Goal: Task Accomplishment & Management: Complete application form

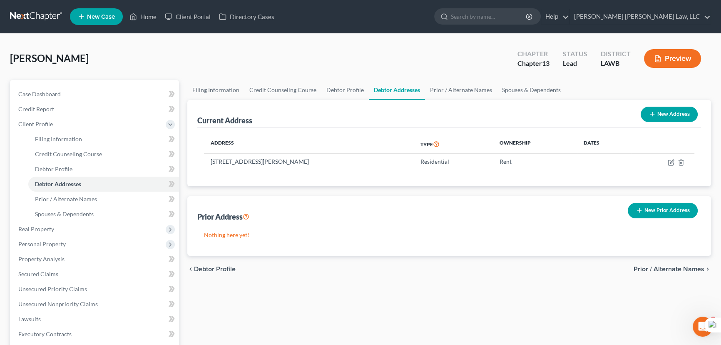
click at [25, 21] on link at bounding box center [36, 16] width 53 height 15
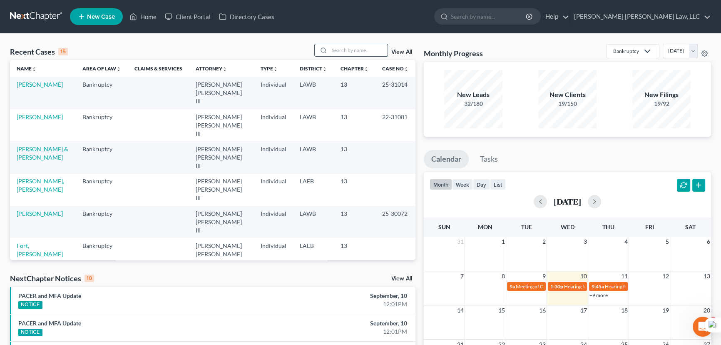
click at [350, 50] on input "search" at bounding box center [358, 50] width 58 height 12
type input "goodpaster"
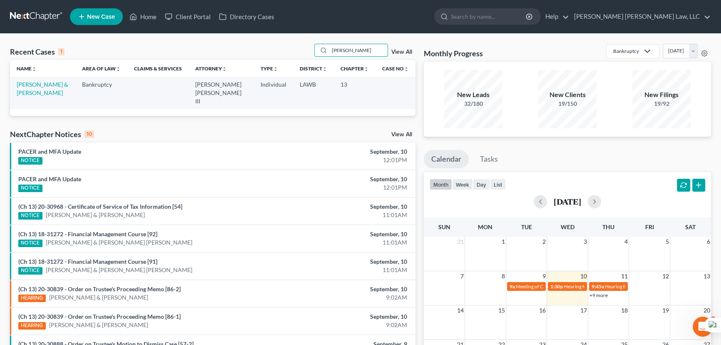
click at [47, 89] on td "[PERSON_NAME] & [PERSON_NAME]" at bounding box center [42, 93] width 65 height 32
click at [47, 84] on link "[PERSON_NAME] & [PERSON_NAME]" at bounding box center [43, 88] width 52 height 15
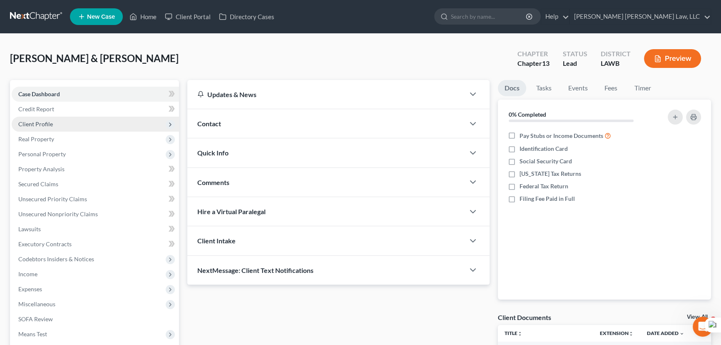
click at [75, 124] on span "Client Profile" at bounding box center [95, 124] width 167 height 15
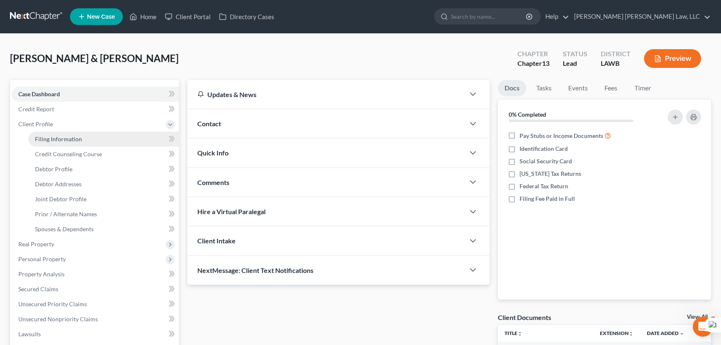
click at [77, 138] on span "Filing Information" at bounding box center [58, 138] width 47 height 7
select select "1"
select select "3"
select select "19"
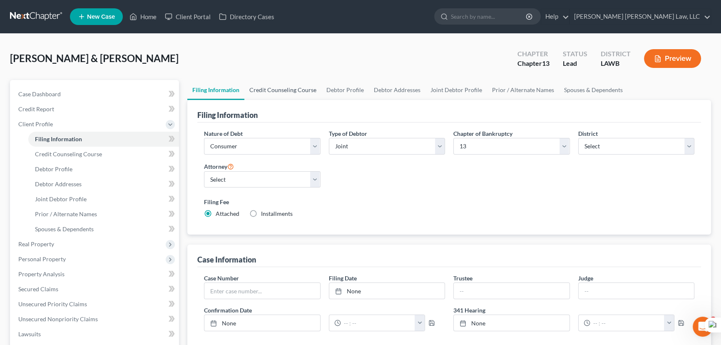
click at [276, 91] on link "Credit Counseling Course" at bounding box center [282, 90] width 77 height 20
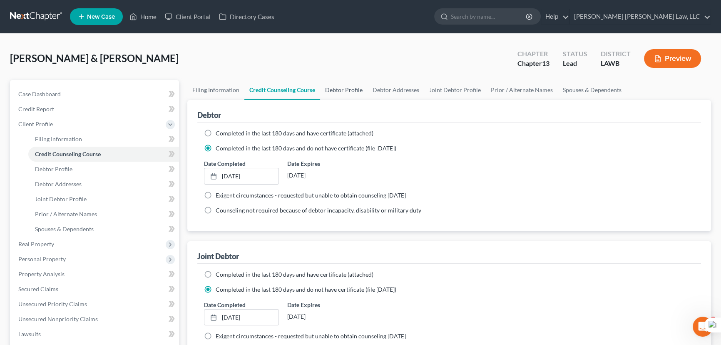
click at [339, 91] on link "Debtor Profile" at bounding box center [343, 90] width 47 height 20
select select "1"
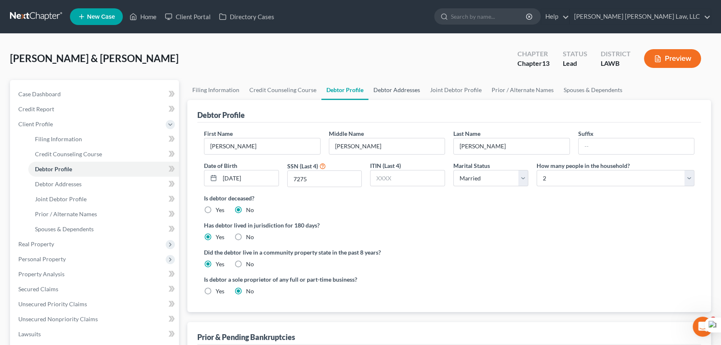
click at [393, 91] on link "Debtor Addresses" at bounding box center [396, 90] width 57 height 20
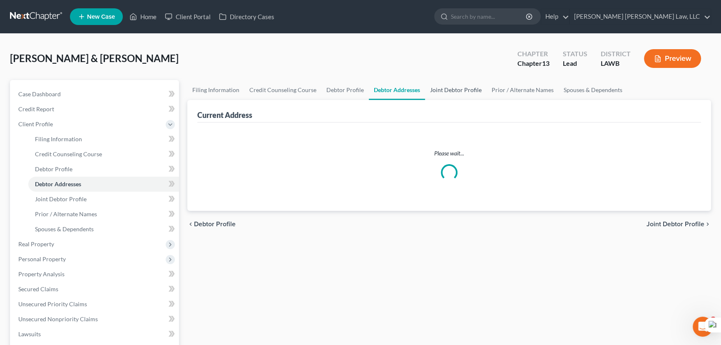
select select "0"
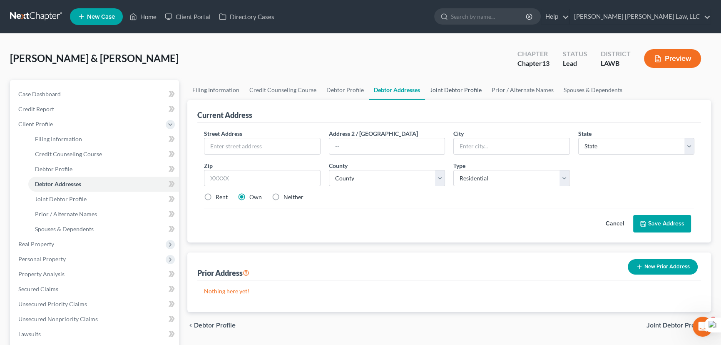
click at [472, 90] on link "Joint Debtor Profile" at bounding box center [456, 90] width 62 height 20
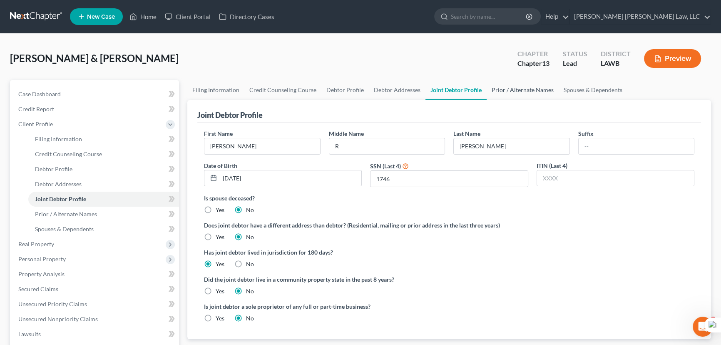
click at [506, 89] on link "Prior / Alternate Names" at bounding box center [522, 90] width 72 height 20
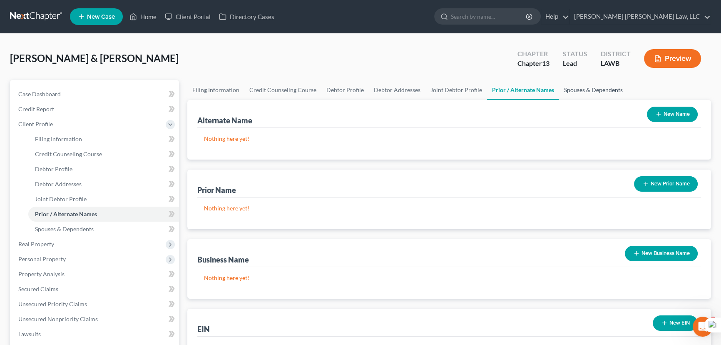
click at [559, 91] on link "Spouses & Dependents" at bounding box center [593, 90] width 69 height 20
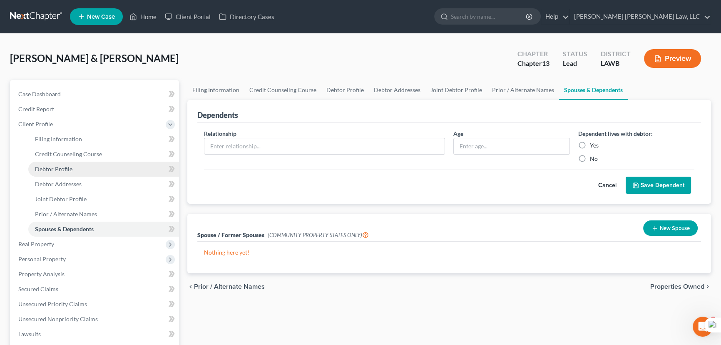
click at [63, 171] on span "Debtor Profile" at bounding box center [53, 168] width 37 height 7
select select "1"
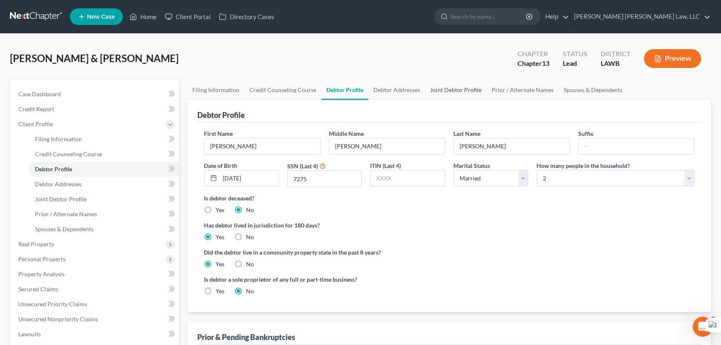
click at [474, 93] on link "Joint Debtor Profile" at bounding box center [456, 90] width 62 height 20
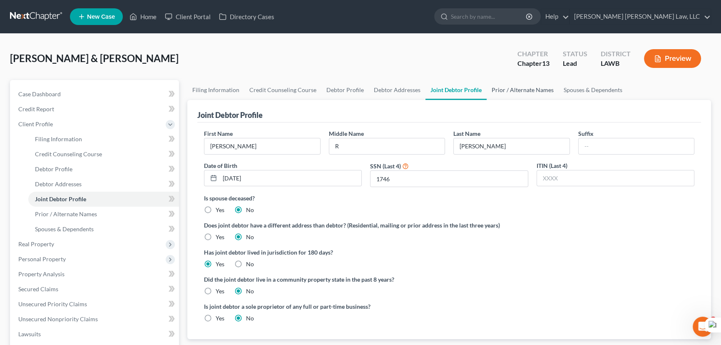
click at [510, 89] on link "Prior / Alternate Names" at bounding box center [522, 90] width 72 height 20
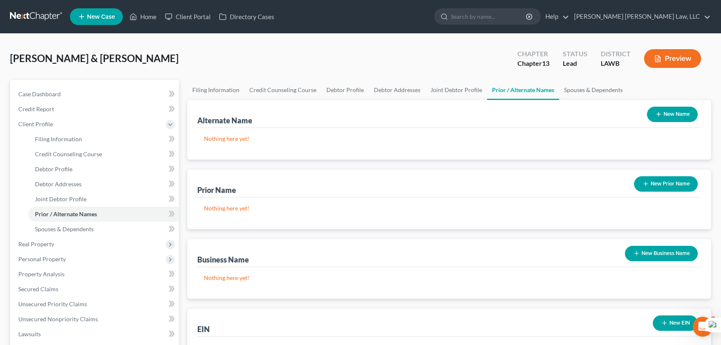
click at [672, 183] on button "New Prior Name" at bounding box center [666, 183] width 64 height 15
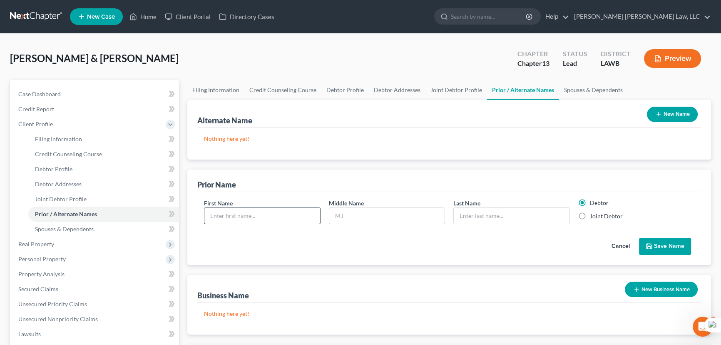
click at [256, 213] on input "text" at bounding box center [262, 216] width 116 height 16
type input "Denise"
type input "Richardson"
drag, startPoint x: 583, startPoint y: 215, endPoint x: 630, endPoint y: 229, distance: 49.1
click at [590, 215] on label "Joint Debtor" at bounding box center [606, 216] width 33 height 8
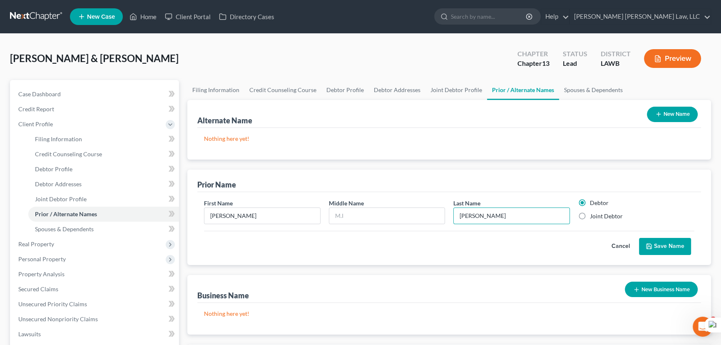
click at [593, 215] on input "Joint Debtor" at bounding box center [595, 214] width 5 height 5
radio input "true"
radio input "false"
click at [660, 242] on button "Save Name" at bounding box center [665, 246] width 52 height 17
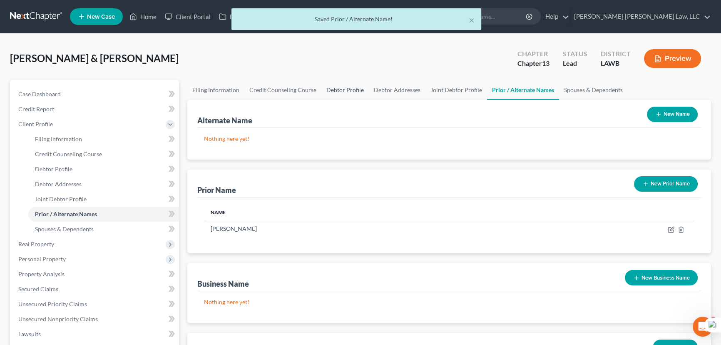
click at [343, 88] on link "Debtor Profile" at bounding box center [344, 90] width 47 height 20
select select "1"
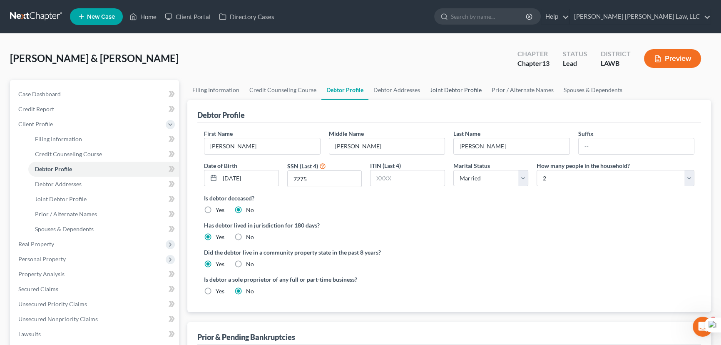
click at [446, 84] on link "Joint Debtor Profile" at bounding box center [456, 90] width 62 height 20
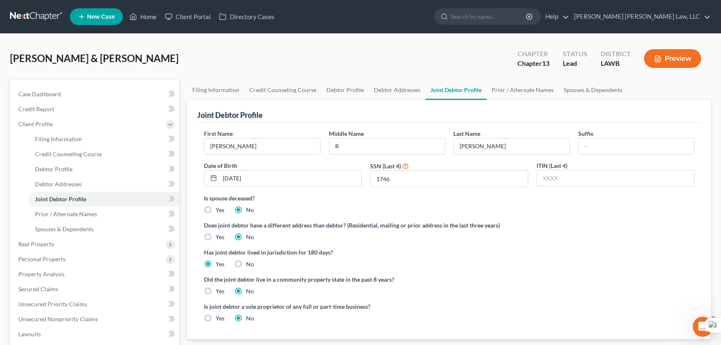
click at [604, 239] on div "Does joint debtor have a different address than debtor? (Residential, mailing o…" at bounding box center [449, 231] width 490 height 20
click at [333, 89] on link "Debtor Profile" at bounding box center [344, 90] width 47 height 20
select select "1"
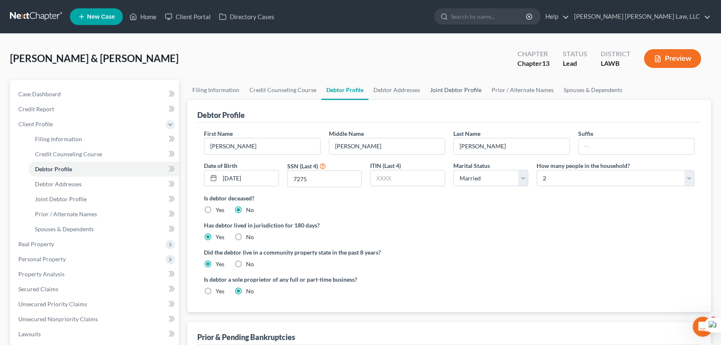
click at [446, 83] on link "Joint Debtor Profile" at bounding box center [456, 90] width 62 height 20
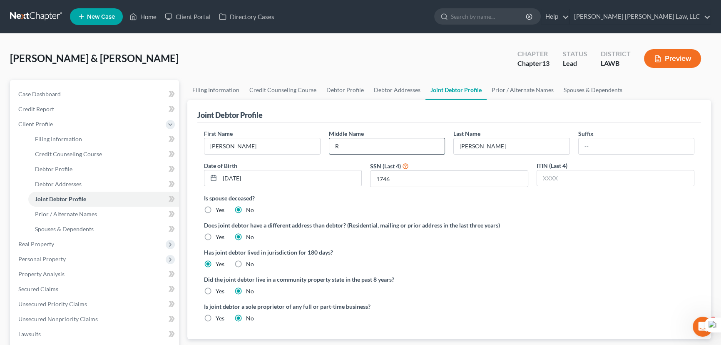
drag, startPoint x: 400, startPoint y: 146, endPoint x: 402, endPoint y: 152, distance: 6.2
click at [400, 146] on input "R" at bounding box center [387, 146] width 116 height 16
click at [620, 241] on ng-include "First Name Sybil Middle Name R Last Name Goodpaster Suffix Date of Birth 10/09/…" at bounding box center [449, 229] width 490 height 200
click at [412, 145] on input "R" at bounding box center [387, 146] width 116 height 16
type input "Richardson"
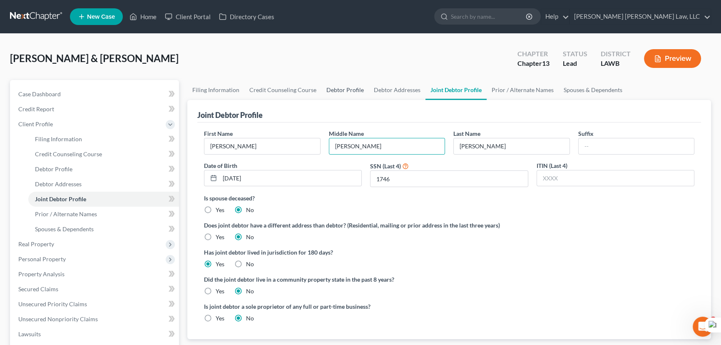
click at [337, 88] on link "Debtor Profile" at bounding box center [344, 90] width 47 height 20
select select "1"
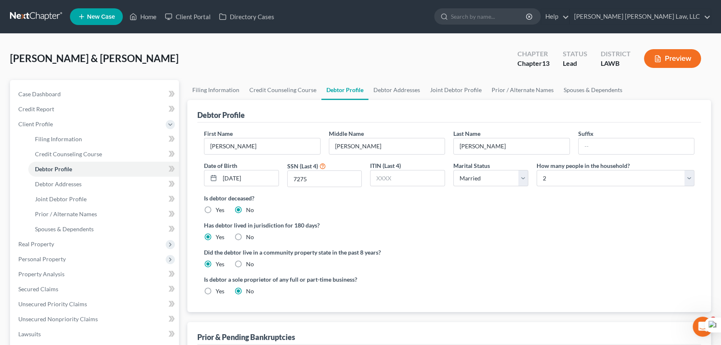
drag, startPoint x: 641, startPoint y: 263, endPoint x: 615, endPoint y: 259, distance: 25.7
click at [641, 263] on div "Did the debtor live in a community property state in the past 8 years? Yes No" at bounding box center [449, 258] width 490 height 20
click at [623, 263] on div "Did the debtor live in a community property state in the past 8 years? Yes No" at bounding box center [449, 258] width 490 height 20
click at [387, 83] on link "Debtor Addresses" at bounding box center [396, 90] width 57 height 20
select select "0"
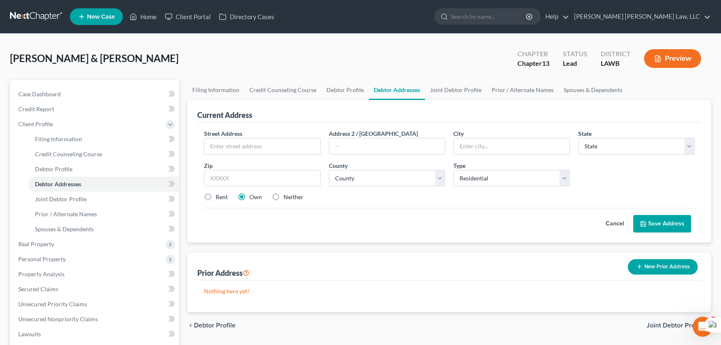
click at [416, 84] on link "Debtor Addresses" at bounding box center [397, 90] width 56 height 20
click at [246, 146] on input "text" at bounding box center [262, 146] width 116 height 16
type input "151 Berry Rd"
click at [508, 143] on input "text" at bounding box center [512, 146] width 116 height 16
type input "Grayson"
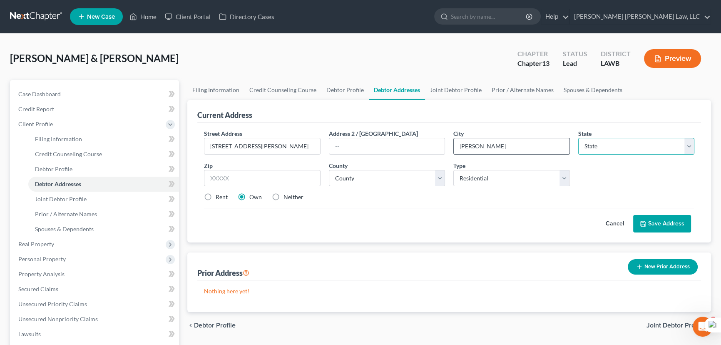
select select "19"
type input "71435"
click at [435, 172] on select "County Acadia Allen Ascension Assumption Avoyelles Beauregard Bienville Bossier…" at bounding box center [387, 178] width 117 height 17
select select "10"
click at [329, 170] on select "County Acadia Allen Ascension Assumption Avoyelles Beauregard Bienville Bossier…" at bounding box center [387, 178] width 117 height 17
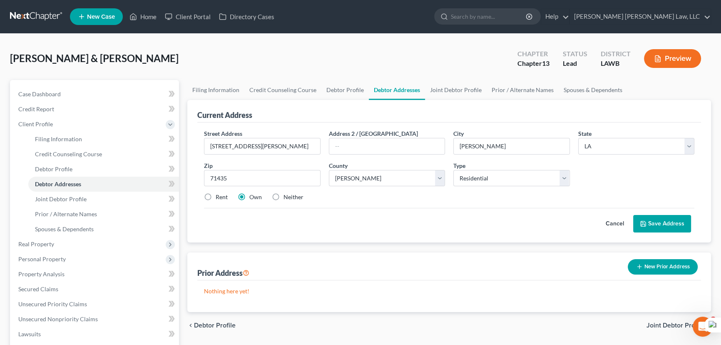
click at [669, 221] on button "Save Address" at bounding box center [662, 223] width 58 height 17
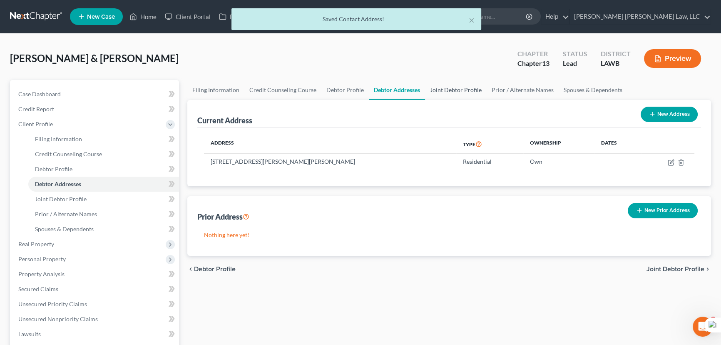
click at [460, 94] on link "Joint Debtor Profile" at bounding box center [456, 90] width 62 height 20
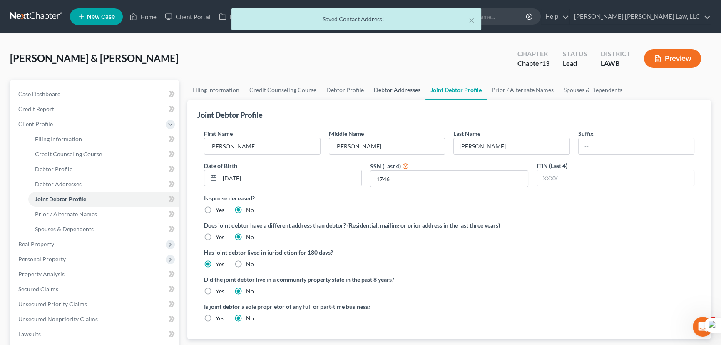
click at [375, 94] on link "Debtor Addresses" at bounding box center [397, 90] width 57 height 20
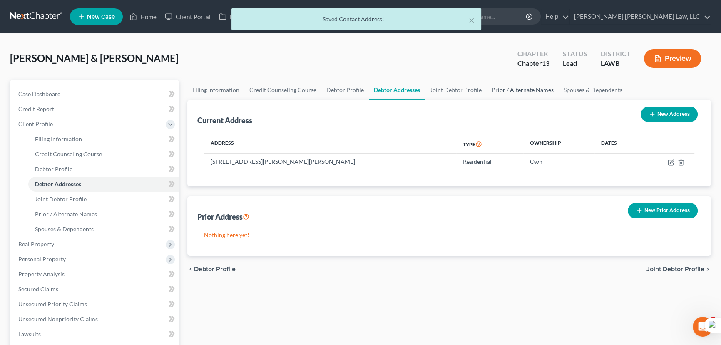
click at [512, 86] on link "Prior / Alternate Names" at bounding box center [522, 90] width 72 height 20
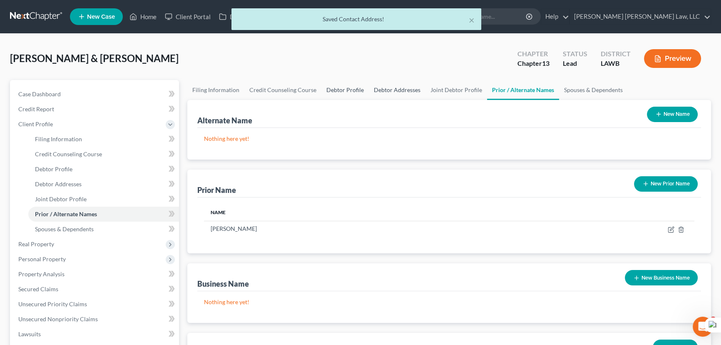
click at [348, 83] on link "Debtor Profile" at bounding box center [344, 90] width 47 height 20
select select "1"
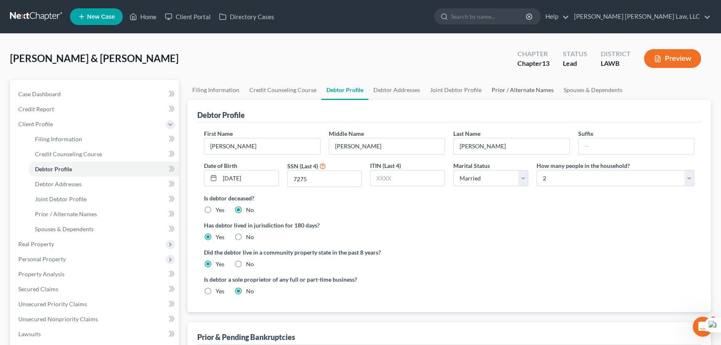
click at [520, 89] on link "Prior / Alternate Names" at bounding box center [522, 90] width 72 height 20
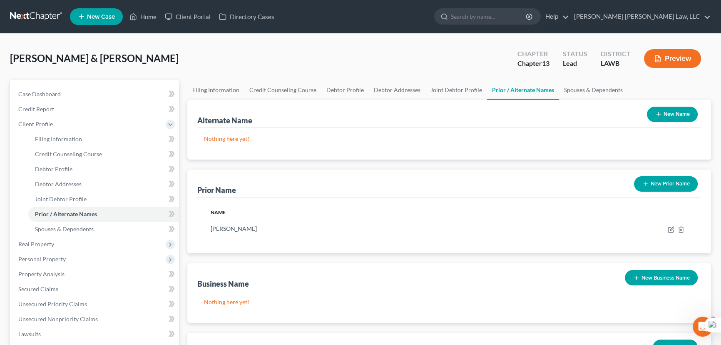
click at [674, 114] on button "New Name" at bounding box center [672, 114] width 51 height 15
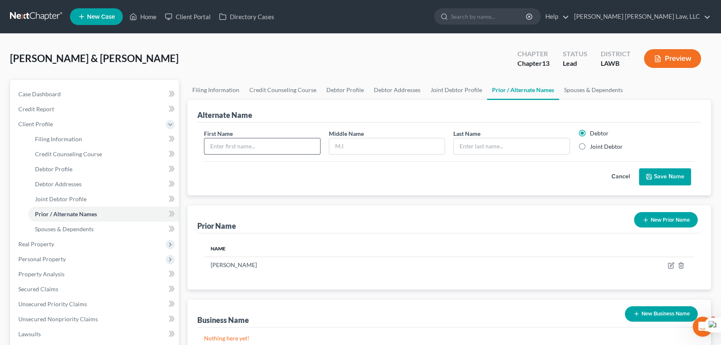
click at [292, 146] on input "text" at bounding box center [262, 146] width 116 height 16
type input "Thomas"
type input "M"
type input "Goodpaster"
click at [656, 173] on button "Save Name" at bounding box center [665, 176] width 52 height 17
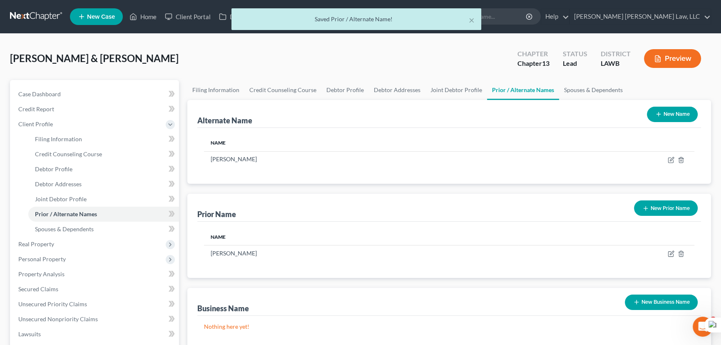
click at [681, 115] on button "New Name" at bounding box center [672, 114] width 51 height 15
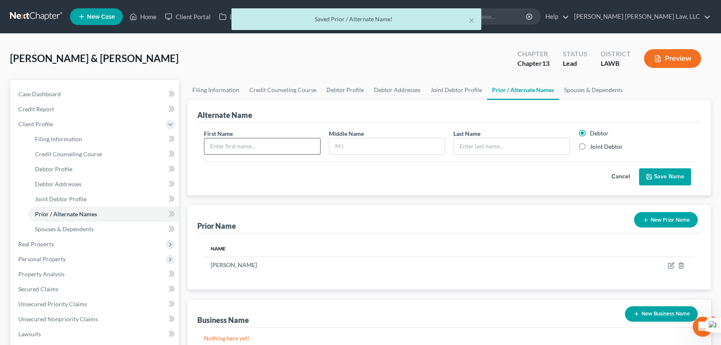
click at [298, 149] on input "text" at bounding box center [262, 146] width 116 height 16
type input "Thomas"
type input "g"
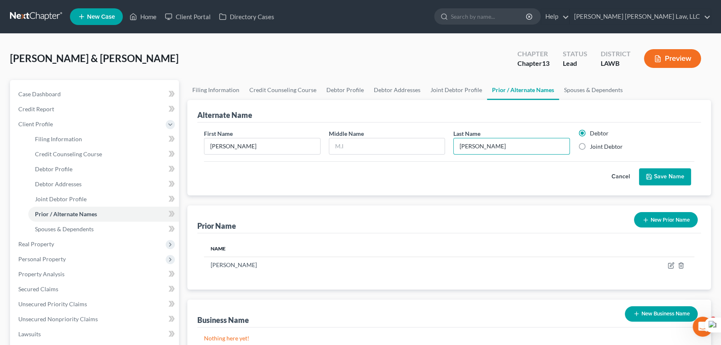
type input "Goodpaster"
click at [590, 146] on label "Joint Debtor" at bounding box center [606, 146] width 33 height 8
click at [593, 146] on input "Joint Debtor" at bounding box center [595, 144] width 5 height 5
radio input "true"
radio input "false"
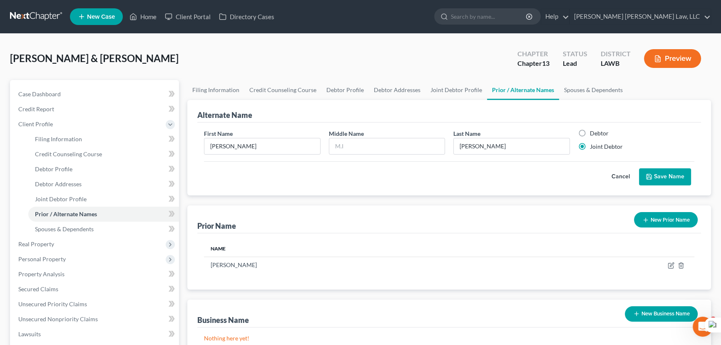
click at [667, 168] on button "Save Name" at bounding box center [665, 176] width 52 height 17
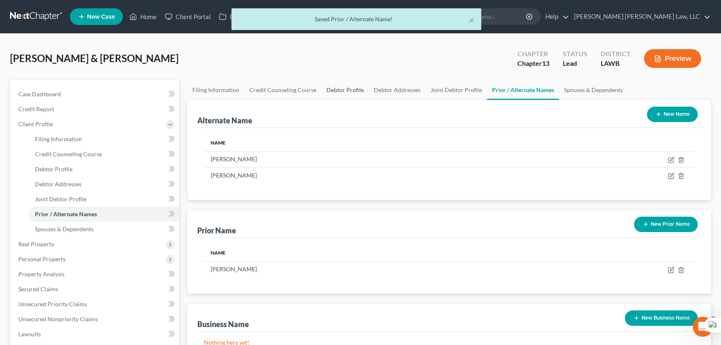
click at [343, 82] on link "Debtor Profile" at bounding box center [344, 90] width 47 height 20
select select "1"
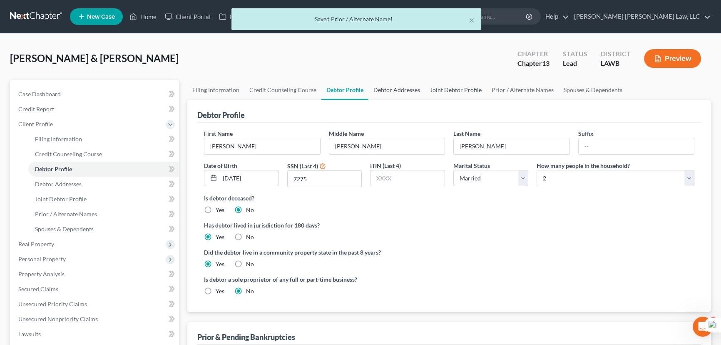
drag, startPoint x: 391, startPoint y: 79, endPoint x: 481, endPoint y: 85, distance: 90.5
click at [391, 80] on link "Debtor Addresses" at bounding box center [396, 90] width 57 height 20
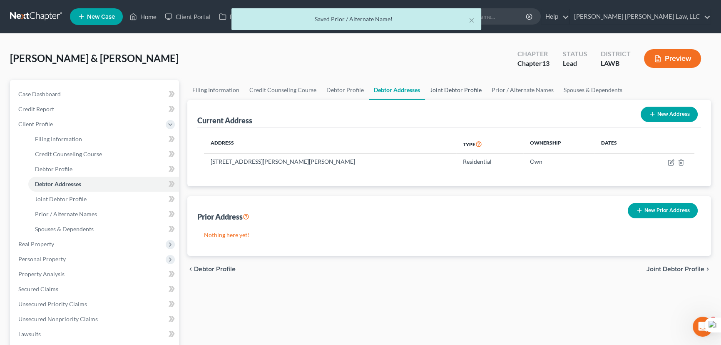
click at [461, 87] on link "Joint Debtor Profile" at bounding box center [456, 90] width 62 height 20
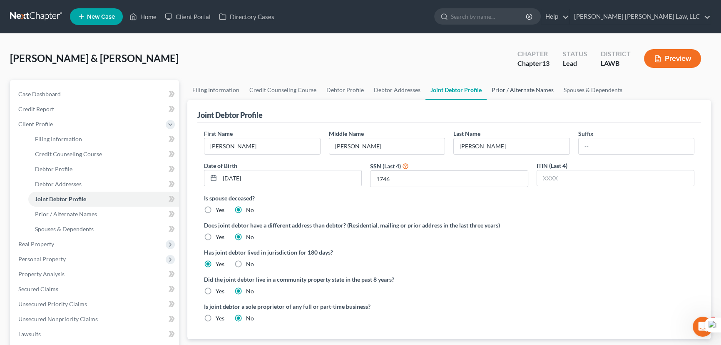
click at [501, 92] on link "Prior / Alternate Names" at bounding box center [522, 90] width 72 height 20
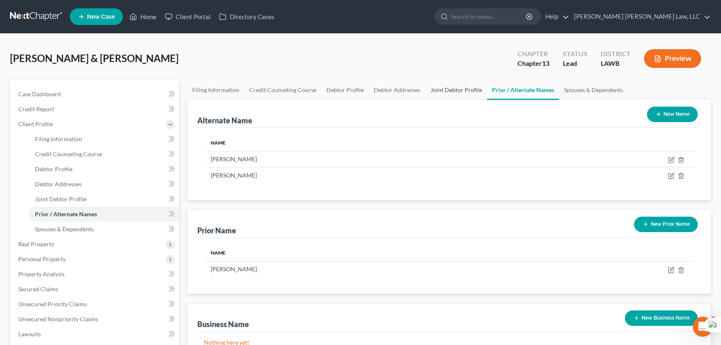
click at [445, 92] on link "Joint Debtor Profile" at bounding box center [456, 90] width 62 height 20
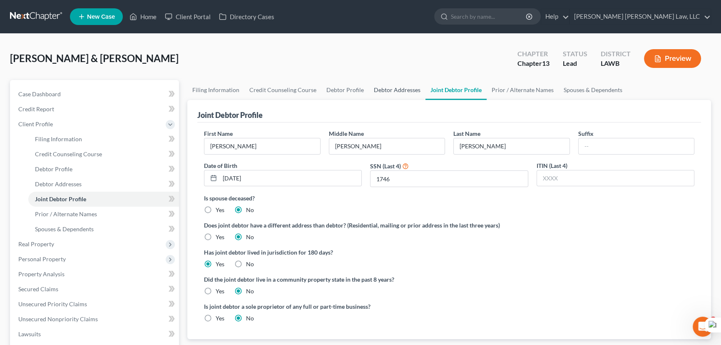
click at [382, 84] on link "Debtor Addresses" at bounding box center [397, 90] width 57 height 20
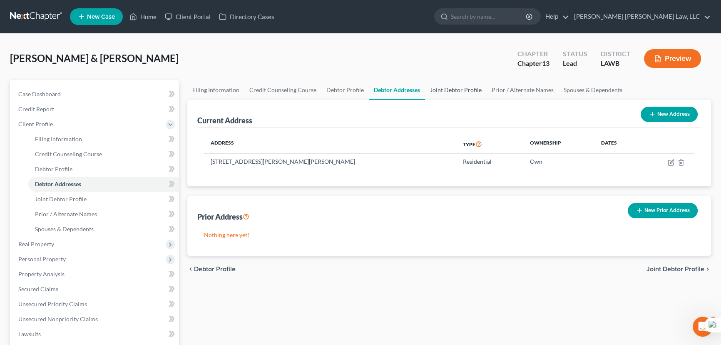
click at [474, 90] on link "Joint Debtor Profile" at bounding box center [456, 90] width 62 height 20
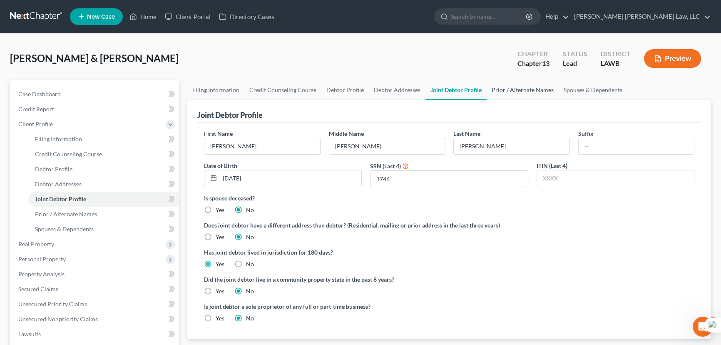
click at [533, 91] on link "Prior / Alternate Names" at bounding box center [522, 90] width 72 height 20
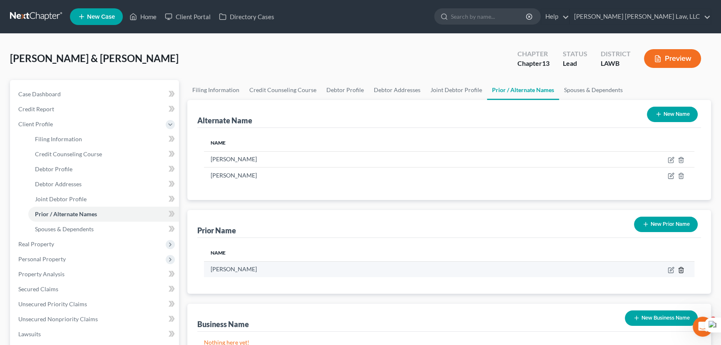
click at [680, 270] on icon "button" at bounding box center [680, 269] width 7 height 7
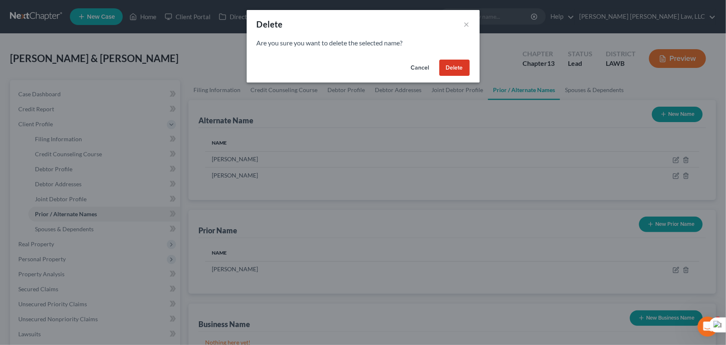
click at [453, 67] on button "Delete" at bounding box center [454, 68] width 30 height 17
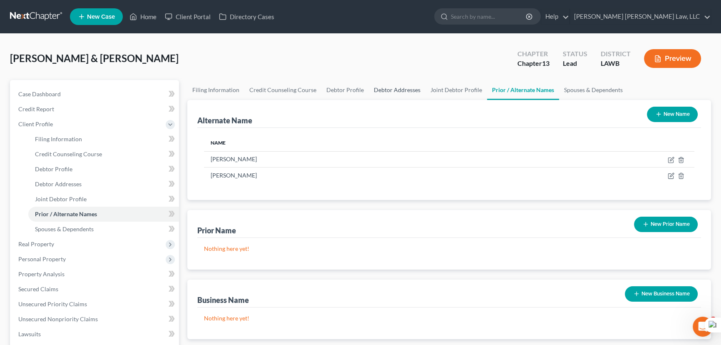
click at [389, 82] on link "Debtor Addresses" at bounding box center [397, 90] width 57 height 20
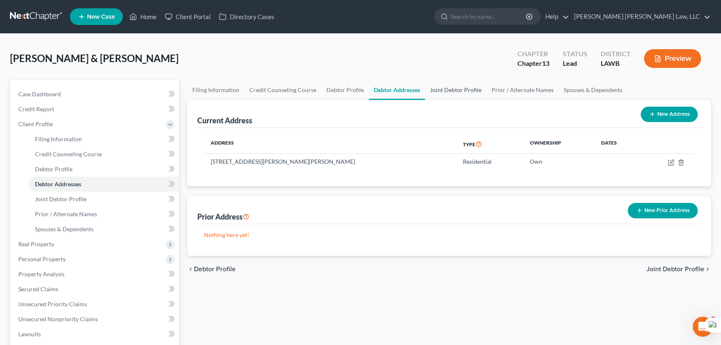
click at [457, 83] on link "Joint Debtor Profile" at bounding box center [456, 90] width 62 height 20
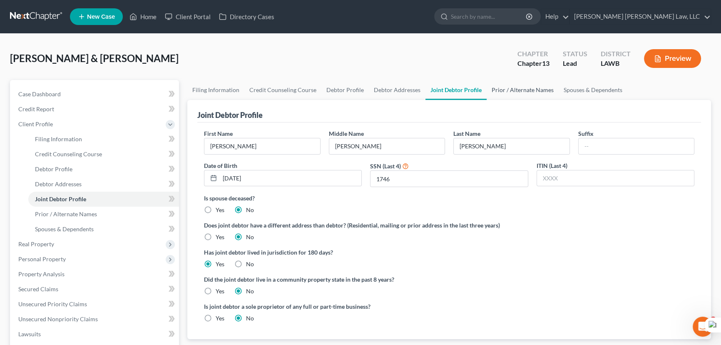
click at [539, 93] on link "Prior / Alternate Names" at bounding box center [522, 90] width 72 height 20
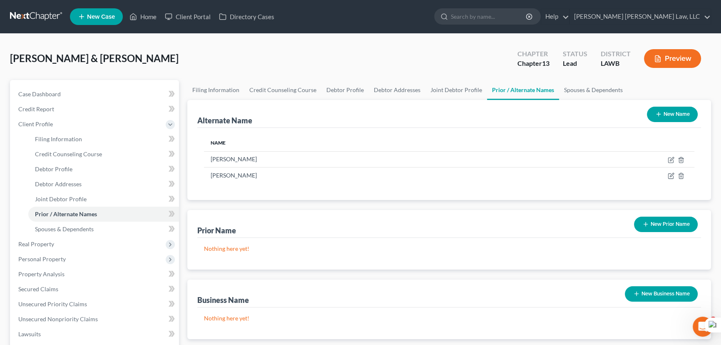
click at [687, 117] on button "New Name" at bounding box center [672, 114] width 51 height 15
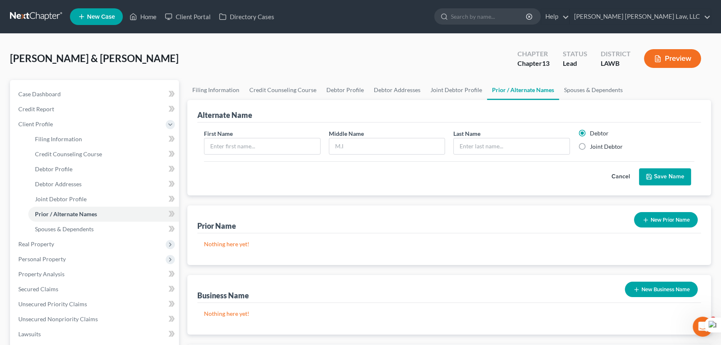
click at [610, 172] on button "Cancel" at bounding box center [620, 177] width 37 height 17
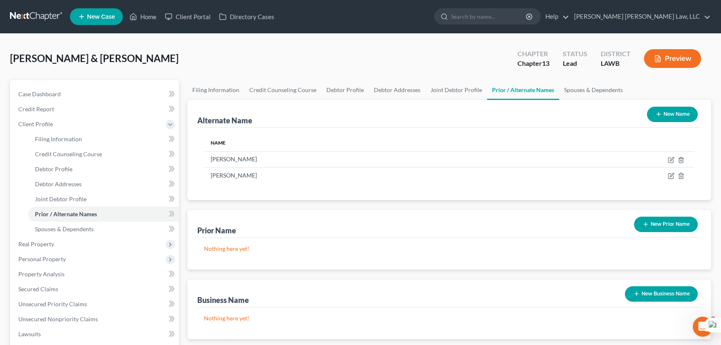
drag, startPoint x: 666, startPoint y: 223, endPoint x: 616, endPoint y: 223, distance: 49.9
click at [666, 223] on button "New Prior Name" at bounding box center [666, 223] width 64 height 15
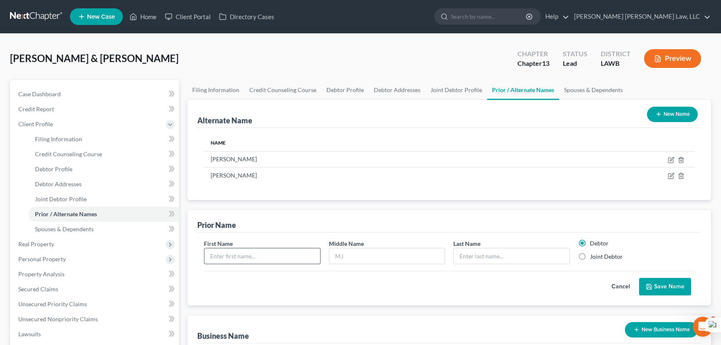
click at [281, 257] on input "text" at bounding box center [262, 256] width 116 height 16
type input "[PERSON_NAME]"
click at [395, 258] on input "text" at bounding box center [387, 256] width 116 height 16
type input "Denise"
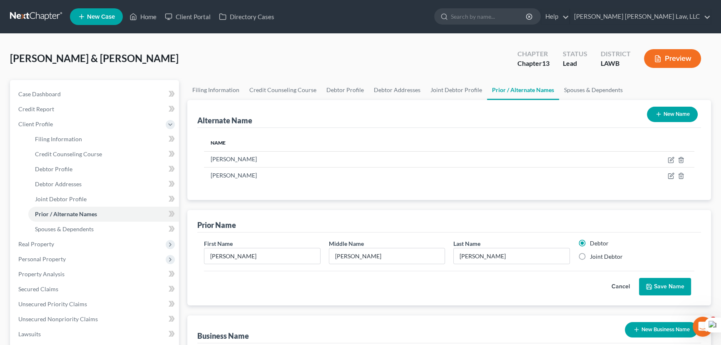
click at [590, 257] on label "Joint Debtor" at bounding box center [606, 256] width 33 height 8
click at [593, 257] on input "Joint Debtor" at bounding box center [595, 254] width 5 height 5
radio input "true"
radio input "false"
click at [645, 278] on button "Save Name" at bounding box center [665, 286] width 52 height 17
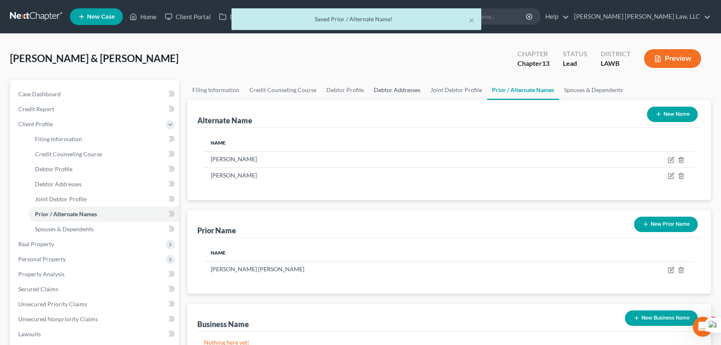
click at [374, 92] on link "Debtor Addresses" at bounding box center [397, 90] width 57 height 20
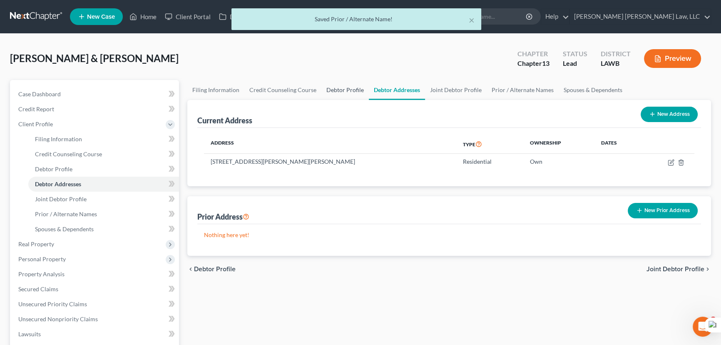
click at [342, 94] on link "Debtor Profile" at bounding box center [344, 90] width 47 height 20
select select "1"
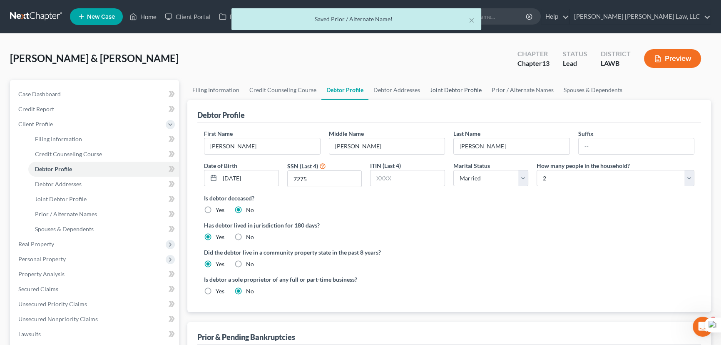
click at [425, 95] on link "Joint Debtor Profile" at bounding box center [456, 90] width 62 height 20
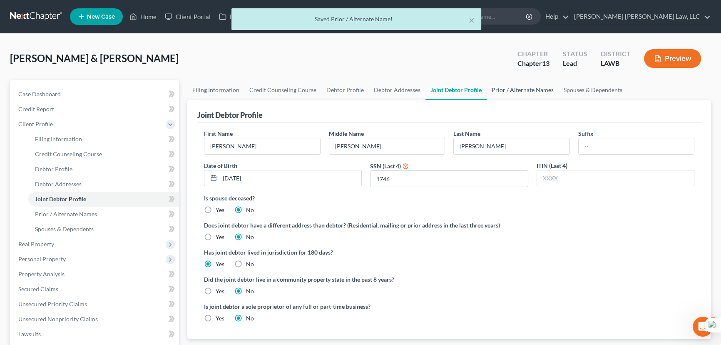
click at [497, 89] on link "Prior / Alternate Names" at bounding box center [522, 90] width 72 height 20
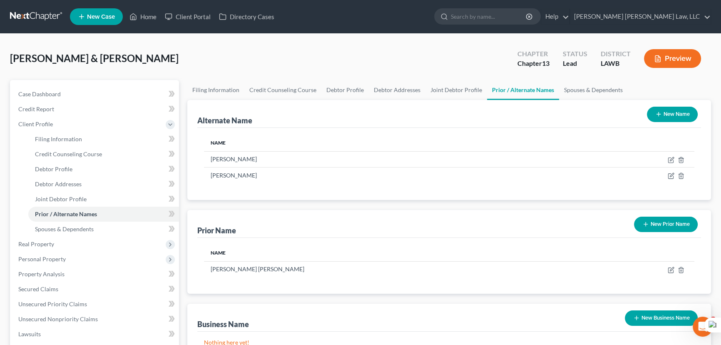
click at [662, 114] on button "New Name" at bounding box center [672, 114] width 51 height 15
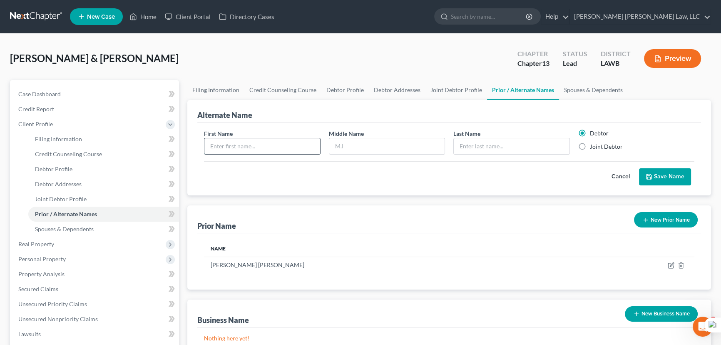
click at [262, 139] on input "text" at bounding box center [262, 146] width 116 height 16
type input "[PERSON_NAME]"
type input "R"
type input "[PERSON_NAME]"
click at [590, 148] on label "Joint Debtor" at bounding box center [606, 146] width 33 height 8
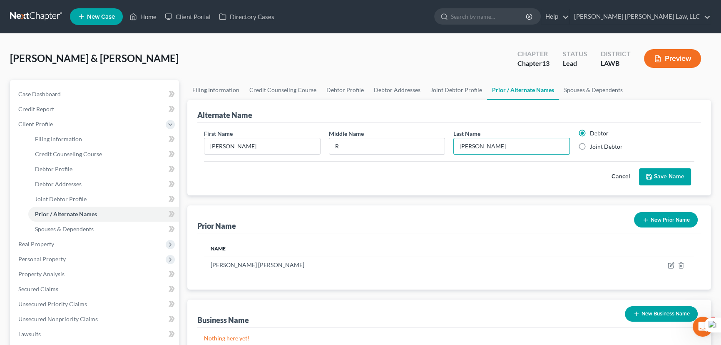
click at [593, 148] on input "Joint Debtor" at bounding box center [595, 144] width 5 height 5
radio input "true"
radio input "false"
click at [667, 181] on button "Save Name" at bounding box center [665, 176] width 52 height 17
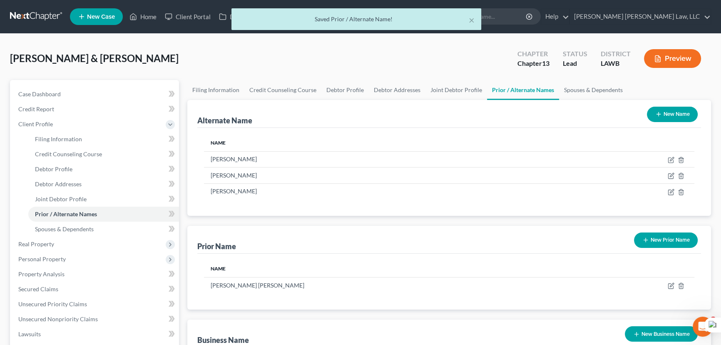
click at [677, 111] on button "New Name" at bounding box center [672, 114] width 51 height 15
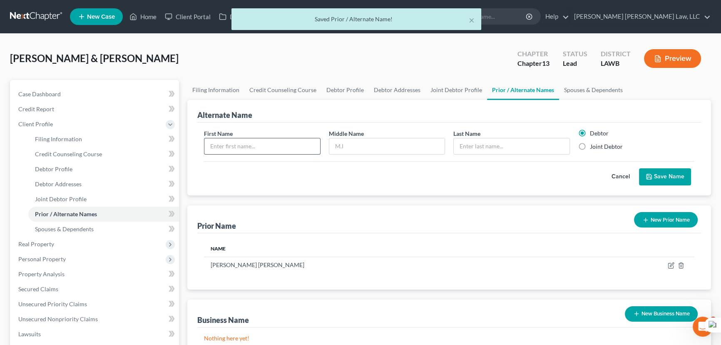
click at [240, 141] on input "text" at bounding box center [262, 146] width 116 height 16
type input "[PERSON_NAME]"
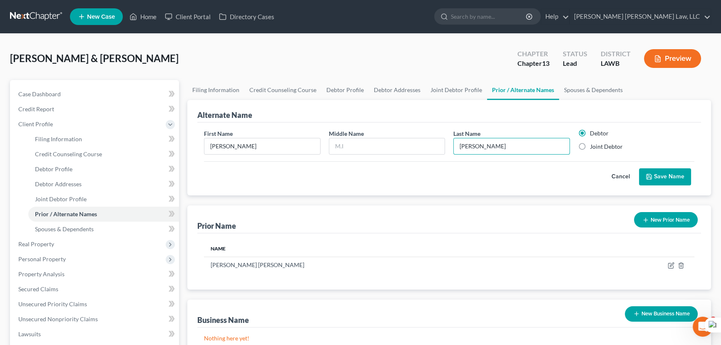
type input "[PERSON_NAME]"
click at [590, 144] on label "Joint Debtor" at bounding box center [606, 146] width 33 height 8
click at [593, 144] on input "Joint Debtor" at bounding box center [595, 144] width 5 height 5
radio input "true"
radio input "false"
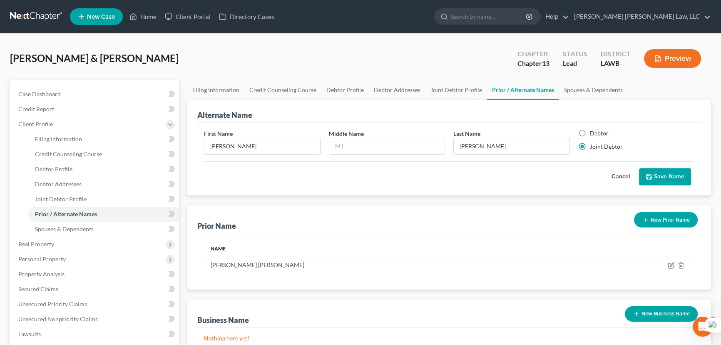
click at [648, 171] on button "Save Name" at bounding box center [665, 176] width 52 height 17
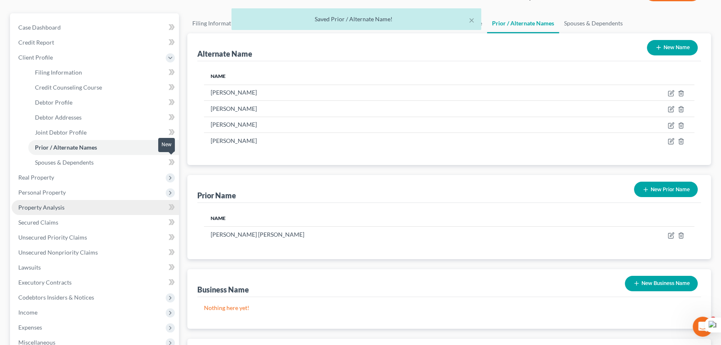
scroll to position [75, 0]
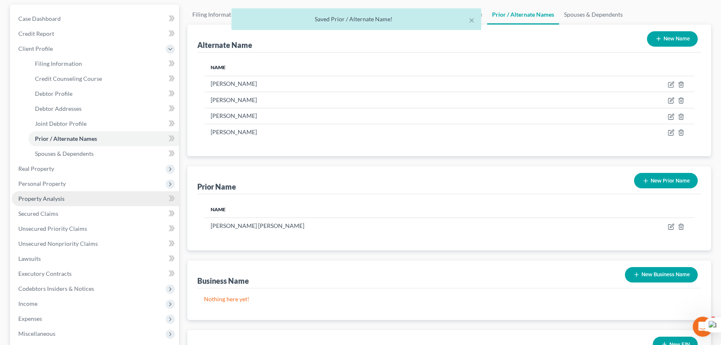
drag, startPoint x: 107, startPoint y: 178, endPoint x: 107, endPoint y: 191, distance: 12.9
click at [107, 178] on span "Personal Property" at bounding box center [95, 183] width 167 height 15
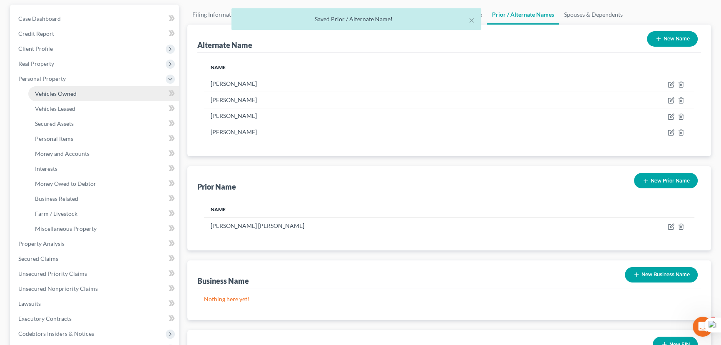
click at [92, 86] on link "Vehicles Owned" at bounding box center [103, 93] width 151 height 15
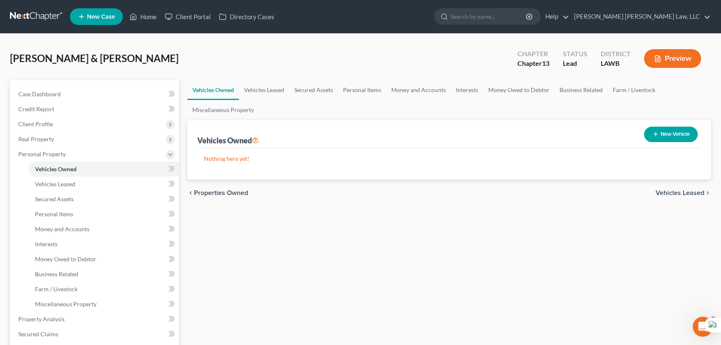
click at [675, 129] on button "New Vehicle" at bounding box center [671, 134] width 54 height 15
select select "0"
select select "2"
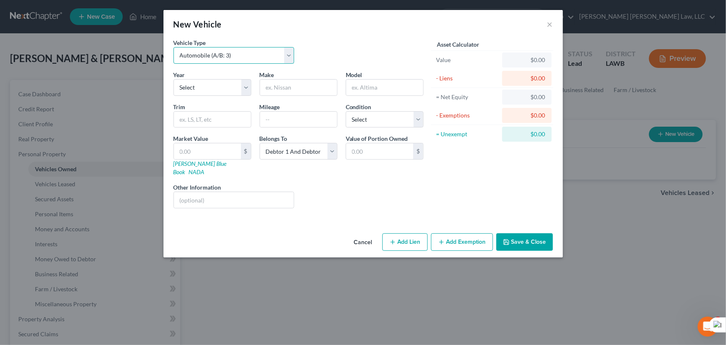
drag, startPoint x: 241, startPoint y: 48, endPoint x: 240, endPoint y: 60, distance: 12.2
click at [241, 48] on select "Select Automobile (A/B: 3) Truck (A/B: 3) Trailer (A/B: 4) Watercraft (A/B: 4) …" at bounding box center [234, 55] width 121 height 17
click at [174, 47] on select "Select Automobile (A/B: 3) Truck (A/B: 3) Trailer (A/B: 4) Watercraft (A/B: 4) …" at bounding box center [234, 55] width 121 height 17
drag, startPoint x: 223, startPoint y: 89, endPoint x: 223, endPoint y: 95, distance: 5.8
click at [223, 89] on select "Select 2026 2025 2024 2023 2022 2021 2020 2019 2018 2017 2016 2015 2014 2013 20…" at bounding box center [213, 87] width 78 height 17
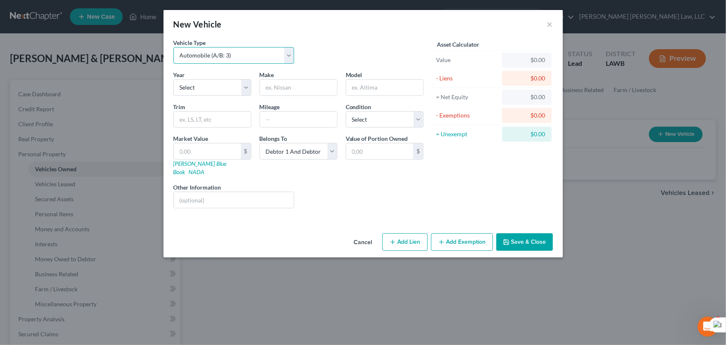
drag, startPoint x: 242, startPoint y: 54, endPoint x: 241, endPoint y: 61, distance: 6.7
click at [242, 54] on select "Select Automobile (A/B: 3) Truck (A/B: 3) Trailer (A/B: 4) Watercraft (A/B: 4) …" at bounding box center [234, 55] width 121 height 17
select select "1"
click at [174, 47] on select "Select Automobile (A/B: 3) Truck (A/B: 3) Trailer (A/B: 4) Watercraft (A/B: 4) …" at bounding box center [234, 55] width 121 height 17
click at [226, 87] on select "Select 2026 2025 2024 2023 2022 2021 2020 2019 2018 2017 2016 2015 2014 2013 20…" at bounding box center [213, 87] width 78 height 17
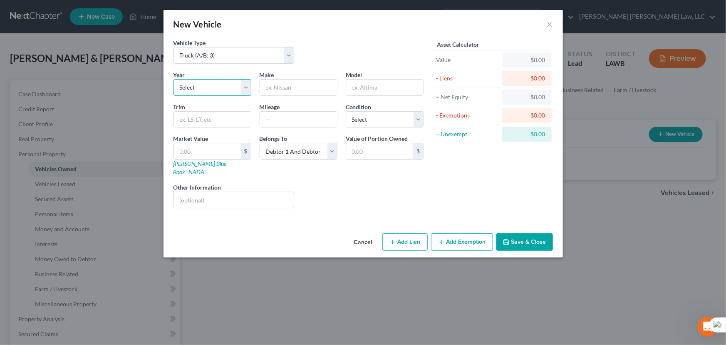
select select "9"
click at [174, 79] on select "Select 2026 2025 2024 2023 2022 2021 2020 2019 2018 2017 2016 2015 2014 2013 20…" at bounding box center [213, 87] width 78 height 17
click at [309, 88] on input "text" at bounding box center [298, 87] width 77 height 16
type input "Toyota"
type input "Tacoma"
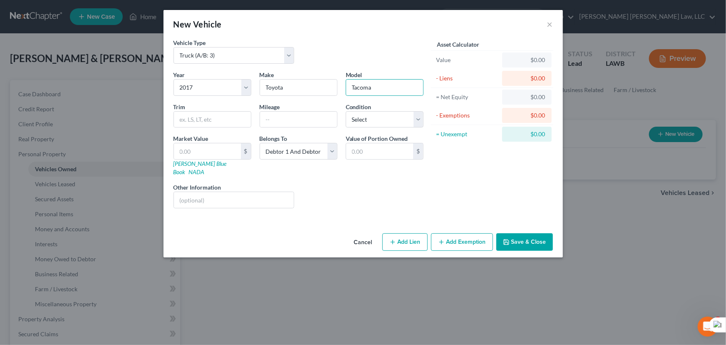
click at [403, 107] on div "Condition Select Excellent Very Good Good Fair Poor" at bounding box center [385, 114] width 86 height 25
click at [398, 125] on select "Select Excellent Very Good Good Fair Poor" at bounding box center [385, 119] width 78 height 17
select select "1"
click at [346, 111] on select "Select Excellent Very Good Good Fair Poor" at bounding box center [385, 119] width 78 height 17
click at [469, 234] on button "Add Exemption" at bounding box center [462, 241] width 62 height 17
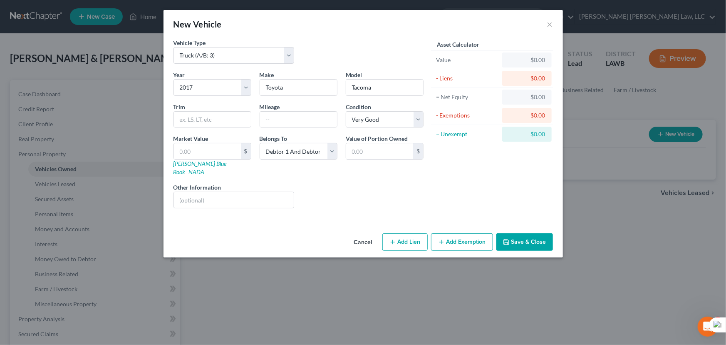
select select "2"
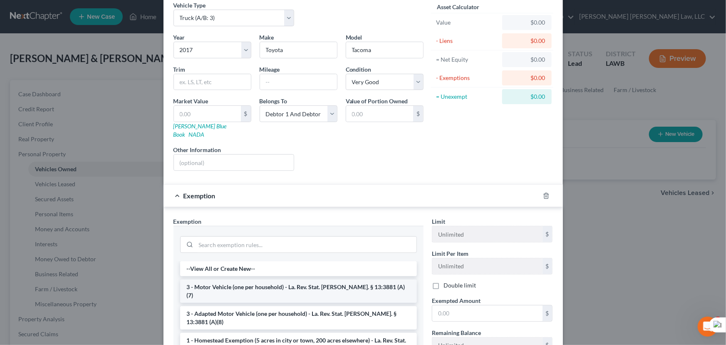
click at [270, 279] on li "3 - Motor Vehicle (one per household) - La. Rev. Stat. Ann. § 13:3881 (A)(7)" at bounding box center [298, 290] width 237 height 23
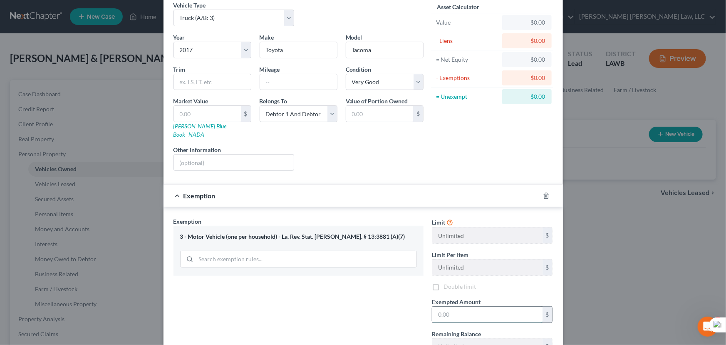
drag, startPoint x: 464, startPoint y: 304, endPoint x: 468, endPoint y: 296, distance: 8.9
click at [464, 306] on input "text" at bounding box center [487, 314] width 110 height 16
type input "7,500"
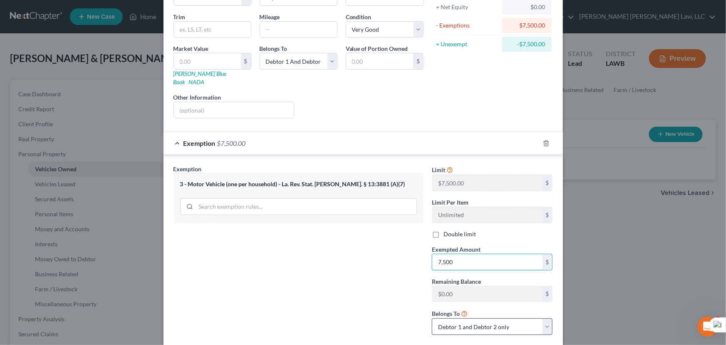
scroll to position [130, 0]
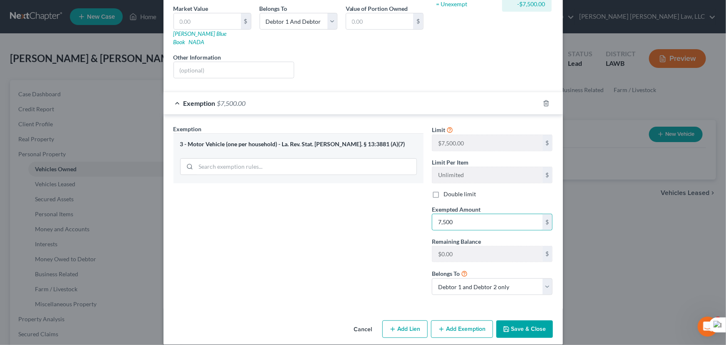
click at [514, 320] on button "Save & Close" at bounding box center [524, 328] width 57 height 17
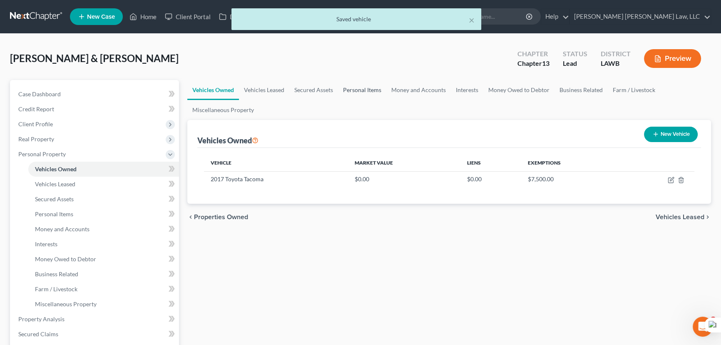
click at [367, 89] on link "Personal Items" at bounding box center [362, 90] width 48 height 20
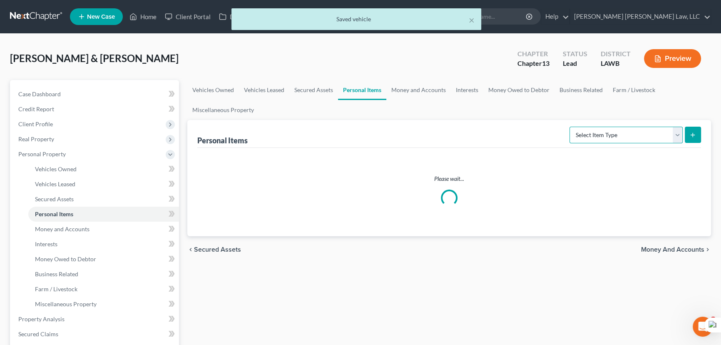
drag, startPoint x: 665, startPoint y: 134, endPoint x: 665, endPoint y: 140, distance: 6.7
click at [665, 134] on select "Select Item Type Clothing (A/B: 11) Collectibles Of Value (A/B: 8) Electronics …" at bounding box center [625, 135] width 113 height 17
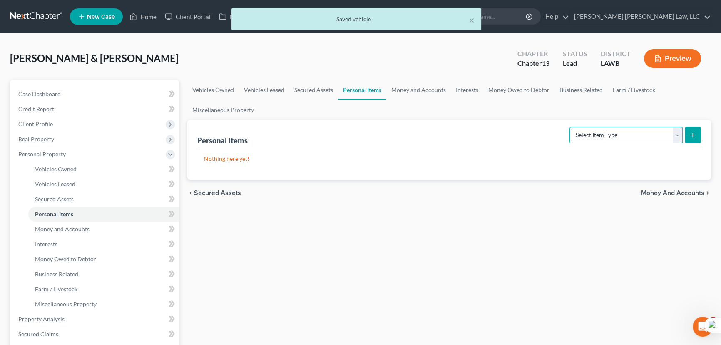
select select "clothing"
click at [571, 127] on select "Select Item Type Clothing (A/B: 11) Collectibles Of Value (A/B: 8) Electronics …" at bounding box center [625, 135] width 113 height 17
click at [685, 138] on button "submit" at bounding box center [693, 135] width 16 height 16
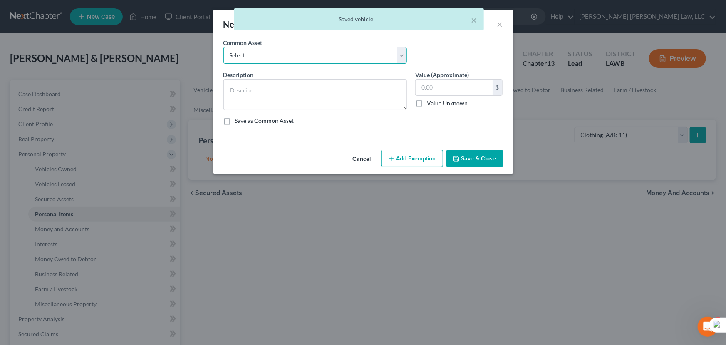
drag, startPoint x: 276, startPoint y: 50, endPoint x: 275, endPoint y: 62, distance: 12.1
click at [276, 50] on select "Select Clothes Clothes" at bounding box center [315, 55] width 184 height 17
select select "0"
click at [223, 47] on select "Select Clothes Clothes" at bounding box center [315, 55] width 184 height 17
type textarea "Clothes"
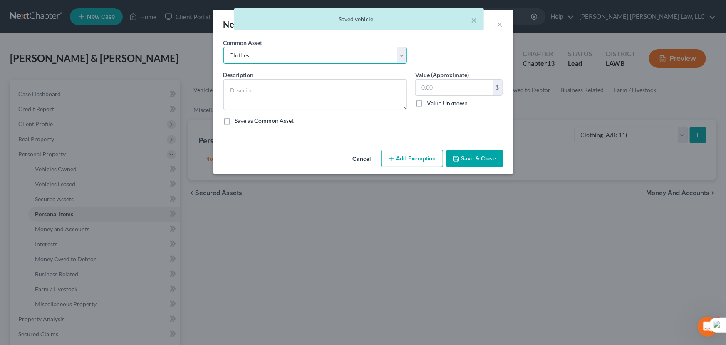
type input "300.00"
click at [416, 159] on button "Add Exemption" at bounding box center [412, 158] width 62 height 17
select select "2"
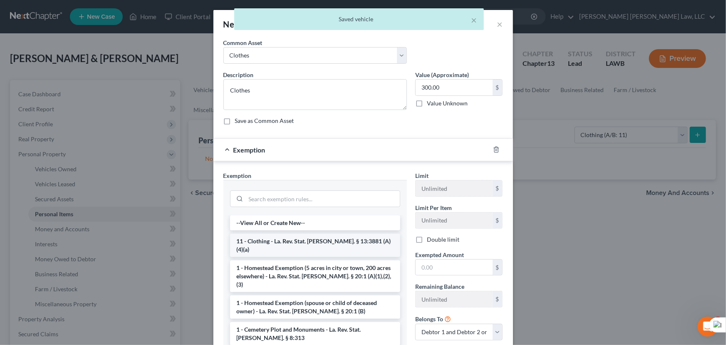
click at [291, 238] on li "11 - Clothing - La. Rev. Stat. Ann. § 13:3881 (A)(4)(a)" at bounding box center [315, 244] width 170 height 23
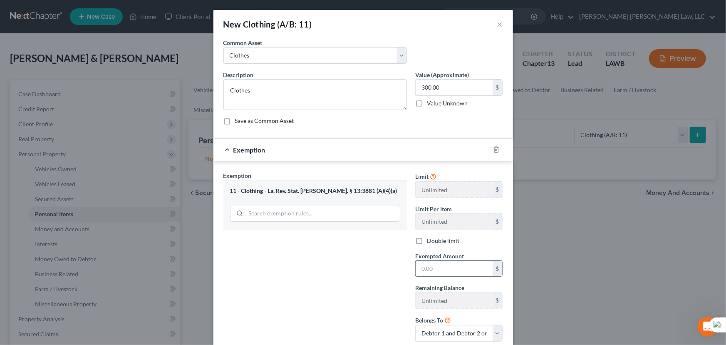
drag, startPoint x: 463, startPoint y: 264, endPoint x: 463, endPoint y: 278, distance: 14.6
click at [463, 264] on input "text" at bounding box center [454, 269] width 77 height 16
type input "300.00"
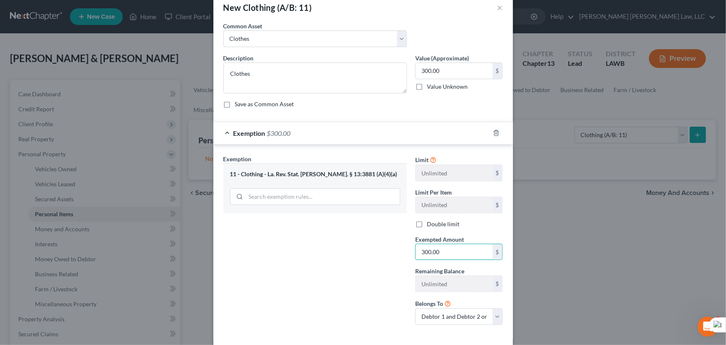
scroll to position [55, 0]
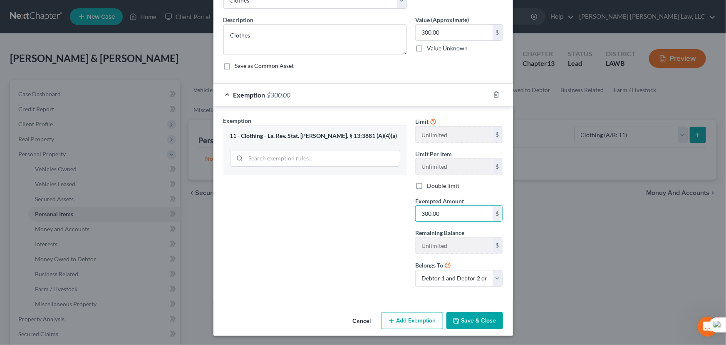
click at [478, 312] on button "Save & Close" at bounding box center [475, 320] width 57 height 17
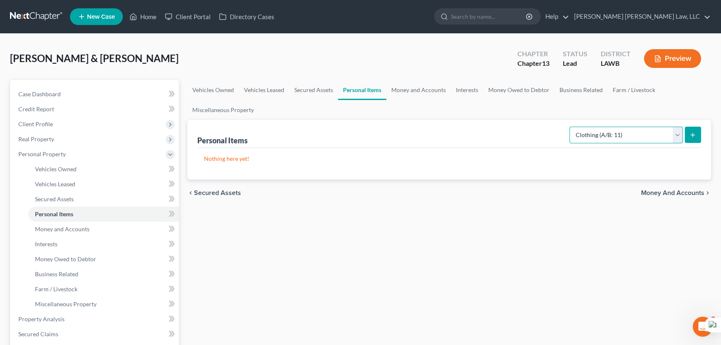
drag, startPoint x: 623, startPoint y: 129, endPoint x: 623, endPoint y: 140, distance: 10.8
click at [623, 129] on select "Select Item Type Clothing (A/B: 11) Collectibles Of Value (A/B: 8) Electronics …" at bounding box center [625, 135] width 113 height 17
select select "household_goods"
click at [571, 127] on select "Select Item Type Clothing (A/B: 11) Collectibles Of Value (A/B: 8) Electronics …" at bounding box center [625, 135] width 113 height 17
click at [687, 138] on button "submit" at bounding box center [693, 135] width 16 height 16
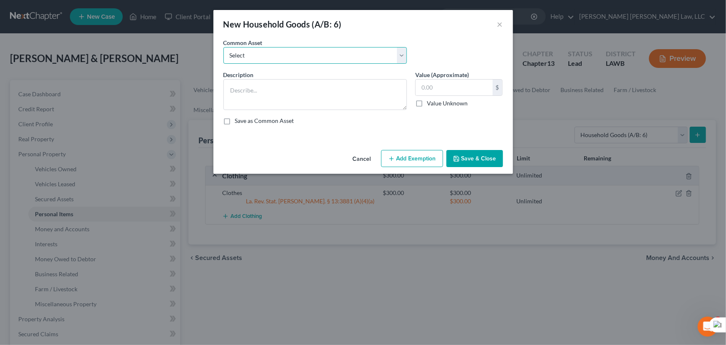
drag, startPoint x: 254, startPoint y: 56, endPoint x: 254, endPoint y: 62, distance: 6.7
click at [254, 56] on select "Select Furniture Movables 2002 Chevy Tahoe 231,000 miles Movables Movables Mova…" at bounding box center [315, 55] width 184 height 17
select select "0"
click at [223, 47] on select "Select Furniture Movables 2002 Chevy Tahoe 231,000 miles Movables Movables Mova…" at bounding box center [315, 55] width 184 height 17
type textarea "Furniture"
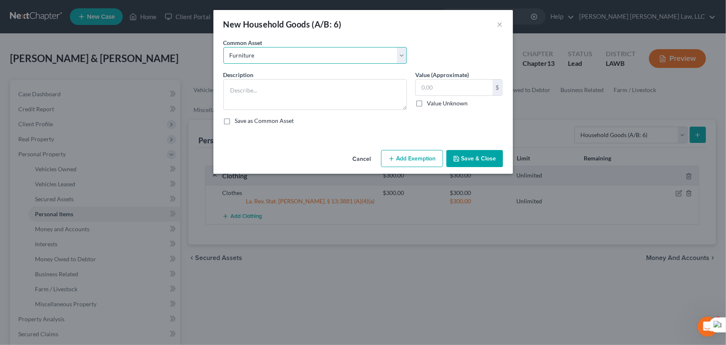
type input "1,200.00"
click at [390, 159] on icon "button" at bounding box center [391, 158] width 7 height 7
select select "2"
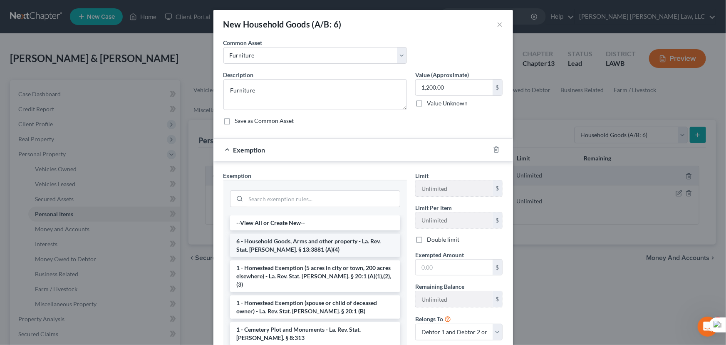
click at [298, 240] on li "6 - Household Goods, Arms and other property - La. Rev. Stat. Ann. § 13:3881 (A…" at bounding box center [315, 244] width 170 height 23
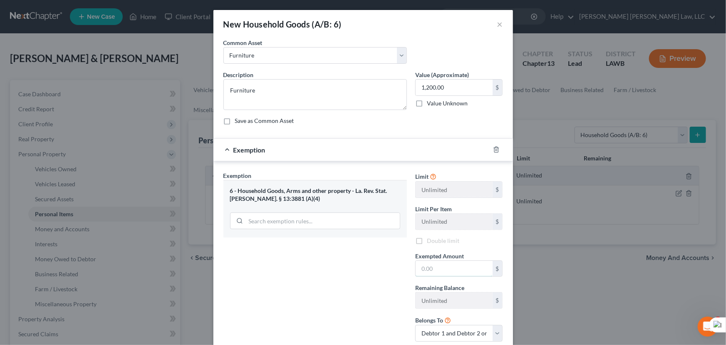
drag, startPoint x: 461, startPoint y: 266, endPoint x: 474, endPoint y: 288, distance: 24.8
click at [461, 266] on input "text" at bounding box center [454, 269] width 77 height 16
type input "1,200.00"
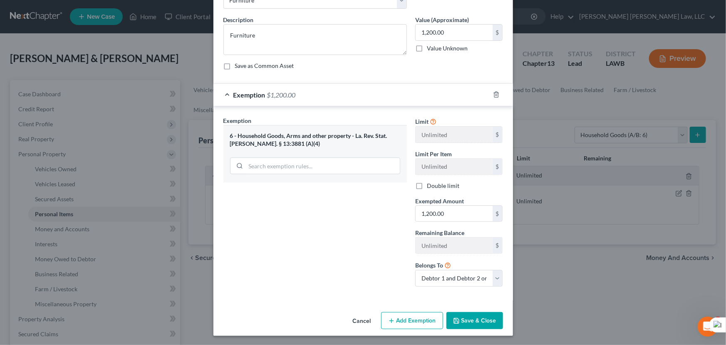
click at [480, 320] on button "Save & Close" at bounding box center [475, 320] width 57 height 17
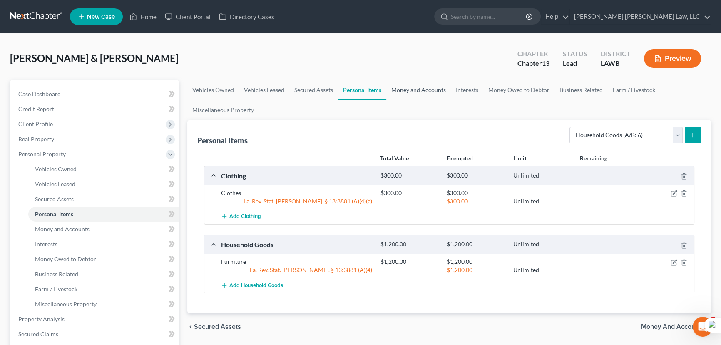
click at [431, 90] on link "Money and Accounts" at bounding box center [418, 90] width 65 height 20
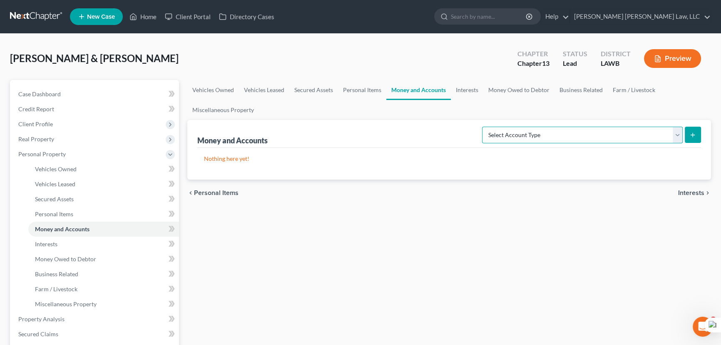
drag, startPoint x: 639, startPoint y: 137, endPoint x: 639, endPoint y: 141, distance: 4.6
click at [639, 137] on select "Select Account Type Brokerage (A/B: 18, SOFA: 20) Cash on Hand (A/B: 16) Certif…" at bounding box center [582, 135] width 201 height 17
select select "checking"
click at [484, 127] on select "Select Account Type Brokerage (A/B: 18, SOFA: 20) Cash on Hand (A/B: 16) Certif…" at bounding box center [582, 135] width 201 height 17
click at [695, 135] on icon "submit" at bounding box center [692, 134] width 7 height 7
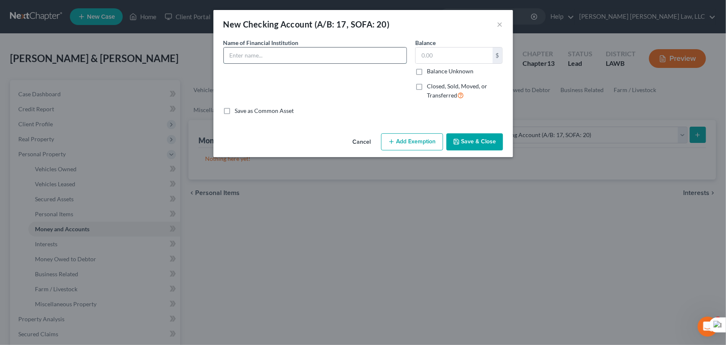
click at [263, 50] on input "text" at bounding box center [315, 55] width 183 height 16
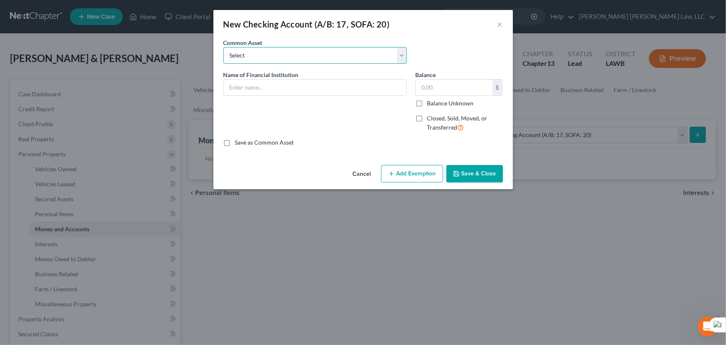
click at [263, 50] on select "Select Current Bank Sevenfold Credit Union Apple Cash First Horizon Bank Centri…" at bounding box center [315, 55] width 184 height 17
select select "28"
click at [223, 47] on select "Select Current Bank Sevenfold Credit Union Apple Cash First Horizon Bank Centri…" at bounding box center [315, 55] width 184 height 17
type input "Homeland Federal Savings"
type input "0.00"
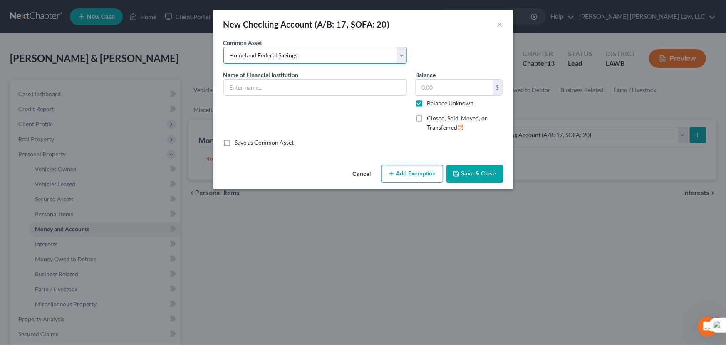
checkbox input "true"
click at [483, 170] on button "Save & Close" at bounding box center [475, 173] width 57 height 17
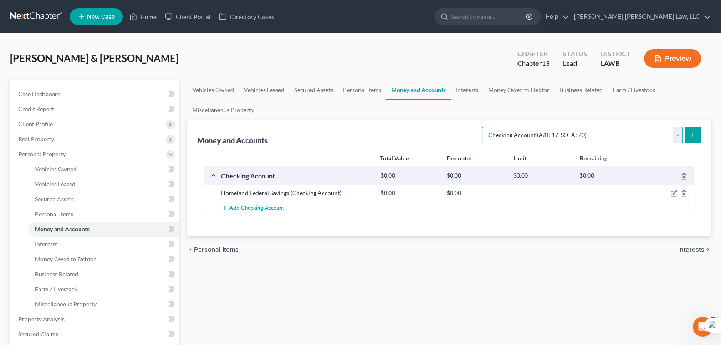
click at [556, 140] on select "Select Account Type Brokerage (A/B: 18, SOFA: 20) Cash on Hand (A/B: 16) Certif…" at bounding box center [582, 135] width 201 height 17
select select "savings"
click at [484, 127] on select "Select Account Type Brokerage (A/B: 18, SOFA: 20) Cash on Hand (A/B: 16) Certif…" at bounding box center [582, 135] width 201 height 17
click at [693, 133] on icon "submit" at bounding box center [692, 134] width 7 height 7
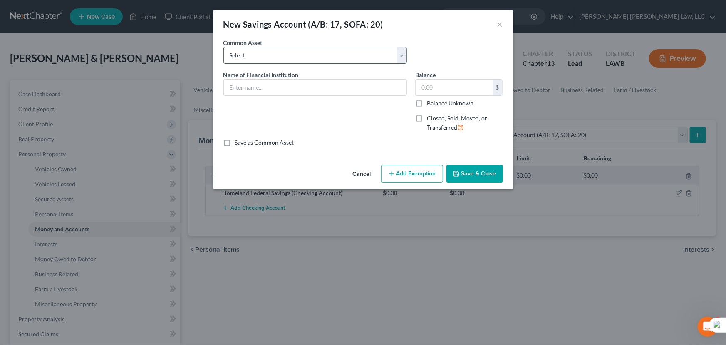
click at [280, 67] on div "Common Asset Select Woodforest Bank Centric Federal Credit Union Capital One Ci…" at bounding box center [363, 54] width 288 height 32
click at [279, 62] on select "Select Woodforest Bank Centric Federal Credit Union Capital One Citizens Progre…" at bounding box center [315, 55] width 184 height 17
select select "17"
click at [223, 47] on select "Select Woodforest Bank Centric Federal Credit Union Capital One Citizens Progre…" at bounding box center [315, 55] width 184 height 17
type input "Homeland"
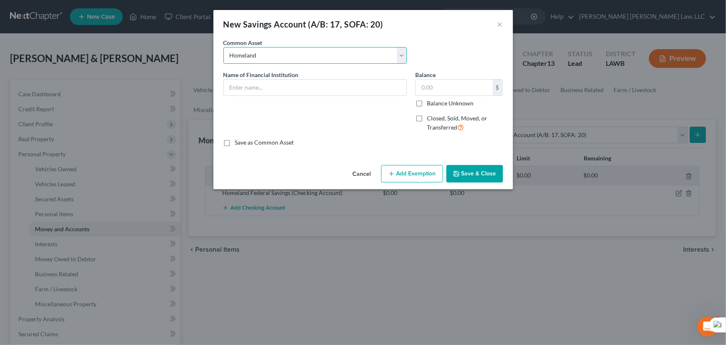
type input "7.00"
click at [501, 174] on button "Save & Close" at bounding box center [475, 173] width 57 height 17
click at [495, 170] on button "Save & Close" at bounding box center [475, 173] width 57 height 17
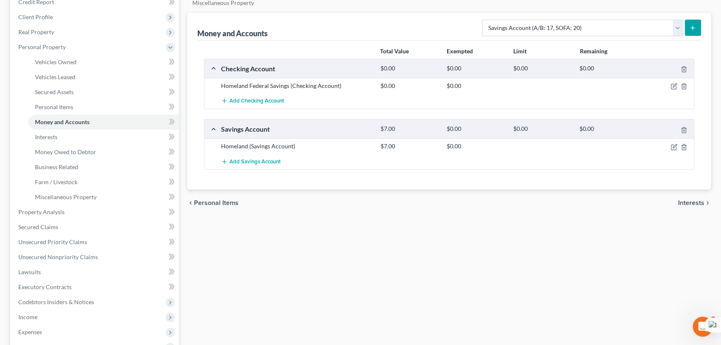
scroll to position [113, 0]
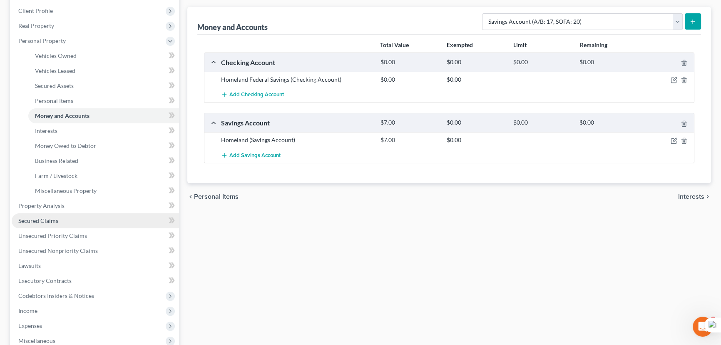
click at [68, 214] on link "Secured Claims" at bounding box center [95, 220] width 167 height 15
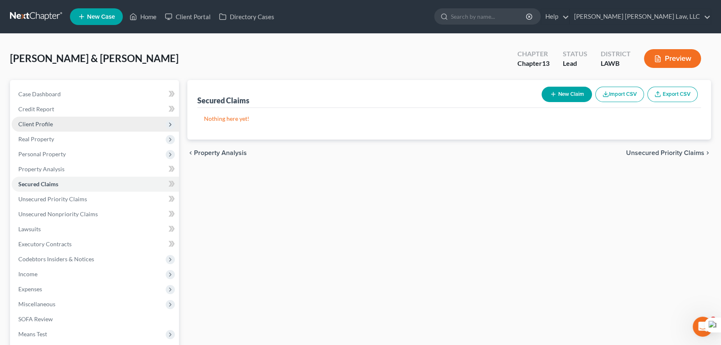
click at [80, 125] on span "Client Profile" at bounding box center [95, 124] width 167 height 15
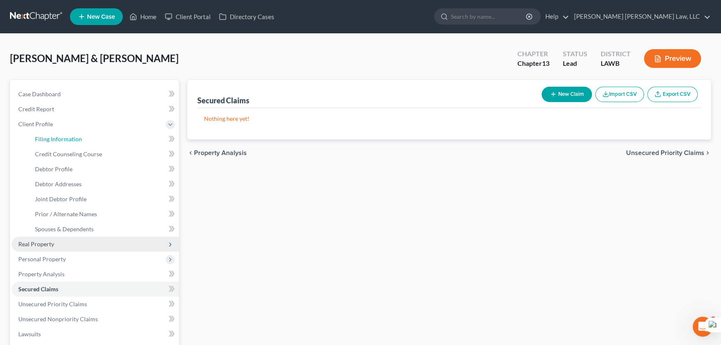
click at [79, 136] on span "Filing Information" at bounding box center [58, 138] width 47 height 7
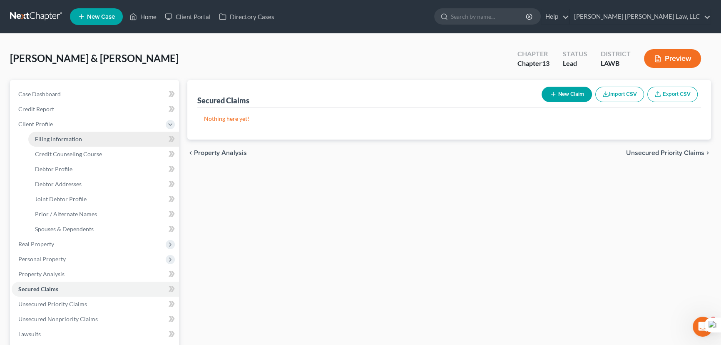
select select "1"
select select "3"
select select "36"
select select "0"
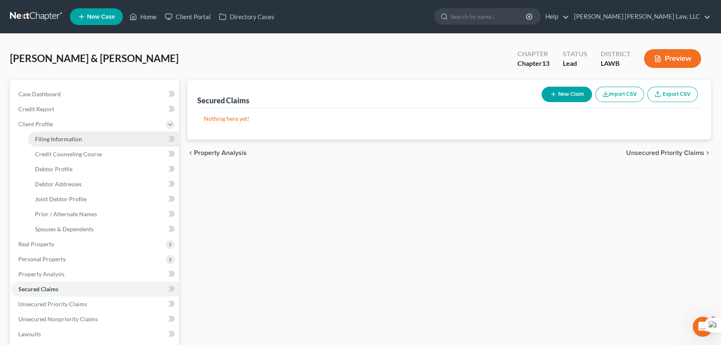
select select "19"
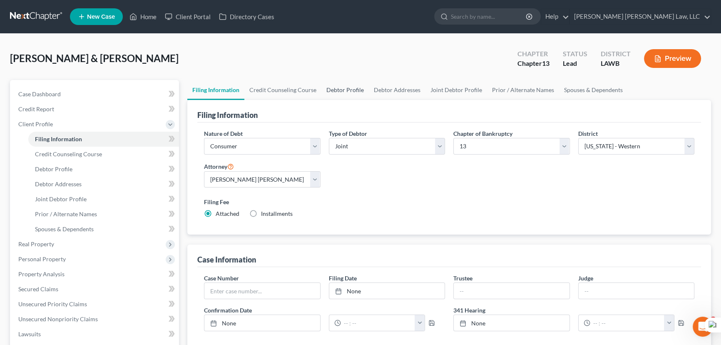
click at [343, 86] on link "Debtor Profile" at bounding box center [344, 90] width 47 height 20
select select "1"
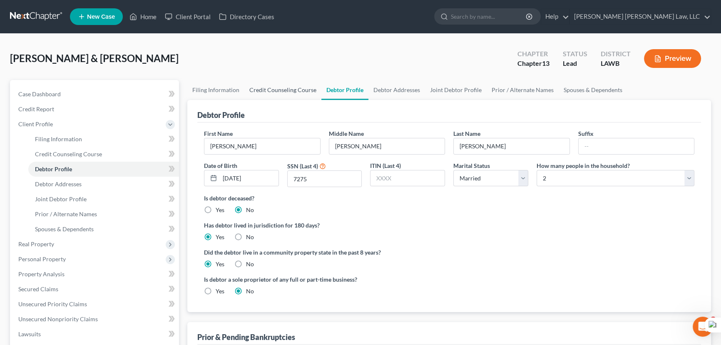
click at [290, 91] on link "Credit Counseling Course" at bounding box center [282, 90] width 77 height 20
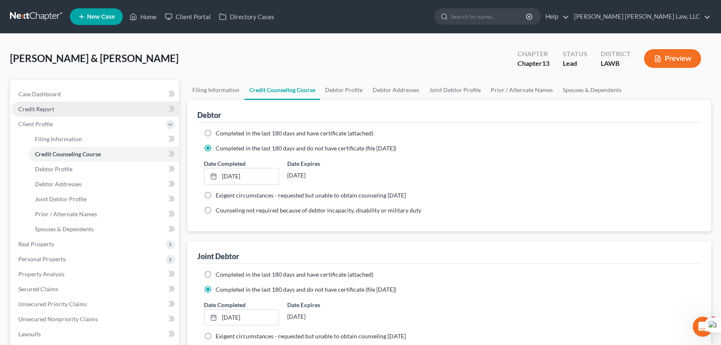
click at [72, 108] on link "Credit Report" at bounding box center [95, 109] width 167 height 15
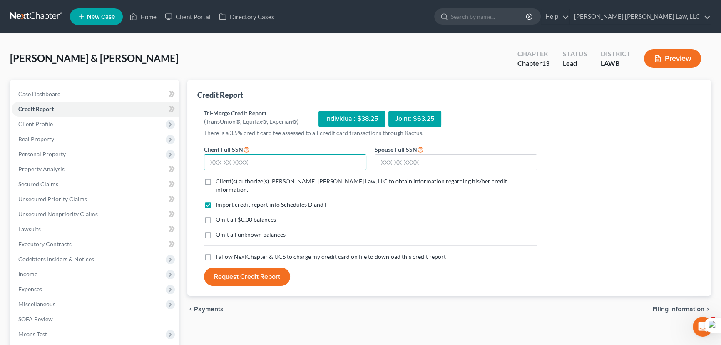
drag, startPoint x: 260, startPoint y: 161, endPoint x: 431, endPoint y: 191, distance: 173.3
click at [260, 161] on input "text" at bounding box center [285, 162] width 162 height 17
click at [295, 158] on input "text" at bounding box center [285, 162] width 162 height 17
type input "450-19-7275"
click at [417, 155] on input "text" at bounding box center [456, 162] width 162 height 17
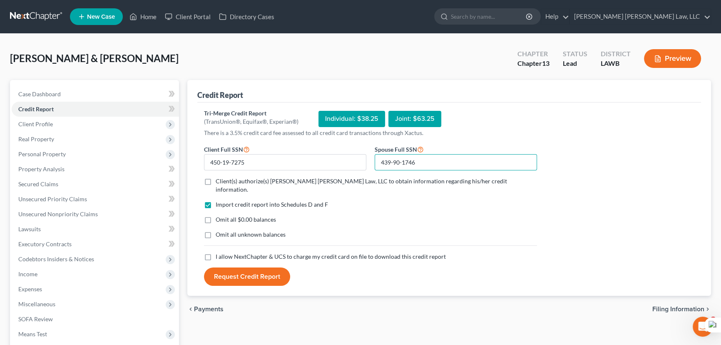
type input "439-90-1746"
click at [216, 179] on label "Client(s) authorize(s) E. Orum Young Law, LLC to obtain information regarding h…" at bounding box center [376, 185] width 321 height 17
click at [219, 179] on input "Client(s) authorize(s) E. Orum Young Law, LLC to obtain information regarding h…" at bounding box center [221, 179] width 5 height 5
checkbox input "true"
click at [216, 215] on label "Omit all $0.00 balances" at bounding box center [246, 219] width 60 height 8
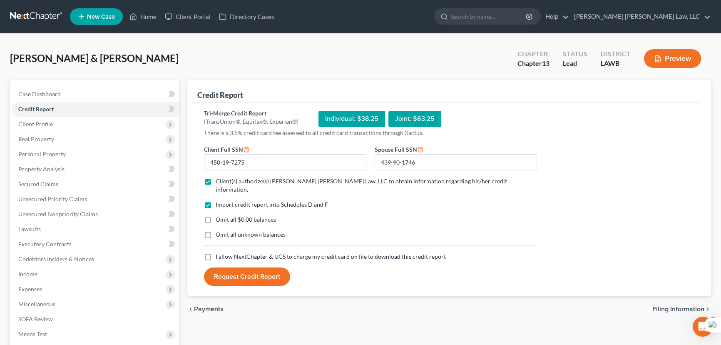
click at [219, 215] on input "Omit all $0.00 balances" at bounding box center [221, 217] width 5 height 5
checkbox input "true"
click at [216, 230] on label "Omit all unknown balances" at bounding box center [251, 234] width 70 height 8
click at [219, 230] on input "Omit all unknown balances" at bounding box center [221, 232] width 5 height 5
checkbox input "true"
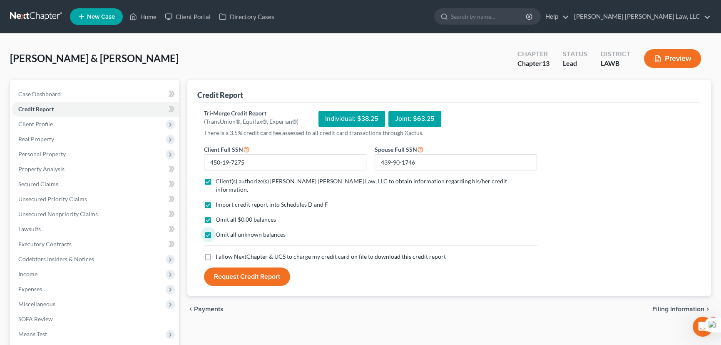
click at [216, 252] on label "I allow NextChapter & UCS to charge my credit card on file to download this cre…" at bounding box center [331, 256] width 230 height 8
click at [219, 252] on input "I allow NextChapter & UCS to charge my credit card on file to download this cre…" at bounding box center [221, 254] width 5 height 5
checkbox input "true"
click at [218, 267] on button "Request Credit Report" at bounding box center [247, 276] width 86 height 18
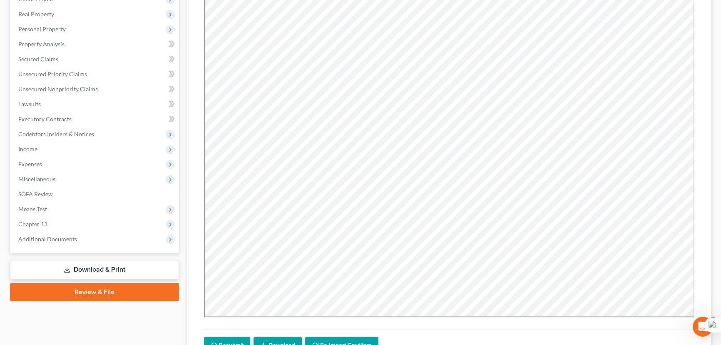
scroll to position [151, 0]
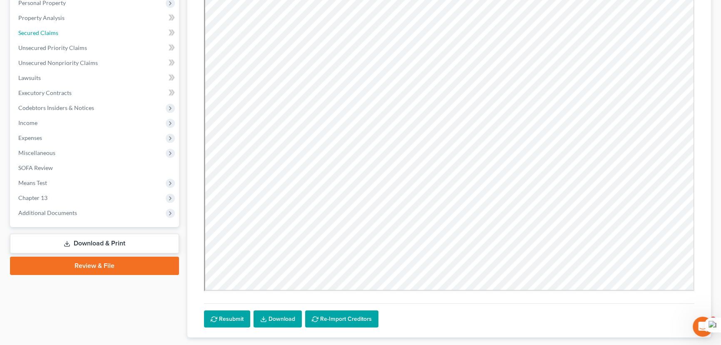
drag, startPoint x: 87, startPoint y: 34, endPoint x: 420, endPoint y: 147, distance: 351.2
click at [87, 34] on link "Secured Claims" at bounding box center [95, 32] width 167 height 15
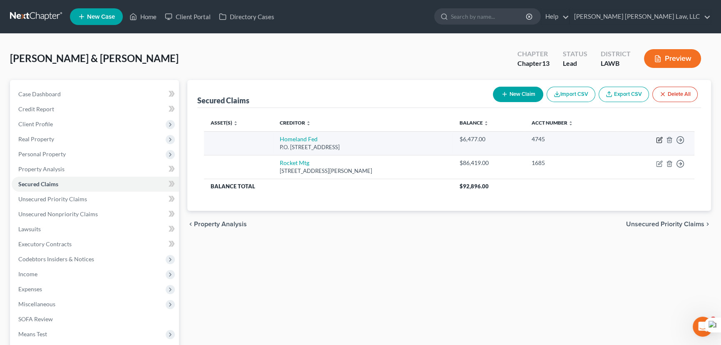
click at [657, 139] on icon "button" at bounding box center [659, 139] width 7 height 7
select select "19"
select select "0"
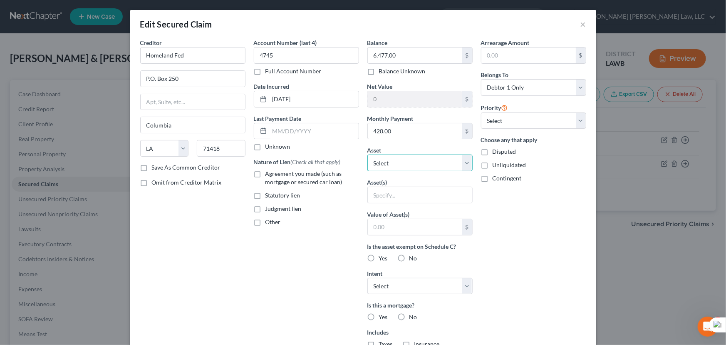
click at [438, 168] on select "Select Other Multiple Assets Homeland (Savings Account) - $7.0 Clothing - Cloth…" at bounding box center [419, 162] width 105 height 17
select select "4"
click at [367, 154] on select "Select Other Multiple Assets Homeland (Savings Account) - $7.0 Clothing - Cloth…" at bounding box center [419, 162] width 105 height 17
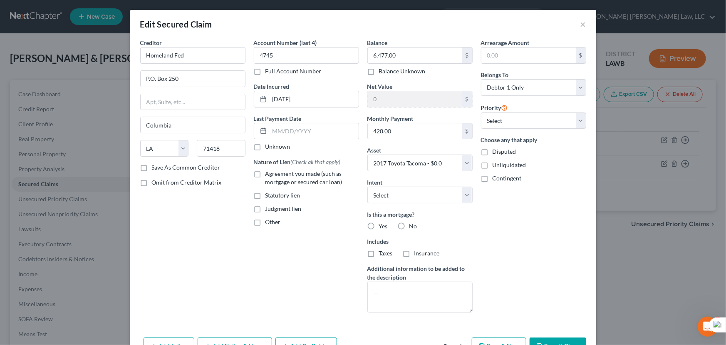
click at [265, 175] on label "Agreement you made (such as mortgage or secured car loan)" at bounding box center [312, 177] width 94 height 17
click at [269, 175] on input "Agreement you made (such as mortgage or secured car loan)" at bounding box center [271, 171] width 5 height 5
checkbox input "true"
click at [554, 340] on button "Save & Close" at bounding box center [558, 345] width 57 height 17
select select
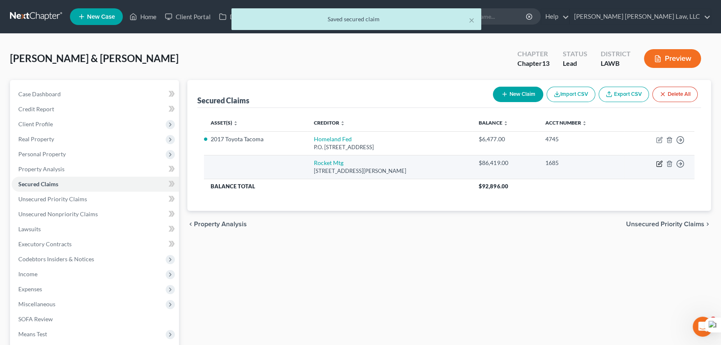
click at [661, 162] on icon "button" at bounding box center [659, 163] width 7 height 7
select select "23"
select select "0"
select select "2"
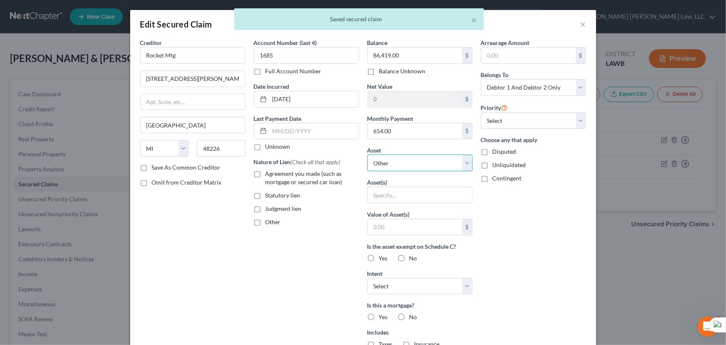
click at [426, 161] on select "Select Other Multiple Assets Homeland (Savings Account) - $7.0 Clothing - Cloth…" at bounding box center [419, 162] width 105 height 17
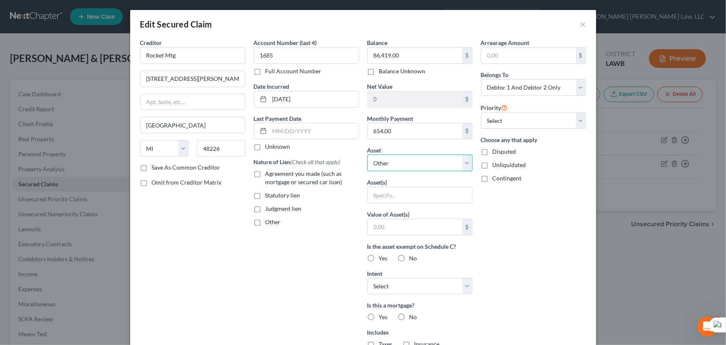
select select "7"
click at [367, 154] on select "Select Other Multiple Assets Homeland (Savings Account) - $7.0 Clothing - Cloth…" at bounding box center [419, 162] width 105 height 17
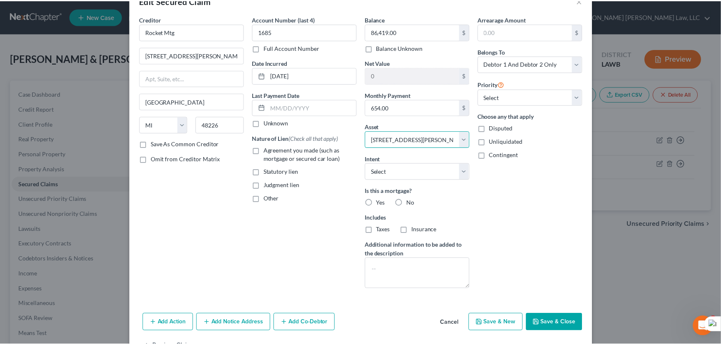
scroll to position [50, 0]
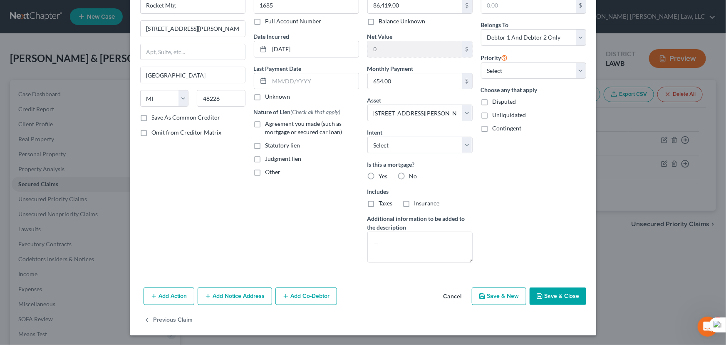
click at [562, 287] on button "Save & Close" at bounding box center [558, 295] width 57 height 17
select select
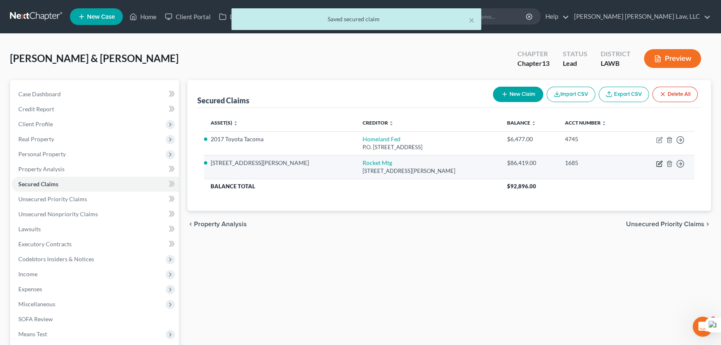
click at [660, 164] on icon "button" at bounding box center [659, 163] width 7 height 7
select select "23"
select select "2"
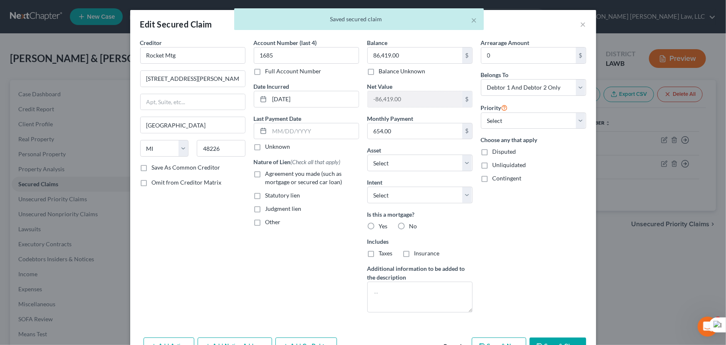
click at [265, 173] on label "Agreement you made (such as mortgage or secured car loan)" at bounding box center [312, 177] width 94 height 17
click at [269, 173] on input "Agreement you made (such as mortgage or secured car loan)" at bounding box center [271, 171] width 5 height 5
checkbox input "true"
drag, startPoint x: 370, startPoint y: 226, endPoint x: 370, endPoint y: 256, distance: 30.4
click at [379, 226] on label "Yes" at bounding box center [383, 226] width 9 height 8
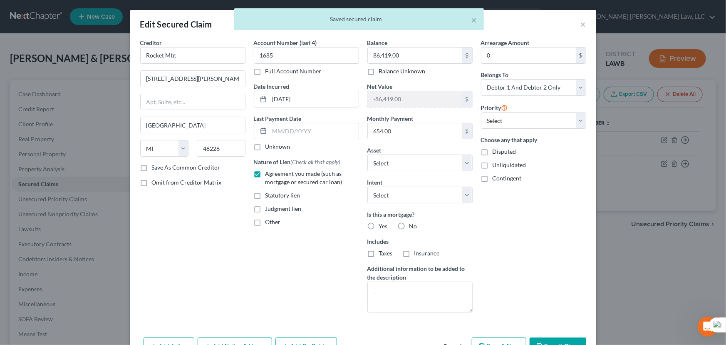
click at [382, 226] on input "Yes" at bounding box center [384, 224] width 5 height 5
radio input "true"
click at [379, 256] on label "Taxes" at bounding box center [386, 253] width 14 height 8
click at [382, 254] on input "Taxes" at bounding box center [384, 251] width 5 height 5
checkbox input "true"
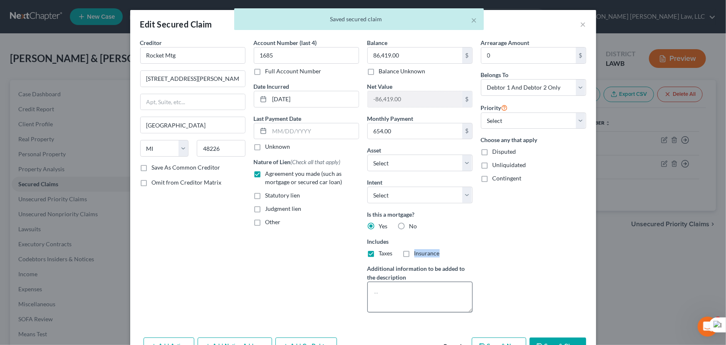
drag, startPoint x: 408, startPoint y: 253, endPoint x: 469, endPoint y: 294, distance: 73.5
click at [414, 253] on label "Insurance" at bounding box center [426, 253] width 25 height 8
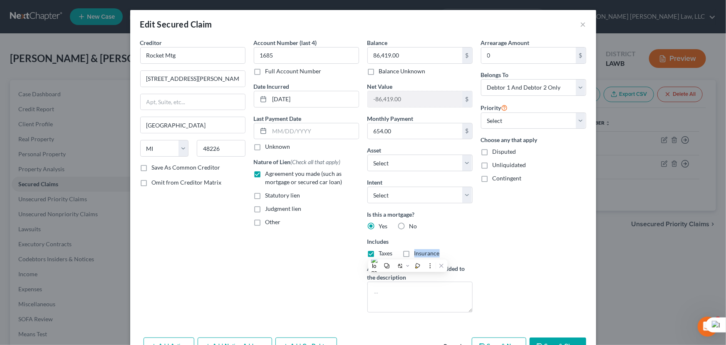
click at [414, 251] on label "Insurance" at bounding box center [426, 253] width 25 height 8
click at [418, 251] on input "Insurance" at bounding box center [420, 251] width 5 height 5
checkbox input "true"
click at [546, 344] on html "Home New Case Client Portal Directory Cases E. Orum Young Law, LLC madison.f@eo…" at bounding box center [363, 228] width 726 height 457
click at [570, 341] on button "Save & Close" at bounding box center [558, 345] width 57 height 17
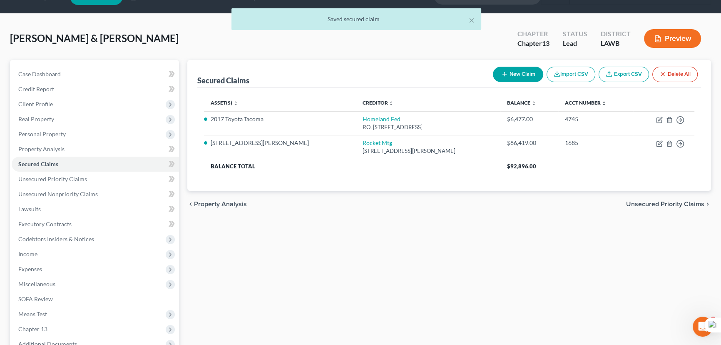
scroll to position [0, 0]
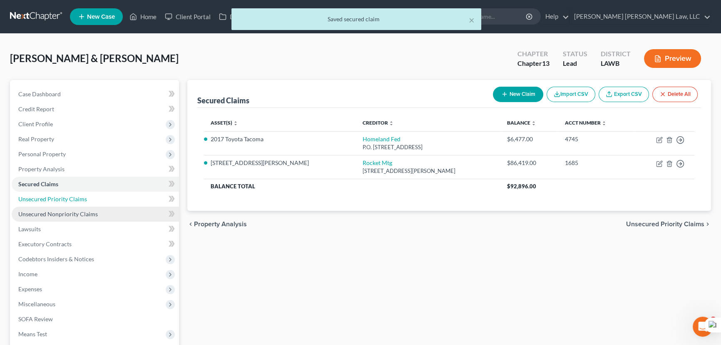
click at [86, 198] on link "Unsecured Priority Claims" at bounding box center [95, 198] width 167 height 15
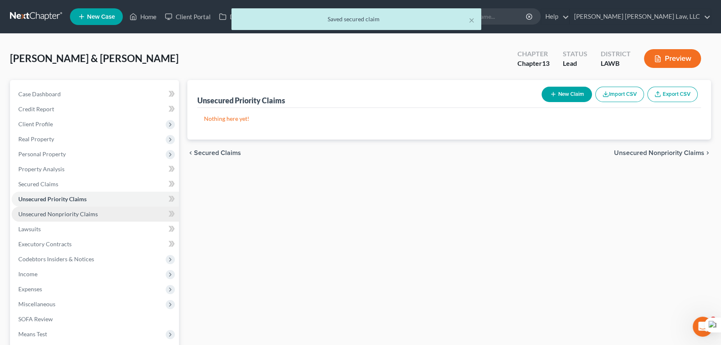
click at [88, 213] on span "Unsecured Nonpriority Claims" at bounding box center [57, 213] width 79 height 7
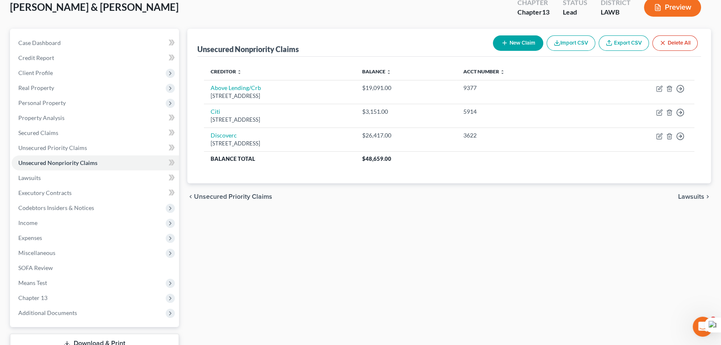
scroll to position [37, 0]
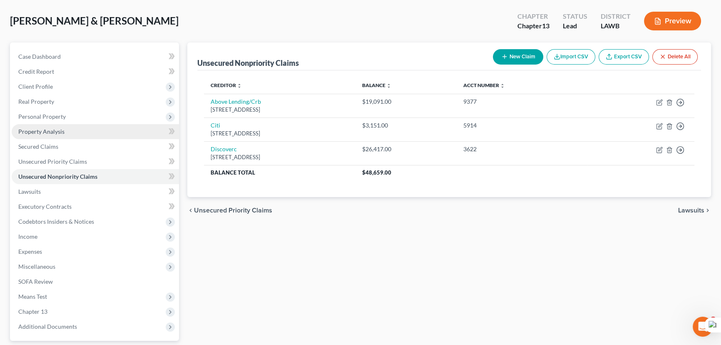
click at [92, 117] on span "Personal Property" at bounding box center [95, 116] width 167 height 15
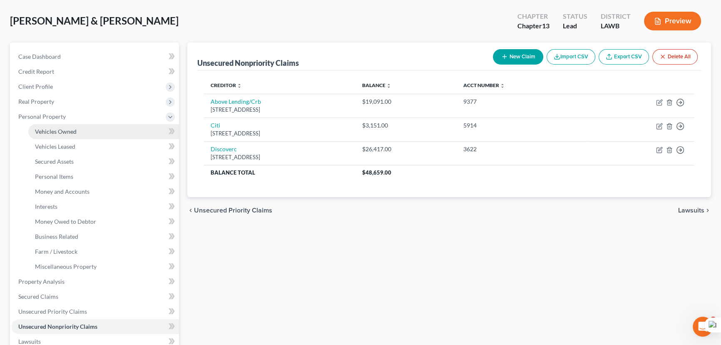
click at [92, 125] on link "Vehicles Owned" at bounding box center [103, 131] width 151 height 15
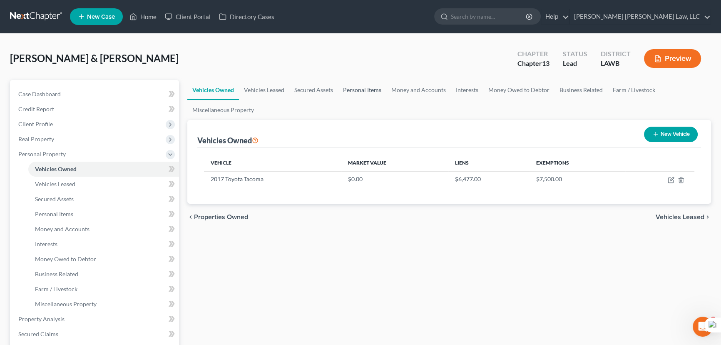
click at [360, 86] on link "Personal Items" at bounding box center [362, 90] width 48 height 20
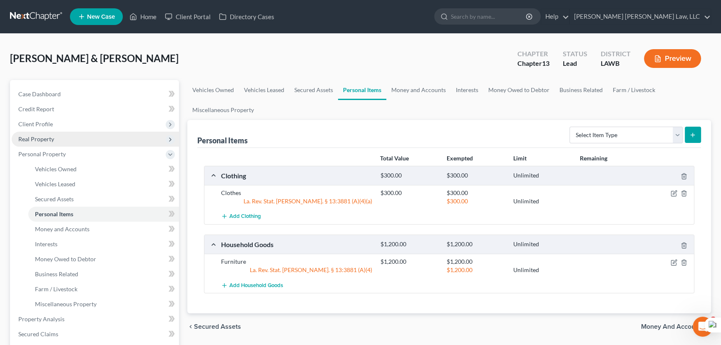
click at [104, 141] on span "Real Property" at bounding box center [95, 138] width 167 height 15
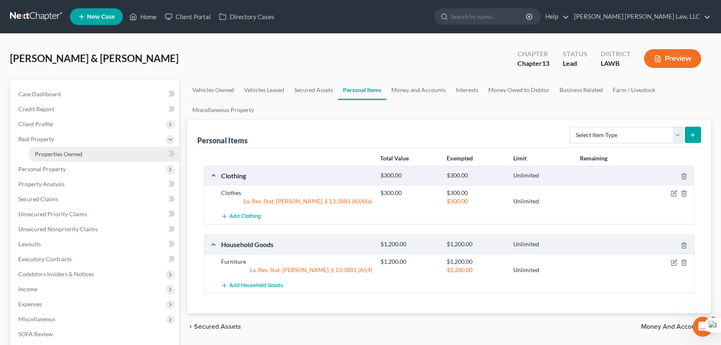
click at [93, 150] on link "Properties Owned" at bounding box center [103, 153] width 151 height 15
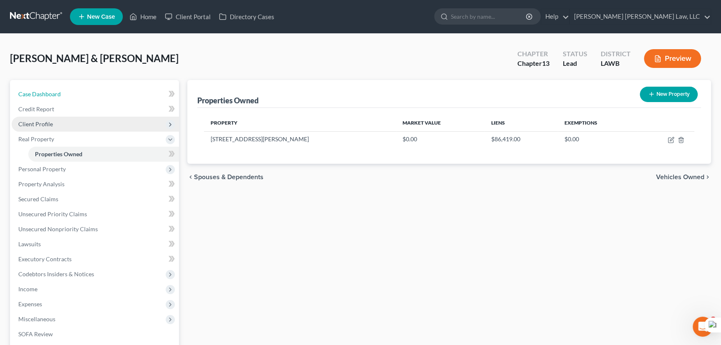
drag, startPoint x: 65, startPoint y: 99, endPoint x: 63, endPoint y: 125, distance: 25.9
click at [65, 99] on link "Case Dashboard" at bounding box center [95, 94] width 167 height 15
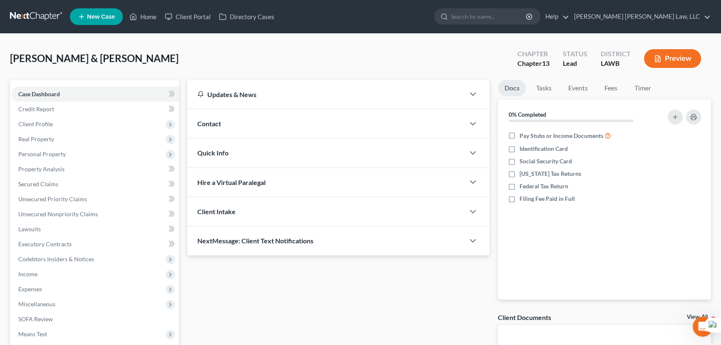
drag, startPoint x: 63, startPoint y: 125, endPoint x: 67, endPoint y: 146, distance: 20.7
click at [62, 125] on span "Client Profile" at bounding box center [95, 124] width 167 height 15
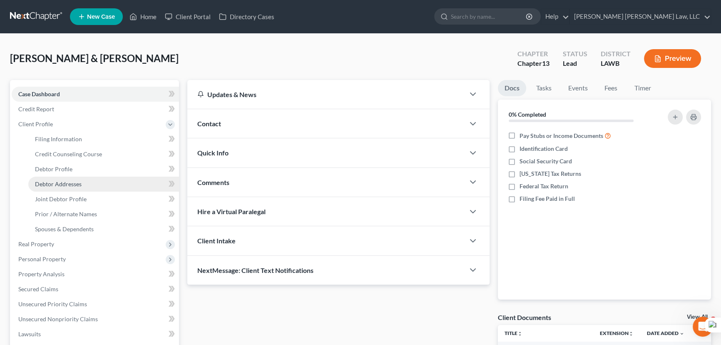
click at [75, 183] on span "Debtor Addresses" at bounding box center [58, 183] width 47 height 7
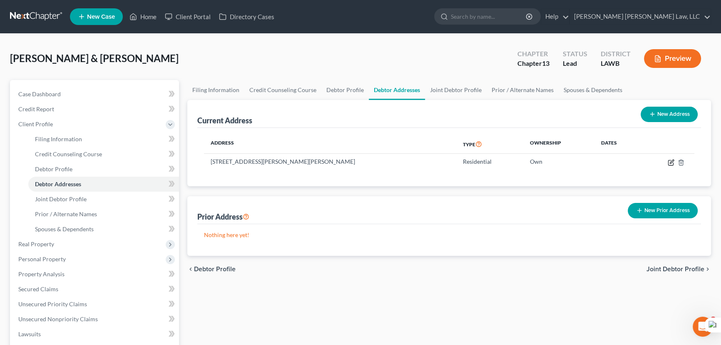
drag, startPoint x: 672, startPoint y: 163, endPoint x: 718, endPoint y: 167, distance: 46.8
click at [672, 163] on icon "button" at bounding box center [670, 162] width 7 height 7
select select "19"
select select "10"
select select "0"
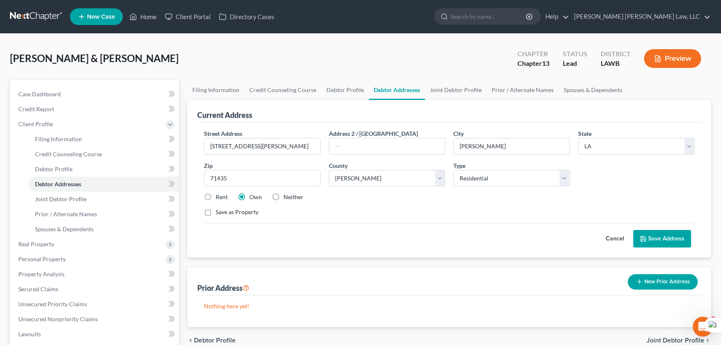
click at [667, 238] on button "Save Address" at bounding box center [662, 238] width 58 height 17
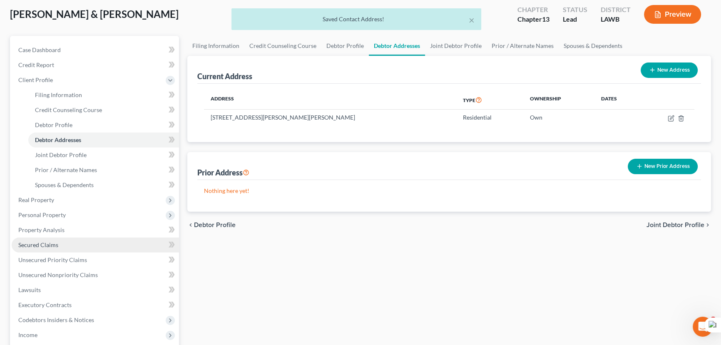
scroll to position [113, 0]
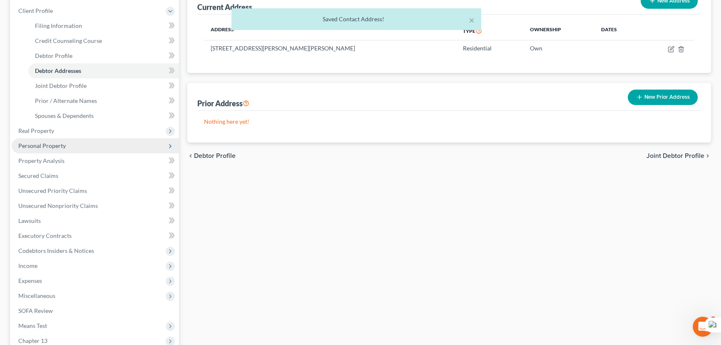
click at [55, 130] on span "Real Property" at bounding box center [95, 130] width 167 height 15
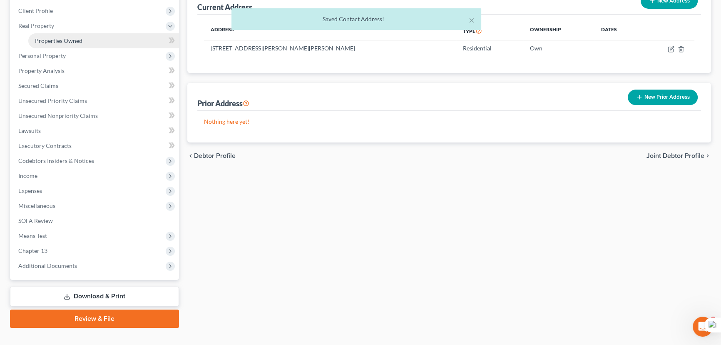
click at [66, 35] on link "Properties Owned" at bounding box center [103, 40] width 151 height 15
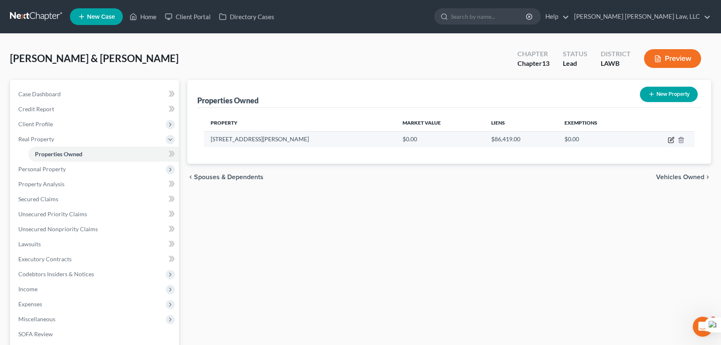
click at [670, 138] on icon "button" at bounding box center [670, 140] width 5 height 5
select select "19"
select select "10"
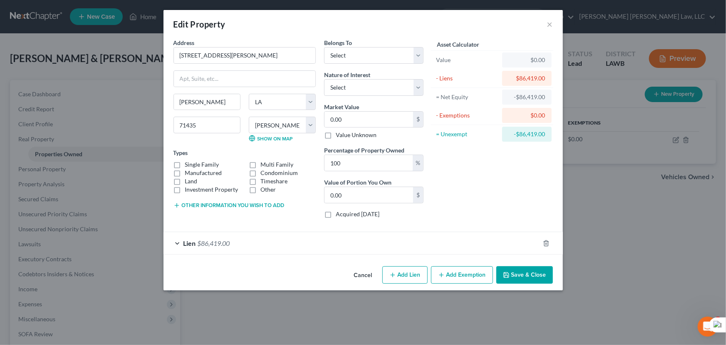
click at [185, 164] on label "Single Family" at bounding box center [202, 164] width 34 height 8
click at [189, 164] on input "Single Family" at bounding box center [191, 162] width 5 height 5
checkbox input "true"
click at [185, 182] on label "Land" at bounding box center [191, 181] width 12 height 8
click at [189, 182] on input "Land" at bounding box center [191, 179] width 5 height 5
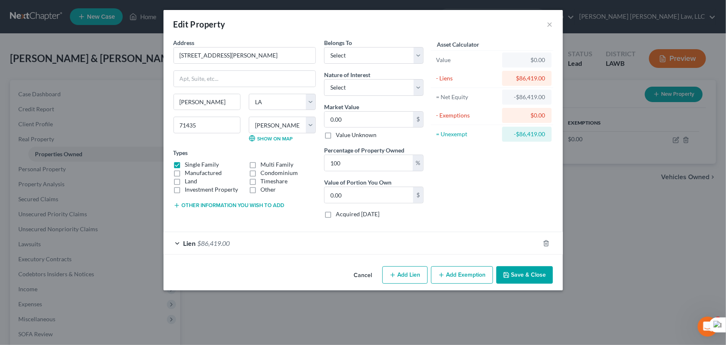
checkbox input "true"
click at [377, 117] on input "0.00" at bounding box center [369, 120] width 89 height 16
type input "1"
type input "1.00"
type input "12"
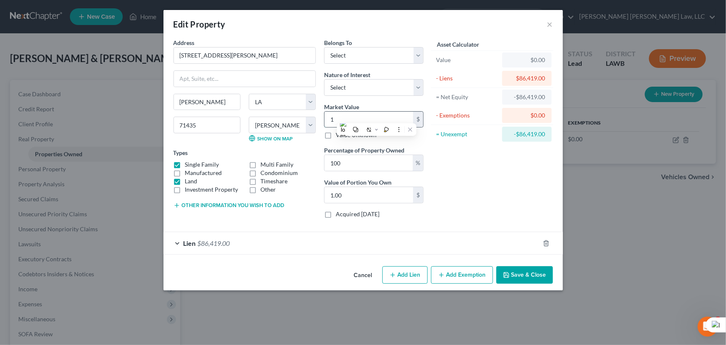
type input "12.00"
type input "1"
type input "1.00"
type input "136"
type input "136.00"
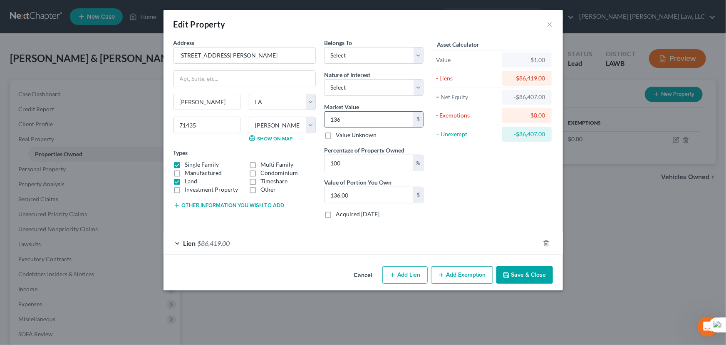
type input "1362"
type input "1,362.00"
type input "1,36"
type input "136.00"
type input "13"
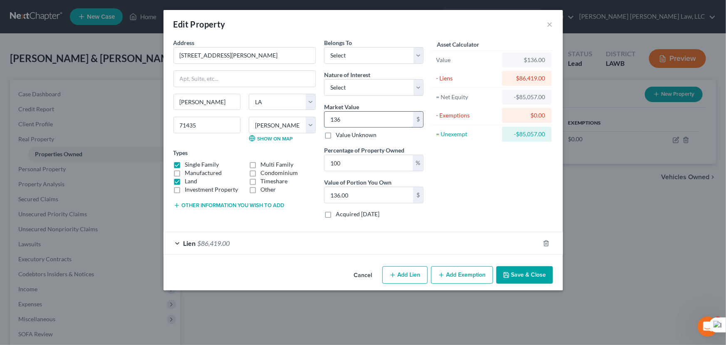
type input "13.00"
type input "132"
type input "132.00"
type input "1322"
type input "1,322.00"
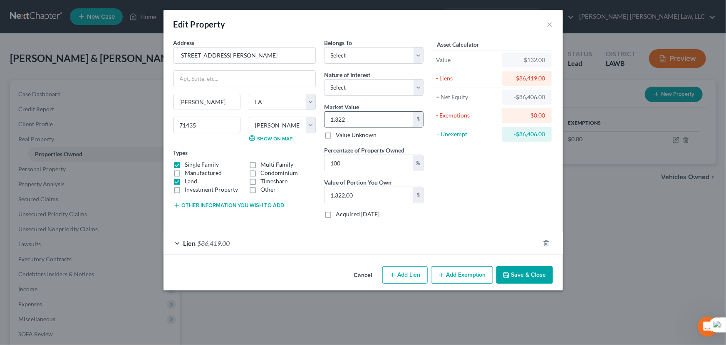
type input "1,3220"
type input "13,220.00"
type input "13,2200"
type input "132,200.00"
type input "132,200"
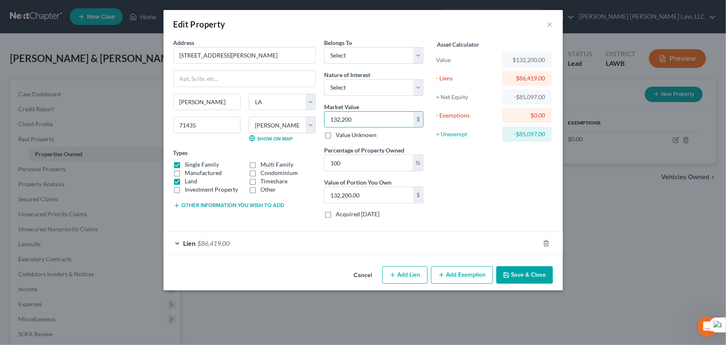
click at [460, 276] on button "Add Exemption" at bounding box center [462, 274] width 62 height 17
select select "2"
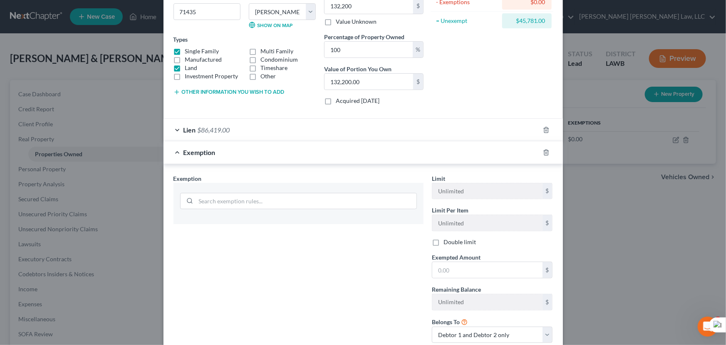
scroll to position [169, 0]
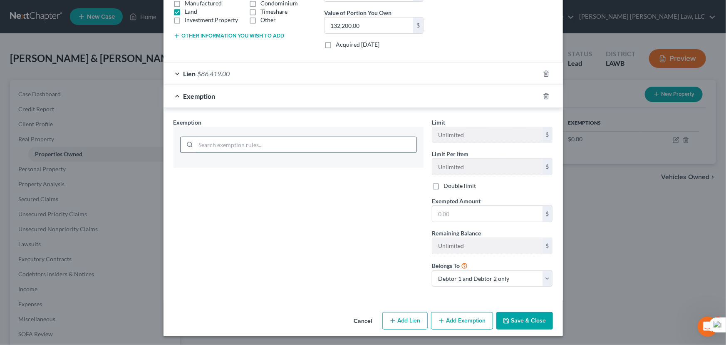
click at [317, 139] on input "search" at bounding box center [306, 145] width 221 height 16
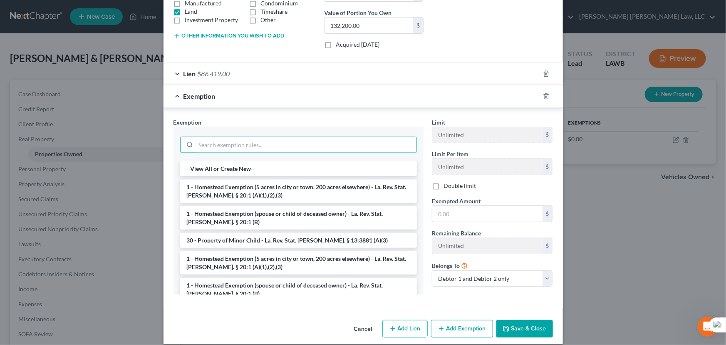
click at [361, 125] on div "Exemption * --View All or Create New-- 1 - Homestead Exemption (5 acres in city…" at bounding box center [299, 206] width 250 height 177
click at [329, 190] on li "1 - Homestead Exemption (5 acres in city or town, 200 acres elsewhere) - La. Re…" at bounding box center [298, 190] width 237 height 23
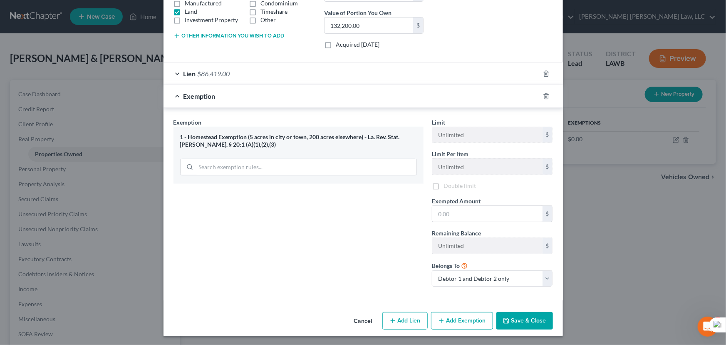
click at [495, 225] on div "Limit Unlimited $ Limit Per Item Unlimited $ Double limit Exempted Amount * $ R…" at bounding box center [492, 206] width 129 height 176
click at [495, 216] on input "text" at bounding box center [487, 214] width 110 height 16
click at [489, 214] on input "text" at bounding box center [487, 214] width 110 height 16
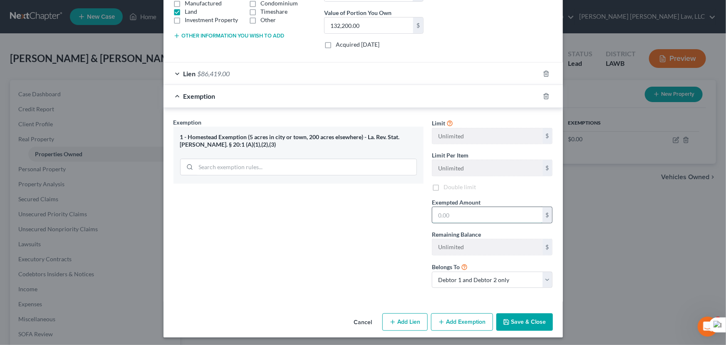
type input "35,000"
click at [510, 318] on button "Save & Close" at bounding box center [524, 321] width 57 height 17
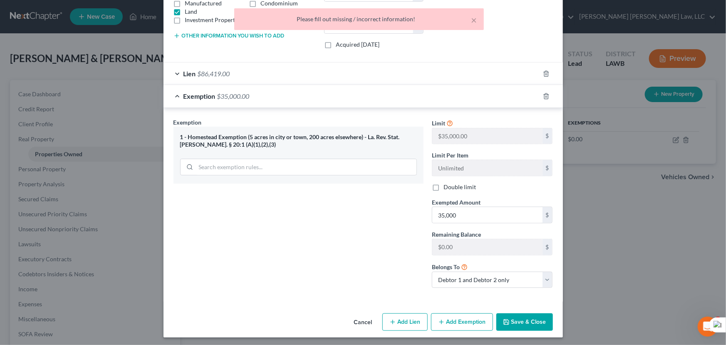
scroll to position [0, 0]
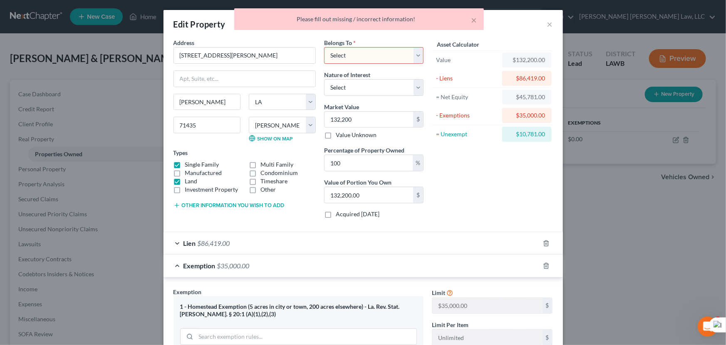
drag, startPoint x: 341, startPoint y: 42, endPoint x: 343, endPoint y: 62, distance: 20.1
click at [341, 43] on span "Belongs To" at bounding box center [338, 42] width 28 height 7
click at [340, 51] on select "Select Debtor 1 Only Debtor 2 Only Debtor 1 And Debtor 2 Only At Least One Of T…" at bounding box center [373, 55] width 99 height 17
select select "0"
click at [324, 47] on select "Select Debtor 1 Only Debtor 2 Only Debtor 1 And Debtor 2 Only At Least One Of T…" at bounding box center [373, 55] width 99 height 17
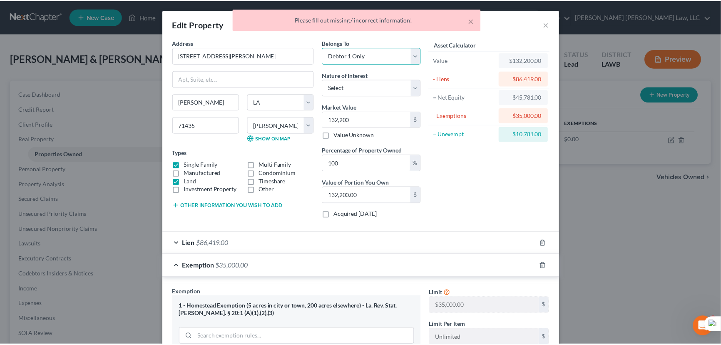
scroll to position [171, 0]
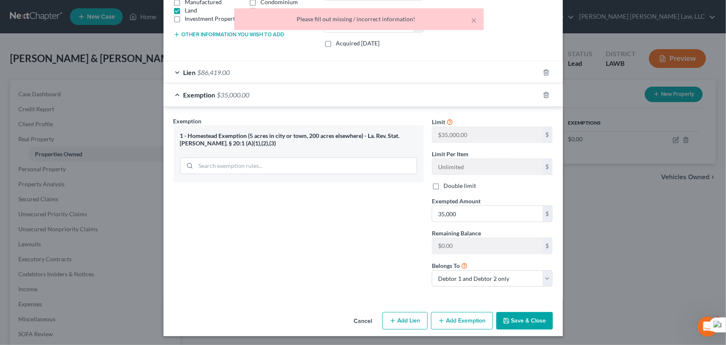
click at [520, 312] on button "Save & Close" at bounding box center [524, 320] width 57 height 17
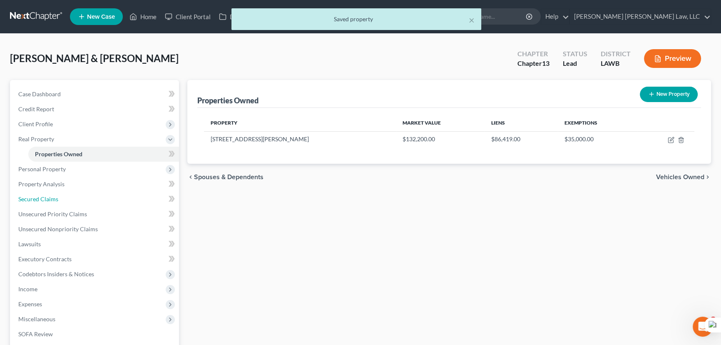
drag, startPoint x: 102, startPoint y: 196, endPoint x: 313, endPoint y: 213, distance: 211.7
click at [102, 196] on link "Secured Claims" at bounding box center [95, 198] width 167 height 15
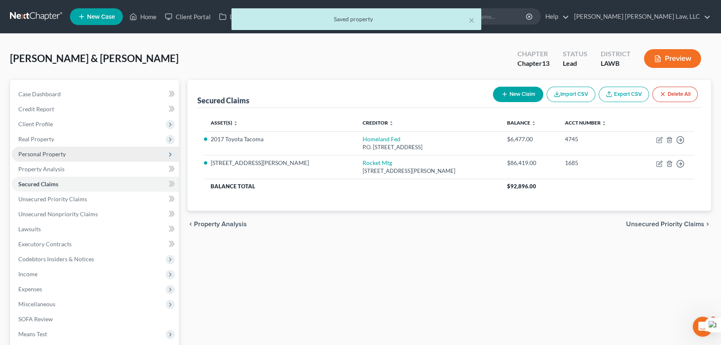
click at [55, 154] on span "Personal Property" at bounding box center [41, 153] width 47 height 7
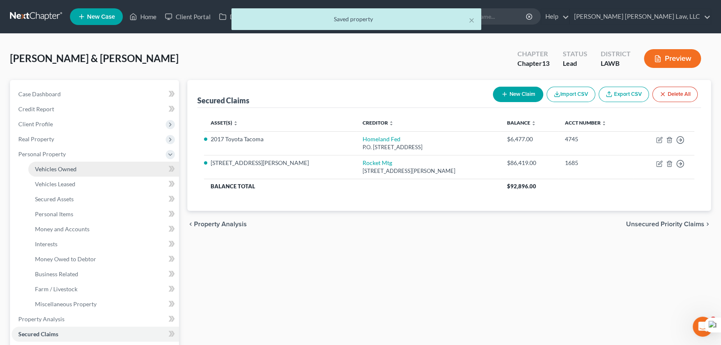
click at [72, 165] on span "Vehicles Owned" at bounding box center [56, 168] width 42 height 7
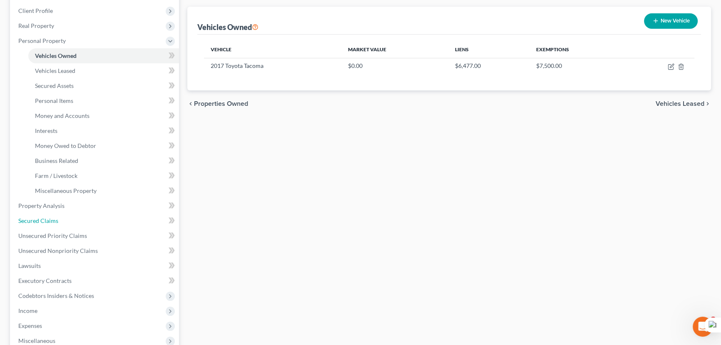
click at [62, 216] on link "Secured Claims" at bounding box center [95, 220] width 167 height 15
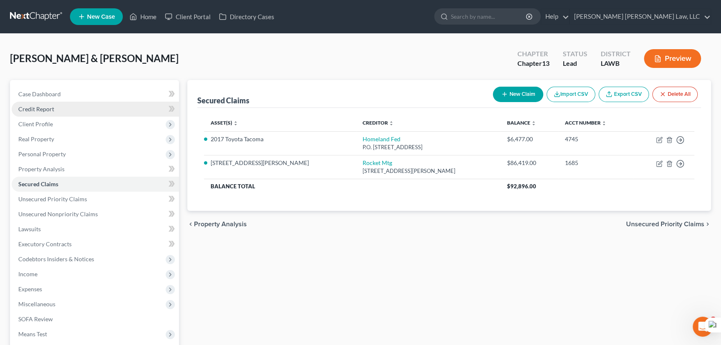
click at [71, 108] on link "Credit Report" at bounding box center [95, 109] width 167 height 15
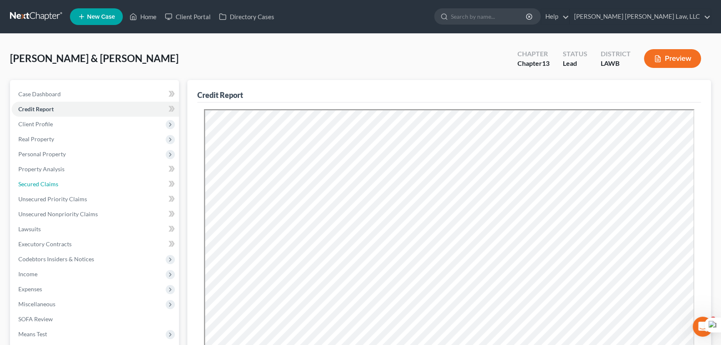
click at [83, 179] on link "Secured Claims" at bounding box center [95, 183] width 167 height 15
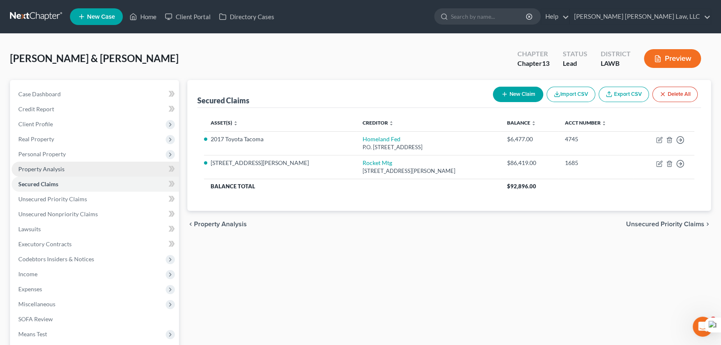
drag, startPoint x: 104, startPoint y: 153, endPoint x: 107, endPoint y: 164, distance: 11.1
click at [104, 153] on span "Personal Property" at bounding box center [95, 153] width 167 height 15
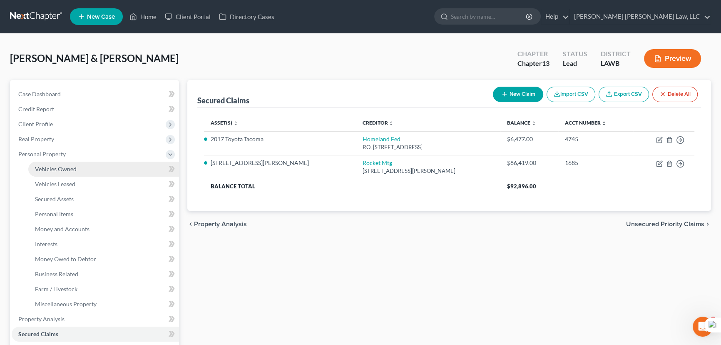
click at [107, 164] on link "Vehicles Owned" at bounding box center [103, 168] width 151 height 15
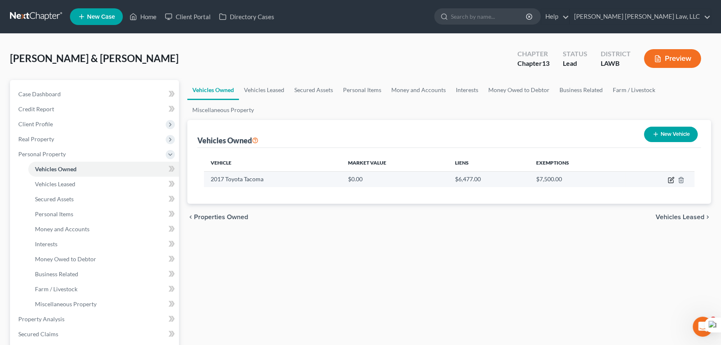
click at [668, 180] on icon "button" at bounding box center [670, 180] width 5 height 5
select select "1"
select select "9"
select select "1"
select select "2"
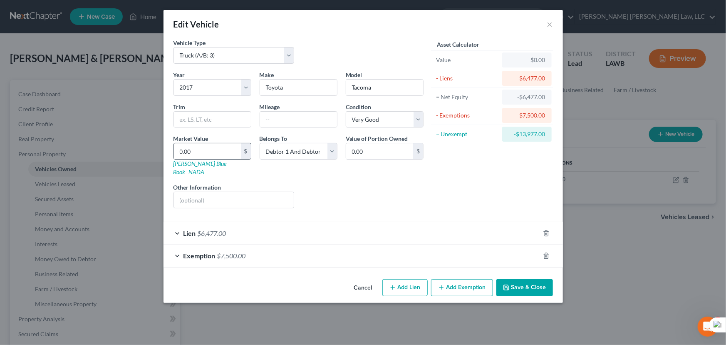
click at [211, 143] on div "0.00 $" at bounding box center [213, 151] width 78 height 17
click at [214, 146] on input "0.00" at bounding box center [207, 151] width 67 height 16
type input "2"
type input "2.00"
type input "24"
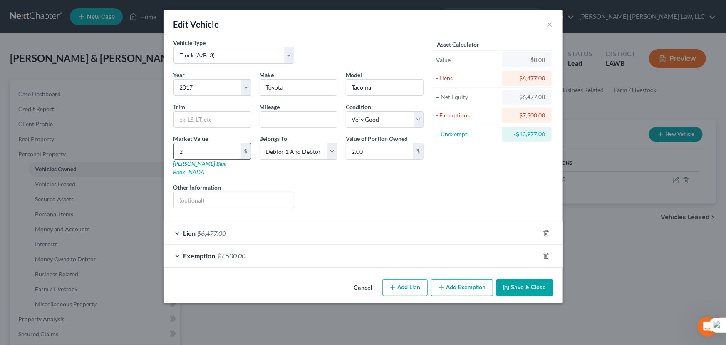
type input "24.00"
type input "242"
type input "242.00"
type input "24232"
type input "24,232.00"
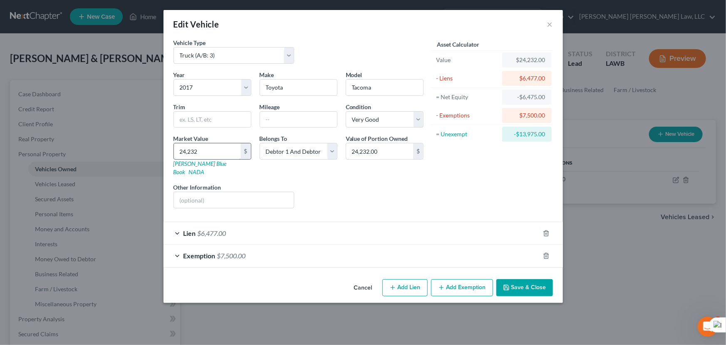
type input "24,2327"
type input "242,327.00"
type input "242,32"
type input "24,232.00"
type input "24,23"
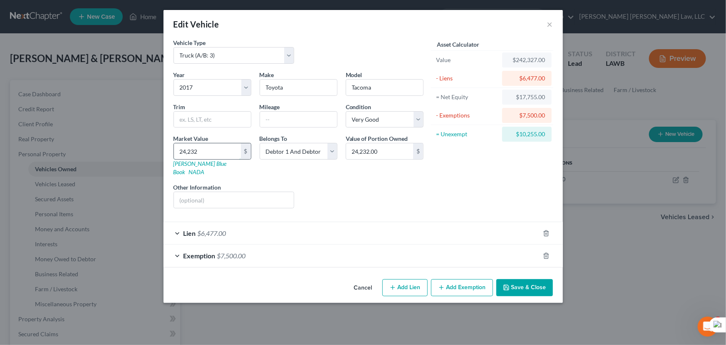
type input "2,423.00"
type input "2,42"
type input "242.00"
type input "2423"
type input "2,423.00"
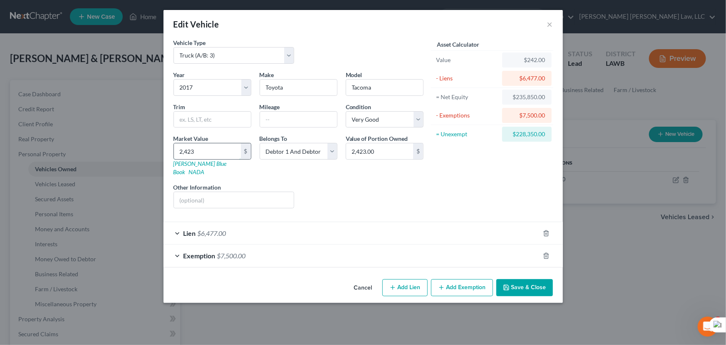
type input "2,4237"
type input "24,237.00"
type input "24,237.5"
type input "24,237.50"
type input "24,237.5"
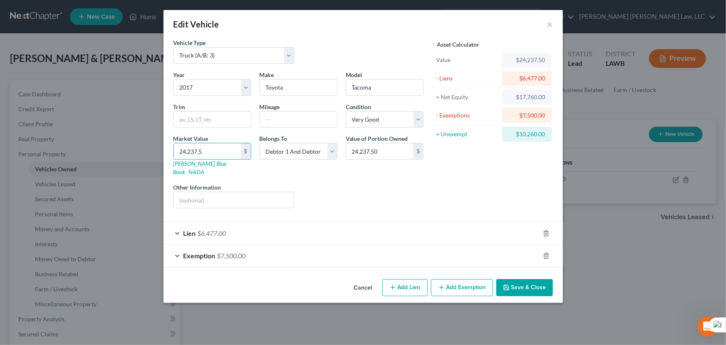
click at [546, 281] on button "Save & Close" at bounding box center [524, 287] width 57 height 17
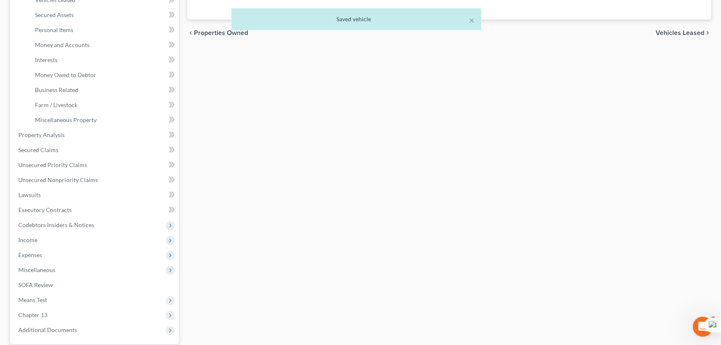
scroll to position [189, 0]
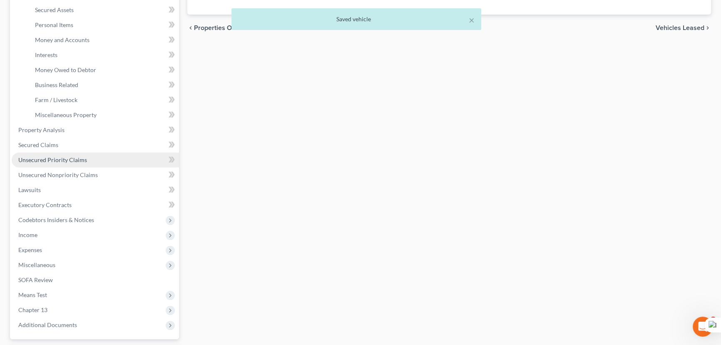
click at [87, 155] on link "Unsecured Priority Claims" at bounding box center [95, 159] width 167 height 15
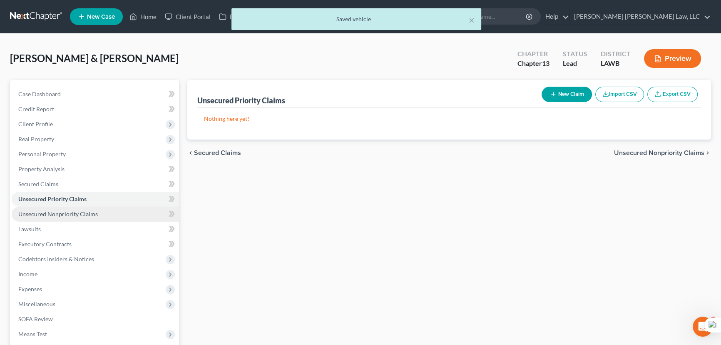
click at [95, 215] on span "Unsecured Nonpriority Claims" at bounding box center [57, 213] width 79 height 7
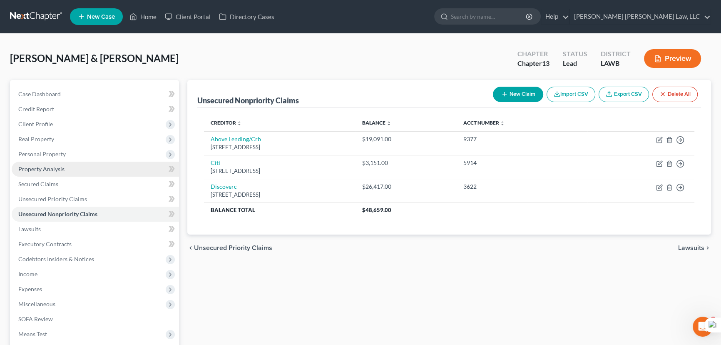
drag, startPoint x: 83, startPoint y: 125, endPoint x: 83, endPoint y: 166, distance: 41.2
click at [83, 125] on span "Client Profile" at bounding box center [95, 124] width 167 height 15
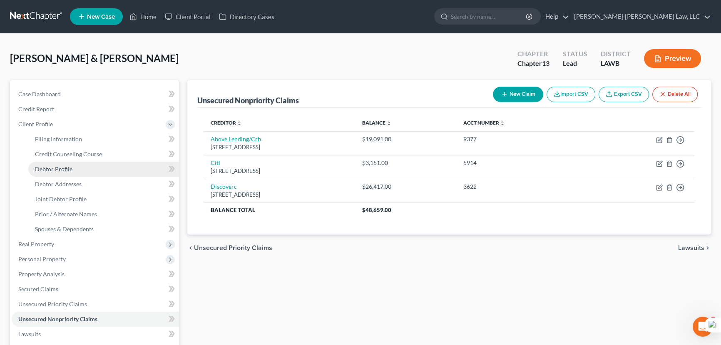
click at [83, 173] on link "Debtor Profile" at bounding box center [103, 168] width 151 height 15
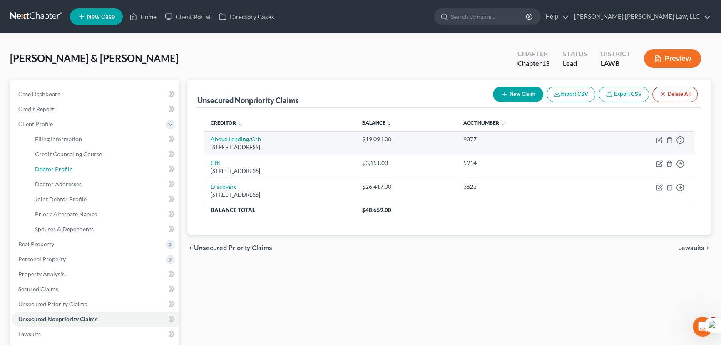
select select "1"
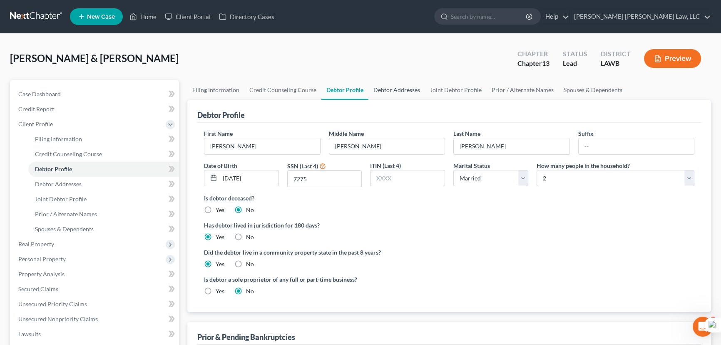
click at [380, 88] on link "Debtor Addresses" at bounding box center [396, 90] width 57 height 20
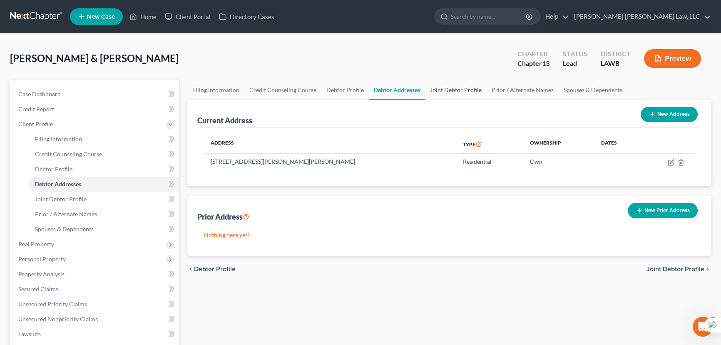
click at [457, 90] on link "Joint Debtor Profile" at bounding box center [456, 90] width 62 height 20
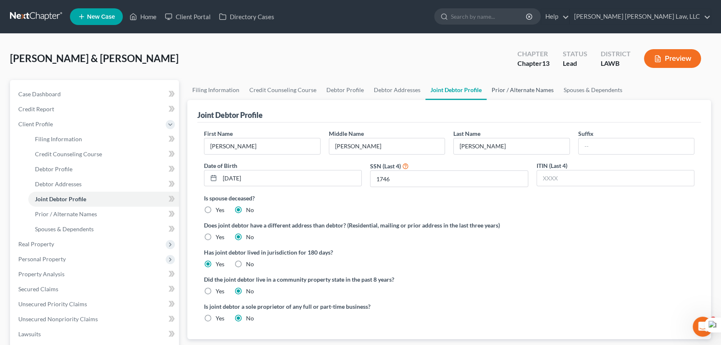
click at [514, 92] on link "Prior / Alternate Names" at bounding box center [522, 90] width 72 height 20
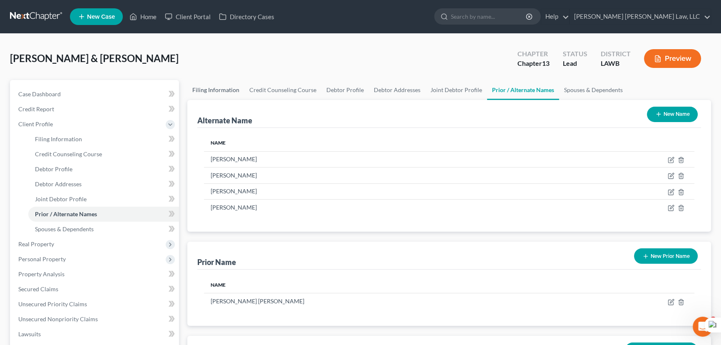
click at [206, 84] on link "Filing Information" at bounding box center [215, 90] width 57 height 20
select select "1"
select select "3"
select select "36"
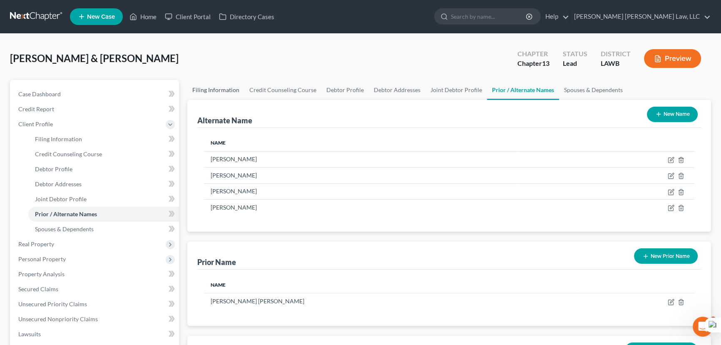
select select "0"
select select "19"
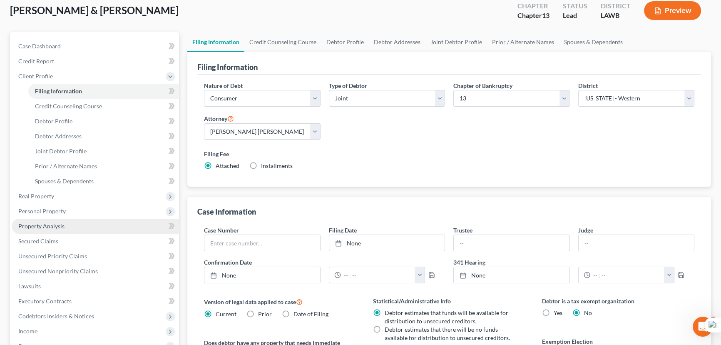
scroll to position [151, 0]
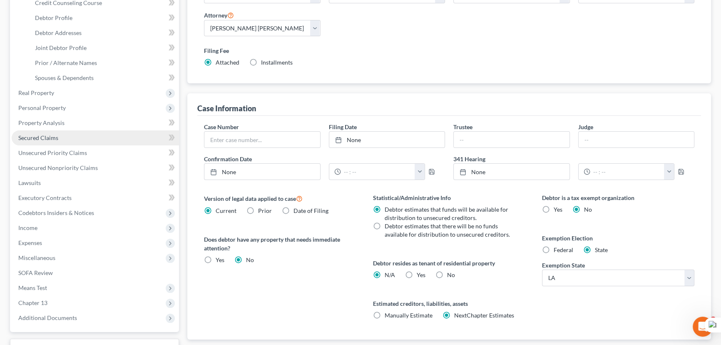
click at [81, 142] on link "Secured Claims" at bounding box center [95, 137] width 167 height 15
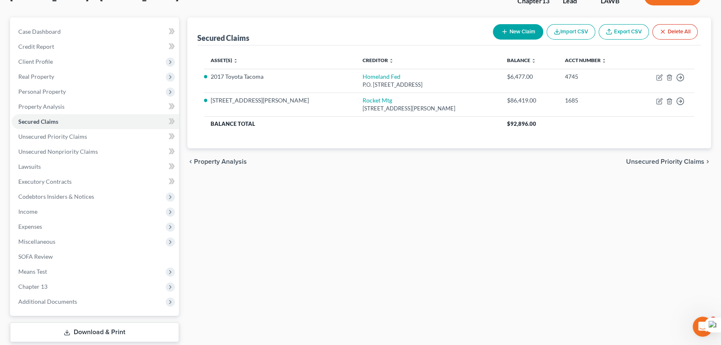
scroll to position [75, 0]
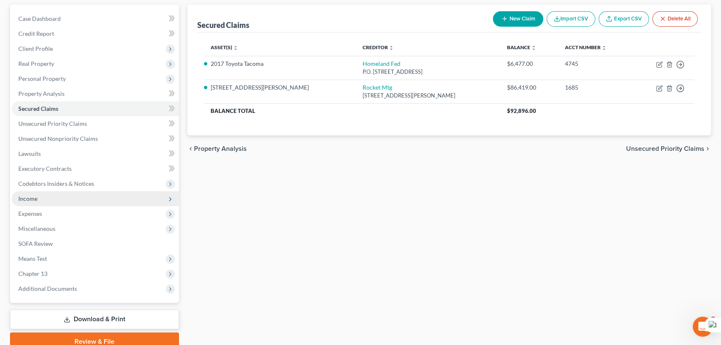
click at [87, 197] on span "Income" at bounding box center [95, 198] width 167 height 15
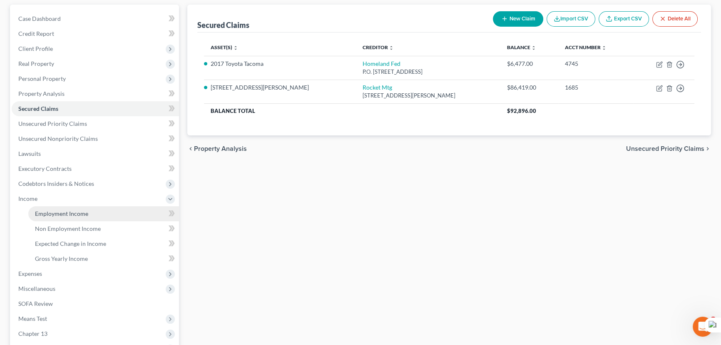
click at [83, 206] on link "Employment Income" at bounding box center [103, 213] width 151 height 15
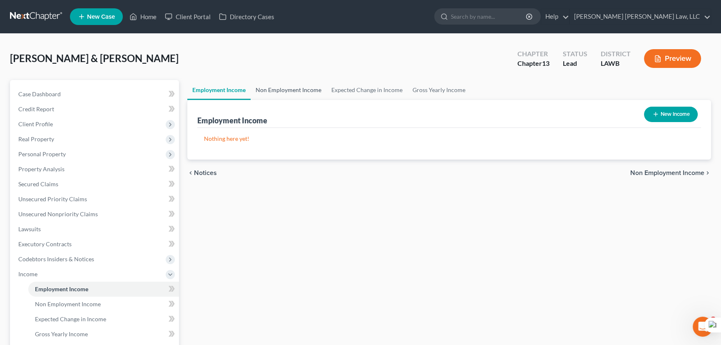
click at [279, 82] on link "Non Employment Income" at bounding box center [289, 90] width 76 height 20
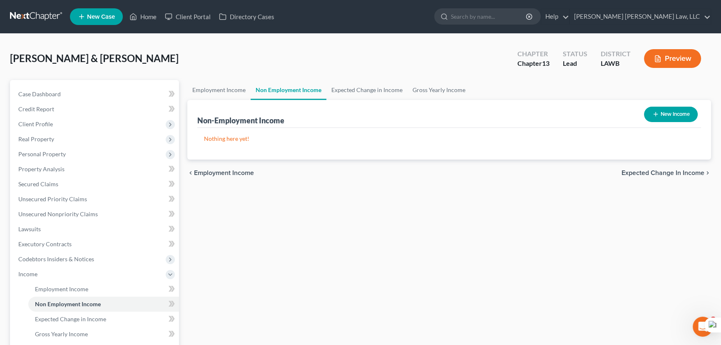
drag, startPoint x: 641, startPoint y: 113, endPoint x: 652, endPoint y: 112, distance: 11.2
click at [641, 113] on div "New Income" at bounding box center [670, 114] width 60 height 22
click at [653, 112] on icon "button" at bounding box center [655, 114] width 7 height 7
select select "0"
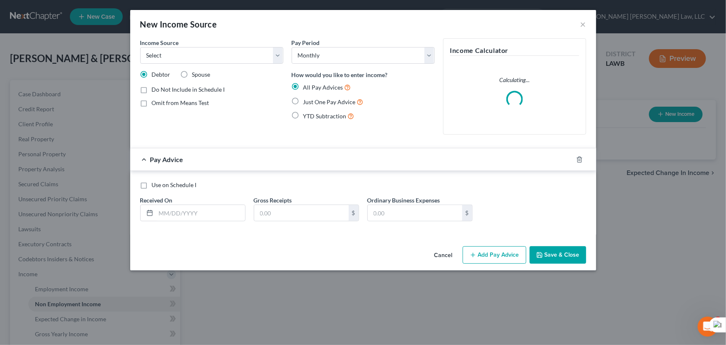
click at [201, 42] on div "Income Source * Select Unemployment Disability (from employer) Pension Retireme…" at bounding box center [211, 50] width 143 height 25
click at [198, 56] on select "Select Unemployment Disability (from employer) Pension Retirement Social Securi…" at bounding box center [211, 55] width 143 height 17
select select "4"
click at [140, 47] on select "Select Unemployment Disability (from employer) Pension Retirement Social Securi…" at bounding box center [211, 55] width 143 height 17
click at [303, 103] on label "Just One Pay Advice" at bounding box center [333, 102] width 60 height 10
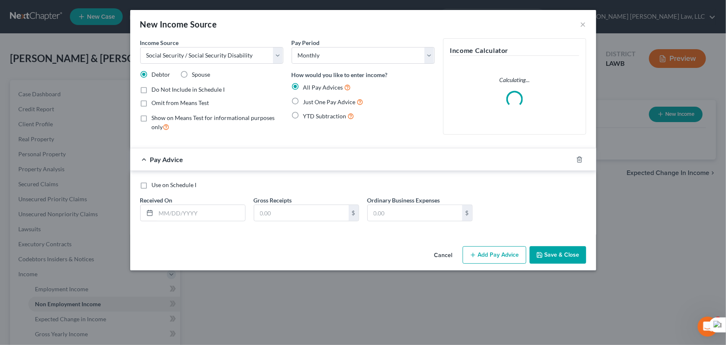
click at [307, 102] on input "Just One Pay Advice" at bounding box center [309, 99] width 5 height 5
radio input "true"
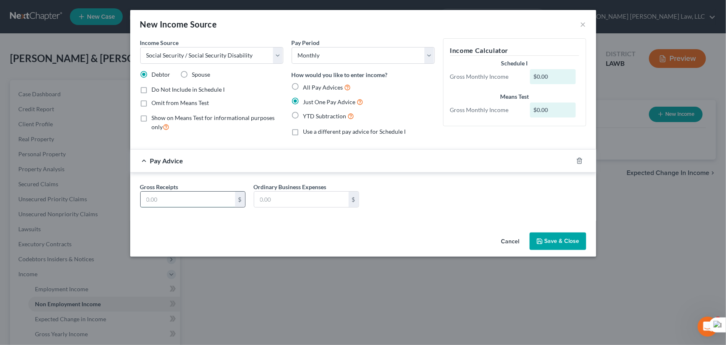
click at [193, 202] on input "text" at bounding box center [188, 199] width 94 height 16
type input "1,719"
click at [285, 203] on input "text" at bounding box center [301, 199] width 94 height 16
type input "185"
click at [570, 243] on button "Save & Close" at bounding box center [558, 240] width 57 height 17
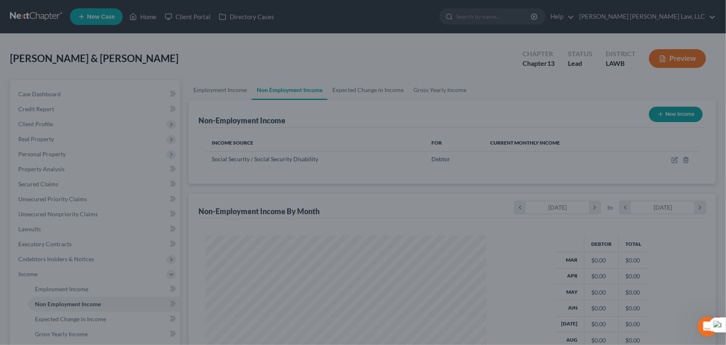
scroll to position [149, 295]
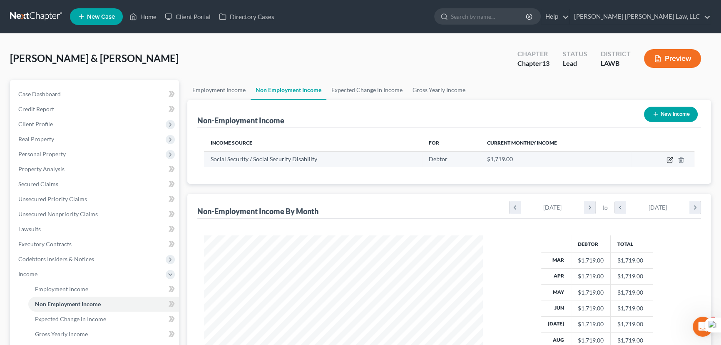
click at [669, 158] on icon "button" at bounding box center [669, 160] width 5 height 5
select select "4"
select select "0"
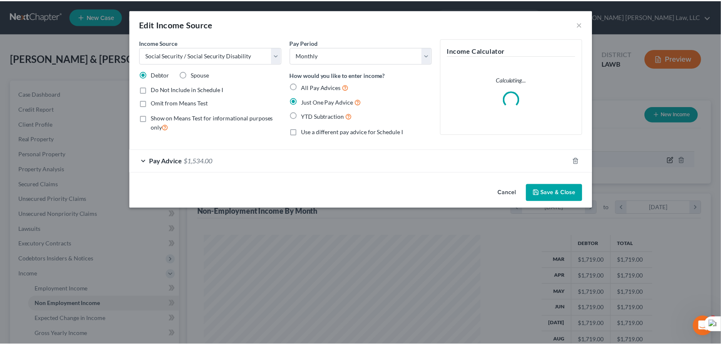
scroll to position [149, 298]
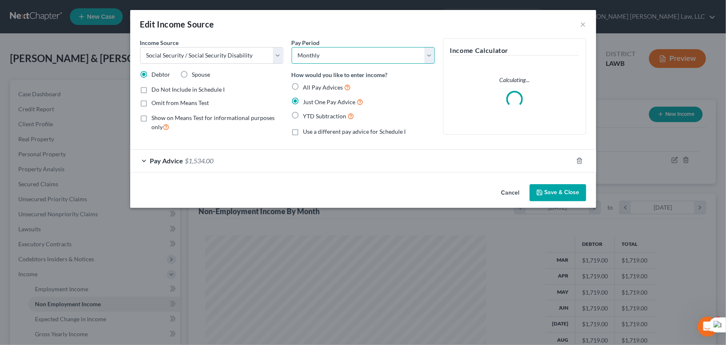
drag, startPoint x: 399, startPoint y: 58, endPoint x: 372, endPoint y: 62, distance: 27.3
click at [399, 58] on select "Select Monthly Twice Monthly Every Other Week Weekly" at bounding box center [363, 55] width 143 height 17
drag, startPoint x: 421, startPoint y: 31, endPoint x: 147, endPoint y: 75, distance: 277.0
click at [421, 30] on div "Edit Income Source ×" at bounding box center [363, 24] width 466 height 28
click at [192, 71] on label "Spouse" at bounding box center [201, 74] width 18 height 8
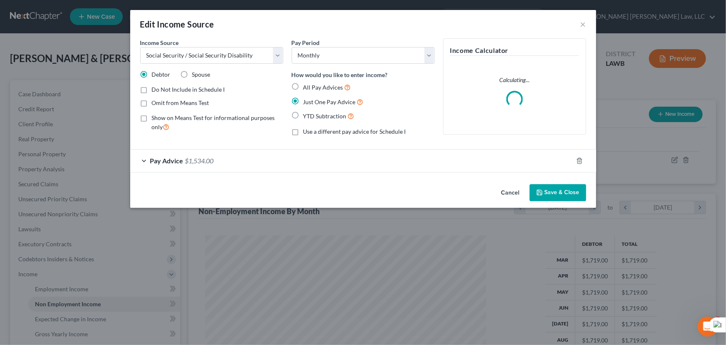
click at [196, 71] on input "Spouse" at bounding box center [198, 72] width 5 height 5
radio input "true"
click at [547, 187] on button "Save & Close" at bounding box center [558, 192] width 57 height 17
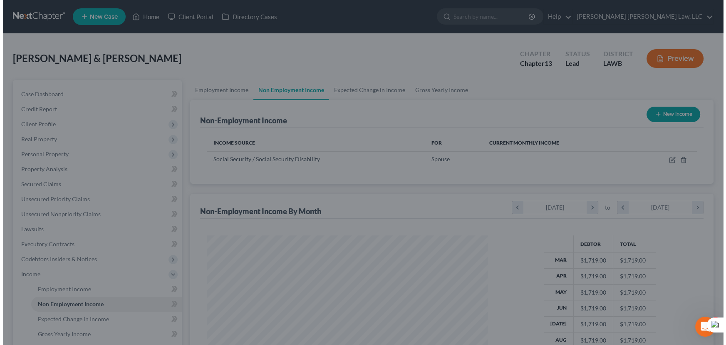
scroll to position [415989, 415842]
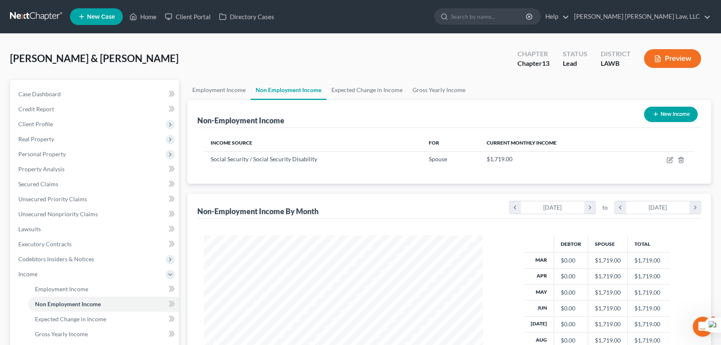
click at [668, 115] on button "New Income" at bounding box center [671, 114] width 54 height 15
select select "0"
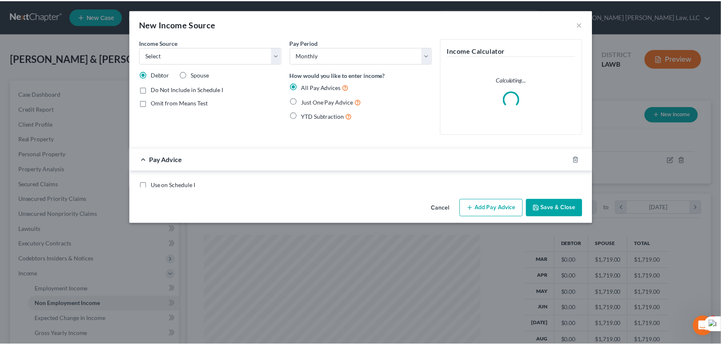
scroll to position [149, 298]
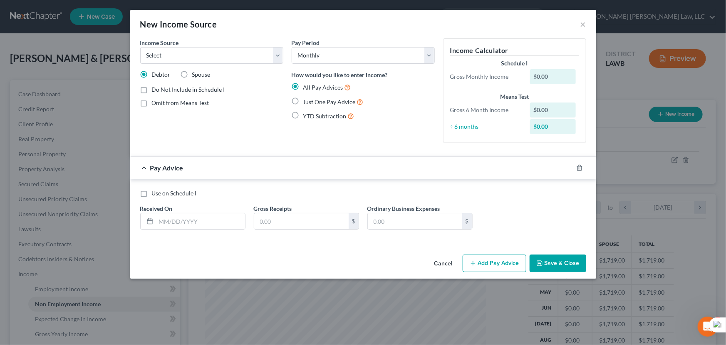
click at [303, 102] on label "Just One Pay Advice" at bounding box center [333, 102] width 60 height 10
click at [307, 102] on input "Just One Pay Advice" at bounding box center [309, 99] width 5 height 5
radio input "true"
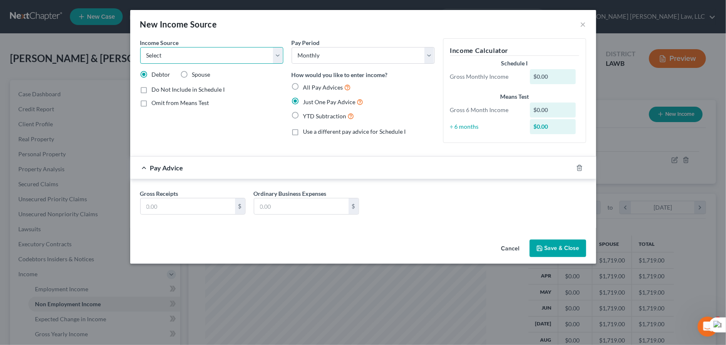
click at [201, 60] on select "Select Unemployment Disability (from employer) Pension Retirement Social Securi…" at bounding box center [211, 55] width 143 height 17
select select "4"
click at [140, 47] on select "Select Unemployment Disability (from employer) Pension Retirement Social Securi…" at bounding box center [211, 55] width 143 height 17
click at [191, 205] on input "text" at bounding box center [188, 206] width 94 height 16
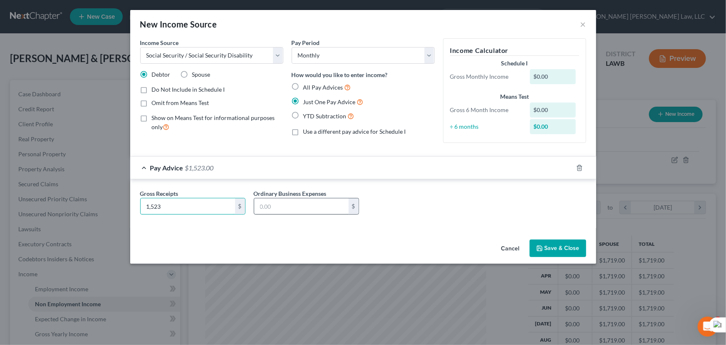
type input "1,523"
click at [262, 211] on input "text" at bounding box center [301, 206] width 94 height 16
type input "185"
click at [570, 242] on button "Save & Close" at bounding box center [558, 247] width 57 height 17
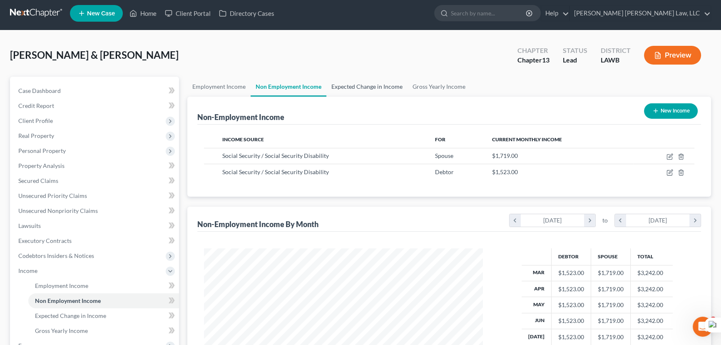
scroll to position [0, 0]
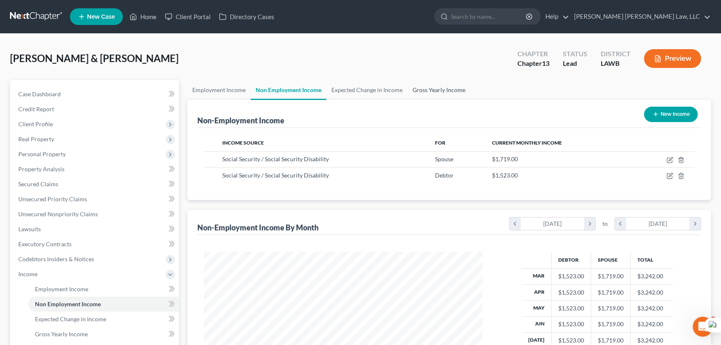
drag, startPoint x: 430, startPoint y: 101, endPoint x: 433, endPoint y: 95, distance: 6.7
click at [431, 100] on div "Non-Employment Income New Income" at bounding box center [449, 114] width 504 height 28
drag, startPoint x: 433, startPoint y: 95, endPoint x: 434, endPoint y: 88, distance: 7.6
click at [433, 95] on link "Gross Yearly Income" at bounding box center [438, 90] width 63 height 20
click at [434, 88] on link "Gross Yearly Income" at bounding box center [438, 90] width 63 height 20
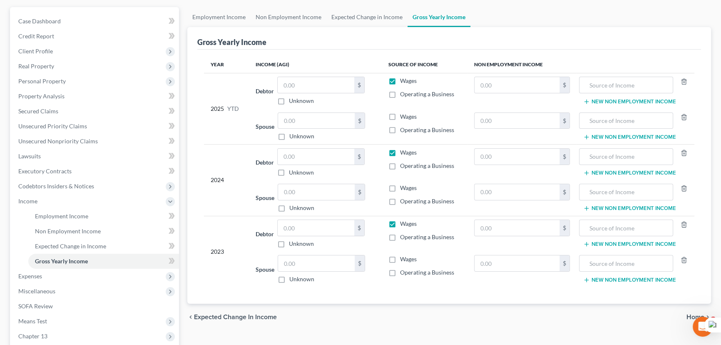
scroll to position [75, 0]
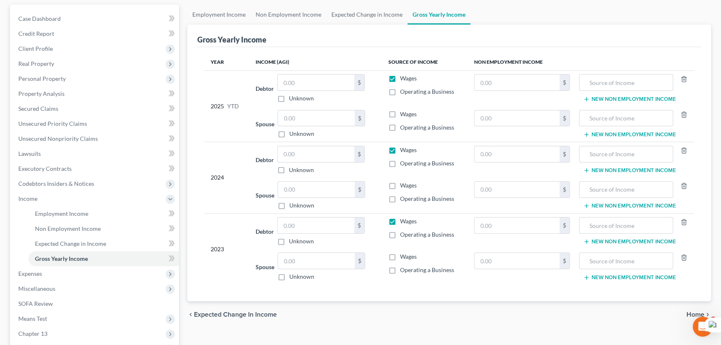
click at [400, 77] on label "Wages" at bounding box center [408, 78] width 17 height 8
click at [403, 77] on input "Wages" at bounding box center [405, 76] width 5 height 5
checkbox input "false"
click at [400, 149] on label "Wages" at bounding box center [408, 150] width 17 height 8
click at [403, 149] on input "Wages" at bounding box center [405, 148] width 5 height 5
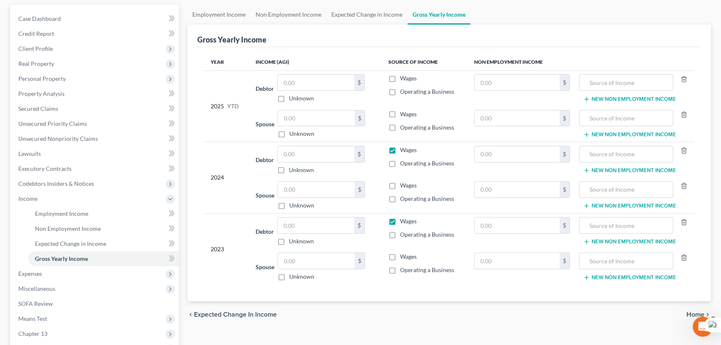
checkbox input "false"
click at [400, 220] on label "Wages" at bounding box center [408, 221] width 17 height 8
click at [403, 220] on input "Wages" at bounding box center [405, 219] width 5 height 5
checkbox input "false"
click at [520, 77] on input "text" at bounding box center [516, 82] width 85 height 16
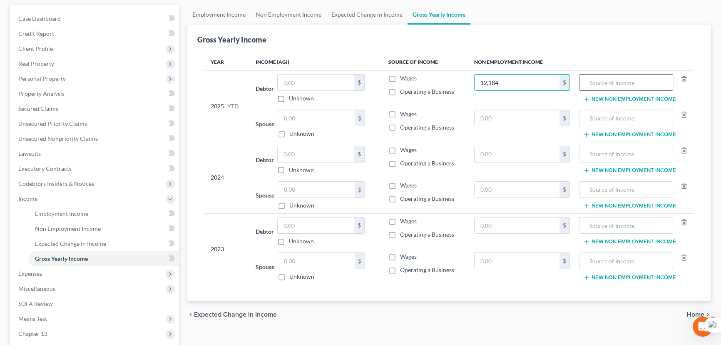
type input "12,184"
click at [616, 82] on input "text" at bounding box center [625, 82] width 85 height 16
drag, startPoint x: 527, startPoint y: 108, endPoint x: 520, endPoint y: 118, distance: 11.7
click at [526, 108] on td "$" at bounding box center [521, 124] width 109 height 36
click at [520, 118] on input "text" at bounding box center [516, 118] width 85 height 16
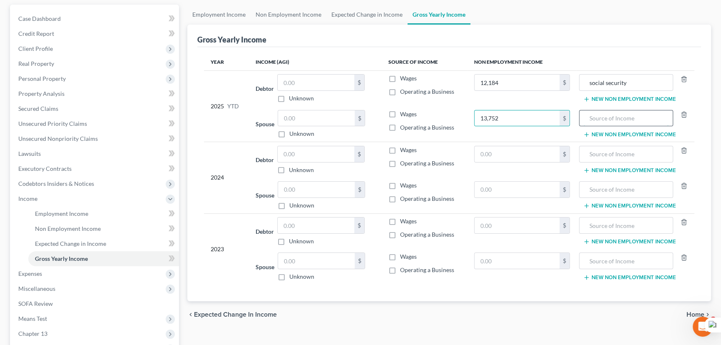
click at [611, 116] on input "text" at bounding box center [625, 118] width 85 height 16
click at [531, 149] on input "text" at bounding box center [516, 154] width 85 height 16
drag, startPoint x: 647, startPoint y: 139, endPoint x: 643, endPoint y: 150, distance: 11.8
click at [645, 141] on table "Year Income (AGI) Source of Income Non Employment Income 2025 YTD Debtor $ Unkn…" at bounding box center [449, 169] width 490 height 231
click at [643, 150] on input "text" at bounding box center [625, 154] width 85 height 16
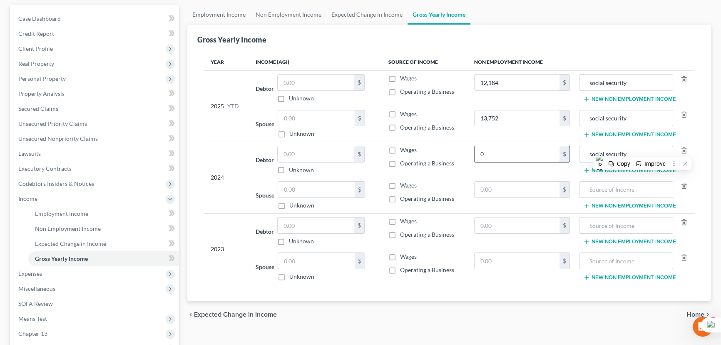
click at [494, 149] on input "0" at bounding box center [516, 154] width 85 height 16
click at [504, 191] on input "text" at bounding box center [516, 189] width 85 height 16
click at [588, 189] on input "text" at bounding box center [625, 189] width 85 height 16
click at [539, 225] on input "text" at bounding box center [516, 225] width 85 height 16
click at [624, 221] on input "text" at bounding box center [625, 225] width 85 height 16
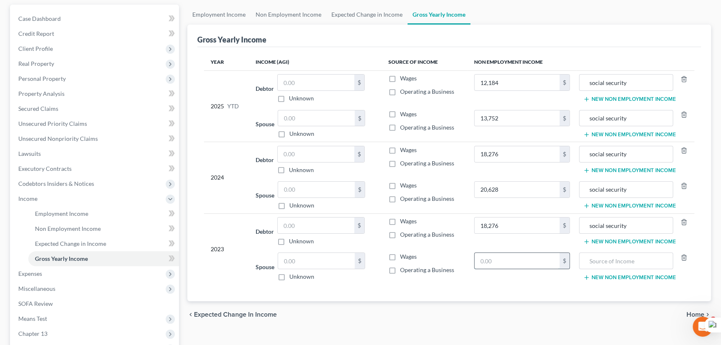
click at [541, 265] on input "text" at bounding box center [516, 261] width 85 height 16
click at [610, 262] on input "text" at bounding box center [625, 261] width 85 height 16
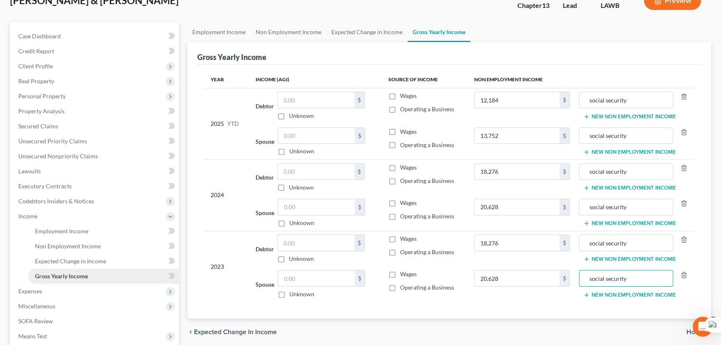
scroll to position [113, 0]
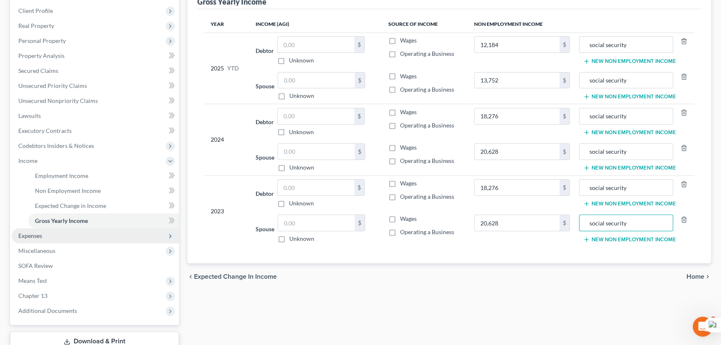
click at [52, 238] on span "Expenses" at bounding box center [95, 235] width 167 height 15
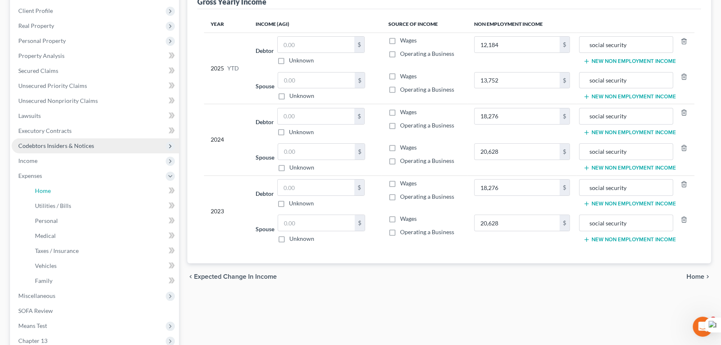
click at [88, 186] on link "Home" at bounding box center [103, 190] width 151 height 15
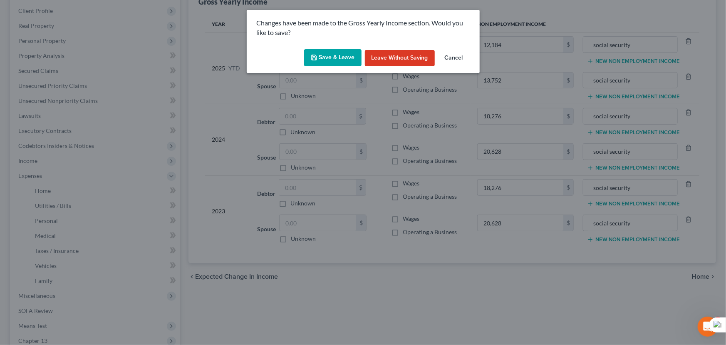
click at [370, 44] on div "Changes have been made to the Gross Yearly Income section. Would you like to sa…" at bounding box center [363, 28] width 233 height 36
click at [312, 57] on icon "button" at bounding box center [314, 57] width 7 height 7
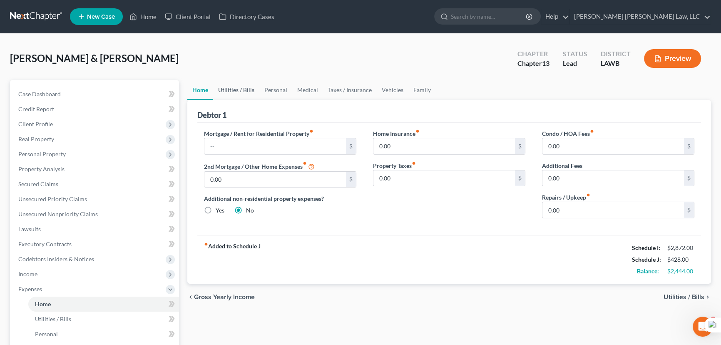
click at [254, 94] on link "Utilities / Bills" at bounding box center [236, 90] width 46 height 20
click at [275, 90] on link "Personal" at bounding box center [275, 90] width 33 height 20
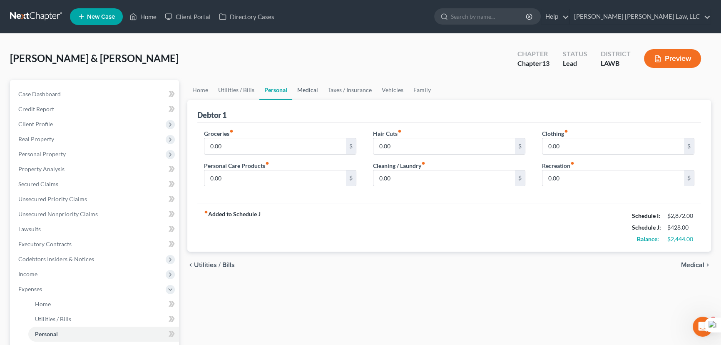
click at [299, 89] on link "Medical" at bounding box center [307, 90] width 31 height 20
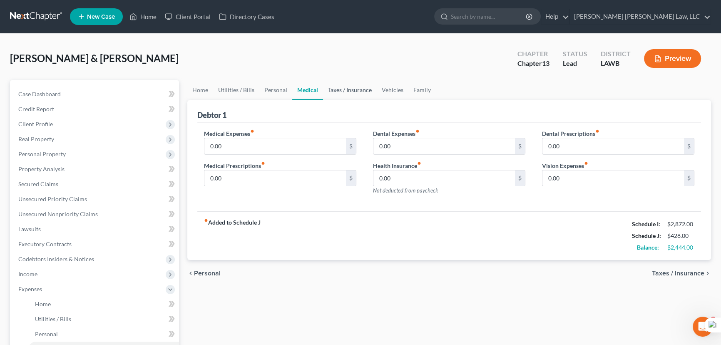
click at [338, 88] on link "Taxes / Insurance" at bounding box center [350, 90] width 54 height 20
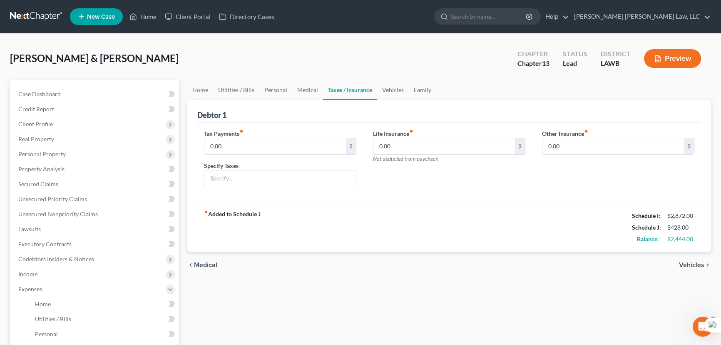
click at [370, 87] on link "Taxes / Insurance" at bounding box center [350, 90] width 54 height 20
click at [409, 91] on link "Family" at bounding box center [422, 90] width 27 height 20
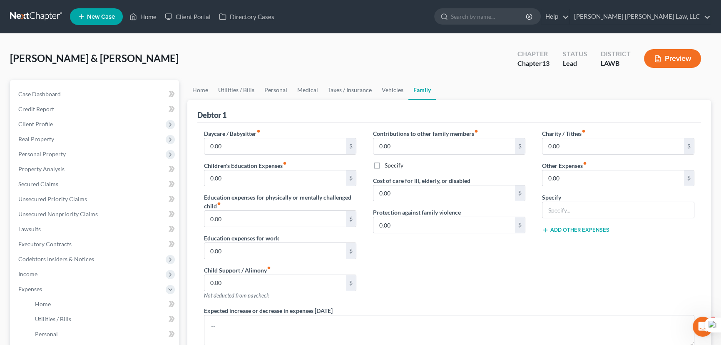
click at [428, 91] on link "Family" at bounding box center [421, 90] width 27 height 20
click at [345, 76] on div "Goodpaster, Thomas & Sybil Upgraded Chapter Chapter 13 Status Lead District LAW…" at bounding box center [360, 62] width 701 height 36
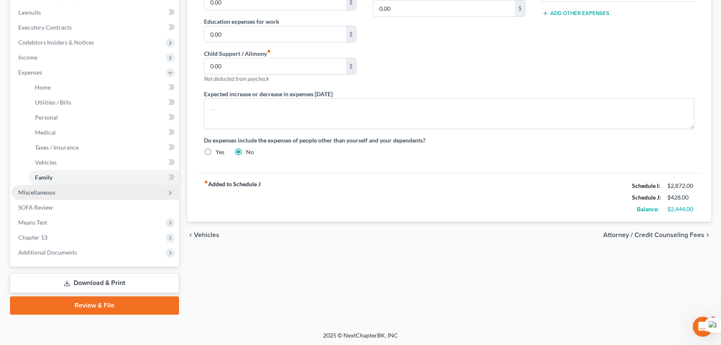
click at [50, 189] on span "Miscellaneous" at bounding box center [36, 192] width 37 height 7
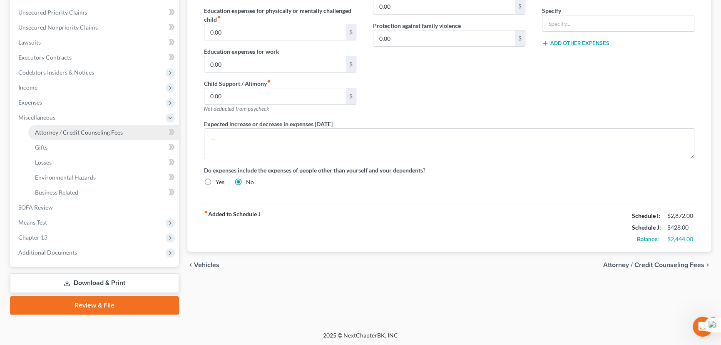
click at [74, 136] on link "Attorney / Credit Counseling Fees" at bounding box center [103, 132] width 151 height 15
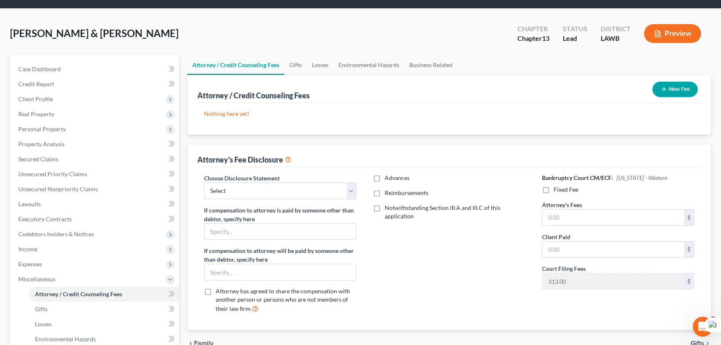
scroll to position [37, 0]
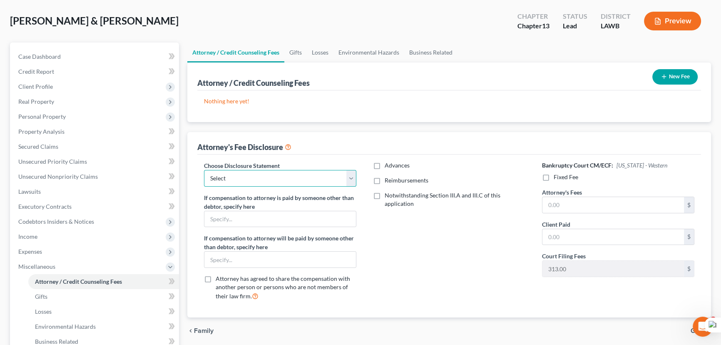
click at [274, 171] on select "Select LAEB 2016 Bankruptcy Rule 2016(B) Disclosure and Application for Approva…" at bounding box center [280, 178] width 152 height 17
select select "1"
click at [204, 170] on select "Select LAEB 2016 Bankruptcy Rule 2016(B) Disclosure and Application for Approva…" at bounding box center [280, 178] width 152 height 17
click at [680, 74] on button "New Fee" at bounding box center [674, 76] width 45 height 15
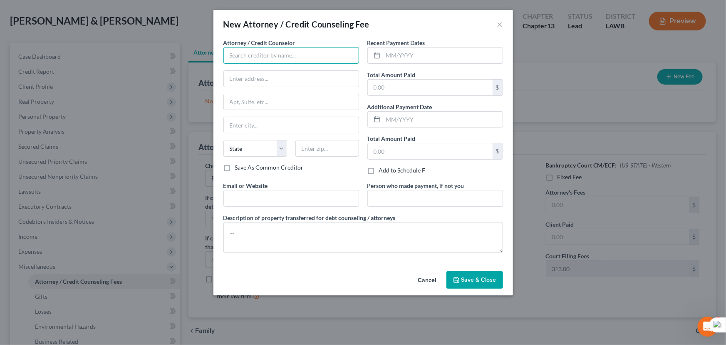
drag, startPoint x: 291, startPoint y: 62, endPoint x: 294, endPoint y: 57, distance: 6.5
click at [294, 57] on input "text" at bounding box center [291, 55] width 136 height 17
type input "E Orum Young Law Office"
type input "200 Washington Street"
type input "Monroe"
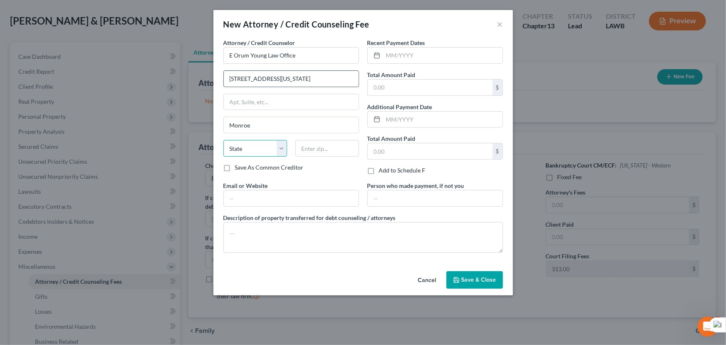
select select "19"
type input "71201"
click at [411, 59] on input "text" at bounding box center [442, 55] width 119 height 16
type input "09/2025"
click at [414, 78] on label "Total Amount Paid" at bounding box center [391, 74] width 48 height 9
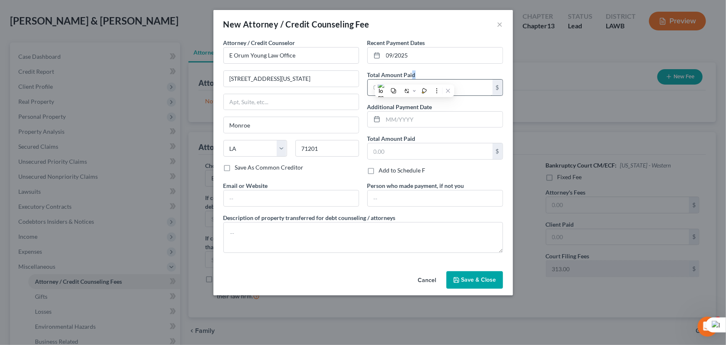
click at [413, 87] on div at bounding box center [414, 90] width 4 height 11
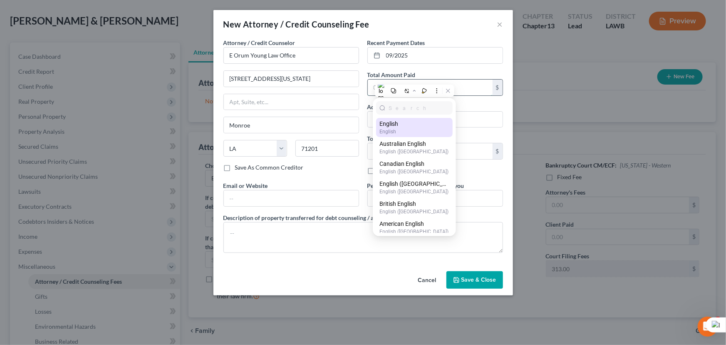
click at [466, 90] on input "text" at bounding box center [430, 87] width 125 height 16
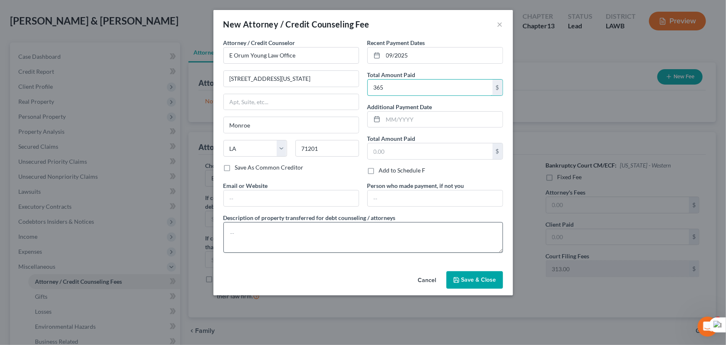
type input "365"
click at [415, 229] on textarea at bounding box center [363, 237] width 280 height 31
click at [320, 234] on textarea "credit report, credit cousel" at bounding box center [363, 237] width 280 height 31
type textarea "credit report, credit counseling, filing fee"
click at [480, 275] on button "Save & Close" at bounding box center [475, 279] width 57 height 17
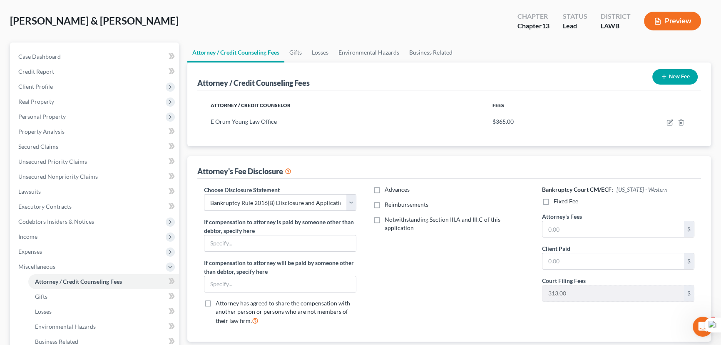
click at [385, 200] on label "Reimbursements" at bounding box center [407, 204] width 44 height 8
click at [388, 200] on input "Reimbursements" at bounding box center [390, 202] width 5 height 5
checkbox input "true"
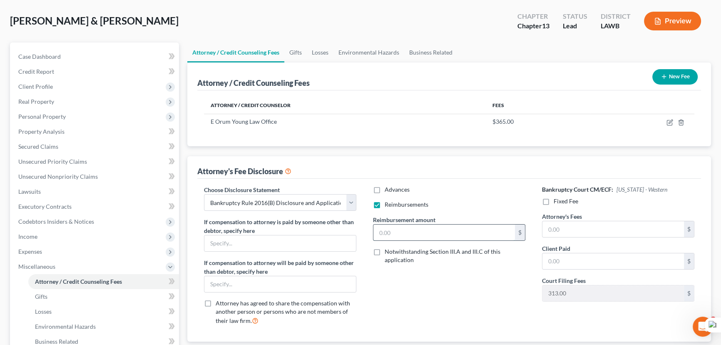
click at [390, 227] on input "text" at bounding box center [443, 232] width 141 height 16
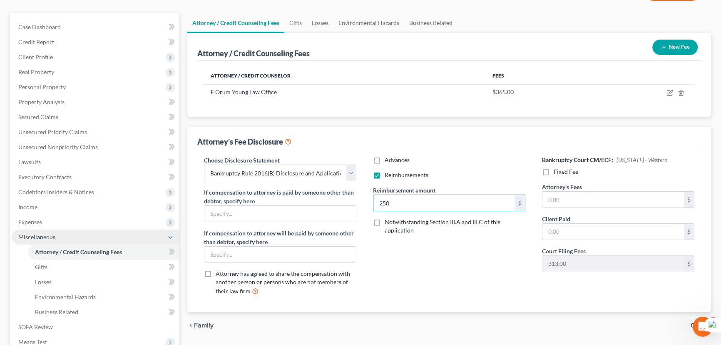
scroll to position [186, 0]
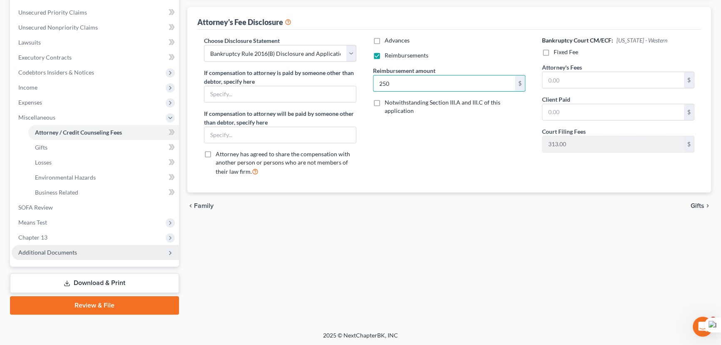
type input "250"
click at [81, 255] on span "Additional Documents" at bounding box center [95, 252] width 167 height 15
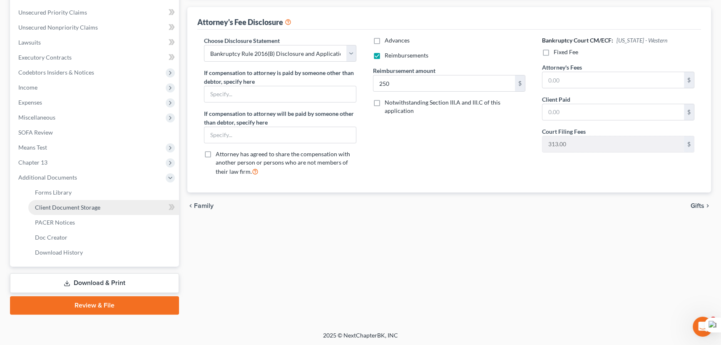
click at [81, 201] on link "Client Document Storage" at bounding box center [103, 207] width 151 height 15
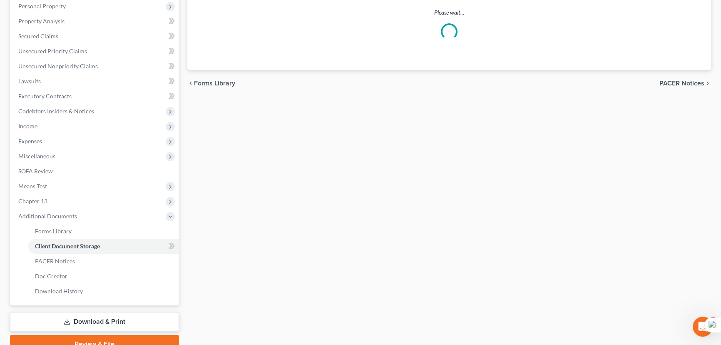
select select "9"
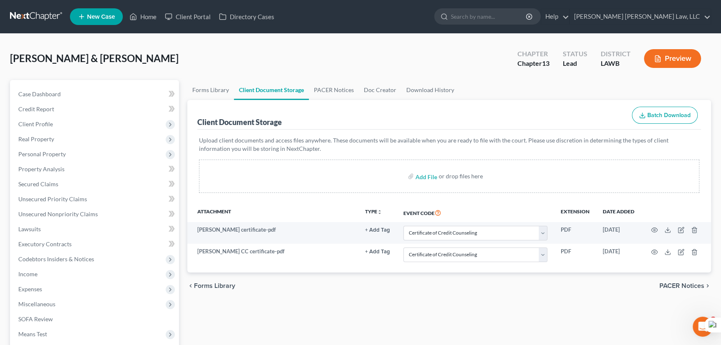
scroll to position [37, 0]
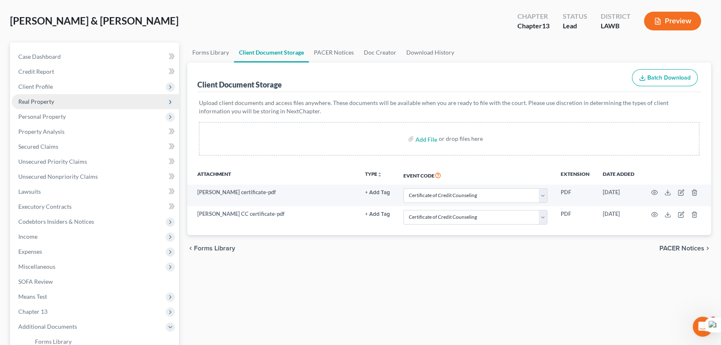
click at [79, 100] on span "Real Property" at bounding box center [95, 101] width 167 height 15
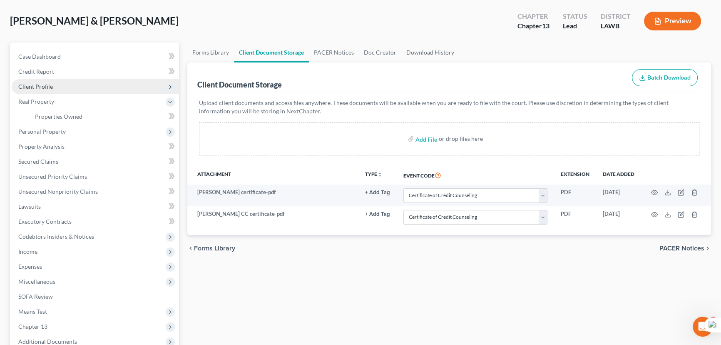
click at [81, 87] on span "Client Profile" at bounding box center [95, 86] width 167 height 15
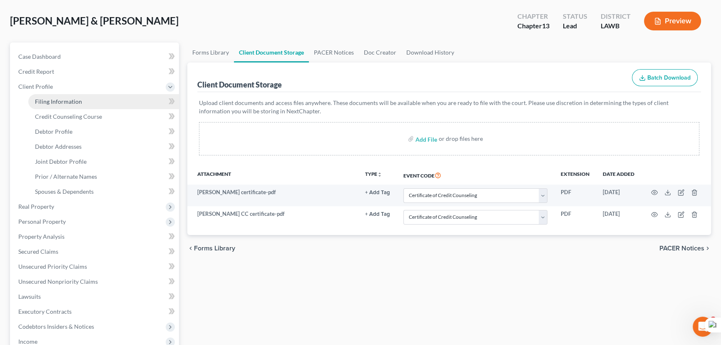
click at [82, 102] on link "Filing Information" at bounding box center [103, 101] width 151 height 15
select select "1"
select select "3"
select select "19"
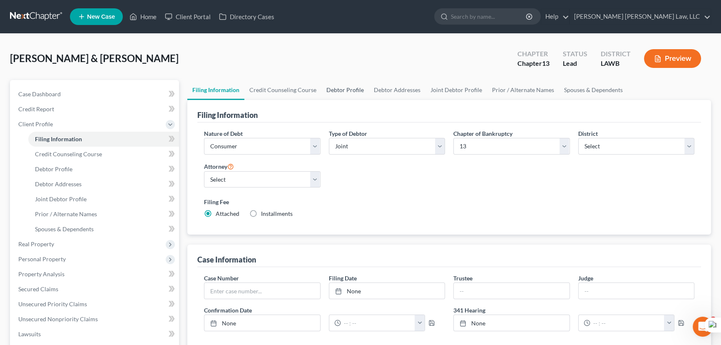
click at [352, 85] on link "Debtor Profile" at bounding box center [344, 90] width 47 height 20
select select "1"
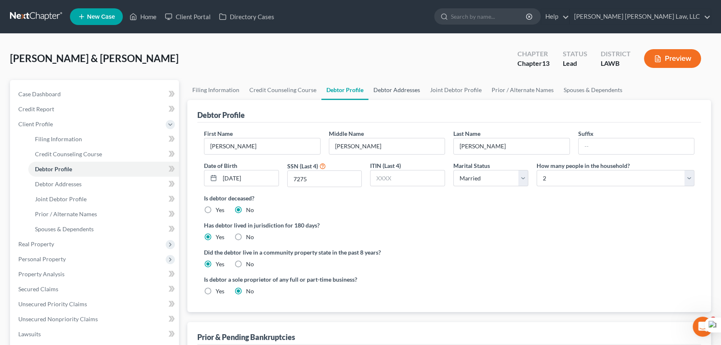
click at [388, 82] on link "Debtor Addresses" at bounding box center [396, 90] width 57 height 20
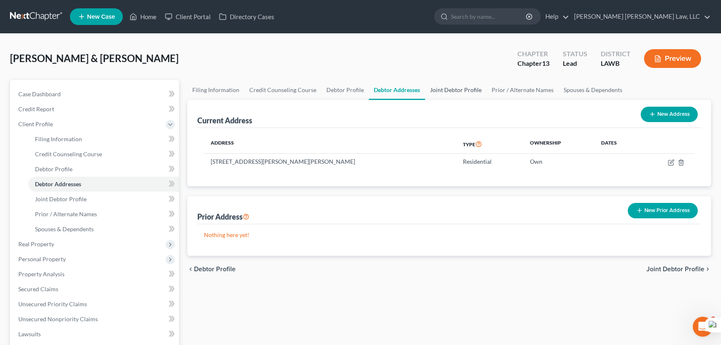
click at [447, 87] on link "Joint Debtor Profile" at bounding box center [456, 90] width 62 height 20
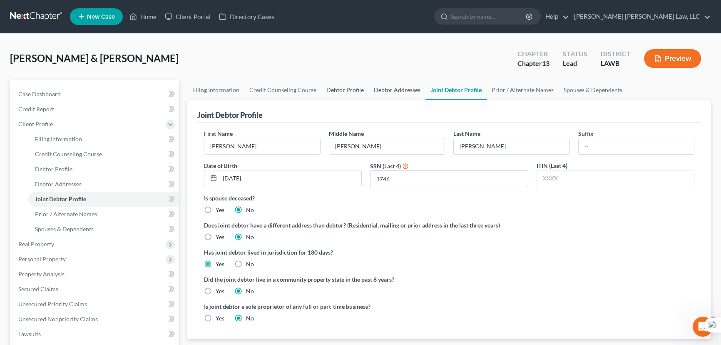
drag, startPoint x: 378, startPoint y: 92, endPoint x: 353, endPoint y: 90, distance: 24.6
click at [377, 92] on link "Debtor Addresses" at bounding box center [397, 90] width 57 height 20
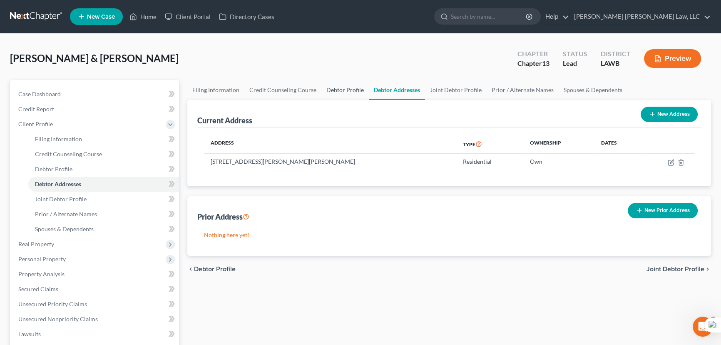
click at [340, 91] on link "Debtor Profile" at bounding box center [344, 90] width 47 height 20
select select "1"
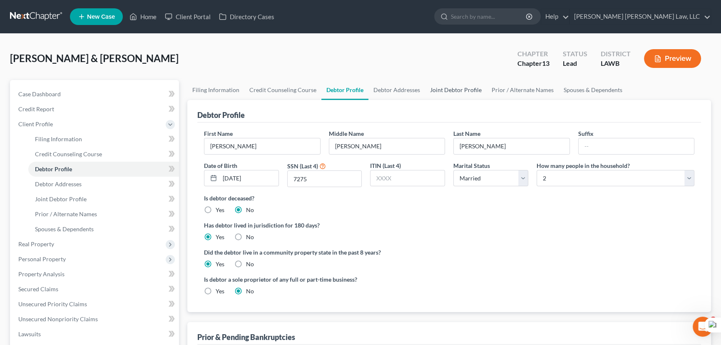
click at [478, 88] on link "Joint Debtor Profile" at bounding box center [456, 90] width 62 height 20
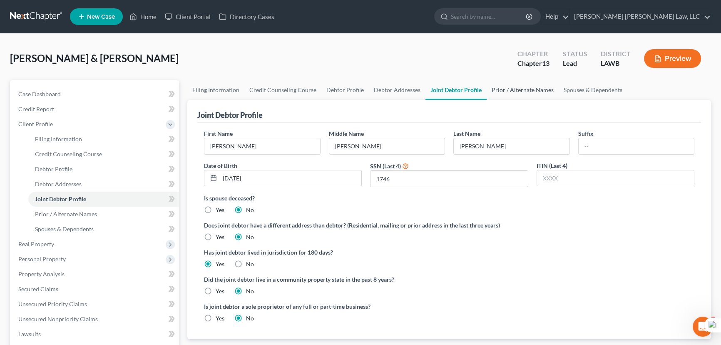
click at [533, 84] on link "Prior / Alternate Names" at bounding box center [522, 90] width 72 height 20
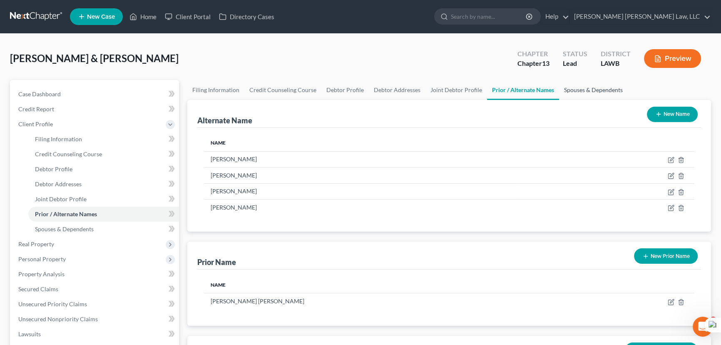
click at [568, 85] on link "Spouses & Dependents" at bounding box center [593, 90] width 69 height 20
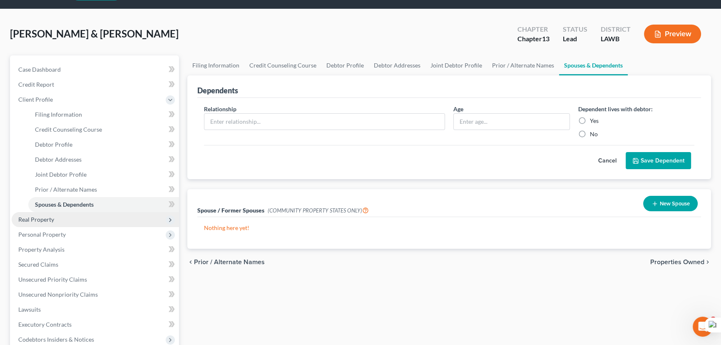
scroll to position [37, 0]
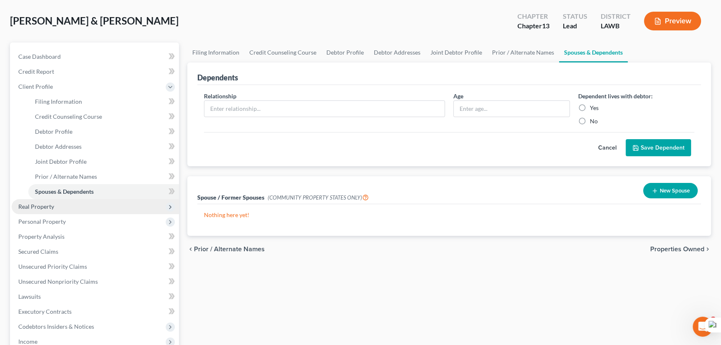
click at [77, 206] on span "Real Property" at bounding box center [95, 206] width 167 height 15
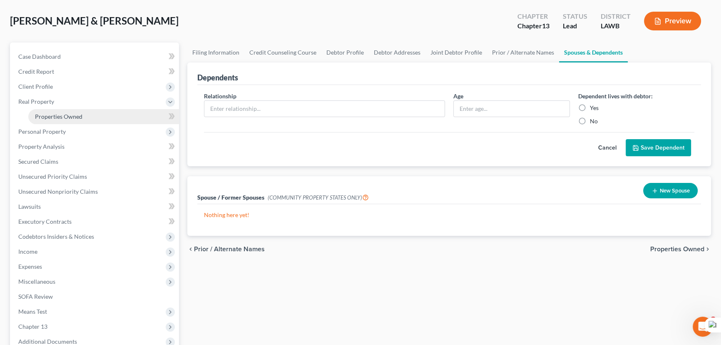
click at [81, 115] on span "Properties Owned" at bounding box center [58, 116] width 47 height 7
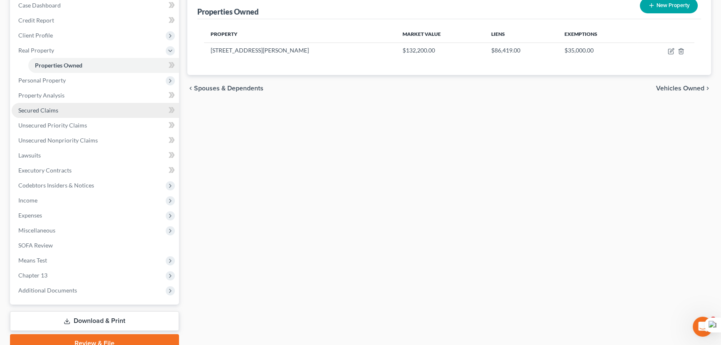
scroll to position [75, 0]
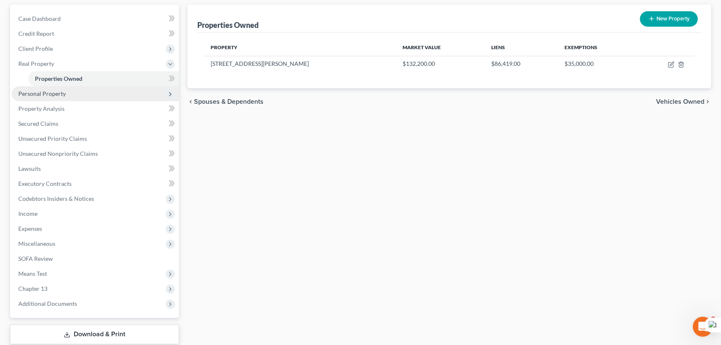
click at [41, 87] on span "Personal Property" at bounding box center [95, 93] width 167 height 15
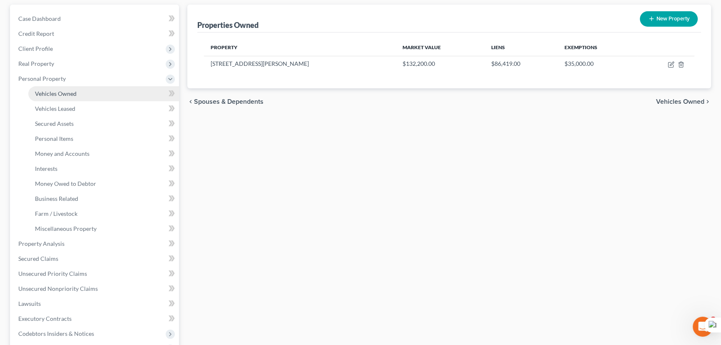
click at [50, 90] on span "Vehicles Owned" at bounding box center [56, 93] width 42 height 7
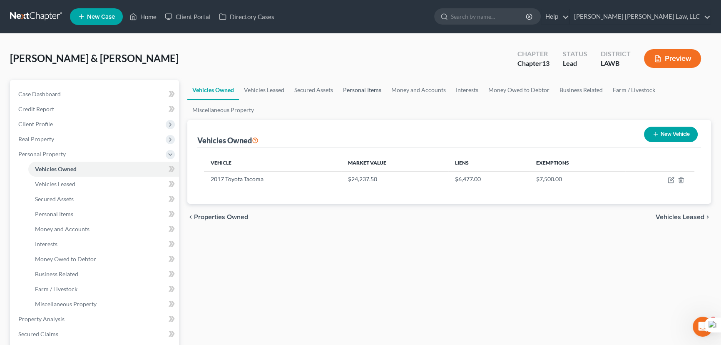
click at [355, 89] on link "Personal Items" at bounding box center [362, 90] width 48 height 20
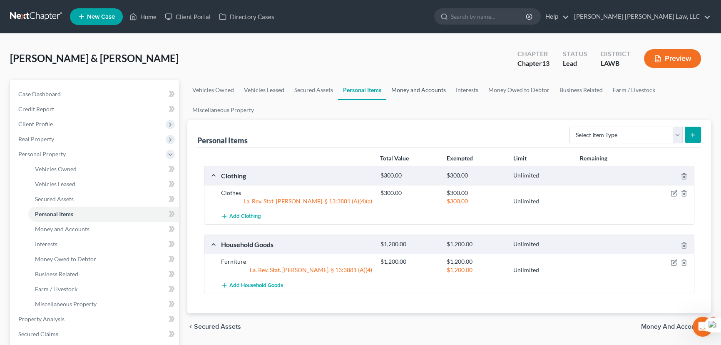
click at [403, 89] on link "Money and Accounts" at bounding box center [418, 90] width 65 height 20
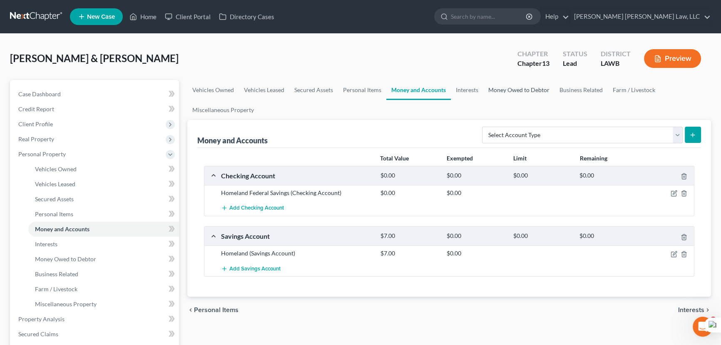
click at [483, 90] on link "Money Owed to Debtor" at bounding box center [518, 90] width 71 height 20
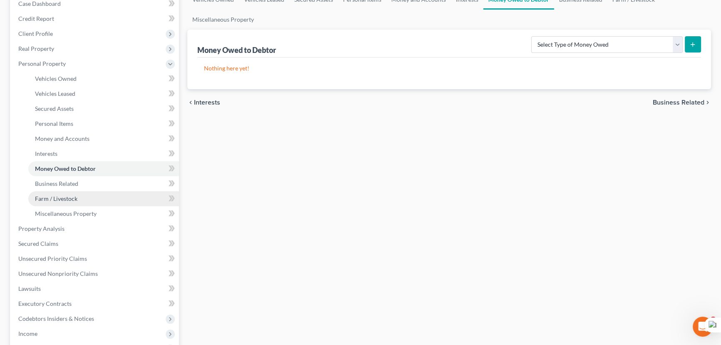
scroll to position [113, 0]
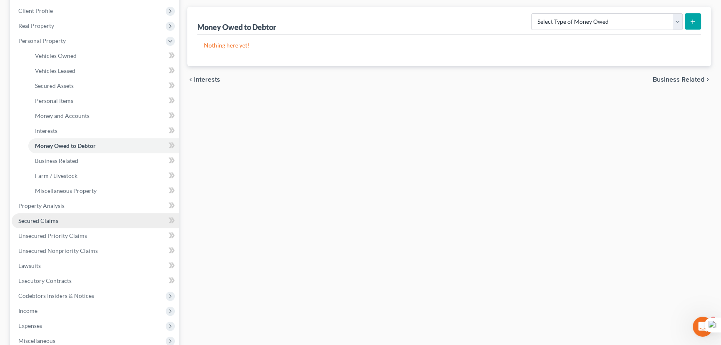
click at [58, 220] on link "Secured Claims" at bounding box center [95, 220] width 167 height 15
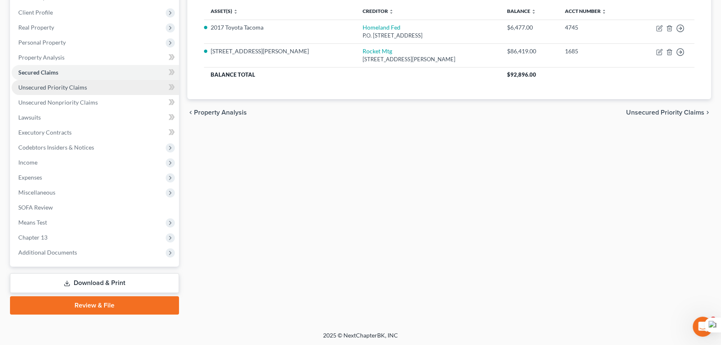
click at [125, 92] on link "Unsecured Priority Claims" at bounding box center [95, 87] width 167 height 15
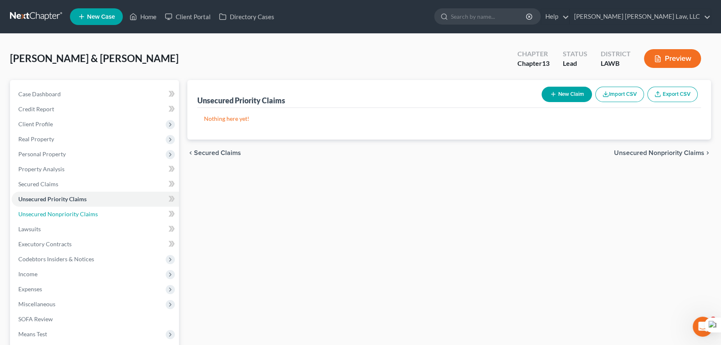
click at [113, 210] on link "Unsecured Nonpriority Claims" at bounding box center [95, 213] width 167 height 15
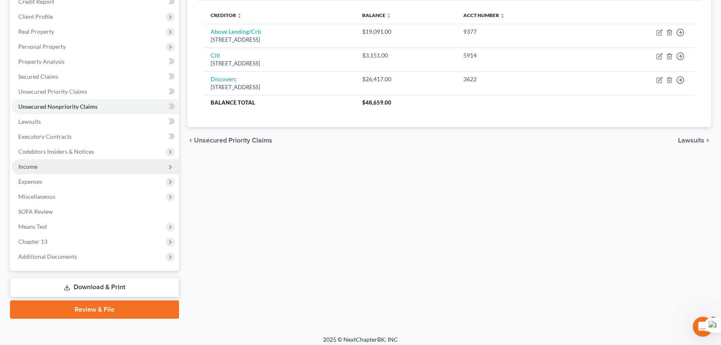
scroll to position [112, 0]
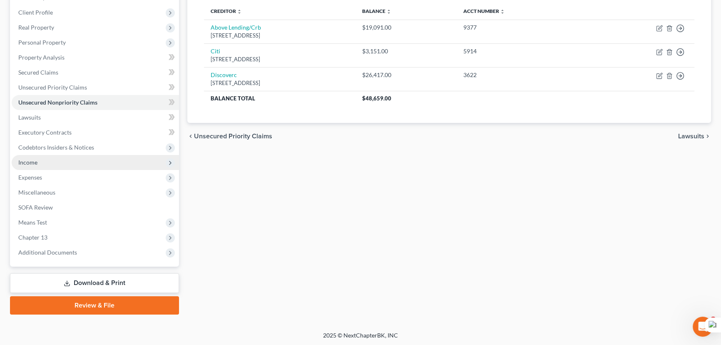
click at [98, 156] on span "Income" at bounding box center [95, 162] width 167 height 15
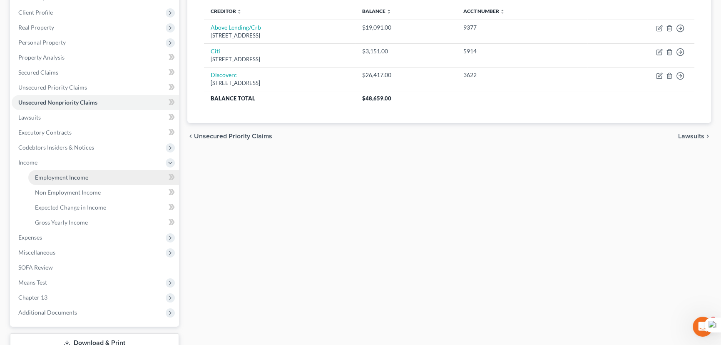
click at [90, 176] on link "Employment Income" at bounding box center [103, 177] width 151 height 15
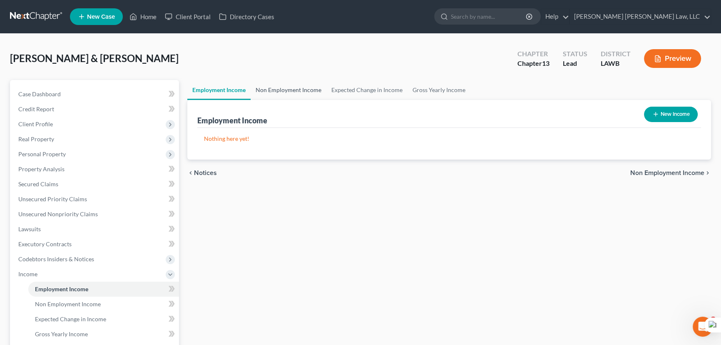
click at [307, 83] on link "Non Employment Income" at bounding box center [289, 90] width 76 height 20
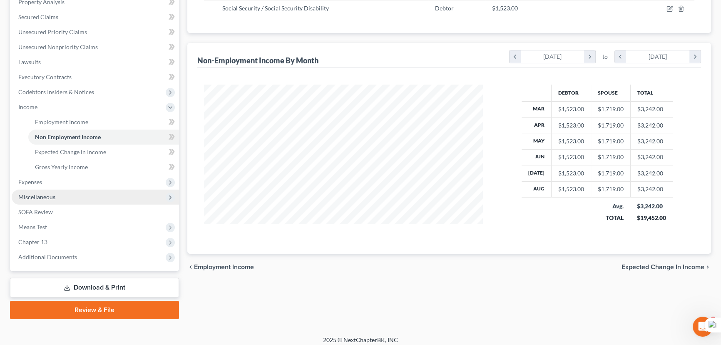
scroll to position [171, 0]
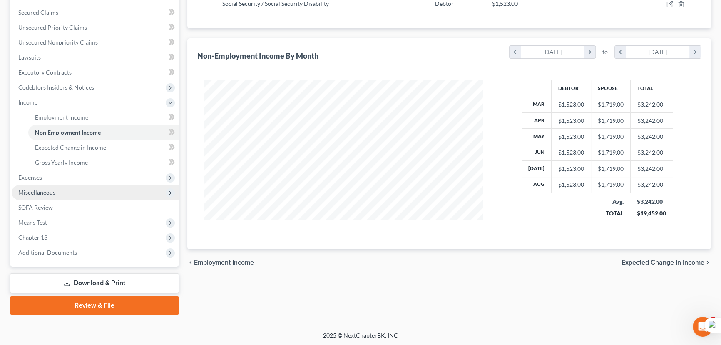
click at [87, 194] on span "Miscellaneous" at bounding box center [95, 192] width 167 height 15
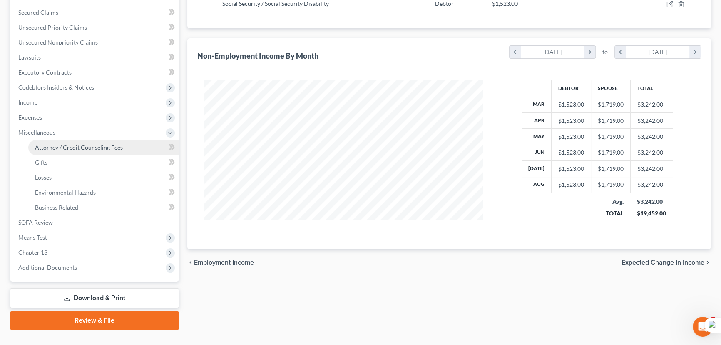
click at [82, 140] on link "Attorney / Credit Counseling Fees" at bounding box center [103, 147] width 151 height 15
select select "1"
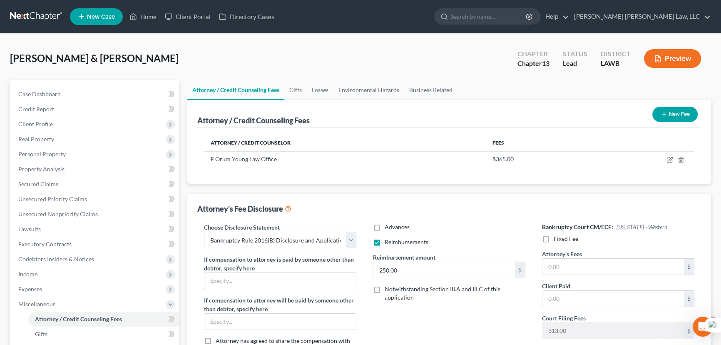
click at [37, 20] on link at bounding box center [36, 16] width 53 height 15
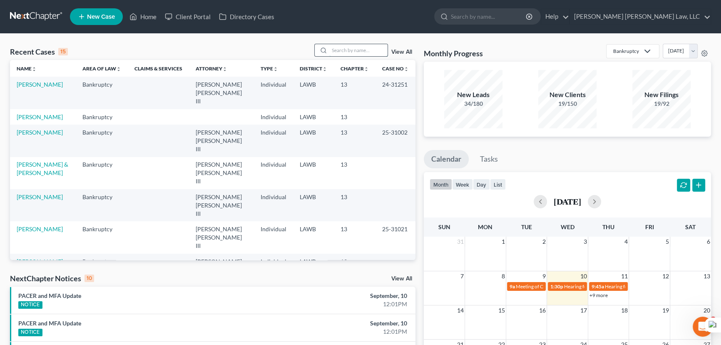
click at [365, 45] on input "search" at bounding box center [358, 50] width 58 height 12
type input "killian"
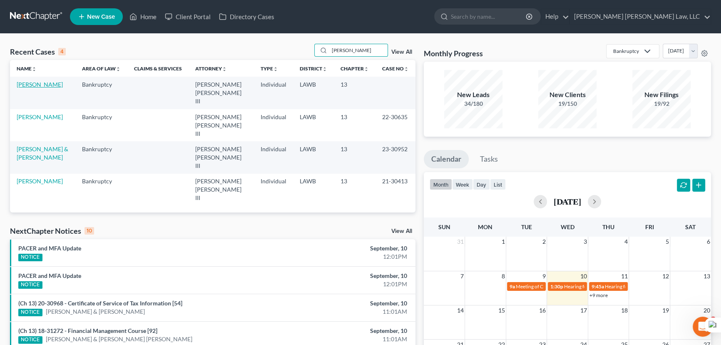
click at [53, 83] on link "[PERSON_NAME]" at bounding box center [40, 84] width 46 height 7
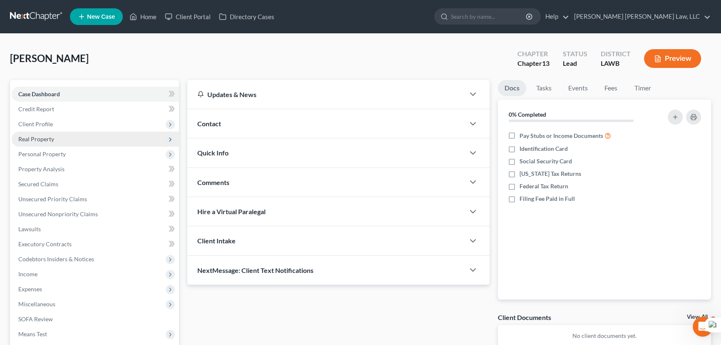
click at [56, 131] on span "Real Property" at bounding box center [95, 138] width 167 height 15
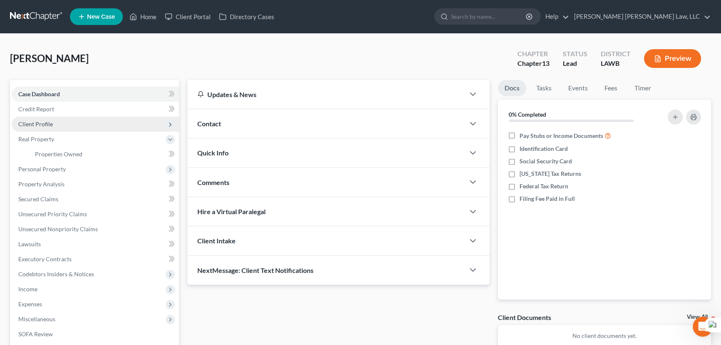
click at [56, 126] on span "Client Profile" at bounding box center [95, 124] width 167 height 15
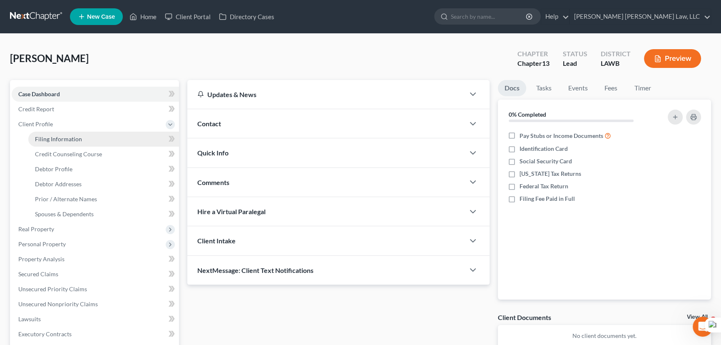
click at [61, 140] on span "Filing Information" at bounding box center [58, 138] width 47 height 7
select select "1"
select select "0"
select select "3"
select select "19"
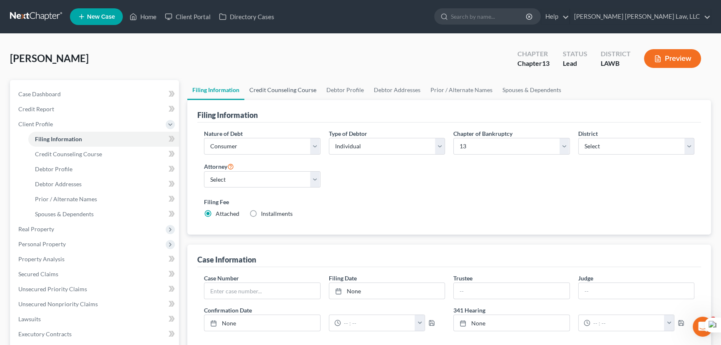
click at [279, 87] on link "Credit Counseling Course" at bounding box center [282, 90] width 77 height 20
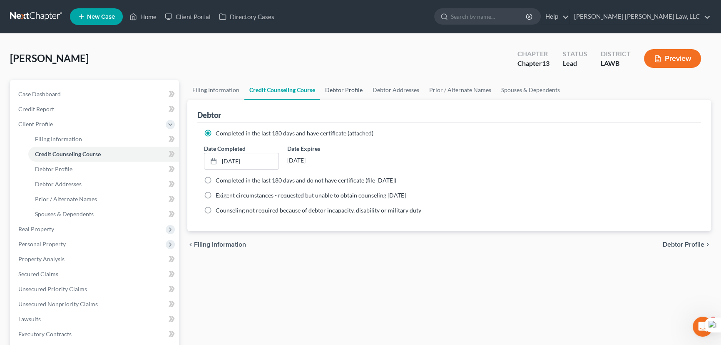
click at [359, 97] on link "Debtor Profile" at bounding box center [343, 90] width 47 height 20
select select "1"
select select "4"
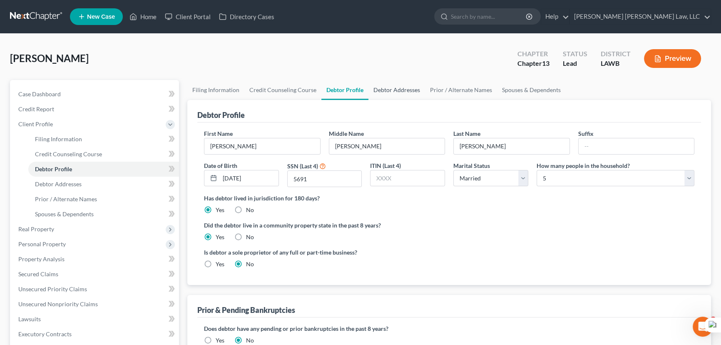
click at [395, 89] on link "Debtor Addresses" at bounding box center [396, 90] width 57 height 20
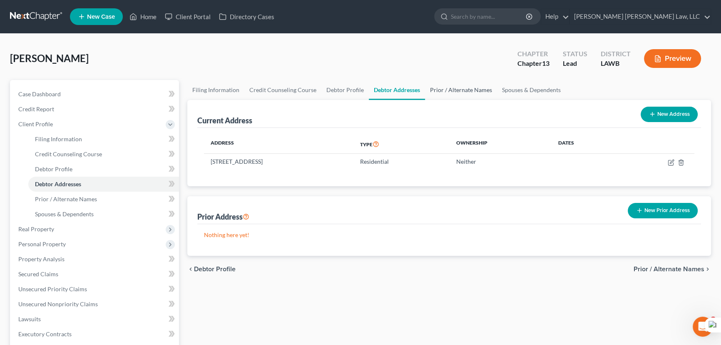
click at [447, 89] on link "Prior / Alternate Names" at bounding box center [461, 90] width 72 height 20
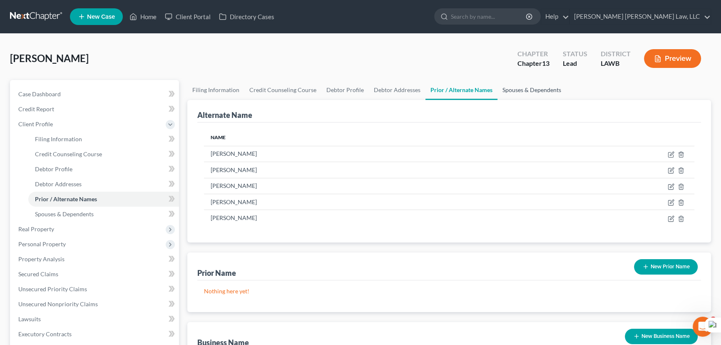
click at [533, 90] on link "Spouses & Dependents" at bounding box center [531, 90] width 69 height 20
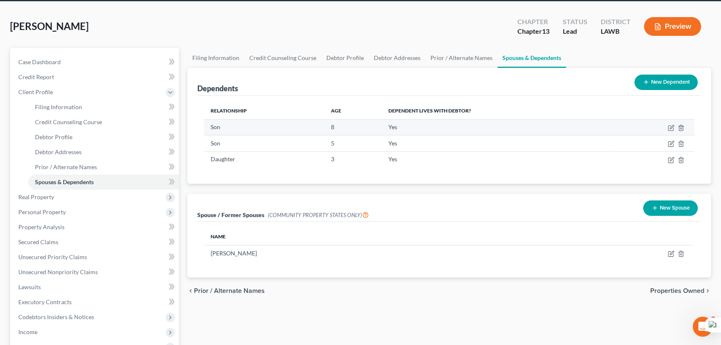
scroll to position [75, 0]
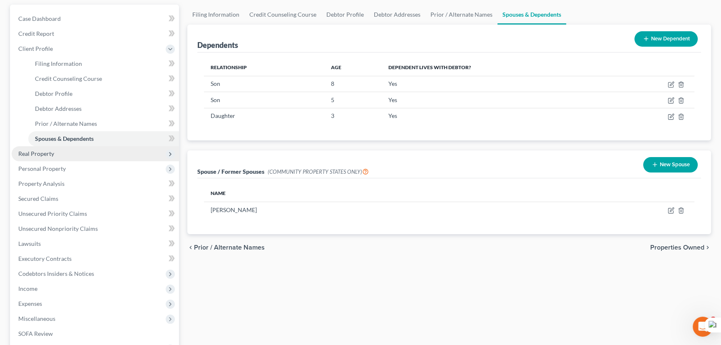
click at [77, 156] on span "Real Property" at bounding box center [95, 153] width 167 height 15
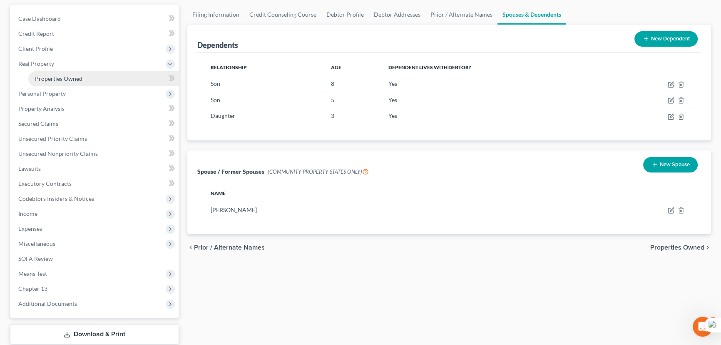
click at [92, 79] on link "Properties Owned" at bounding box center [103, 78] width 151 height 15
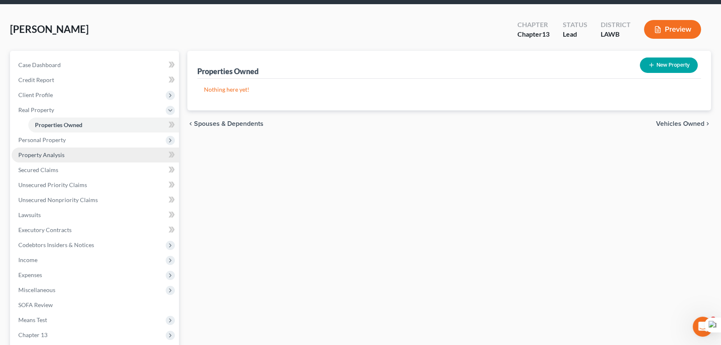
scroll to position [37, 0]
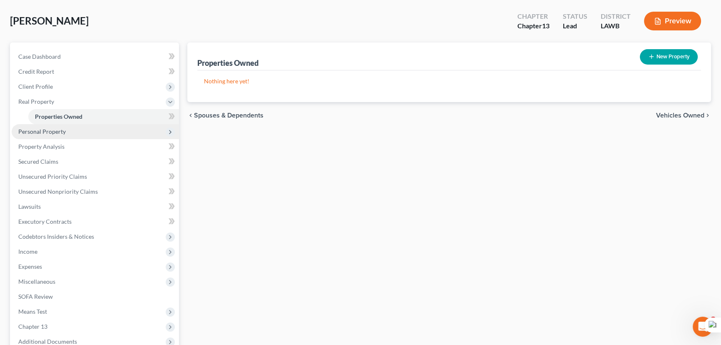
click at [92, 127] on span "Personal Property" at bounding box center [95, 131] width 167 height 15
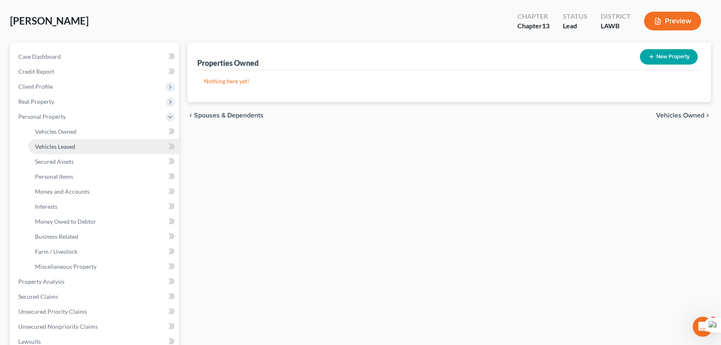
click at [89, 139] on link "Vehicles Leased" at bounding box center [103, 146] width 151 height 15
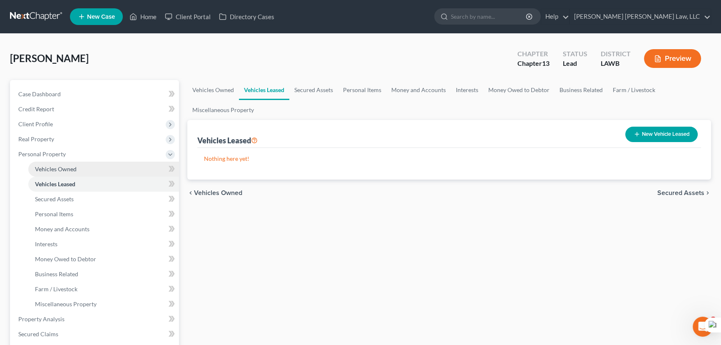
click at [90, 171] on link "Vehicles Owned" at bounding box center [103, 168] width 151 height 15
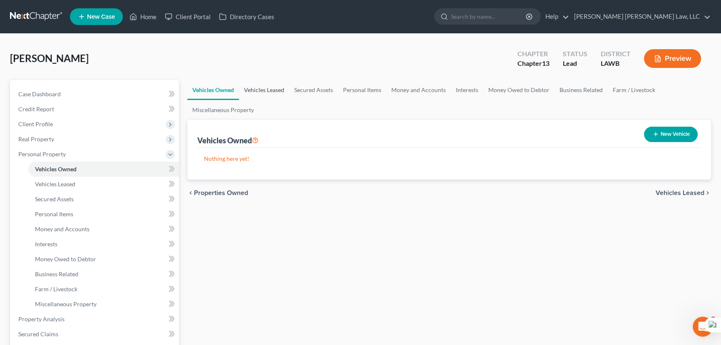
click at [254, 87] on link "Vehicles Leased" at bounding box center [264, 90] width 50 height 20
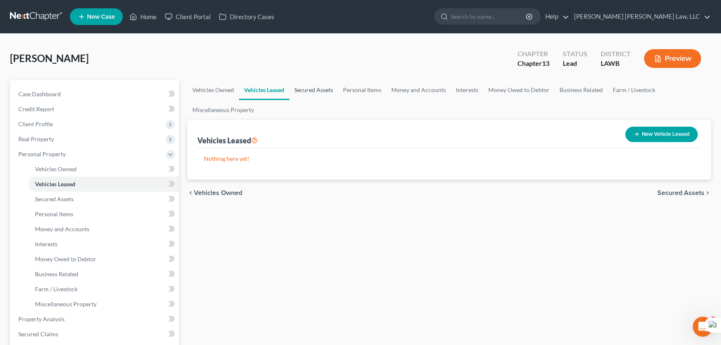
click at [323, 94] on link "Secured Assets" at bounding box center [313, 90] width 49 height 20
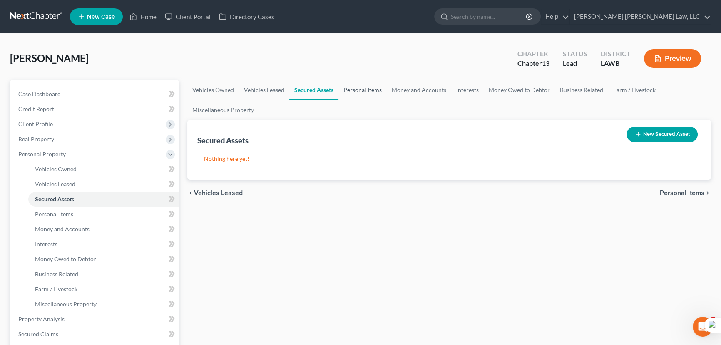
click at [360, 93] on link "Personal Items" at bounding box center [362, 90] width 48 height 20
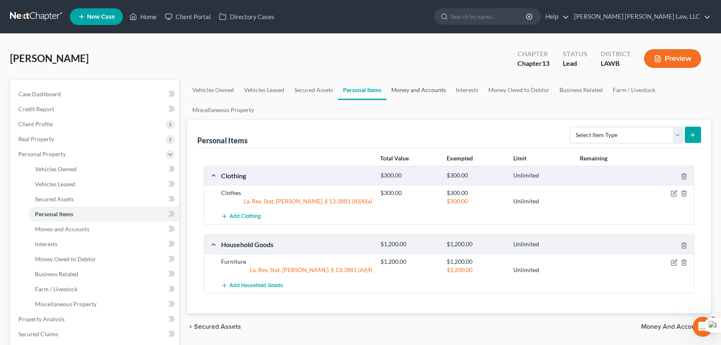
click at [424, 86] on link "Money and Accounts" at bounding box center [418, 90] width 65 height 20
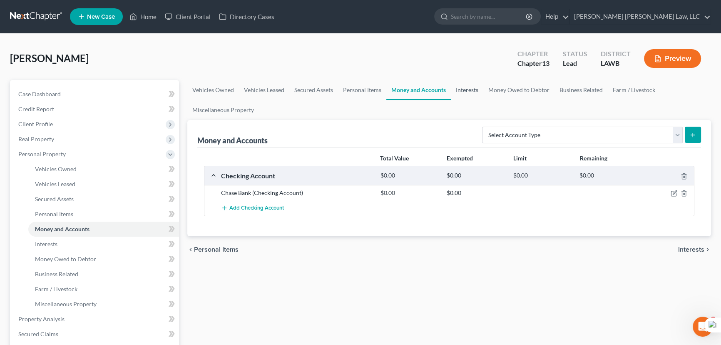
click at [464, 88] on link "Interests" at bounding box center [467, 90] width 32 height 20
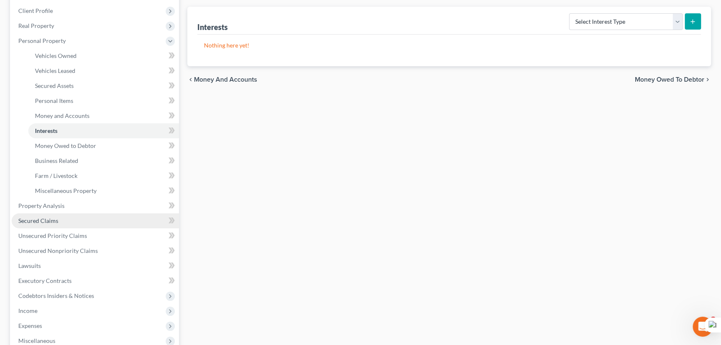
click at [116, 217] on link "Secured Claims" at bounding box center [95, 220] width 167 height 15
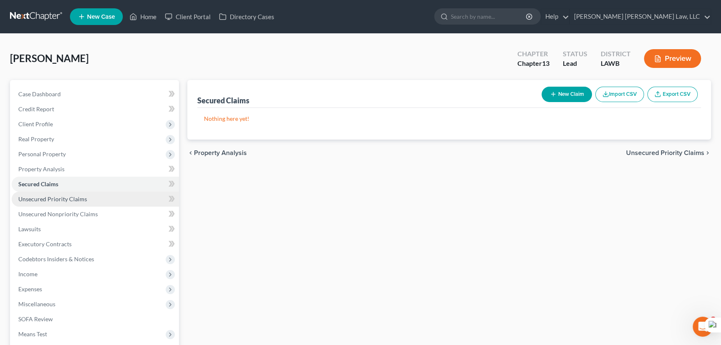
click at [103, 199] on link "Unsecured Priority Claims" at bounding box center [95, 198] width 167 height 15
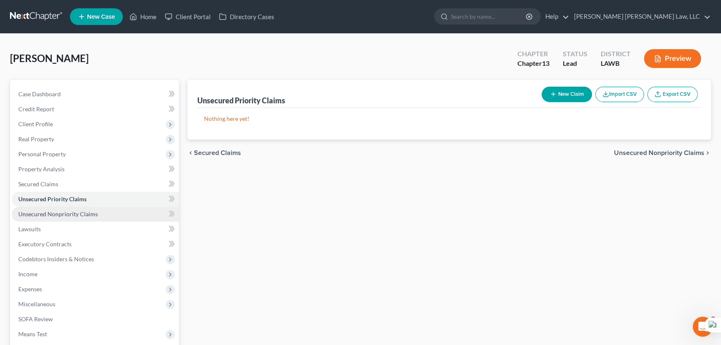
click at [112, 211] on link "Unsecured Nonpriority Claims" at bounding box center [95, 213] width 167 height 15
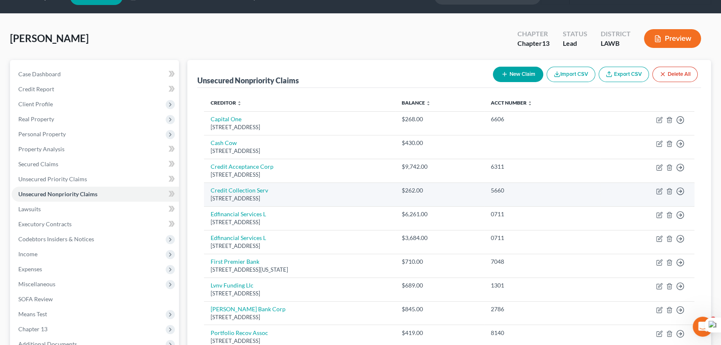
scroll to position [75, 0]
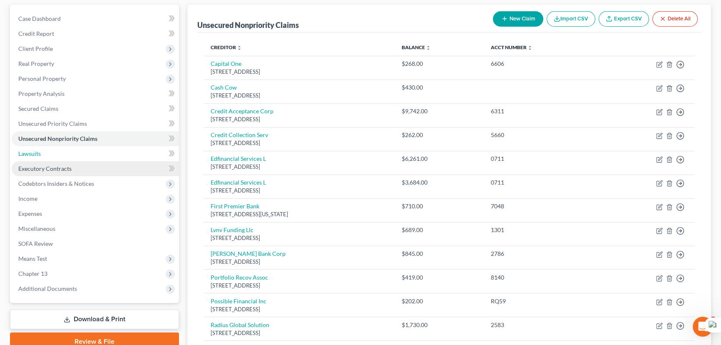
click at [102, 156] on link "Lawsuits" at bounding box center [95, 153] width 167 height 15
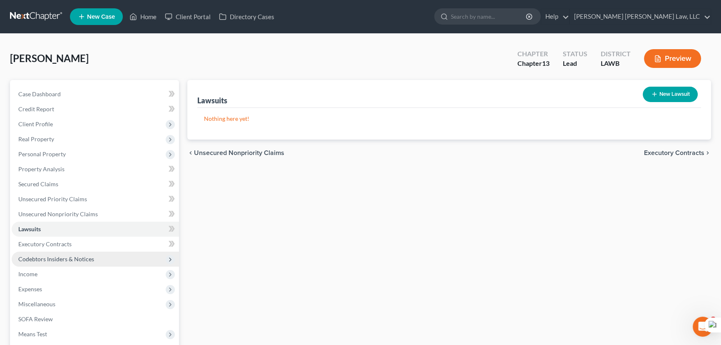
click at [104, 253] on span "Codebtors Insiders & Notices" at bounding box center [95, 258] width 167 height 15
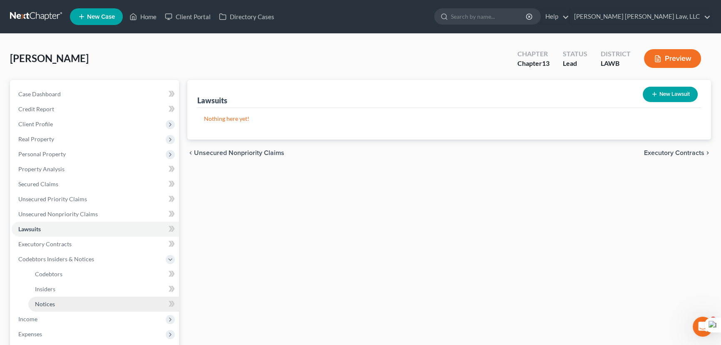
click at [100, 303] on link "Notices" at bounding box center [103, 303] width 151 height 15
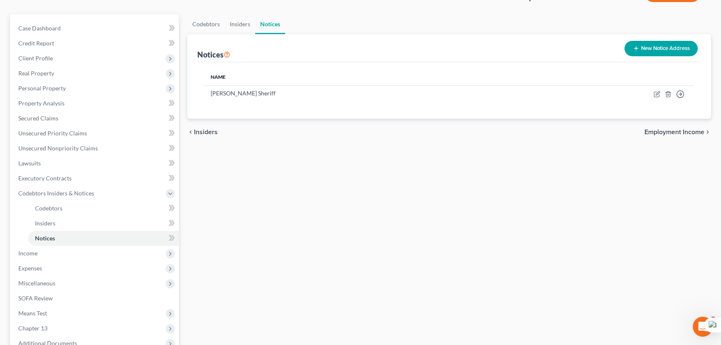
scroll to position [151, 0]
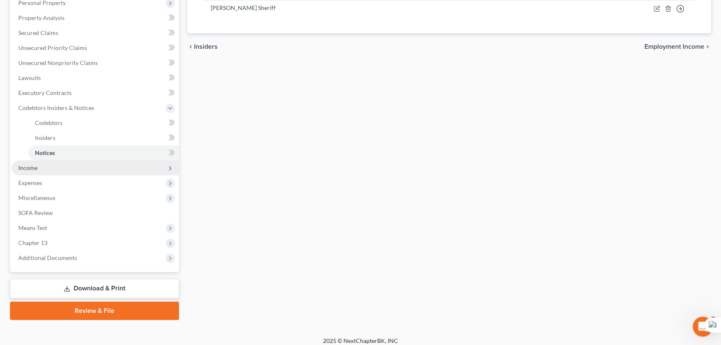
click at [105, 166] on span "Income" at bounding box center [95, 167] width 167 height 15
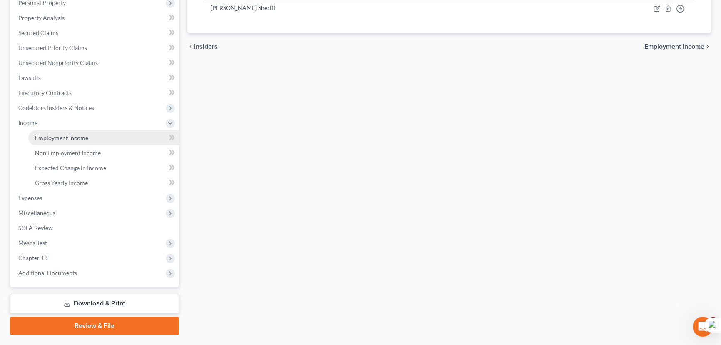
click at [104, 136] on link "Employment Income" at bounding box center [103, 137] width 151 height 15
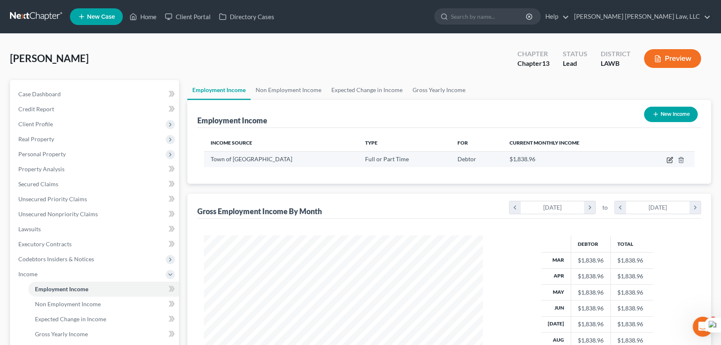
click at [667, 156] on icon "button" at bounding box center [669, 159] width 7 height 7
select select "0"
select select "19"
select select "2"
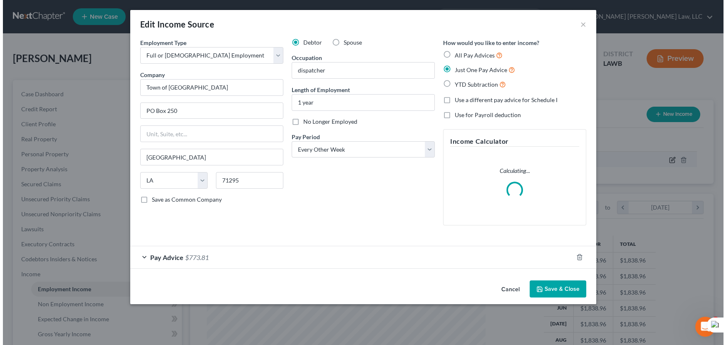
scroll to position [149, 298]
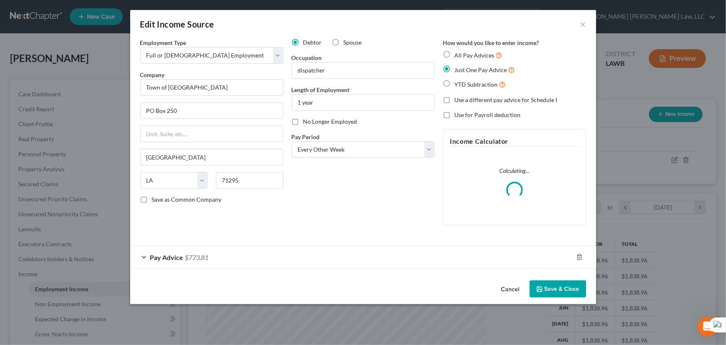
click at [359, 257] on div "Pay Advice $773.81" at bounding box center [351, 257] width 443 height 22
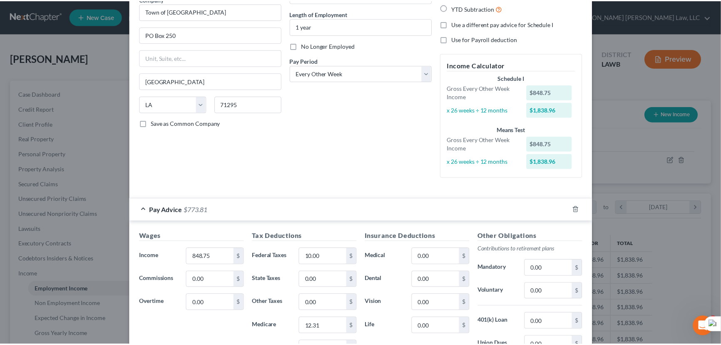
scroll to position [189, 0]
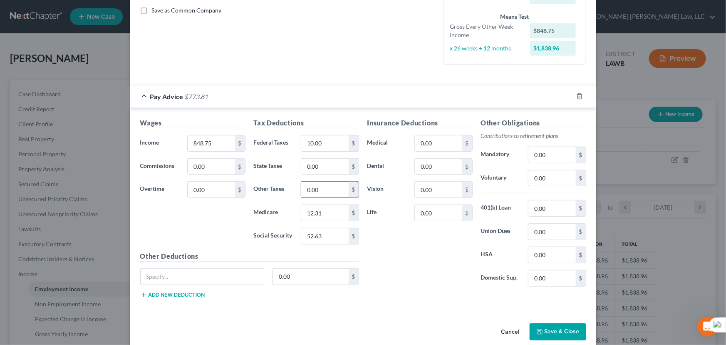
click at [330, 191] on input "0.00" at bounding box center [324, 189] width 47 height 16
click at [236, 227] on div "Wages Income * 848.75 $ Commissions 0.00 $ Overtime 0.00 $" at bounding box center [193, 184] width 114 height 133
click at [325, 189] on input "0.00" at bounding box center [324, 189] width 47 height 16
type input "64"
click at [328, 163] on input "0.00" at bounding box center [324, 167] width 47 height 16
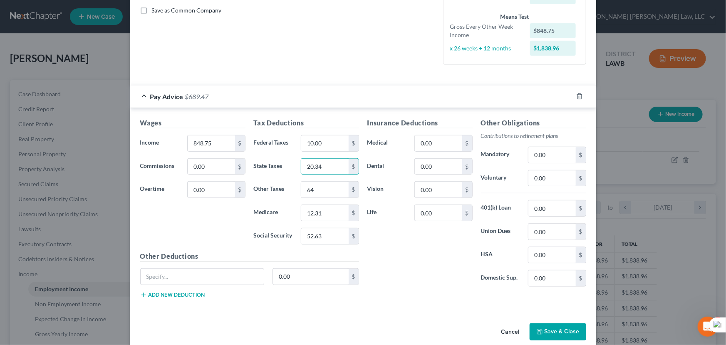
type input "20.34"
click at [557, 327] on button "Save & Close" at bounding box center [558, 331] width 57 height 17
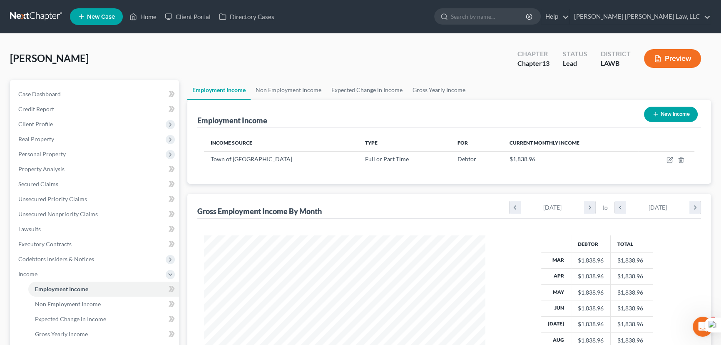
scroll to position [415989, 415842]
drag, startPoint x: 265, startPoint y: 91, endPoint x: 271, endPoint y: 91, distance: 5.8
click at [265, 91] on link "Non Employment Income" at bounding box center [289, 90] width 76 height 20
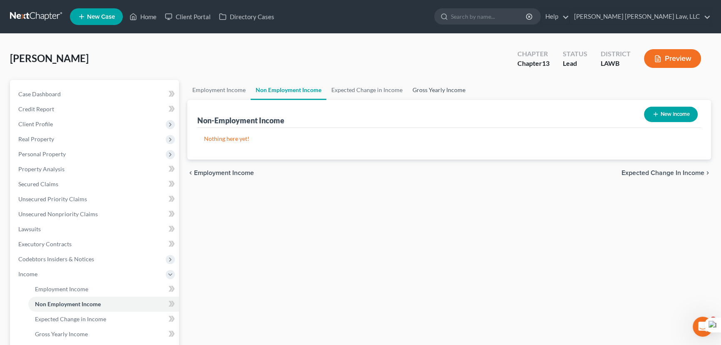
click at [442, 94] on link "Gross Yearly Income" at bounding box center [438, 90] width 63 height 20
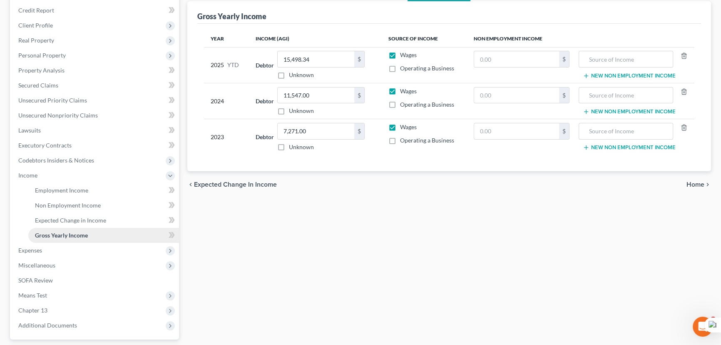
scroll to position [171, 0]
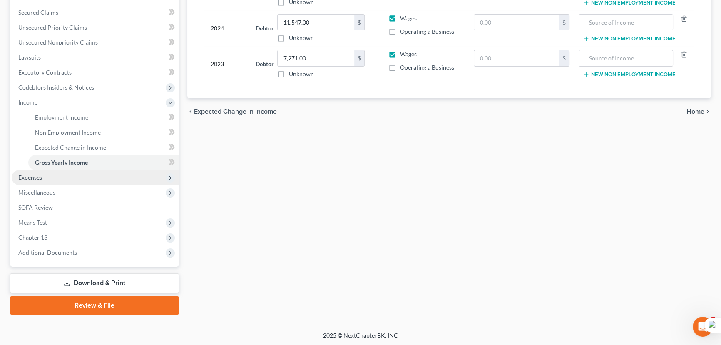
drag, startPoint x: 51, startPoint y: 175, endPoint x: 55, endPoint y: 179, distance: 5.6
click at [51, 175] on span "Expenses" at bounding box center [95, 177] width 167 height 15
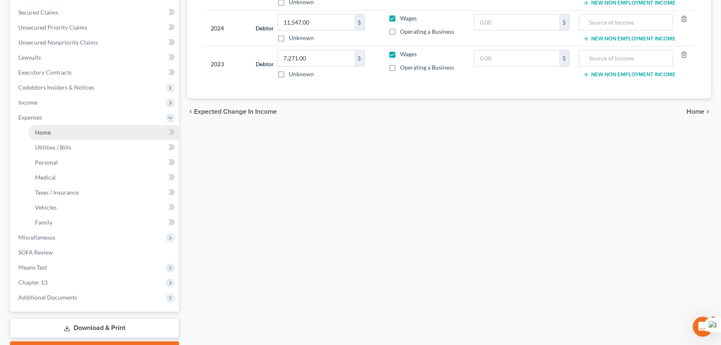
click at [60, 132] on link "Home" at bounding box center [103, 132] width 151 height 15
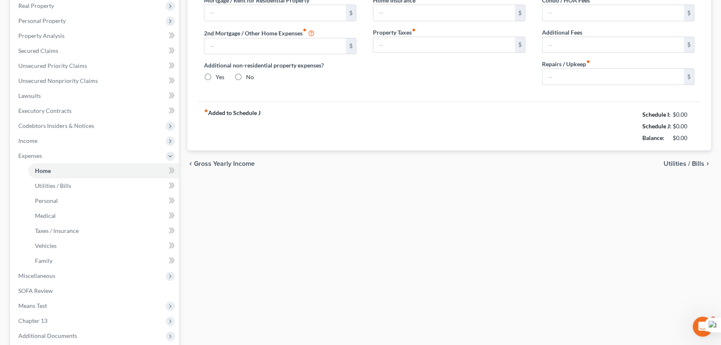
type input "538.00"
type input "0.00"
radio input "true"
type input "0.00"
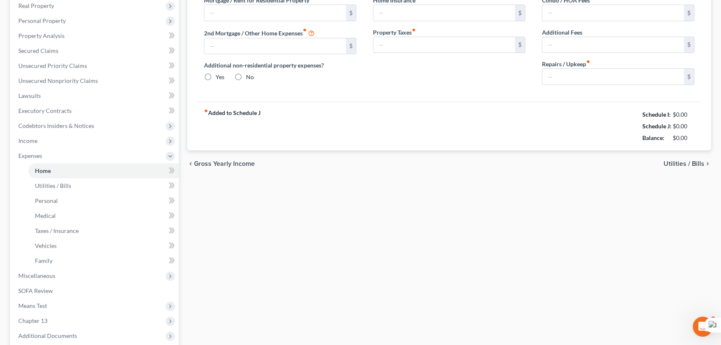
type input "0.00"
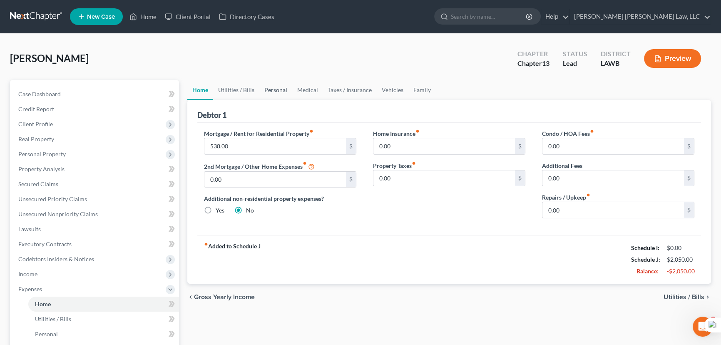
click at [270, 91] on link "Personal" at bounding box center [275, 90] width 33 height 20
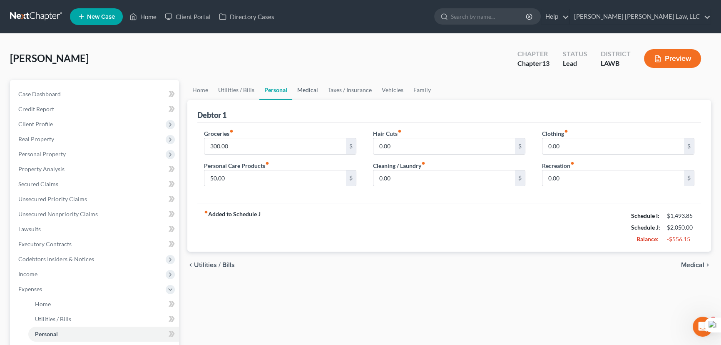
click at [315, 88] on link "Medical" at bounding box center [307, 90] width 31 height 20
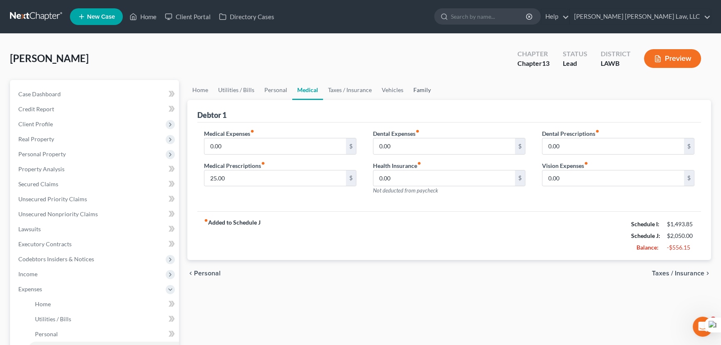
click at [418, 94] on link "Family" at bounding box center [421, 90] width 27 height 20
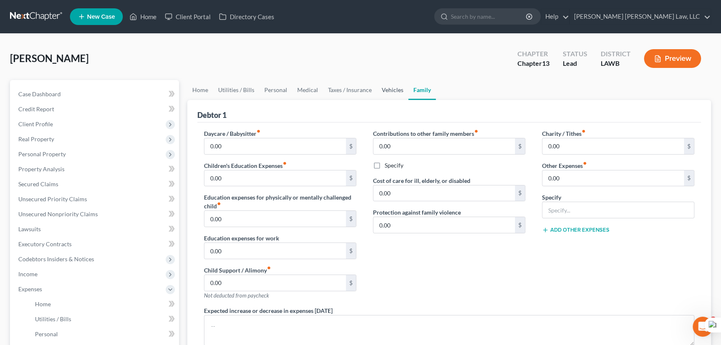
click at [398, 94] on link "Vehicles" at bounding box center [393, 90] width 32 height 20
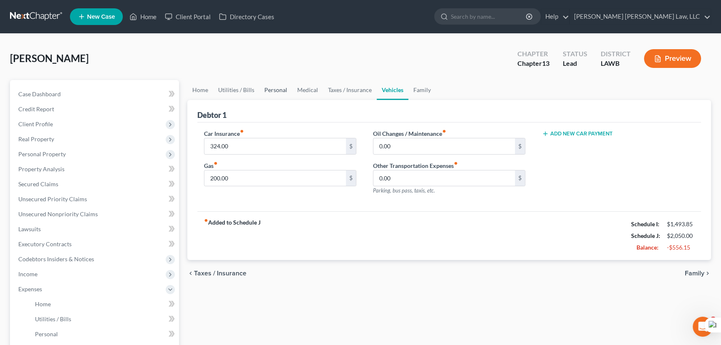
click at [264, 89] on link "Personal" at bounding box center [275, 90] width 33 height 20
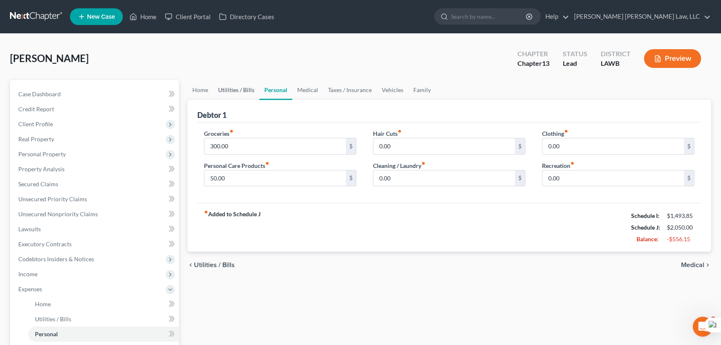
click at [239, 94] on link "Utilities / Bills" at bounding box center [236, 90] width 46 height 20
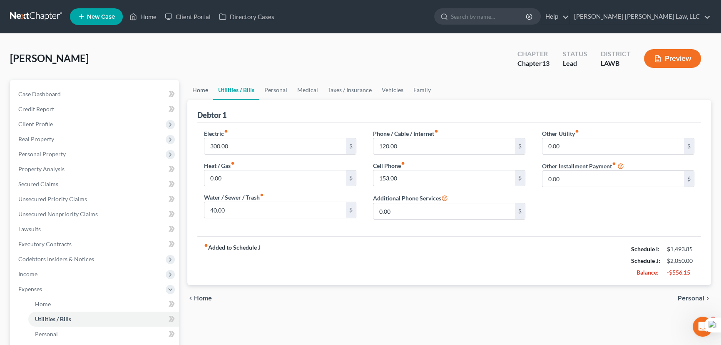
click at [206, 89] on link "Home" at bounding box center [200, 90] width 26 height 20
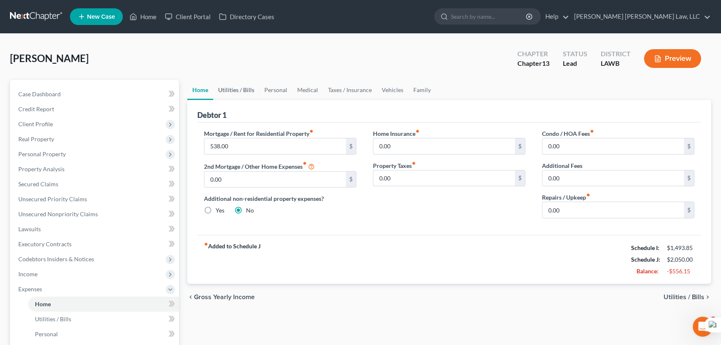
click at [248, 89] on link "Utilities / Bills" at bounding box center [236, 90] width 46 height 20
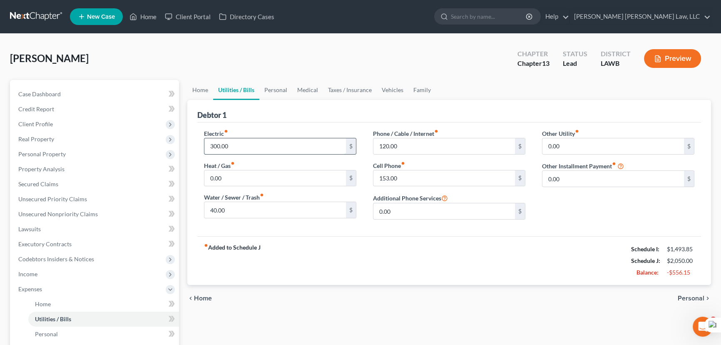
click at [244, 141] on input "300.00" at bounding box center [274, 146] width 141 height 16
type input "200"
click at [410, 176] on input "153.00" at bounding box center [443, 178] width 141 height 16
type input "100"
click at [419, 141] on input "120.00" at bounding box center [443, 146] width 141 height 16
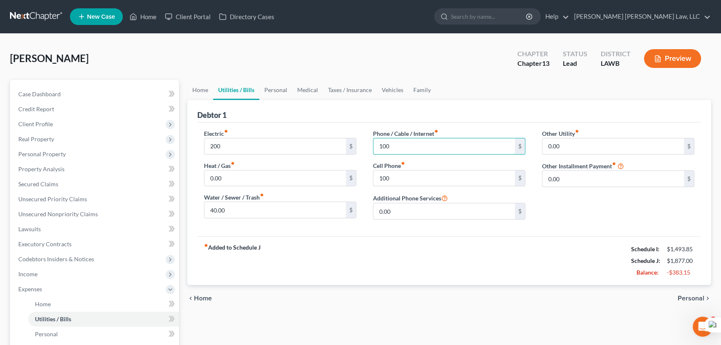
type input "100"
click at [256, 86] on link "Utilities / Bills" at bounding box center [236, 90] width 46 height 20
click at [269, 88] on link "Personal" at bounding box center [275, 90] width 33 height 20
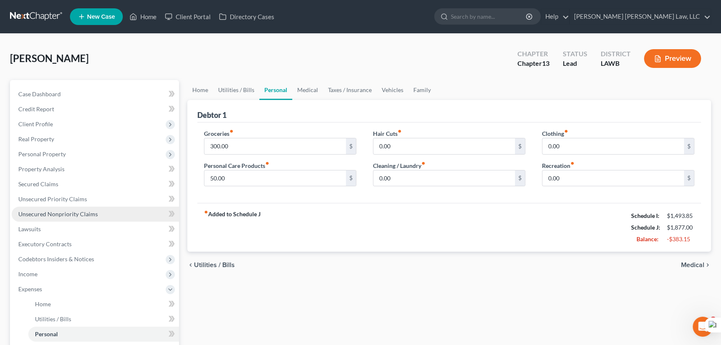
scroll to position [75, 0]
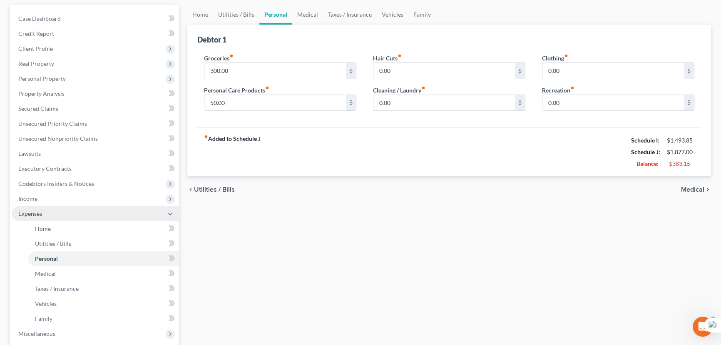
drag, startPoint x: 88, startPoint y: 199, endPoint x: 88, endPoint y: 206, distance: 6.7
click at [88, 199] on span "Income" at bounding box center [95, 198] width 167 height 15
click at [91, 207] on link "Employment Income" at bounding box center [103, 213] width 151 height 15
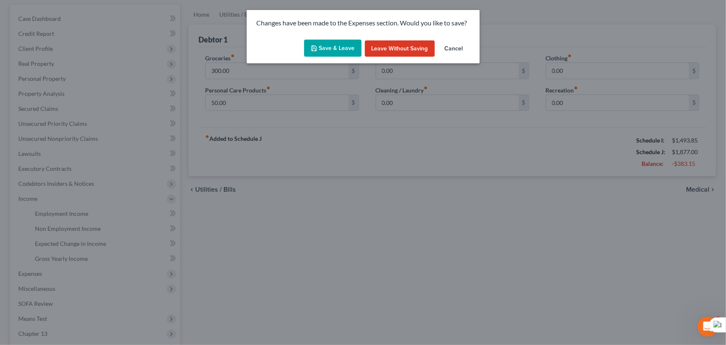
click at [316, 56] on button "Save & Leave" at bounding box center [332, 48] width 57 height 17
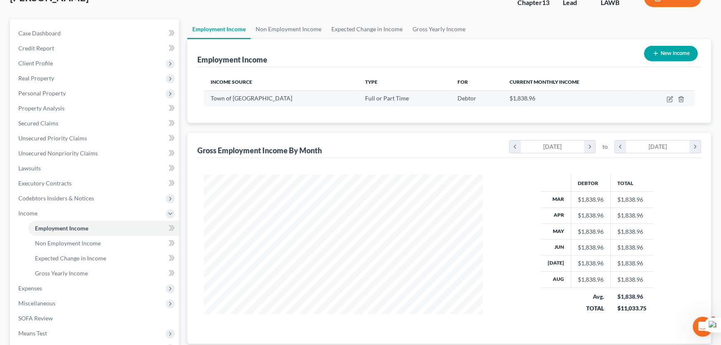
scroll to position [37, 0]
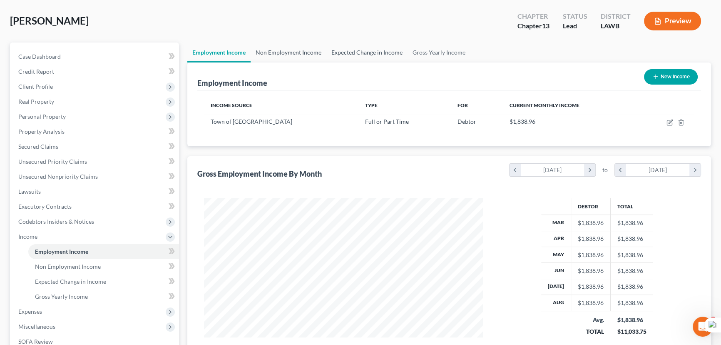
drag, startPoint x: 279, startPoint y: 52, endPoint x: 373, endPoint y: 58, distance: 94.2
click at [279, 52] on link "Non Employment Income" at bounding box center [289, 52] width 76 height 20
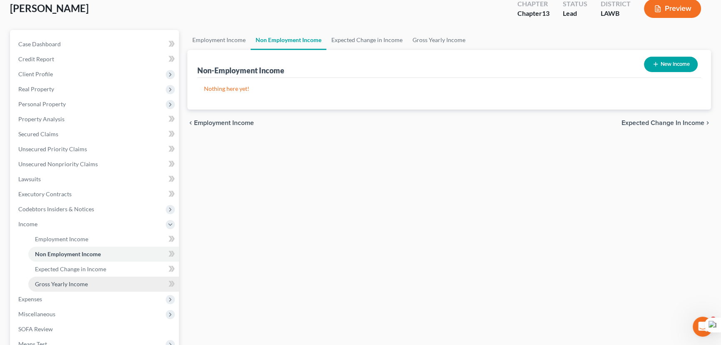
scroll to position [113, 0]
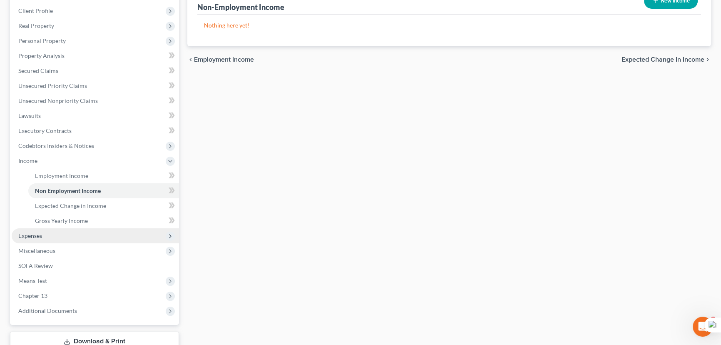
click at [68, 233] on span "Expenses" at bounding box center [95, 235] width 167 height 15
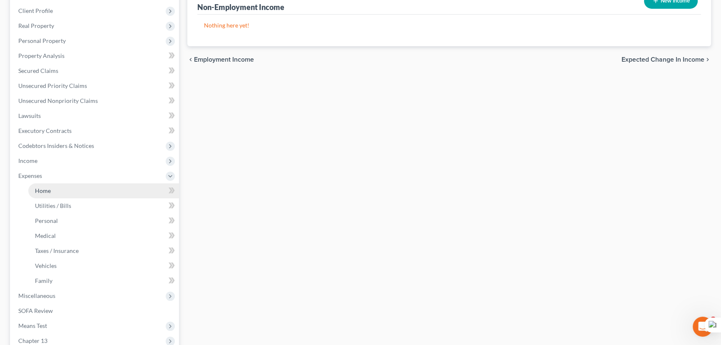
click at [70, 195] on link "Home" at bounding box center [103, 190] width 151 height 15
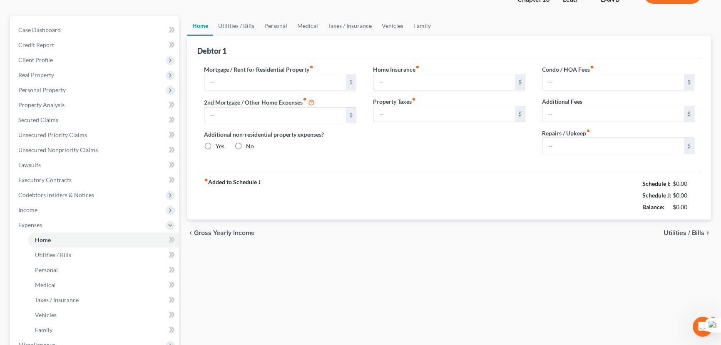
type input "538.00"
type input "0.00"
radio input "true"
type input "0.00"
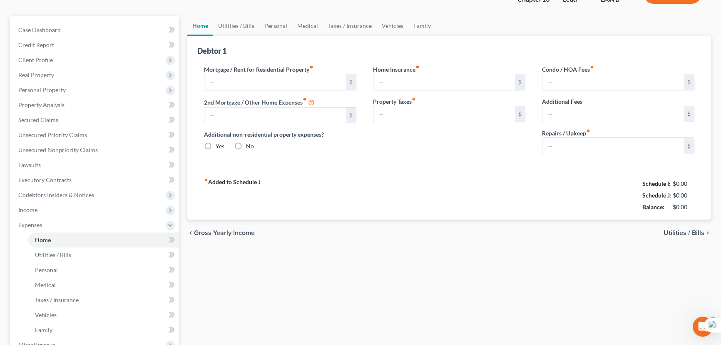
type input "0.00"
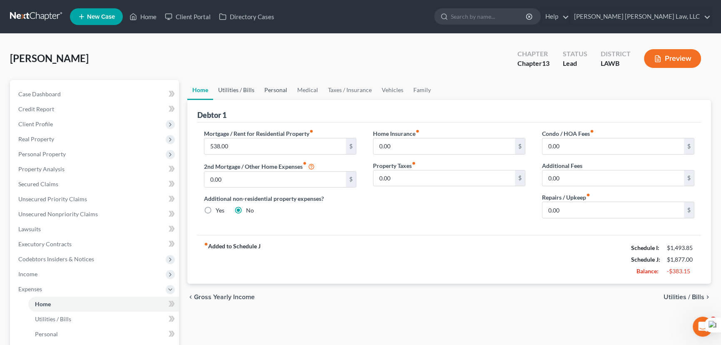
drag, startPoint x: 249, startPoint y: 90, endPoint x: 274, endPoint y: 91, distance: 24.6
click at [249, 90] on link "Utilities / Bills" at bounding box center [236, 90] width 46 height 20
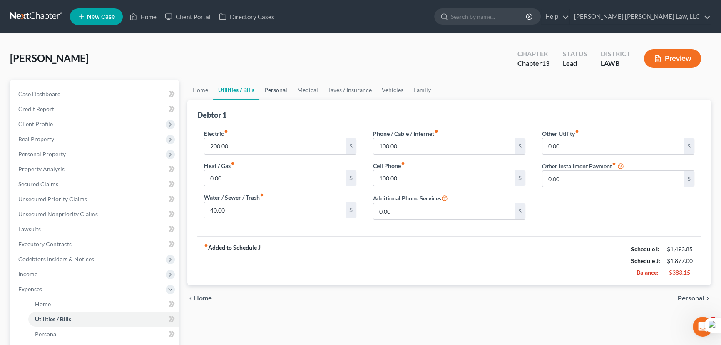
click at [278, 92] on link "Personal" at bounding box center [275, 90] width 33 height 20
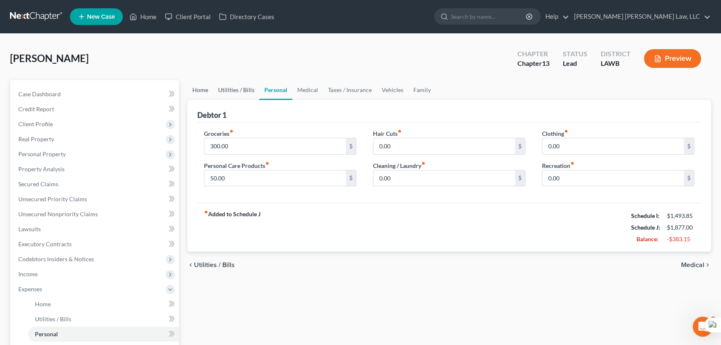
drag, startPoint x: 206, startPoint y: 88, endPoint x: 223, endPoint y: 98, distance: 19.6
click at [206, 88] on link "Home" at bounding box center [200, 90] width 26 height 20
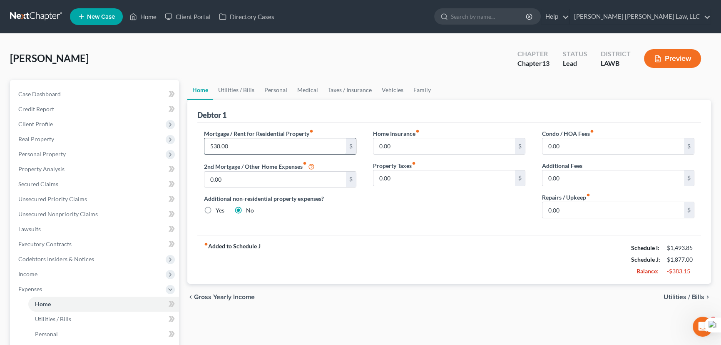
click at [246, 138] on input "538.00" at bounding box center [274, 146] width 141 height 16
click at [62, 179] on link "Secured Claims" at bounding box center [95, 183] width 167 height 15
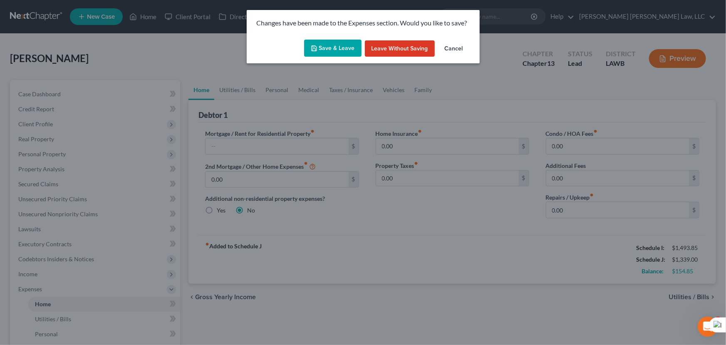
click at [326, 54] on button "Save & Leave" at bounding box center [332, 48] width 57 height 17
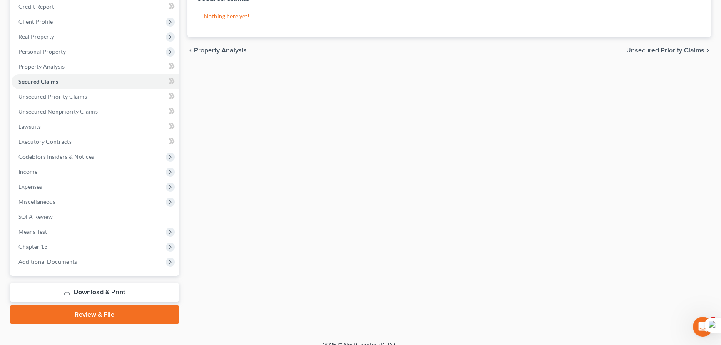
scroll to position [112, 0]
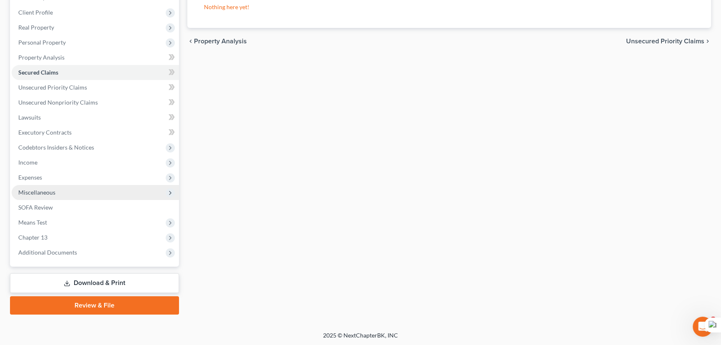
drag, startPoint x: 99, startPoint y: 189, endPoint x: 103, endPoint y: 204, distance: 15.3
click at [99, 189] on span "Miscellaneous" at bounding box center [95, 192] width 167 height 15
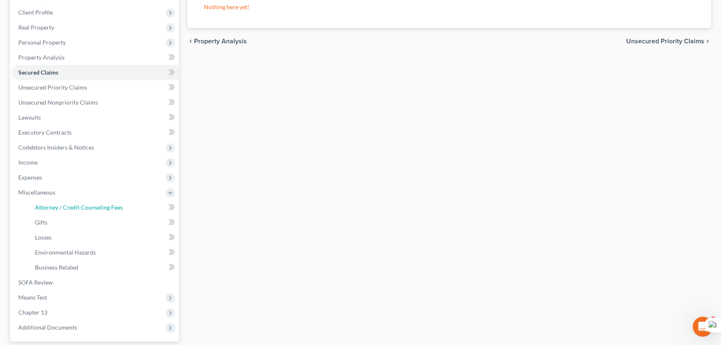
click at [102, 203] on span "Attorney / Credit Counseling Fees" at bounding box center [79, 206] width 88 height 7
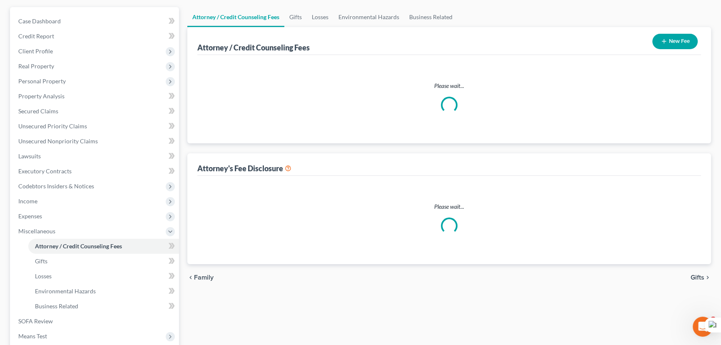
select select "1"
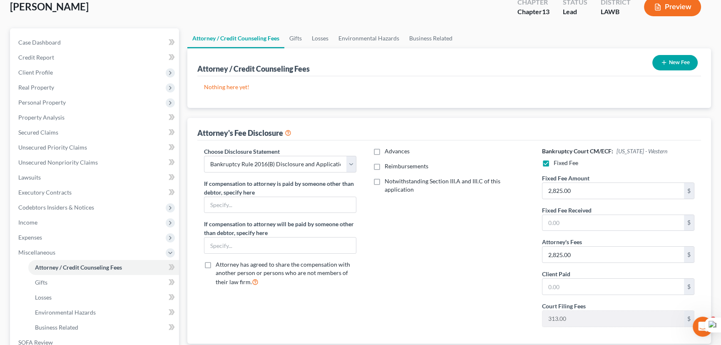
scroll to position [37, 0]
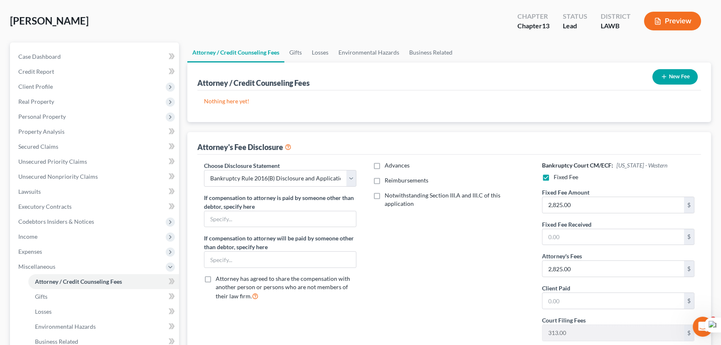
click at [695, 85] on div "New Fee" at bounding box center [675, 77] width 52 height 22
click at [668, 73] on button "New Fee" at bounding box center [674, 76] width 45 height 15
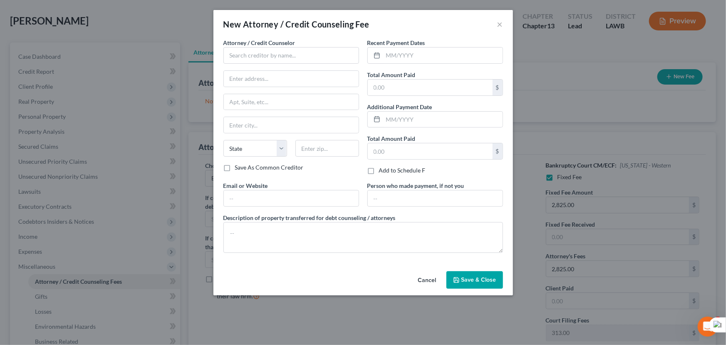
click at [226, 46] on label "Attorney / Credit Counselor *" at bounding box center [259, 42] width 72 height 9
click at [244, 55] on input "text" at bounding box center [291, 55] width 136 height 17
type input "E Orum Young Law Office"
type input "200 Washington Street"
type input "Monroe"
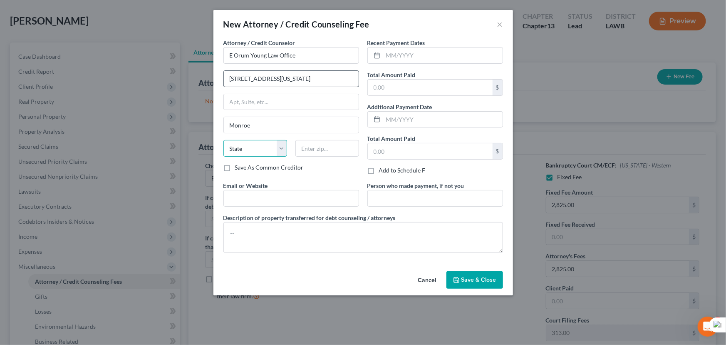
select select "19"
type input "71201"
click at [403, 58] on input "text" at bounding box center [442, 55] width 119 height 16
type input "09/2025"
click at [416, 87] on input "text" at bounding box center [430, 87] width 125 height 16
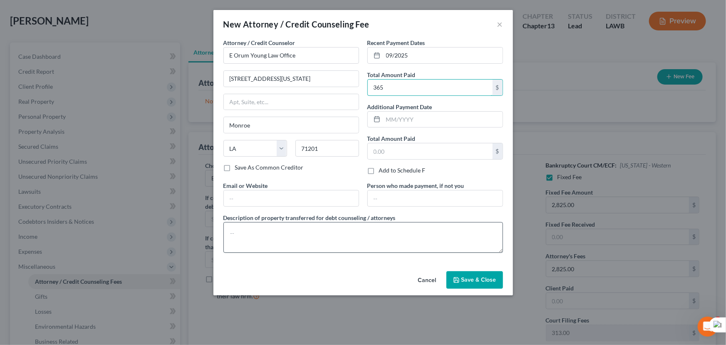
type input "365"
click at [391, 231] on textarea at bounding box center [363, 237] width 280 height 31
type textarea "credit report, credit counseling, filing fee"
click at [468, 277] on span "Save & Close" at bounding box center [478, 279] width 35 height 7
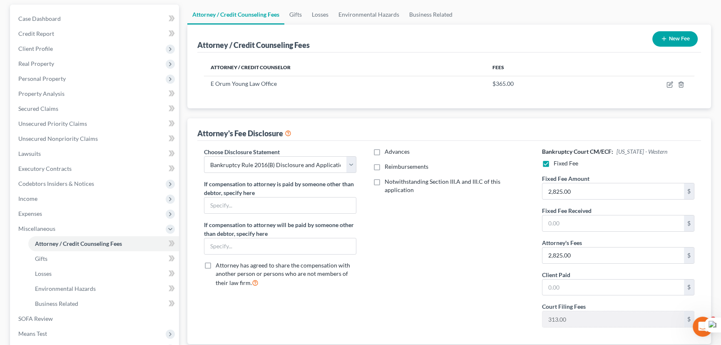
scroll to position [186, 0]
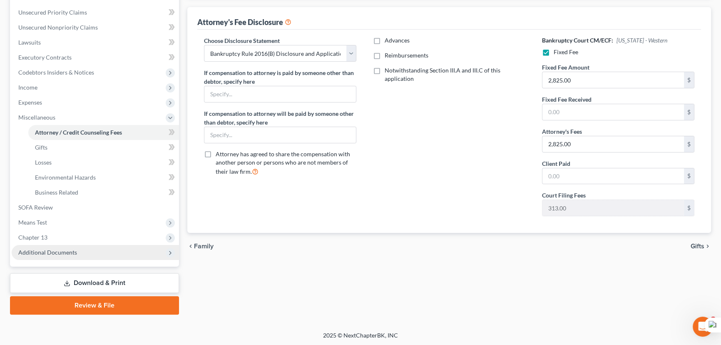
click at [97, 250] on span "Additional Documents" at bounding box center [95, 252] width 167 height 15
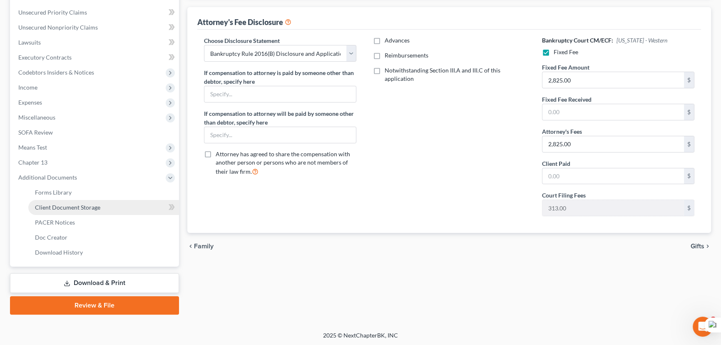
click at [96, 200] on link "Client Document Storage" at bounding box center [103, 207] width 151 height 15
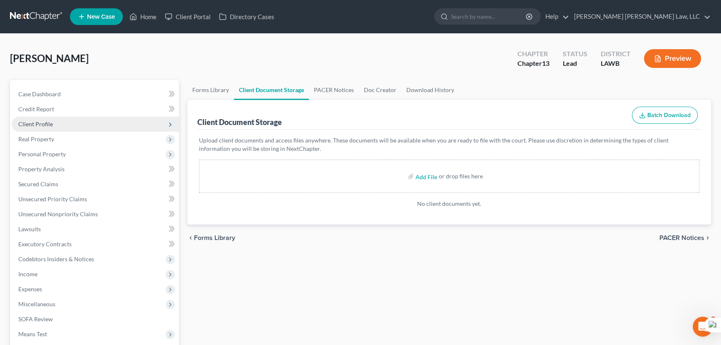
click at [69, 129] on span "Client Profile" at bounding box center [95, 124] width 167 height 15
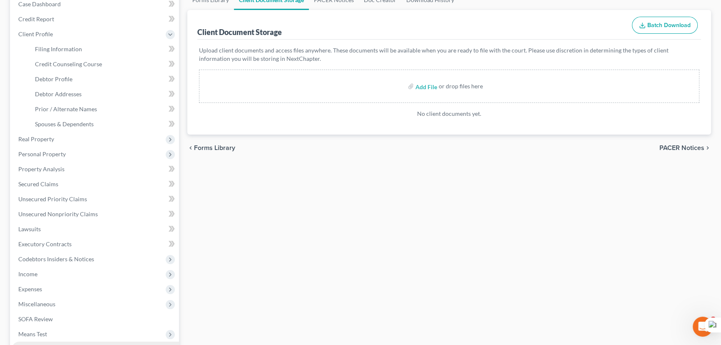
scroll to position [201, 0]
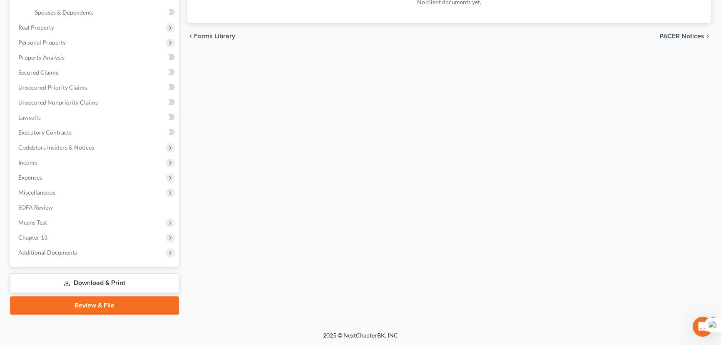
drag, startPoint x: 89, startPoint y: 253, endPoint x: 107, endPoint y: 279, distance: 31.1
click at [89, 253] on span "Additional Documents" at bounding box center [95, 252] width 167 height 15
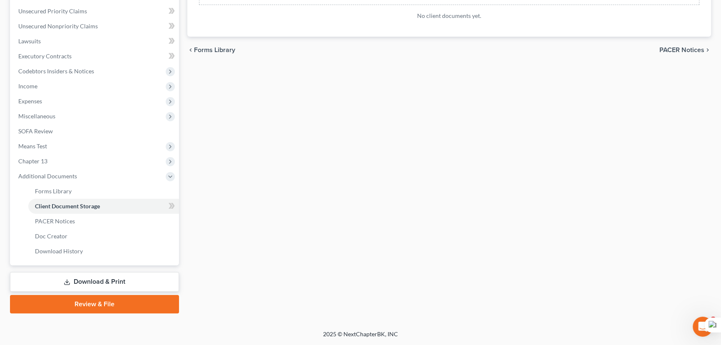
scroll to position [186, 0]
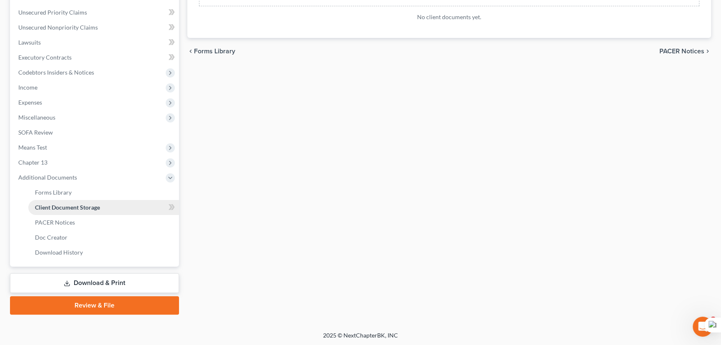
click at [108, 202] on link "Client Document Storage" at bounding box center [103, 207] width 151 height 15
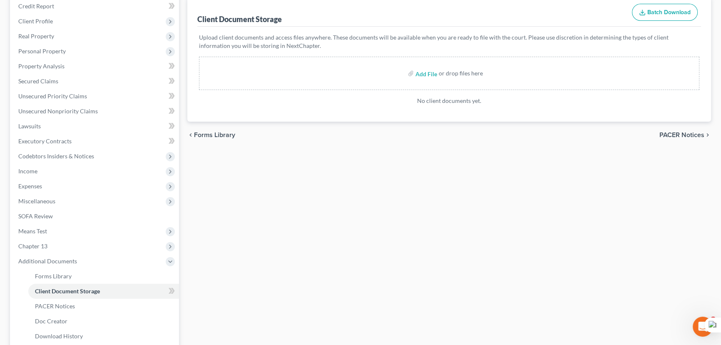
scroll to position [0, 0]
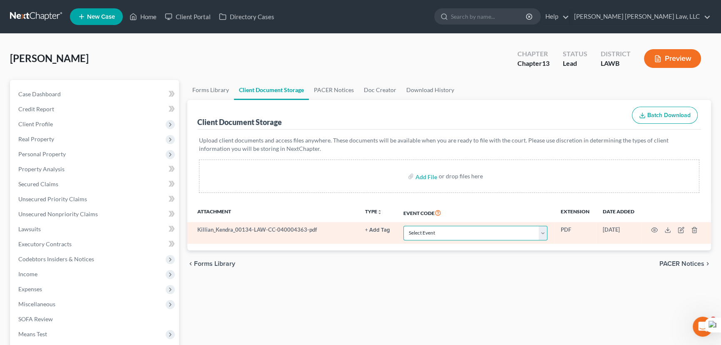
click at [454, 227] on select "Select Event 20 Largest Unsecured Creditors Amended Creditor Matrix (Fee) Amend…" at bounding box center [475, 233] width 144 height 15
select select "9"
click at [403, 226] on select "Select Event 20 Largest Unsecured Creditors Amended Creditor Matrix (Fee) Amend…" at bounding box center [475, 233] width 144 height 15
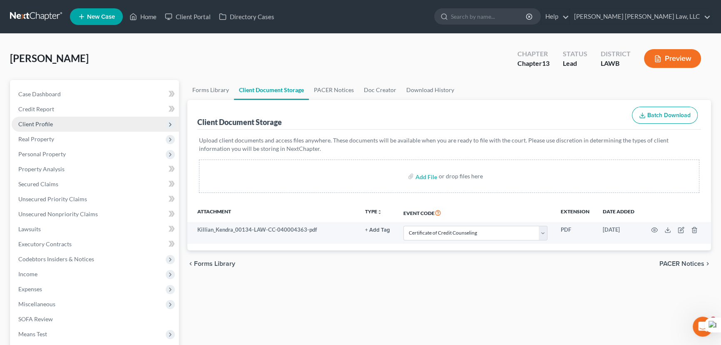
click at [99, 126] on span "Client Profile" at bounding box center [95, 124] width 167 height 15
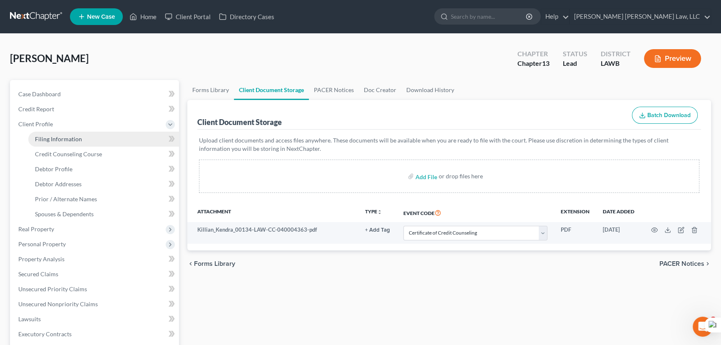
click at [95, 138] on link "Filing Information" at bounding box center [103, 138] width 151 height 15
select select "1"
select select "0"
select select "3"
select select "36"
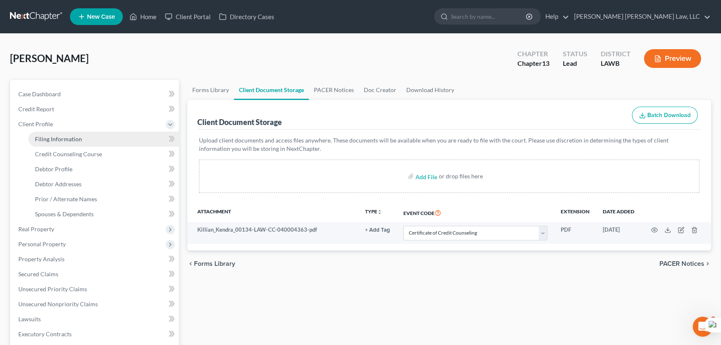
select select "0"
select select "19"
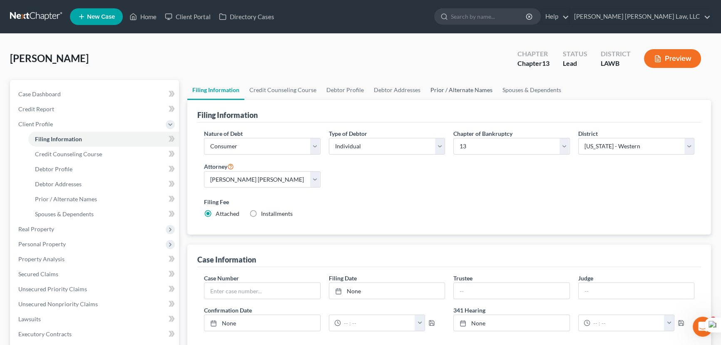
drag, startPoint x: 449, startPoint y: 85, endPoint x: 454, endPoint y: 93, distance: 8.9
click at [449, 85] on link "Prior / Alternate Names" at bounding box center [461, 90] width 72 height 20
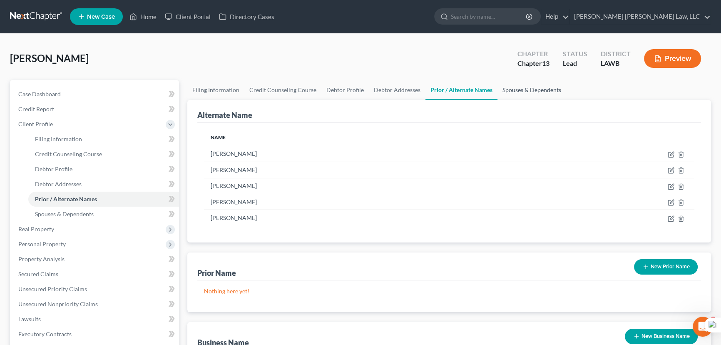
click at [538, 92] on link "Spouses & Dependents" at bounding box center [531, 90] width 69 height 20
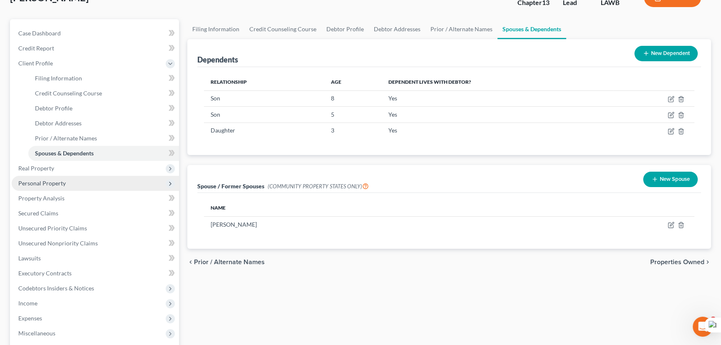
scroll to position [113, 0]
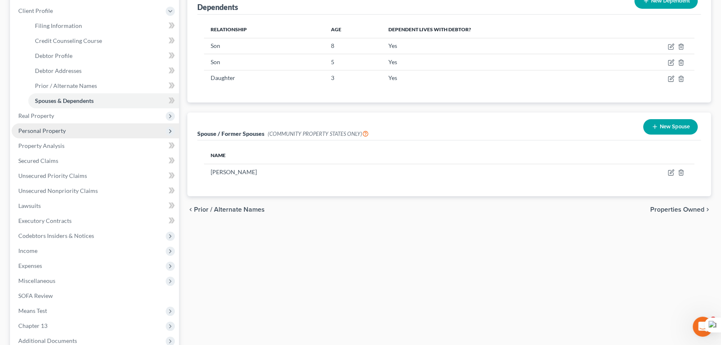
drag, startPoint x: 90, startPoint y: 112, endPoint x: 90, endPoint y: 125, distance: 12.9
click at [90, 112] on span "Real Property" at bounding box center [95, 115] width 167 height 15
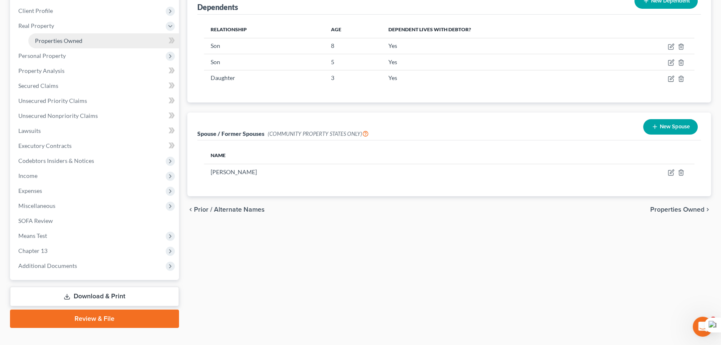
click at [80, 37] on span "Properties Owned" at bounding box center [58, 40] width 47 height 7
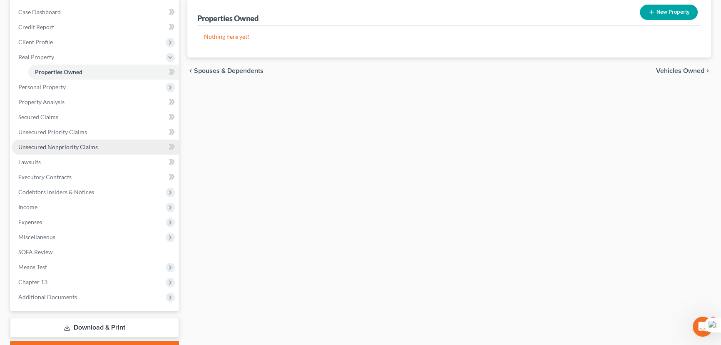
scroll to position [113, 0]
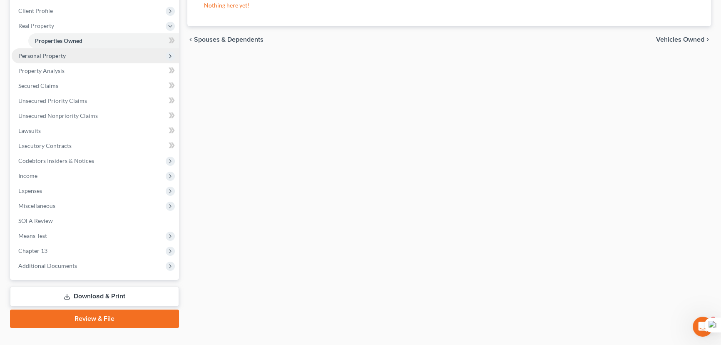
click at [69, 51] on span "Personal Property" at bounding box center [95, 55] width 167 height 15
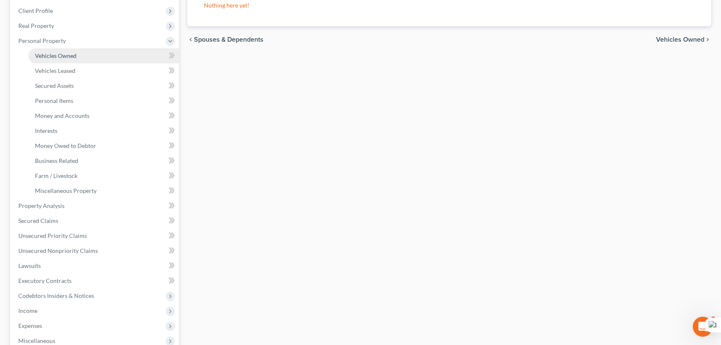
click at [79, 61] on link "Vehicles Owned" at bounding box center [103, 55] width 151 height 15
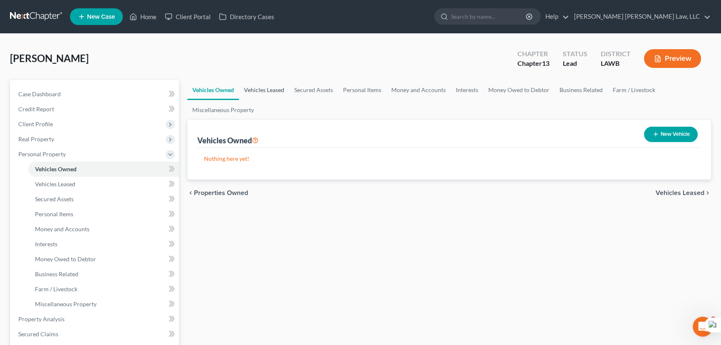
click at [275, 86] on link "Vehicles Leased" at bounding box center [264, 90] width 50 height 20
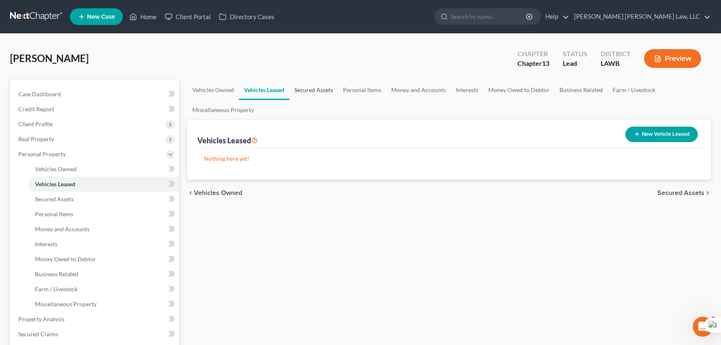
click at [314, 86] on link "Secured Assets" at bounding box center [313, 90] width 49 height 20
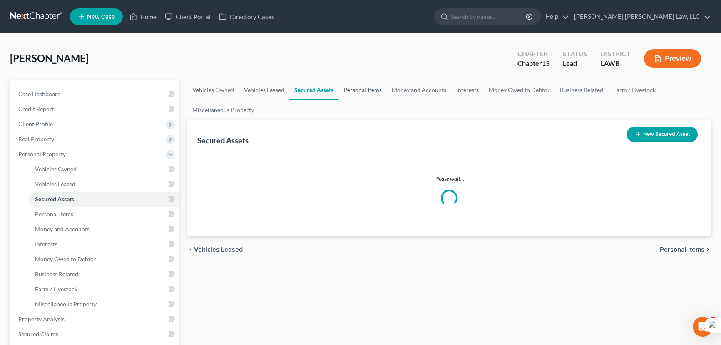
click at [374, 87] on link "Personal Items" at bounding box center [362, 90] width 48 height 20
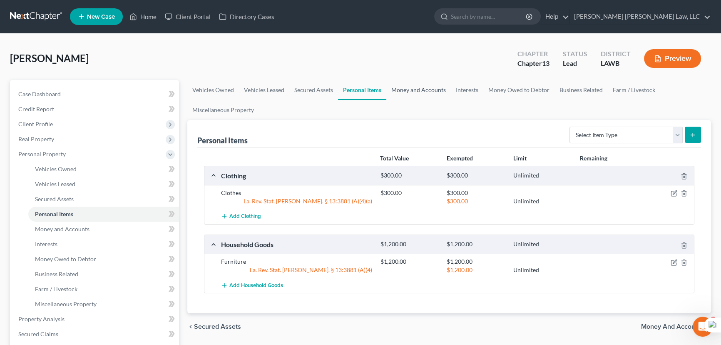
click at [420, 92] on link "Money and Accounts" at bounding box center [418, 90] width 65 height 20
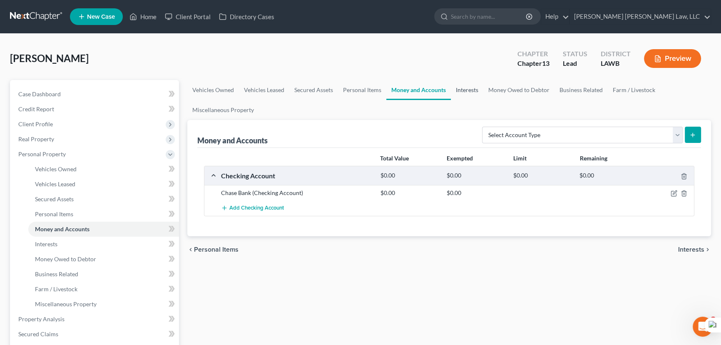
click at [467, 92] on link "Interests" at bounding box center [467, 90] width 32 height 20
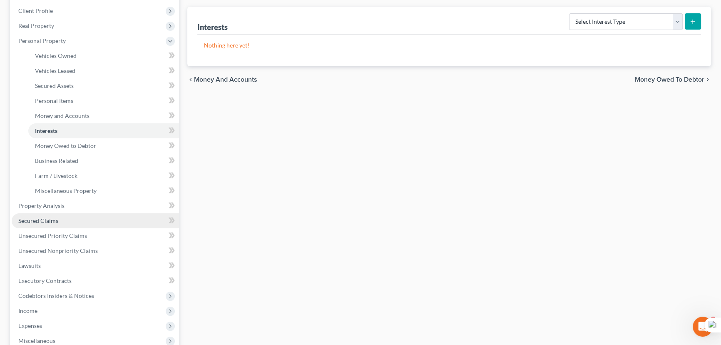
click at [56, 215] on link "Secured Claims" at bounding box center [95, 220] width 167 height 15
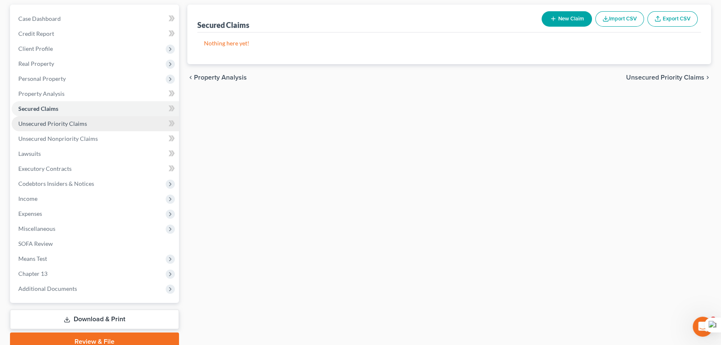
click at [85, 120] on link "Unsecured Priority Claims" at bounding box center [95, 123] width 167 height 15
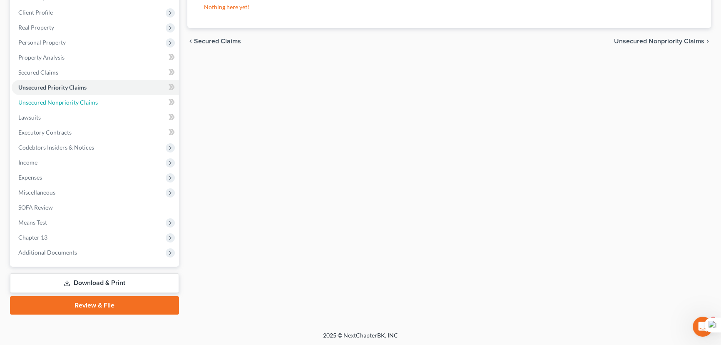
click at [88, 100] on span "Unsecured Nonpriority Claims" at bounding box center [57, 102] width 79 height 7
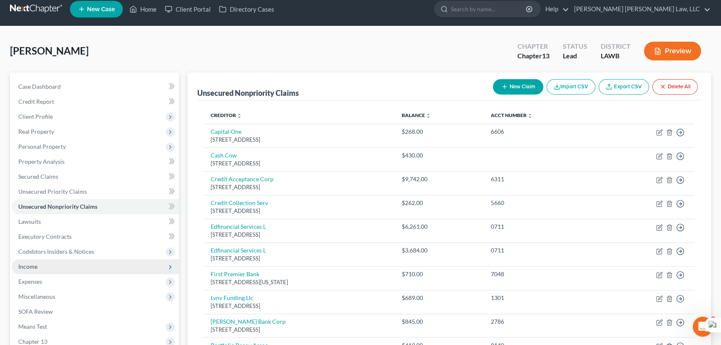
scroll to position [112, 0]
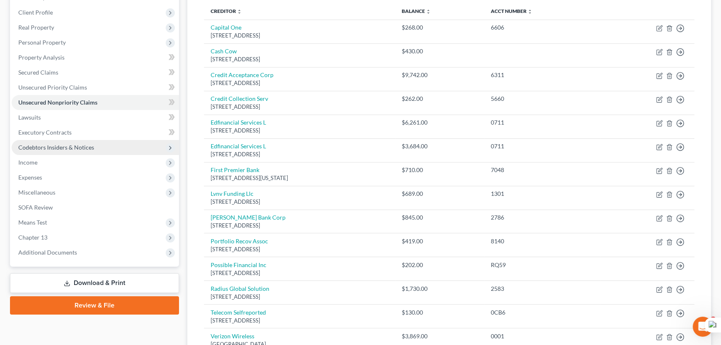
click at [93, 144] on span "Codebtors Insiders & Notices" at bounding box center [95, 147] width 167 height 15
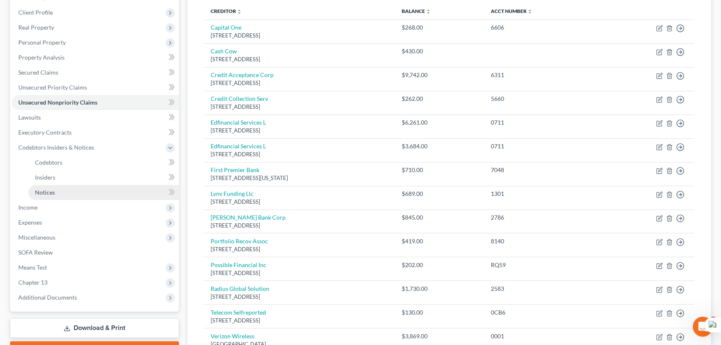
click at [102, 196] on link "Notices" at bounding box center [103, 192] width 151 height 15
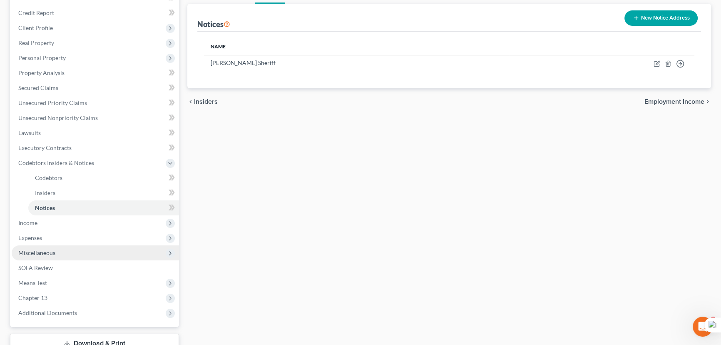
scroll to position [156, 0]
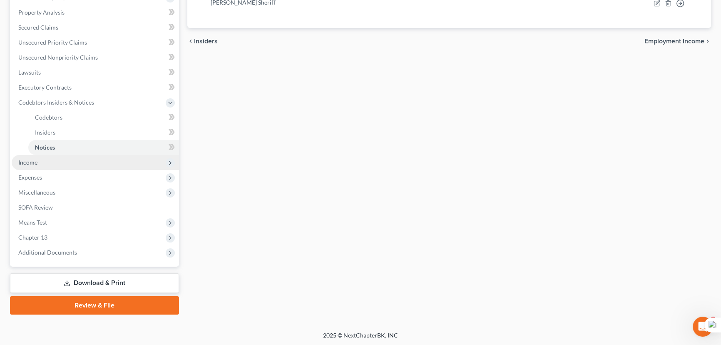
click at [69, 161] on span "Income" at bounding box center [95, 162] width 167 height 15
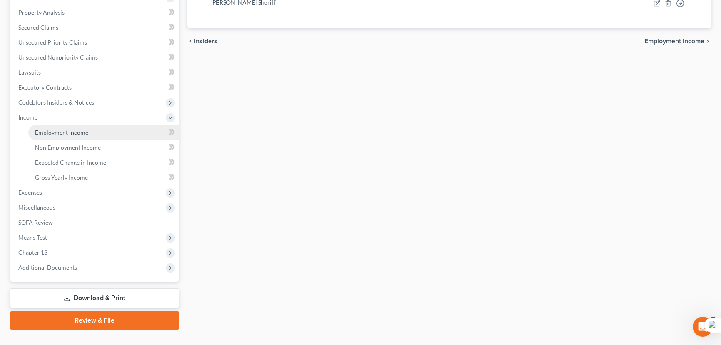
click at [79, 131] on span "Employment Income" at bounding box center [61, 132] width 53 height 7
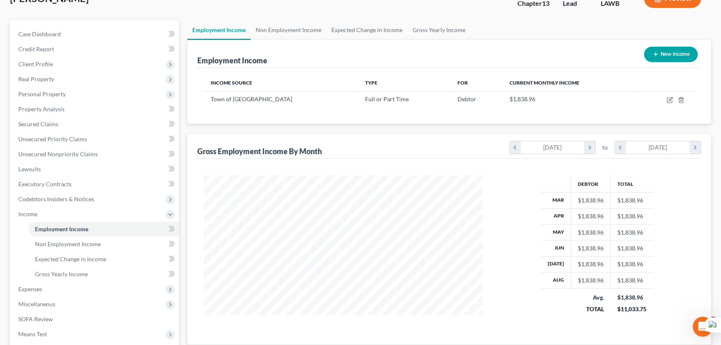
scroll to position [151, 0]
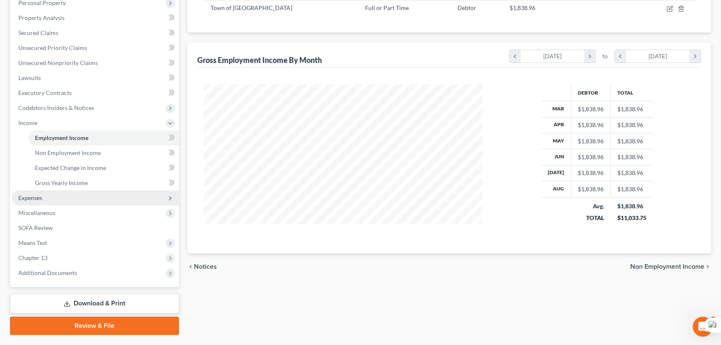
click at [72, 198] on span "Expenses" at bounding box center [95, 197] width 167 height 15
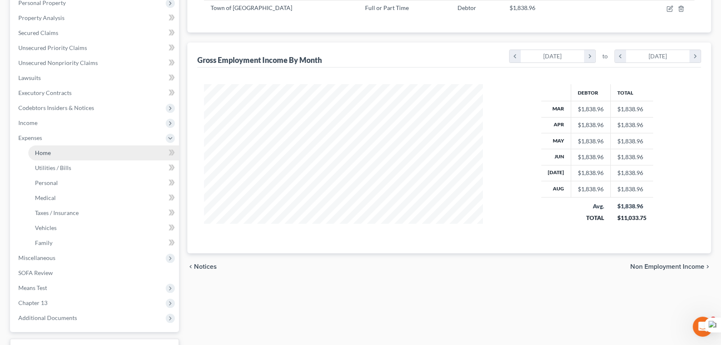
click at [73, 154] on link "Home" at bounding box center [103, 152] width 151 height 15
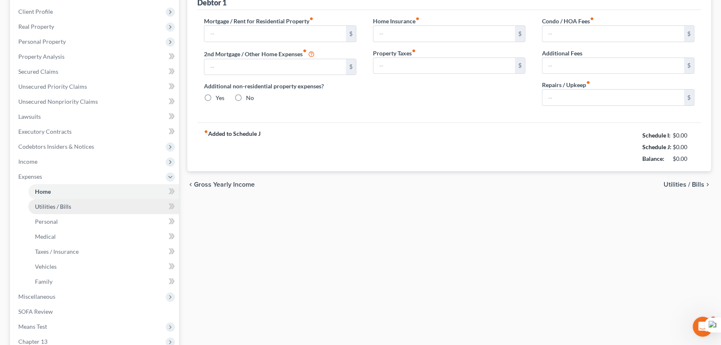
type input "0.00"
radio input "true"
type input "0.00"
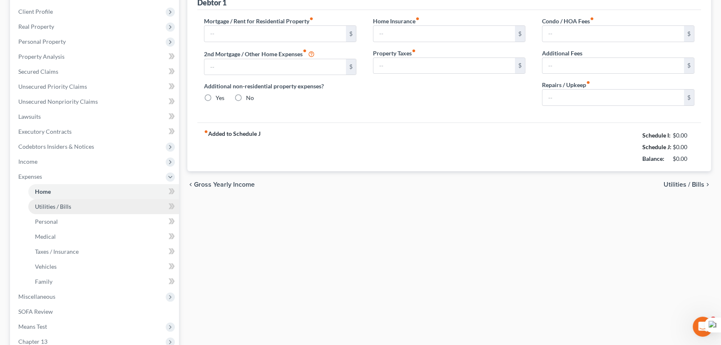
type input "0.00"
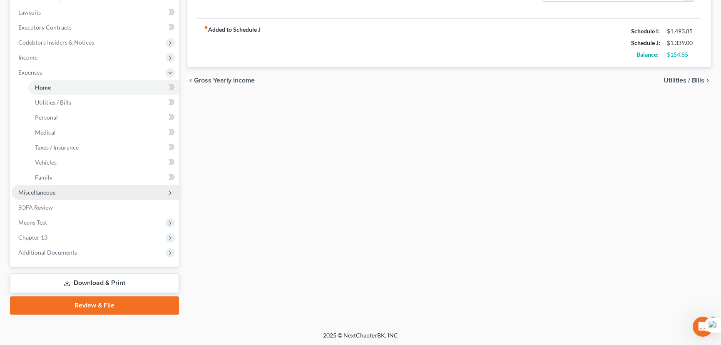
click at [51, 194] on span "Miscellaneous" at bounding box center [36, 192] width 37 height 7
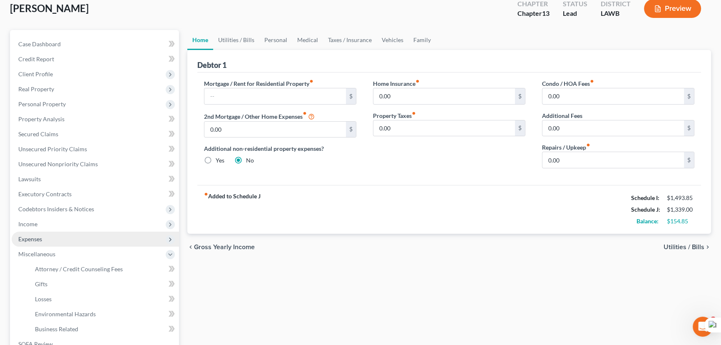
scroll to position [113, 0]
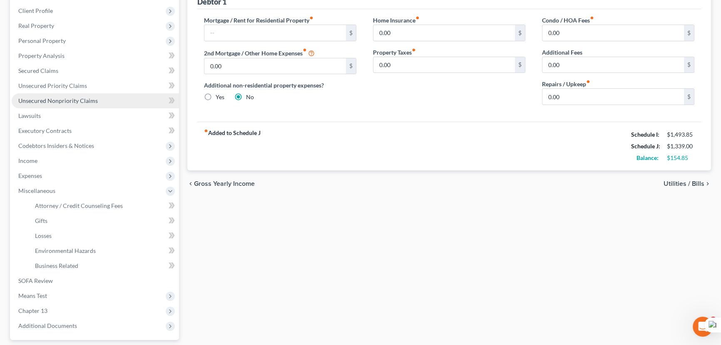
drag, startPoint x: 84, startPoint y: 92, endPoint x: 95, endPoint y: 99, distance: 13.3
click at [84, 93] on link "Unsecured Nonpriority Claims" at bounding box center [95, 100] width 167 height 15
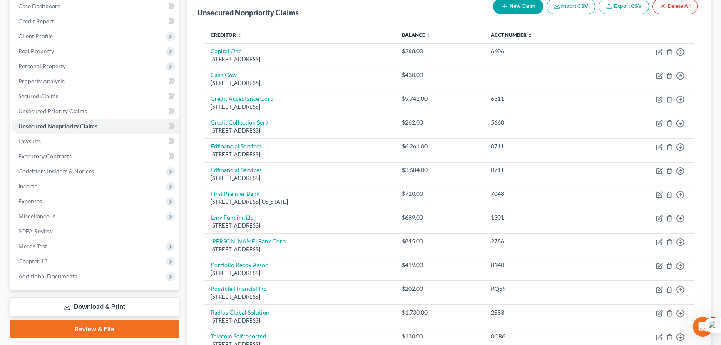
scroll to position [18, 0]
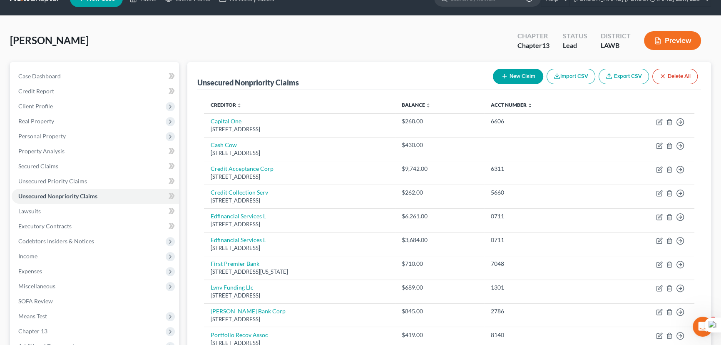
click at [519, 67] on div "New Claim Import CSV Export CSV Delete All" at bounding box center [594, 76] width 211 height 22
click at [507, 72] on button "New Claim" at bounding box center [518, 76] width 50 height 15
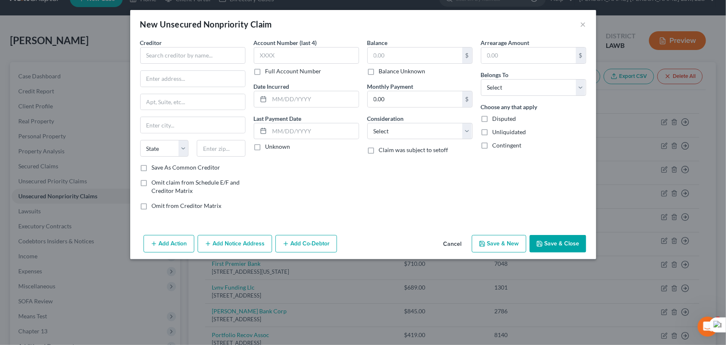
drag, startPoint x: 185, startPoint y: 45, endPoint x: 187, endPoint y: 42, distance: 4.3
click at [186, 44] on div "Creditor *" at bounding box center [192, 50] width 105 height 25
click at [187, 67] on div "Creditor * State AL AK AR AZ CA CO CT DE DC FL GA GU HI ID IL IN IA KS KY LA ME…" at bounding box center [192, 100] width 105 height 125
click at [187, 58] on input "text" at bounding box center [192, 55] width 105 height 17
drag, startPoint x: 187, startPoint y: 58, endPoint x: 17, endPoint y: 37, distance: 171.9
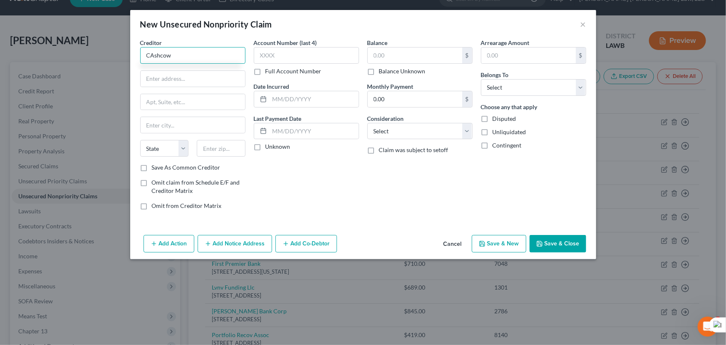
click at [17, 39] on div "New Unsecured Nonpriority Claim × Creditor * CAshcow State AL AK AR AZ CA CO CT…" at bounding box center [363, 172] width 726 height 345
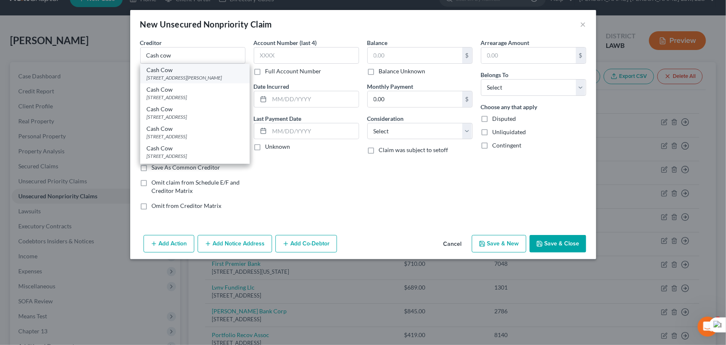
click at [192, 80] on div "411 Thomas Rd, West Monroe, LA 71292" at bounding box center [195, 77] width 96 height 7
type input "Cash Cow"
type input "411 Thomas Rd"
type input "West Monroe"
select select "19"
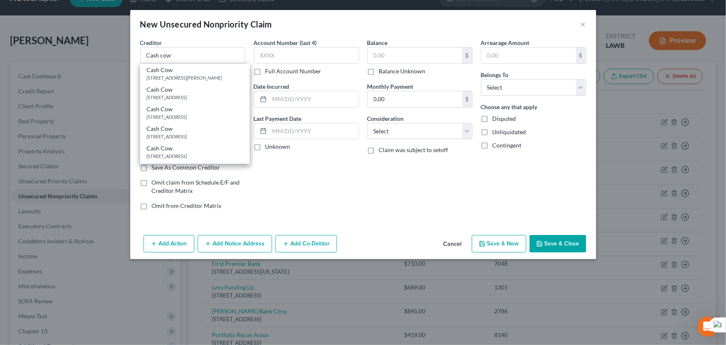
type input "71292"
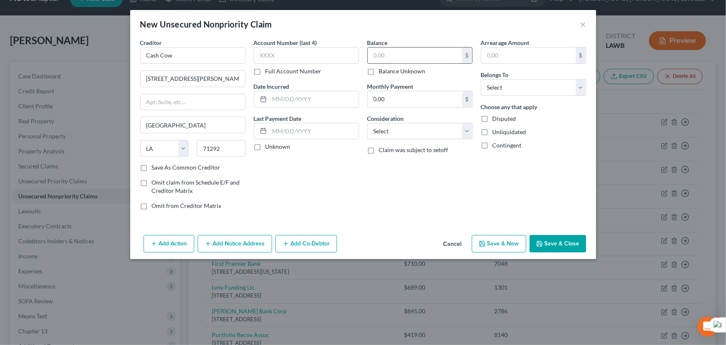
click at [400, 50] on input "text" at bounding box center [415, 55] width 94 height 16
type input "403"
click at [537, 91] on select "Select Debtor 1 Only Debtor 2 Only Debtor 1 And Debtor 2 Only At Least One Of T…" at bounding box center [533, 87] width 105 height 17
select select "0"
click at [481, 79] on select "Select Debtor 1 Only Debtor 2 Only Debtor 1 And Debtor 2 Only At Least One Of T…" at bounding box center [533, 87] width 105 height 17
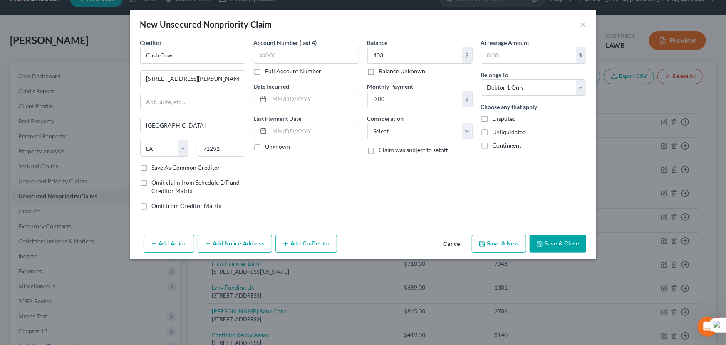
click at [573, 254] on div "Add Action Add Notice Address Add Co-Debtor Cancel Save & New Save & Close" at bounding box center [363, 244] width 466 height 27
click at [568, 243] on button "Save & Close" at bounding box center [558, 243] width 57 height 17
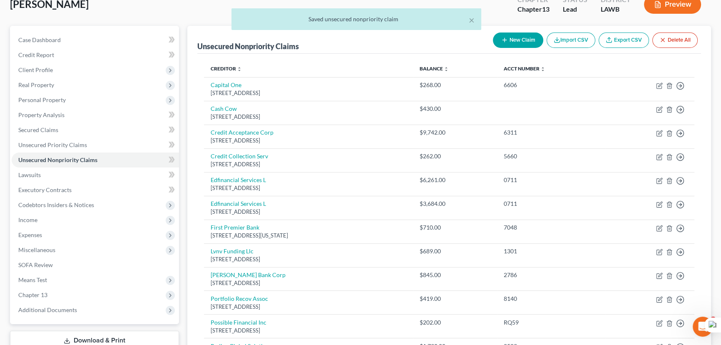
scroll to position [0, 0]
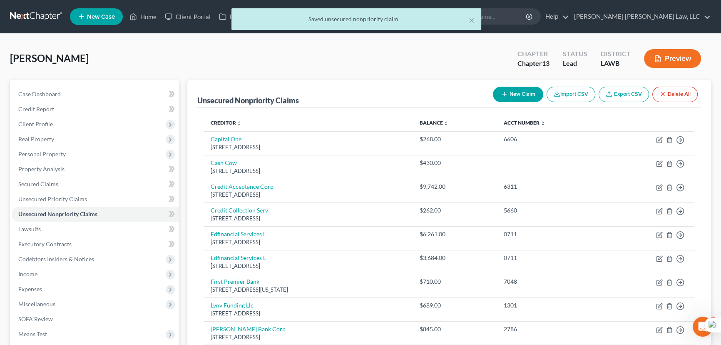
click at [507, 91] on button "New Claim" at bounding box center [518, 94] width 50 height 15
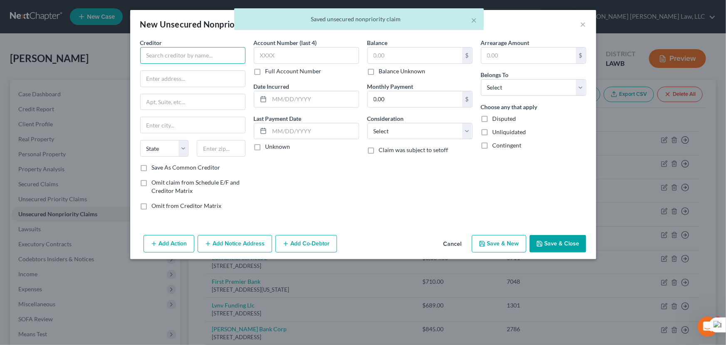
click at [214, 56] on input "text" at bounding box center [192, 55] width 105 height 17
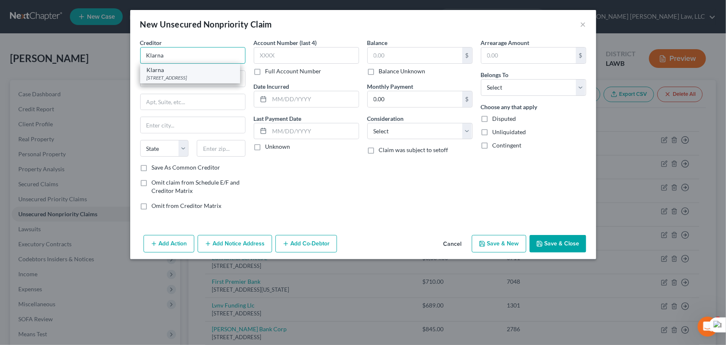
type input "Klarna"
click at [211, 71] on div "Klarna" at bounding box center [190, 70] width 87 height 8
type input "629 N. High Street, Suite 300"
type input "Columbus"
select select "36"
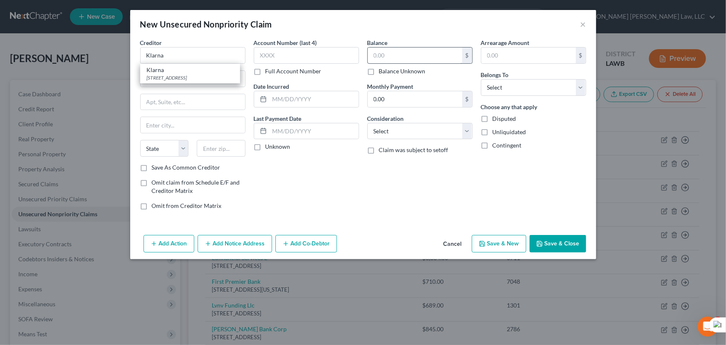
type input "43215"
click at [399, 54] on input "text" at bounding box center [415, 55] width 94 height 16
type input "309"
drag, startPoint x: 521, startPoint y: 83, endPoint x: 522, endPoint y: 91, distance: 8.0
click at [521, 83] on select "Select Debtor 1 Only Debtor 2 Only Debtor 1 And Debtor 2 Only At Least One Of T…" at bounding box center [533, 87] width 105 height 17
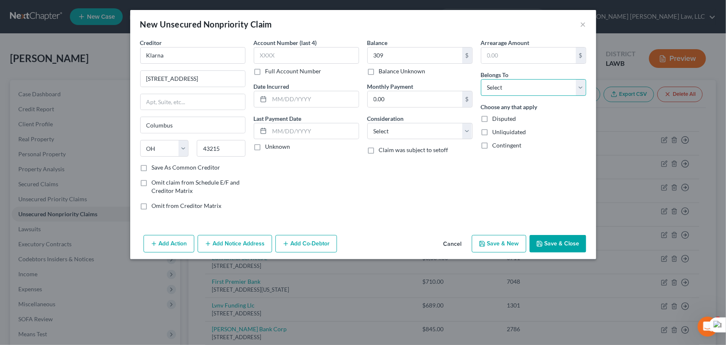
select select "0"
click at [481, 79] on select "Select Debtor 1 Only Debtor 2 Only Debtor 1 And Debtor 2 Only At Least One Of T…" at bounding box center [533, 87] width 105 height 17
click at [556, 240] on button "Save & Close" at bounding box center [558, 243] width 57 height 17
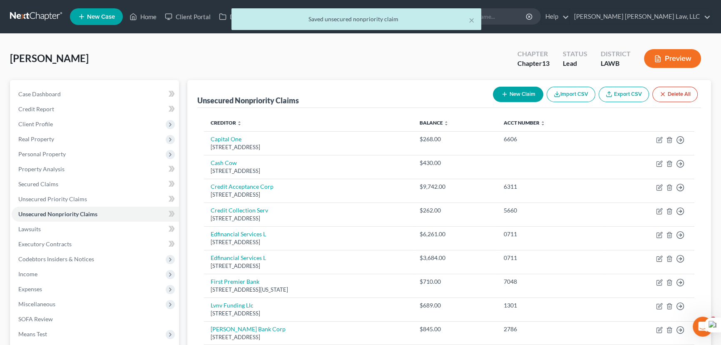
click at [525, 96] on button "New Claim" at bounding box center [518, 94] width 50 height 15
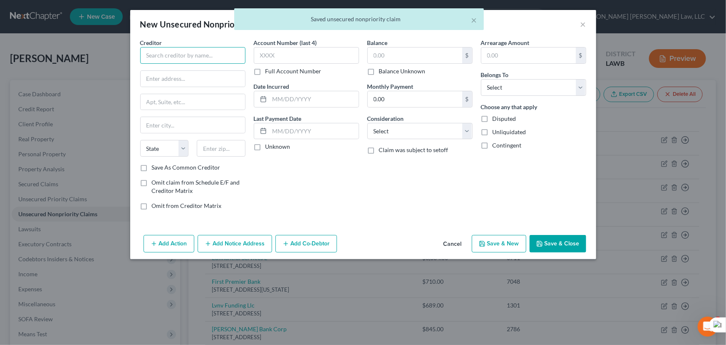
click at [210, 54] on input "text" at bounding box center [192, 55] width 105 height 17
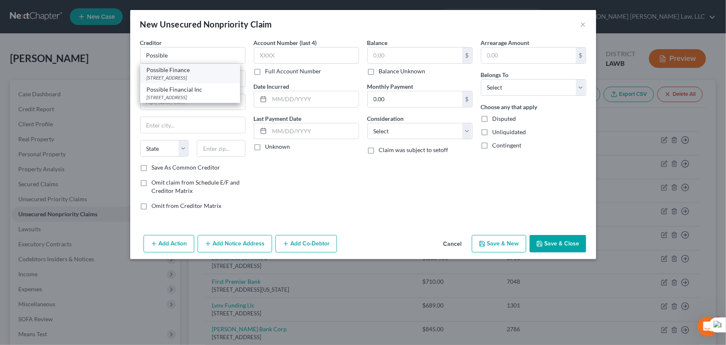
click at [201, 72] on div "Possible Finance" at bounding box center [190, 70] width 87 height 8
type input "Possible Finance"
type input "2231 1st Avenue"
type input "Suite B"
type input "Seattle"
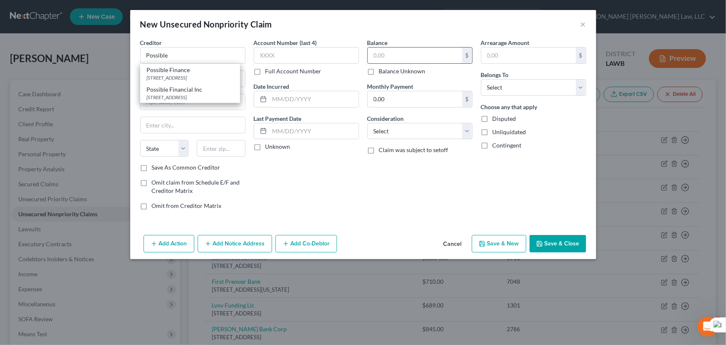
select select "50"
type input "98121"
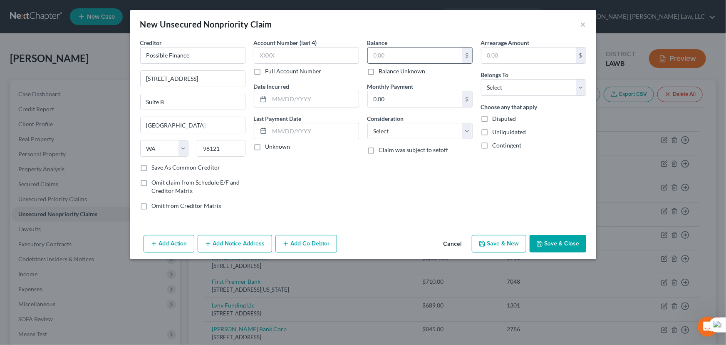
click at [404, 60] on input "text" at bounding box center [415, 55] width 94 height 16
type input "200"
click at [552, 237] on button "Save & Close" at bounding box center [558, 243] width 57 height 17
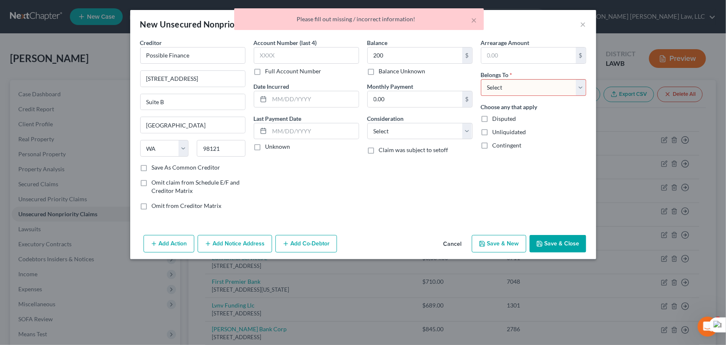
click at [541, 81] on select "Select Debtor 1 Only Debtor 2 Only Debtor 1 And Debtor 2 Only At Least One Of T…" at bounding box center [533, 87] width 105 height 17
select select "0"
click at [481, 79] on select "Select Debtor 1 Only Debtor 2 Only Debtor 1 And Debtor 2 Only At Least One Of T…" at bounding box center [533, 87] width 105 height 17
click at [580, 259] on div "New Unsecured Nonpriority Claim × Creditor * Possible Finance 2231 1st Avenue S…" at bounding box center [363, 172] width 726 height 345
click at [579, 238] on button "Save & Close" at bounding box center [558, 243] width 57 height 17
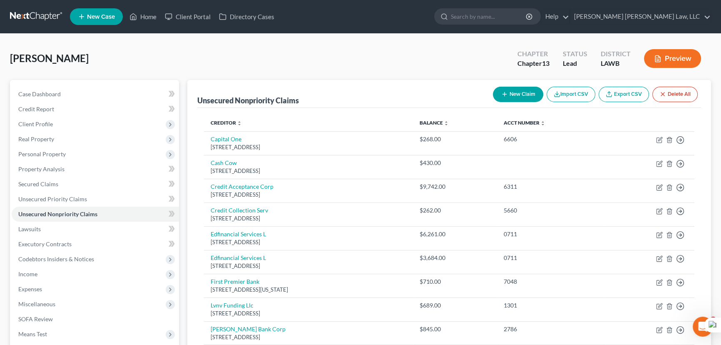
click at [524, 93] on button "New Claim" at bounding box center [518, 94] width 50 height 15
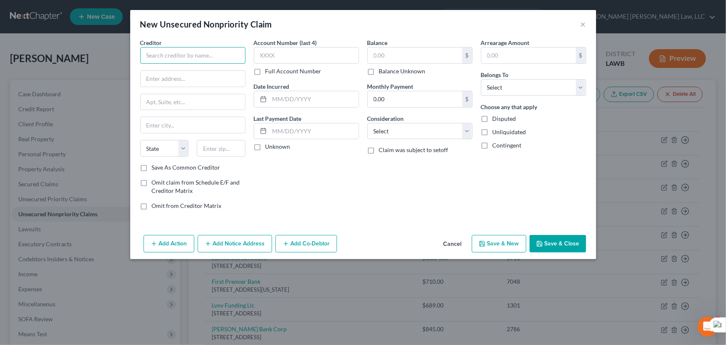
click at [200, 49] on input "text" at bounding box center [192, 55] width 105 height 17
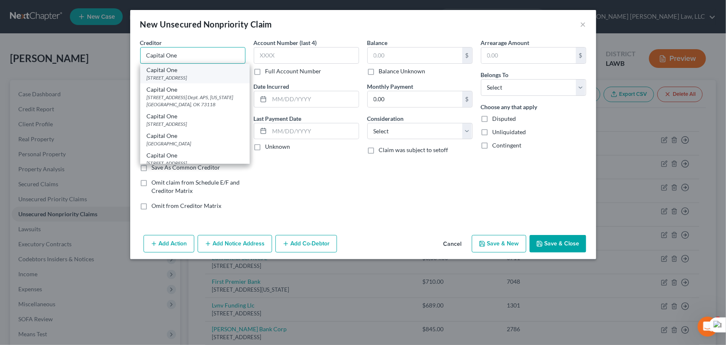
type input "Capital One"
click at [203, 79] on div "1680 Capital One Drive McLean, McLean, VA 22102" at bounding box center [195, 77] width 96 height 7
type input "1680 Capital One Drive McLean"
type input "McLean"
select select "48"
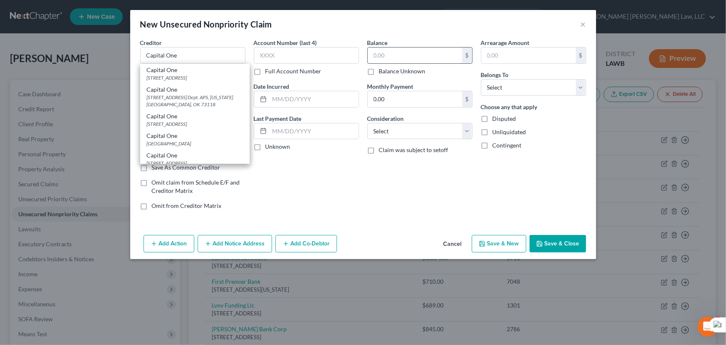
type input "22102"
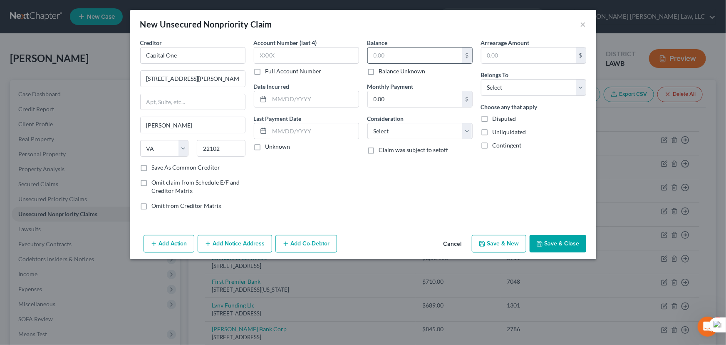
click at [403, 56] on input "text" at bounding box center [415, 55] width 94 height 16
type input "419"
drag, startPoint x: 555, startPoint y: 86, endPoint x: 550, endPoint y: 95, distance: 10.2
click at [555, 86] on select "Select Debtor 1 Only Debtor 2 Only Debtor 1 And Debtor 2 Only At Least One Of T…" at bounding box center [533, 87] width 105 height 17
select select "0"
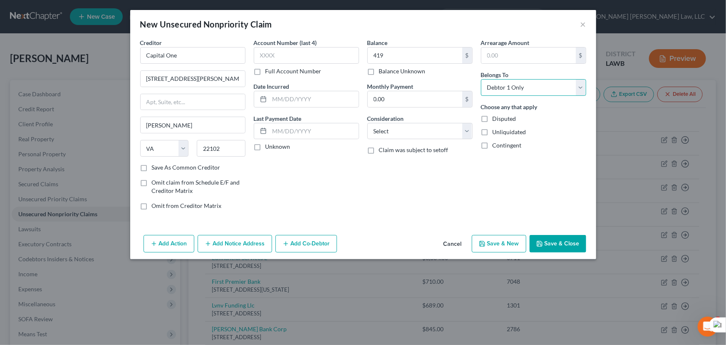
click at [481, 79] on select "Select Debtor 1 Only Debtor 2 Only Debtor 1 And Debtor 2 Only At Least One Of T…" at bounding box center [533, 87] width 105 height 17
click at [561, 238] on button "Save & Close" at bounding box center [558, 243] width 57 height 17
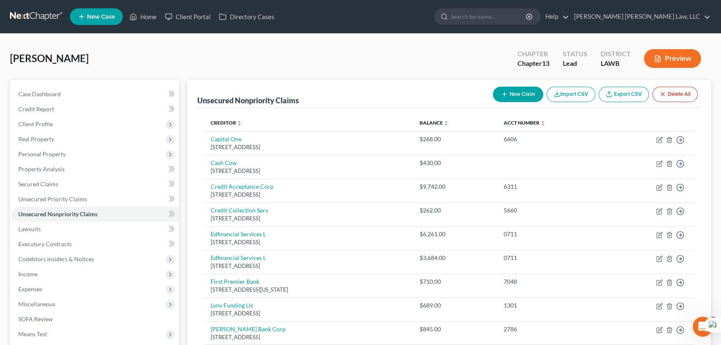
click at [517, 90] on button "New Claim" at bounding box center [518, 94] width 50 height 15
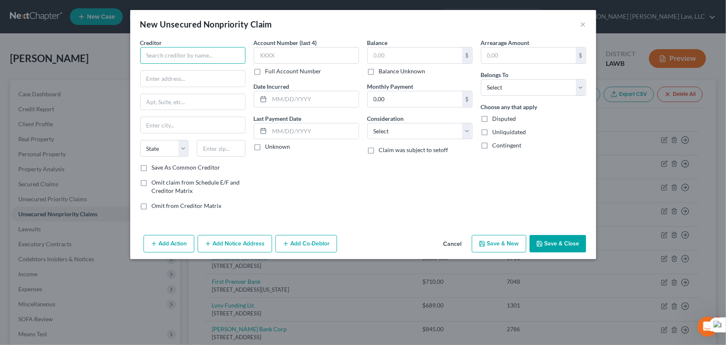
click at [225, 54] on input "text" at bounding box center [192, 55] width 105 height 17
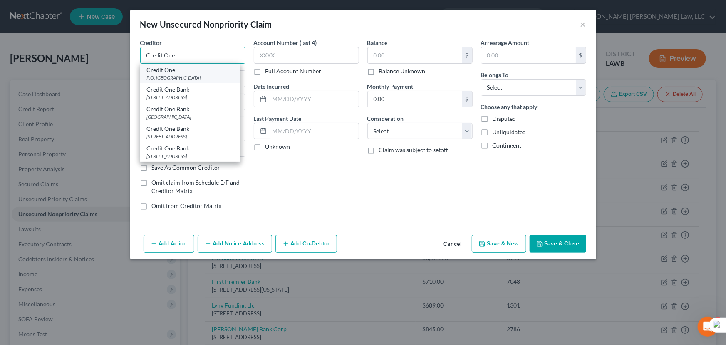
type input "Credit One"
click at [195, 78] on div "P.O. Box 60500, City Of Industry, CA 91716" at bounding box center [190, 77] width 87 height 7
type input "P.O. Box 60500"
type input "City Of Industry"
select select "4"
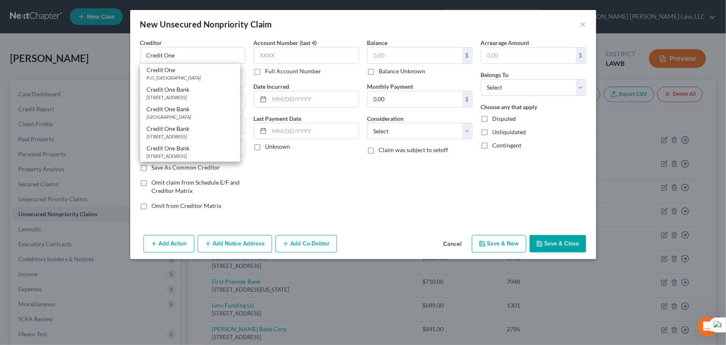
type input "91716"
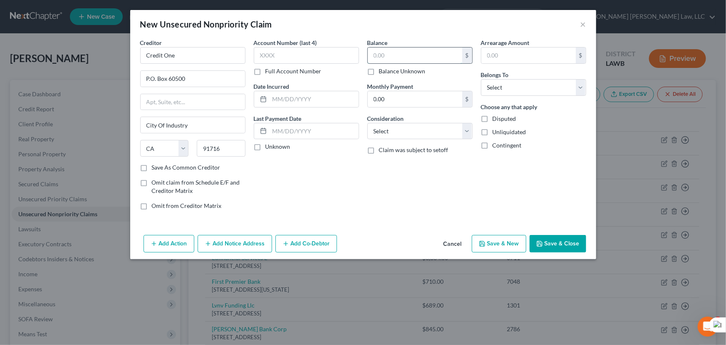
click at [387, 54] on input "text" at bounding box center [415, 55] width 94 height 16
type input "689"
click at [541, 92] on select "Select Debtor 1 Only Debtor 2 Only Debtor 1 And Debtor 2 Only At Least One Of T…" at bounding box center [533, 87] width 105 height 17
select select "0"
click at [481, 79] on select "Select Debtor 1 Only Debtor 2 Only Debtor 1 And Debtor 2 Only At Least One Of T…" at bounding box center [533, 87] width 105 height 17
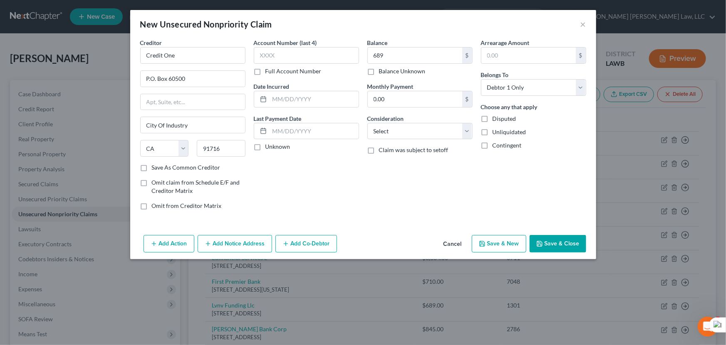
click at [558, 241] on button "Save & Close" at bounding box center [558, 243] width 57 height 17
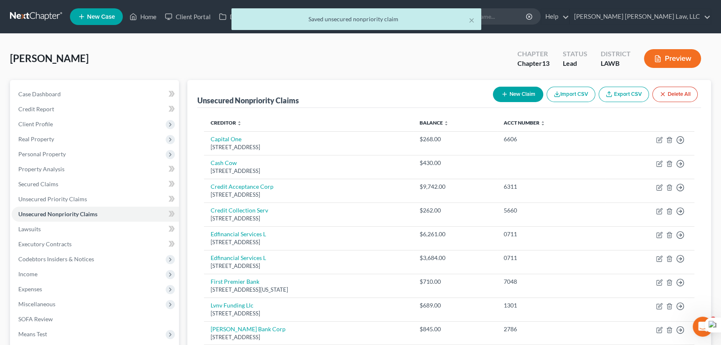
click at [519, 91] on button "New Claim" at bounding box center [518, 94] width 50 height 15
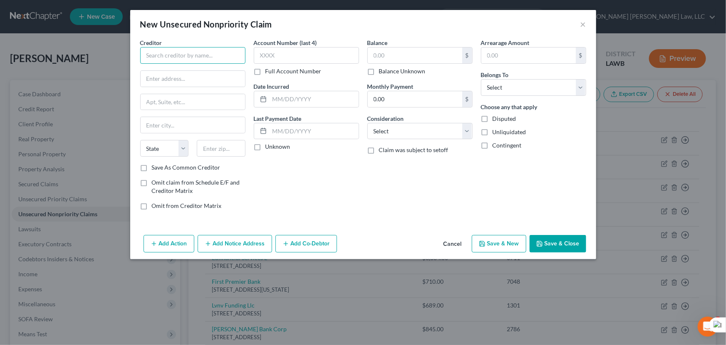
click at [222, 56] on input "text" at bounding box center [192, 55] width 105 height 17
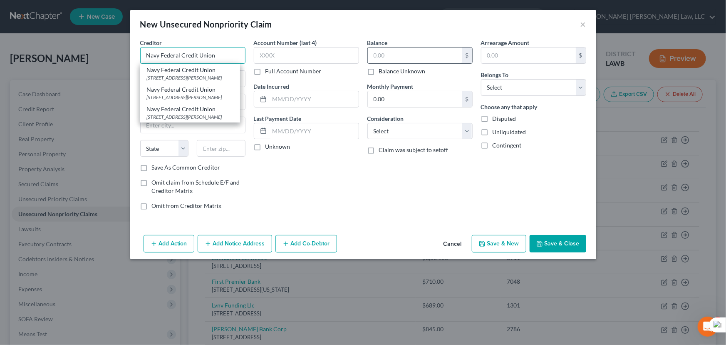
type input "Navy Federal Credit Union"
click at [208, 72] on div "Navy Federal Credit Union" at bounding box center [190, 70] width 87 height 8
type input "PO Box 3000"
type input "Merrifield"
select select "48"
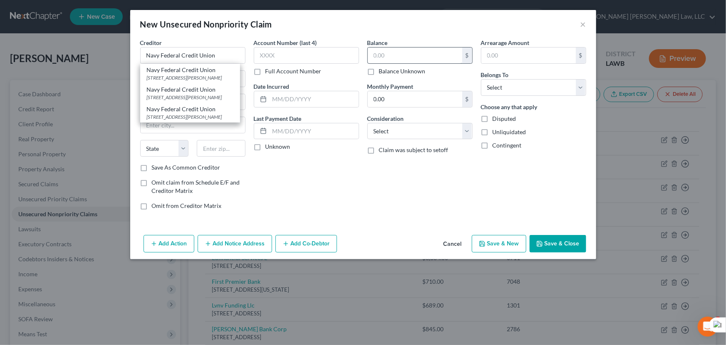
type input "22119"
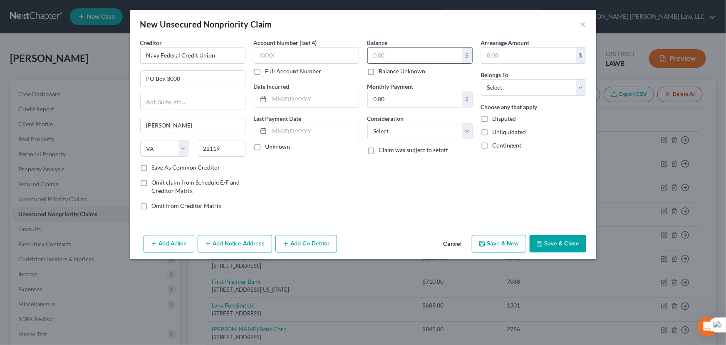
click at [395, 57] on input "text" at bounding box center [415, 55] width 94 height 16
type input "500"
click at [556, 243] on button "Save & Close" at bounding box center [558, 243] width 57 height 17
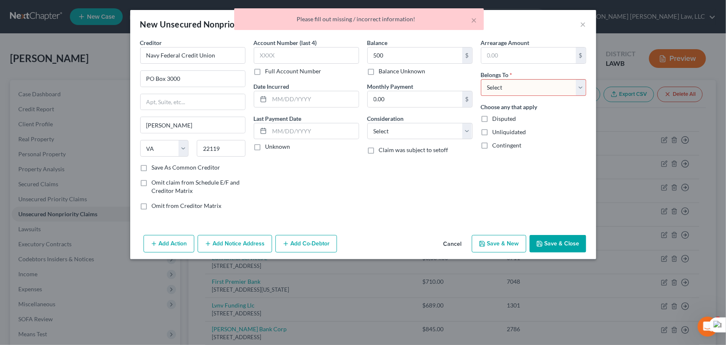
click at [491, 87] on select "Select Debtor 1 Only Debtor 2 Only Debtor 1 And Debtor 2 Only At Least One Of T…" at bounding box center [533, 87] width 105 height 17
select select "0"
click at [481, 79] on select "Select Debtor 1 Only Debtor 2 Only Debtor 1 And Debtor 2 Only At Least One Of T…" at bounding box center [533, 87] width 105 height 17
click at [553, 242] on button "Save & Close" at bounding box center [558, 243] width 57 height 17
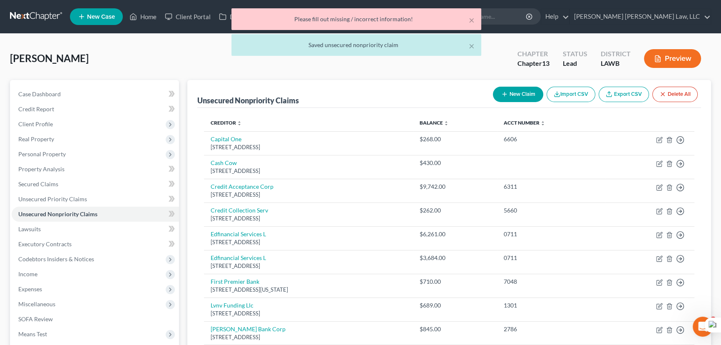
click at [521, 81] on div "Unsecured Nonpriority Claims New Claim Import CSV Export CSV Delete All" at bounding box center [449, 94] width 504 height 28
click at [521, 97] on button "New Claim" at bounding box center [518, 94] width 50 height 15
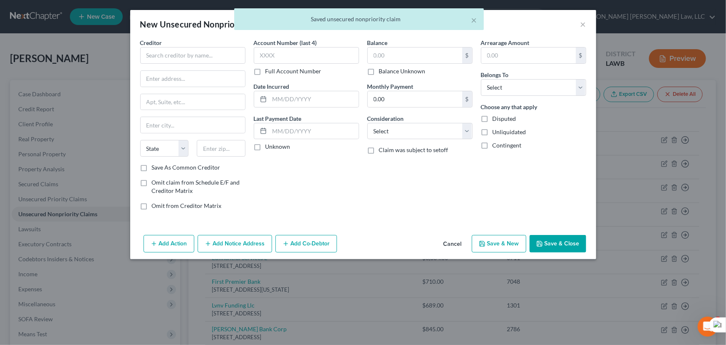
click at [183, 42] on div "Creditor *" at bounding box center [192, 50] width 105 height 25
click at [183, 55] on input "text" at bounding box center [192, 55] width 105 height 17
click at [166, 61] on input "text" at bounding box center [192, 55] width 105 height 17
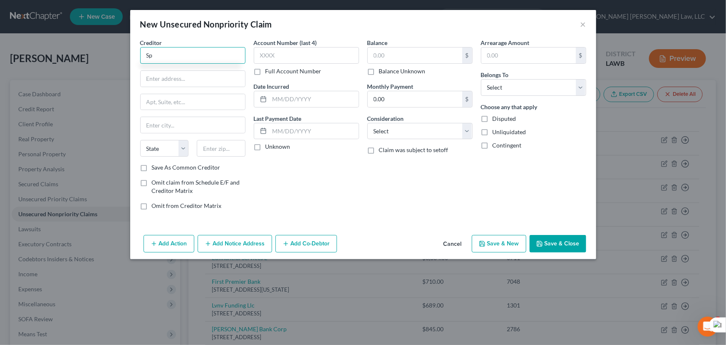
type input "S"
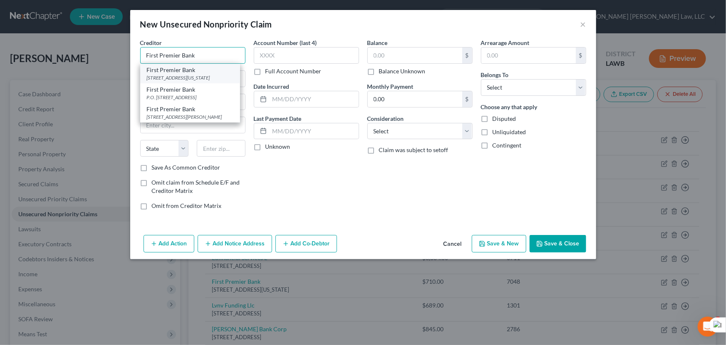
type input "First Premier Bank"
drag, startPoint x: 188, startPoint y: 63, endPoint x: 370, endPoint y: 65, distance: 182.3
click at [188, 64] on div "First Premier Bank 601 S Minnesota Ave, Sioux Falls, SD 57104" at bounding box center [190, 74] width 100 height 20
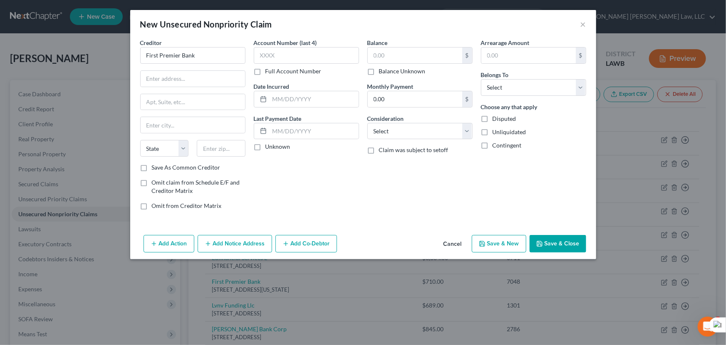
type input "601 S Minnesota Ave"
type input "Sioux Falls"
select select "43"
type input "57104"
click at [395, 58] on input "text" at bounding box center [415, 55] width 94 height 16
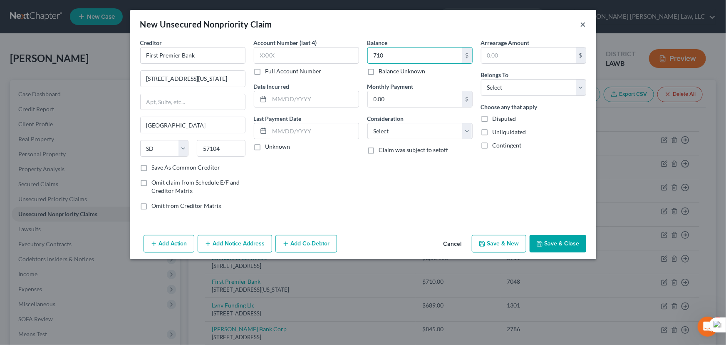
type input "710"
click at [585, 22] on button "×" at bounding box center [584, 24] width 6 height 10
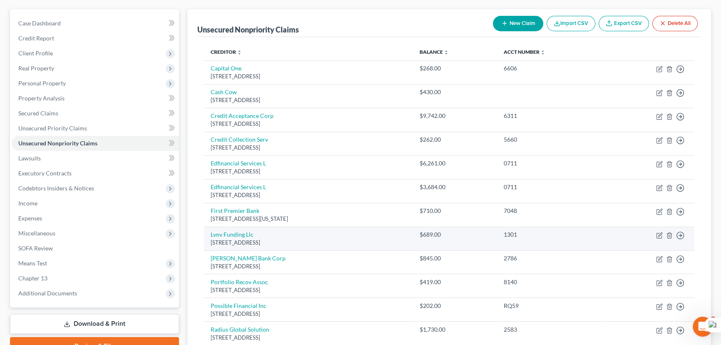
scroll to position [84, 0]
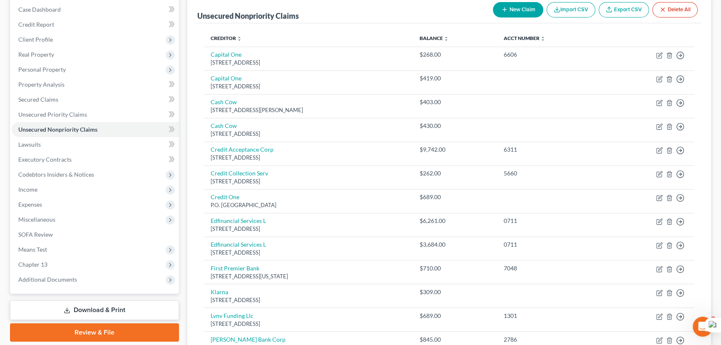
click at [508, 9] on button "New Claim" at bounding box center [518, 9] width 50 height 15
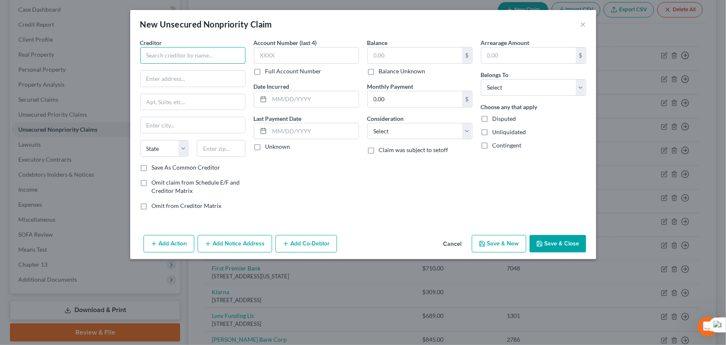
click at [178, 53] on input "text" at bounding box center [192, 55] width 105 height 17
type input "Empower"
click at [176, 72] on div "Empower" at bounding box center [190, 70] width 87 height 8
type input "[STREET_ADDRESS]"
type input "[GEOGRAPHIC_DATA]"
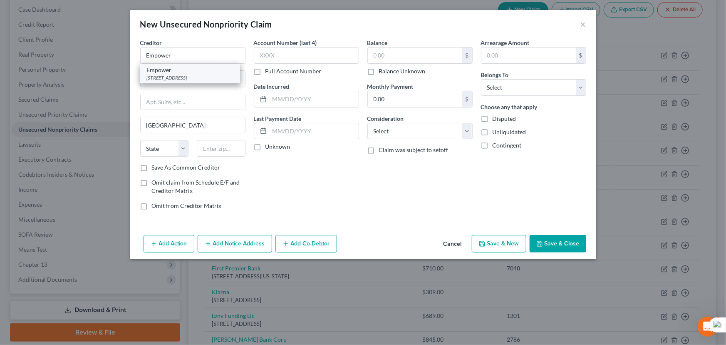
select select "5"
type input "80111"
click at [405, 51] on input "text" at bounding box center [415, 55] width 94 height 16
type input "200"
click at [545, 237] on button "Save & Close" at bounding box center [558, 243] width 57 height 17
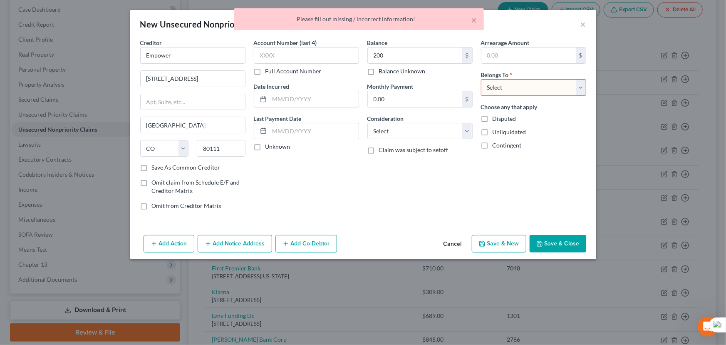
click at [509, 82] on select "Select Debtor 1 Only Debtor 2 Only Debtor 1 And Debtor 2 Only At Least One Of T…" at bounding box center [533, 87] width 105 height 17
select select "0"
click at [481, 79] on select "Select Debtor 1 Only Debtor 2 Only Debtor 1 And Debtor 2 Only At Least One Of T…" at bounding box center [533, 87] width 105 height 17
click at [556, 232] on div "Add Action Add Notice Address Add Co-Debtor Cancel Save & New Save & Close" at bounding box center [363, 244] width 466 height 27
click at [556, 237] on button "Save & Close" at bounding box center [558, 243] width 57 height 17
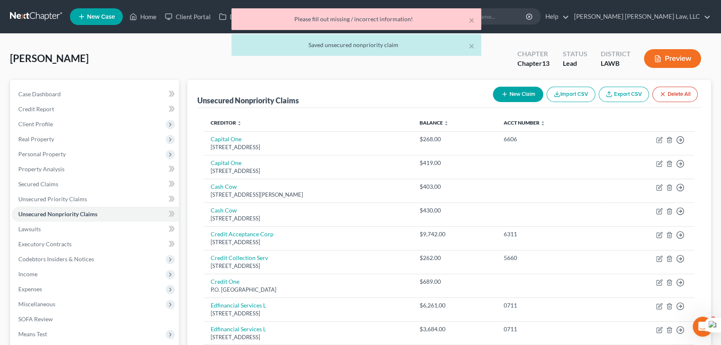
click at [510, 100] on button "New Claim" at bounding box center [518, 94] width 50 height 15
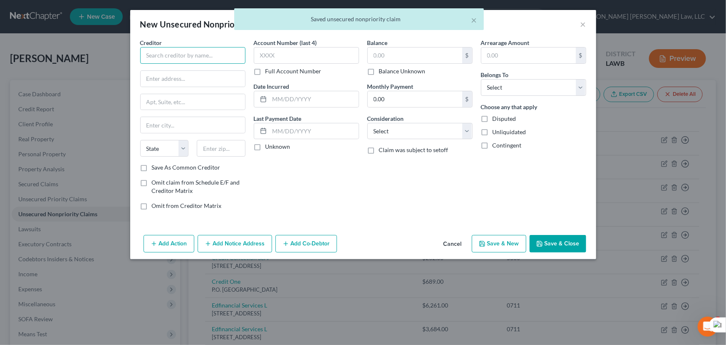
click at [171, 55] on input "text" at bounding box center [192, 55] width 105 height 17
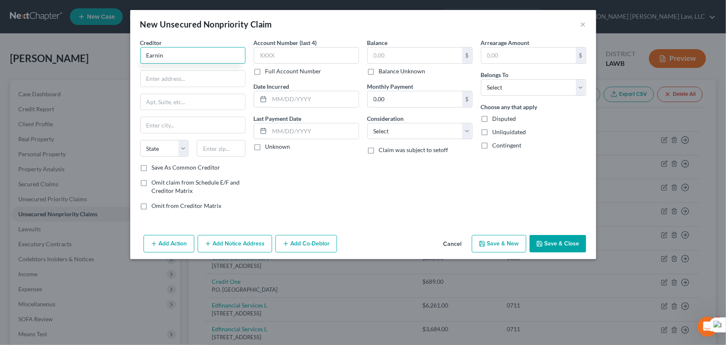
type input "Earnin"
click at [160, 83] on input "text" at bounding box center [193, 79] width 104 height 16
click at [209, 83] on input "text" at bounding box center [193, 79] width 104 height 16
type input "391 San Antonio rd"
click at [189, 124] on input "text" at bounding box center [193, 125] width 104 height 16
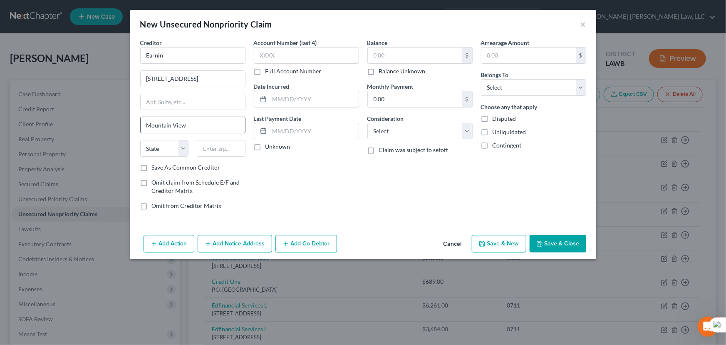
type input "Mountain View"
select select "4"
type input "94040"
click at [549, 77] on div "Belongs To * Select Debtor 1 Only Debtor 2 Only Debtor 1 And Debtor 2 Only At L…" at bounding box center [533, 82] width 105 height 25
drag, startPoint x: 547, startPoint y: 87, endPoint x: 544, endPoint y: 94, distance: 7.7
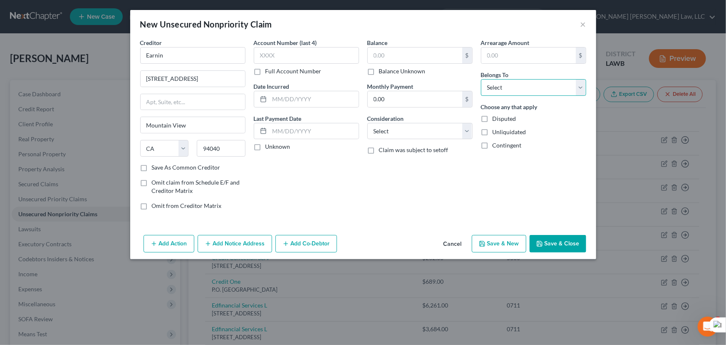
click at [547, 87] on select "Select Debtor 1 Only Debtor 2 Only Debtor 1 And Debtor 2 Only At Least One Of T…" at bounding box center [533, 87] width 105 height 17
select select "0"
click at [481, 79] on select "Select Debtor 1 Only Debtor 2 Only Debtor 1 And Debtor 2 Only At Least One Of T…" at bounding box center [533, 87] width 105 height 17
click at [562, 241] on button "Save & Close" at bounding box center [558, 243] width 57 height 17
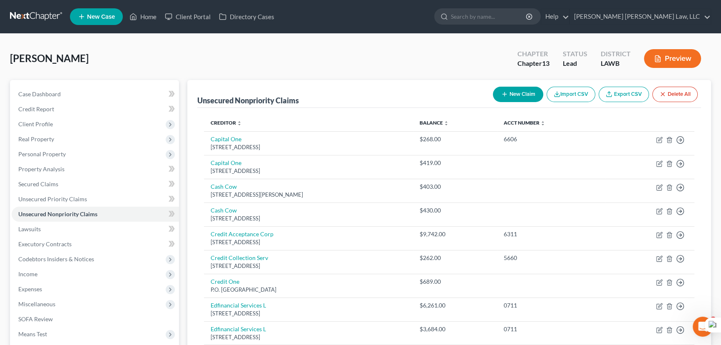
click at [43, 13] on link at bounding box center [36, 16] width 53 height 15
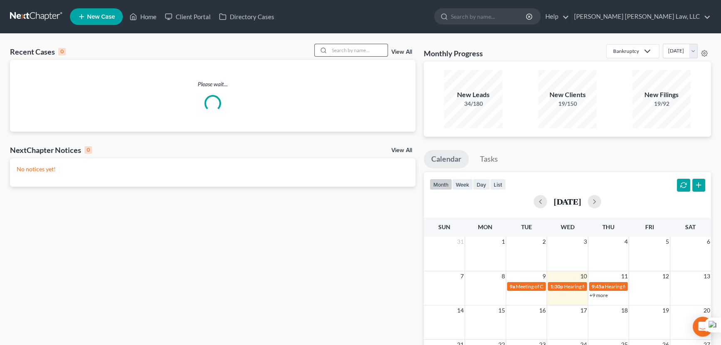
click at [344, 48] on input "search" at bounding box center [358, 50] width 58 height 12
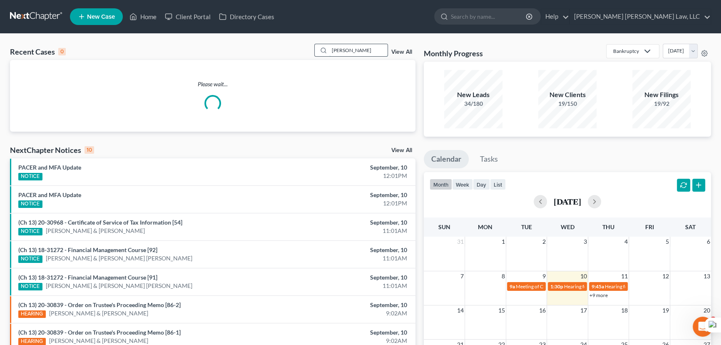
type input "[PERSON_NAME]"
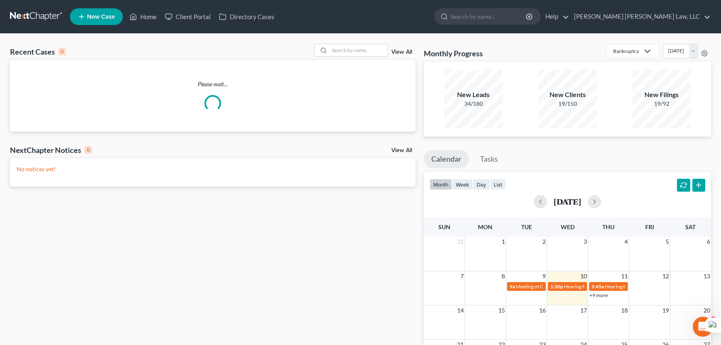
click at [352, 40] on div "Recent Cases 0 View All Please wait... NextChapter Notices 0 View All No notice…" at bounding box center [360, 250] width 721 height 432
click at [351, 45] on input "search" at bounding box center [358, 50] width 58 height 12
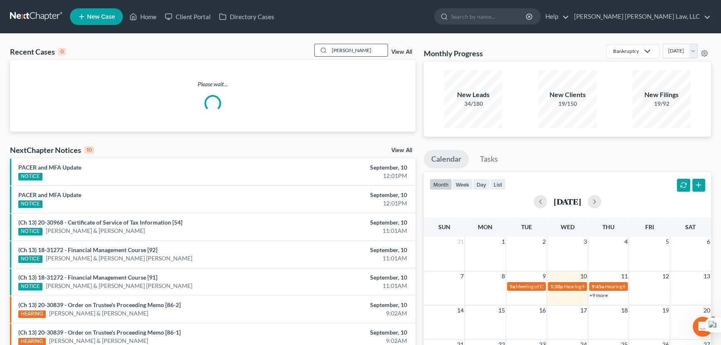
type input "[PERSON_NAME]"
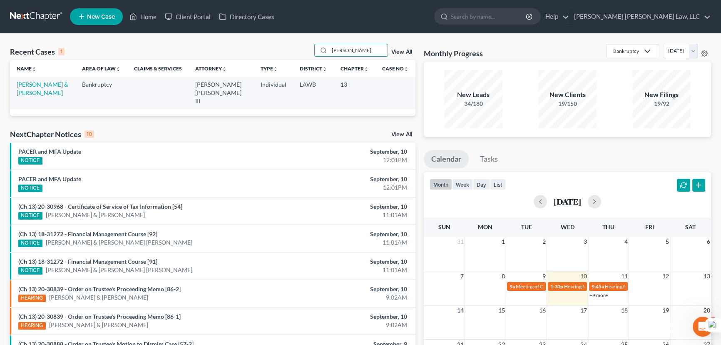
click at [32, 88] on td "[PERSON_NAME] & [PERSON_NAME]" at bounding box center [42, 93] width 65 height 32
click at [32, 84] on link "[PERSON_NAME] & [PERSON_NAME]" at bounding box center [43, 88] width 52 height 15
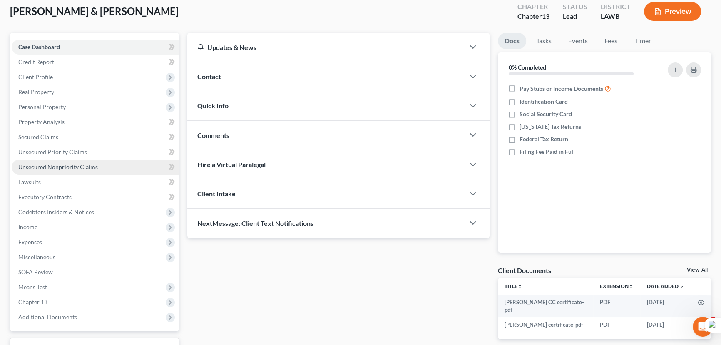
scroll to position [112, 0]
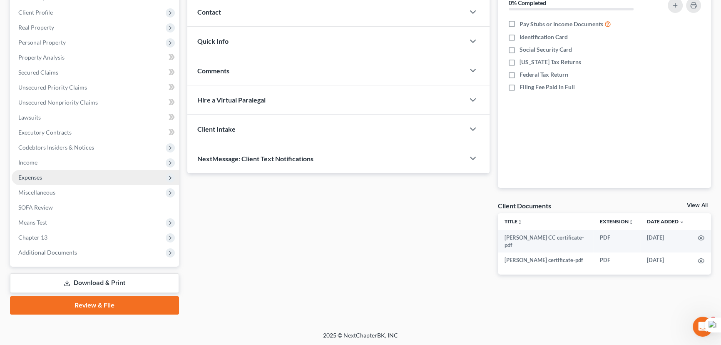
click at [62, 174] on span "Expenses" at bounding box center [95, 177] width 167 height 15
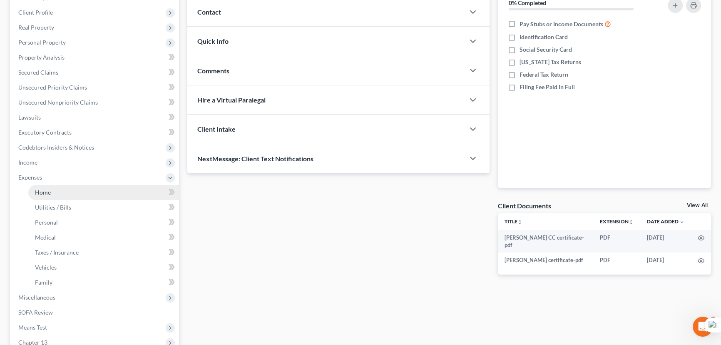
click at [66, 185] on link "Home" at bounding box center [103, 192] width 151 height 15
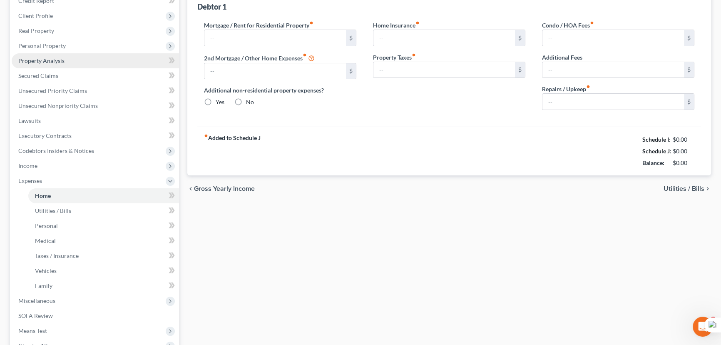
scroll to position [13, 0]
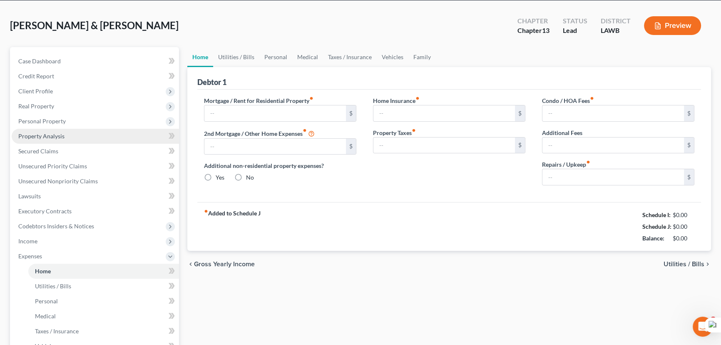
type input "0.00"
radio input "true"
type input "0.00"
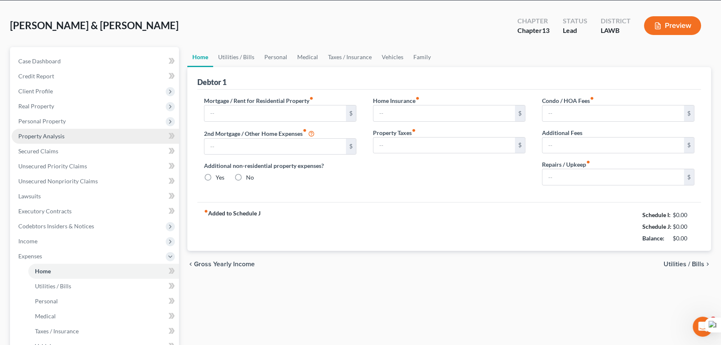
type input "0.00"
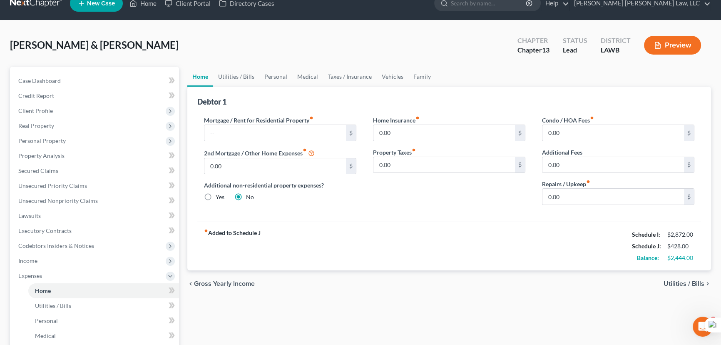
scroll to position [0, 0]
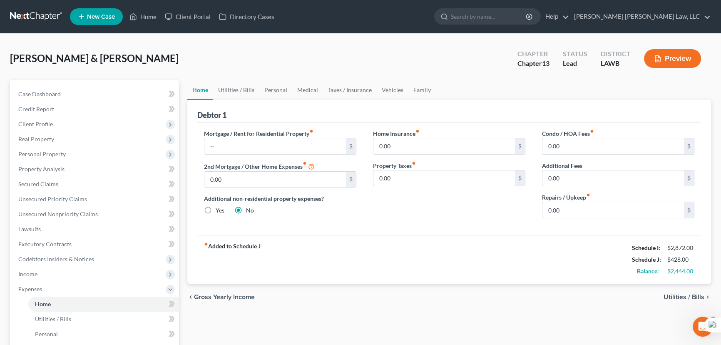
click at [239, 102] on div "Debtor 1" at bounding box center [449, 111] width 504 height 22
click at [244, 91] on link "Utilities / Bills" at bounding box center [236, 90] width 46 height 20
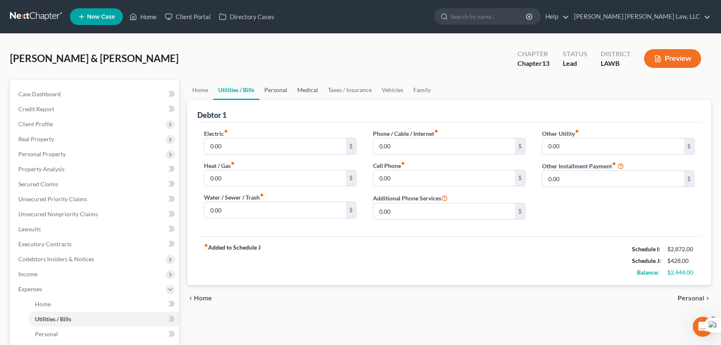
click at [276, 92] on link "Personal" at bounding box center [275, 90] width 33 height 20
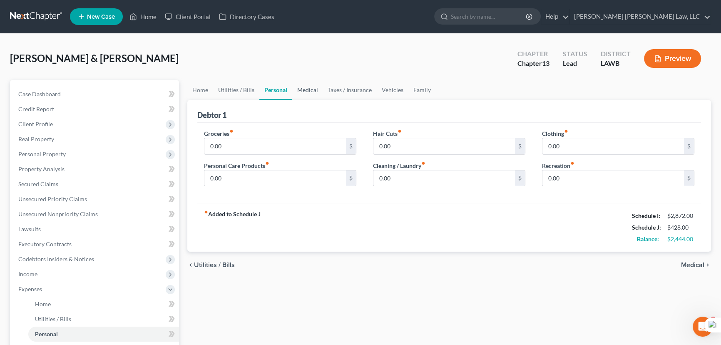
click at [318, 92] on link "Medical" at bounding box center [307, 90] width 31 height 20
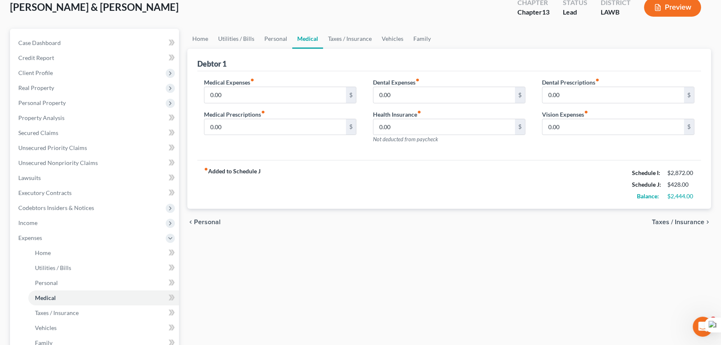
scroll to position [113, 0]
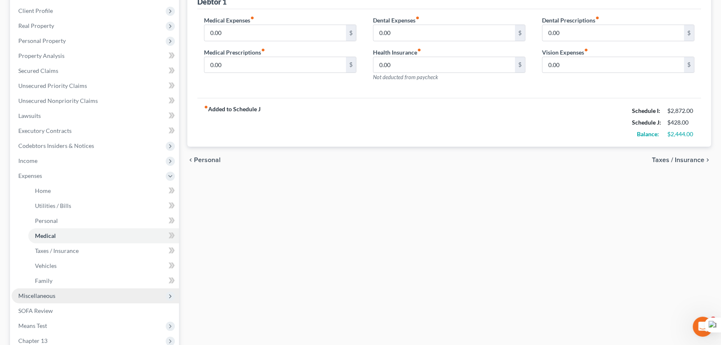
click at [60, 288] on span "Miscellaneous" at bounding box center [95, 295] width 167 height 15
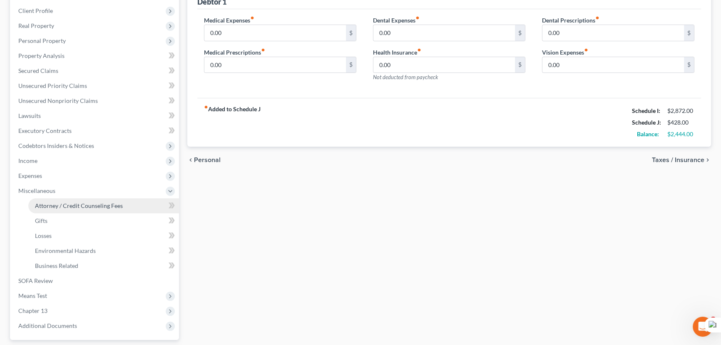
click at [91, 198] on link "Attorney / Credit Counseling Fees" at bounding box center [103, 205] width 151 height 15
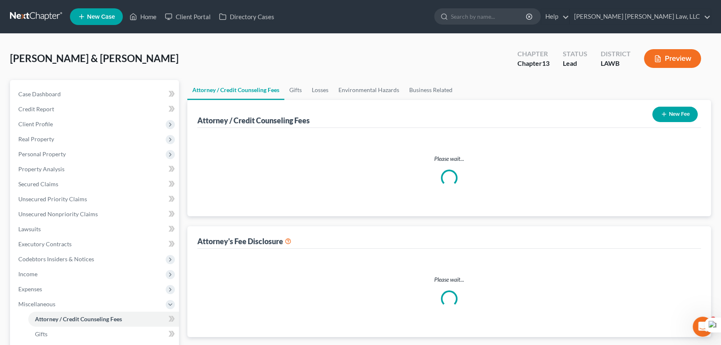
select select "1"
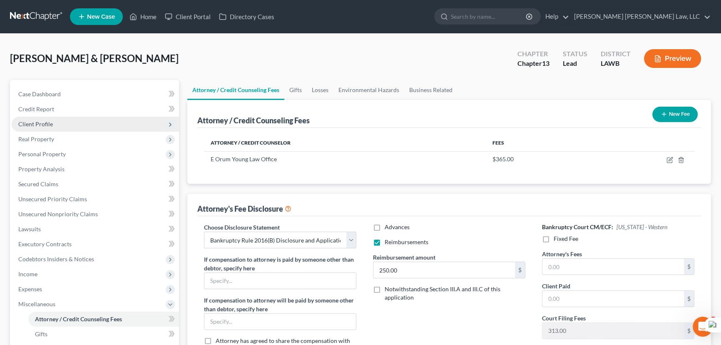
click at [94, 125] on span "Client Profile" at bounding box center [95, 124] width 167 height 15
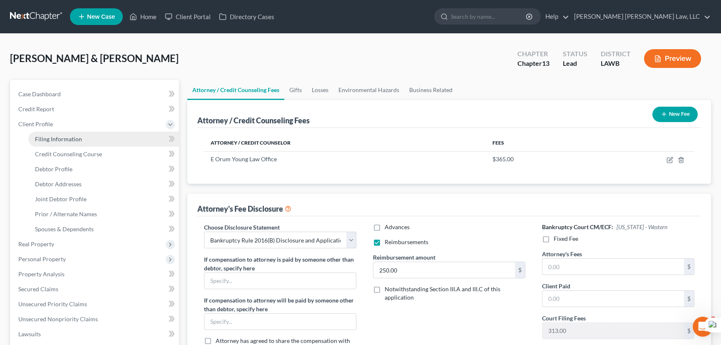
click at [99, 140] on link "Filing Information" at bounding box center [103, 138] width 151 height 15
select select "1"
select select "3"
select select "19"
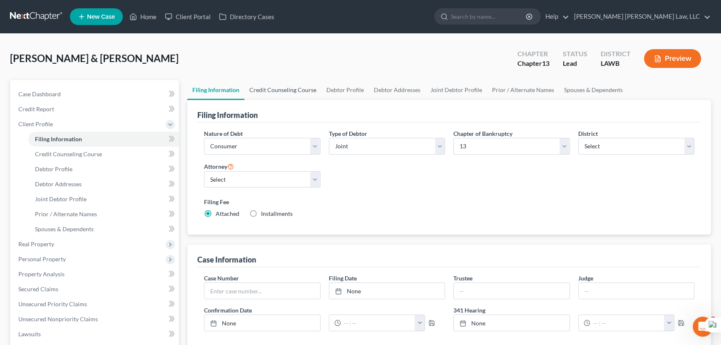
click at [278, 94] on link "Credit Counseling Course" at bounding box center [282, 90] width 77 height 20
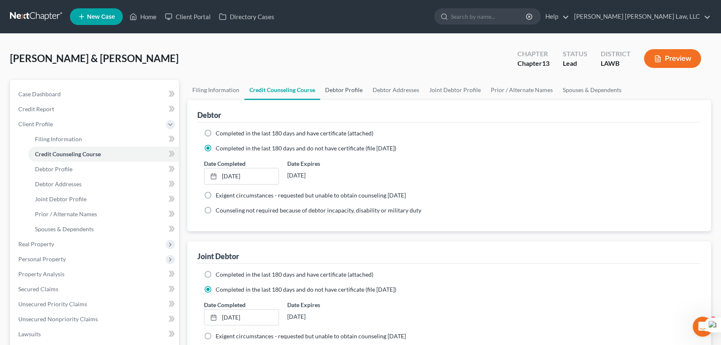
click at [362, 91] on link "Debtor Profile" at bounding box center [343, 90] width 47 height 20
select select "1"
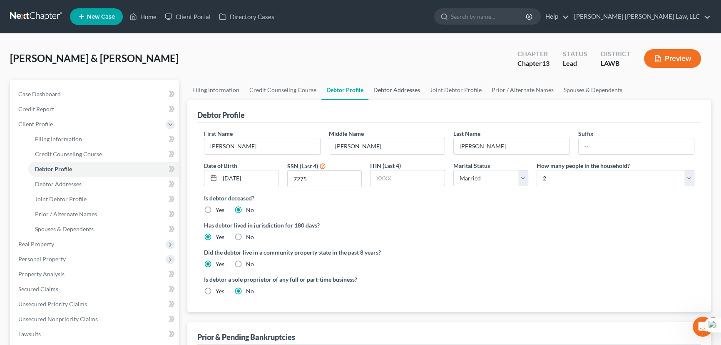
click at [411, 90] on link "Debtor Addresses" at bounding box center [396, 90] width 57 height 20
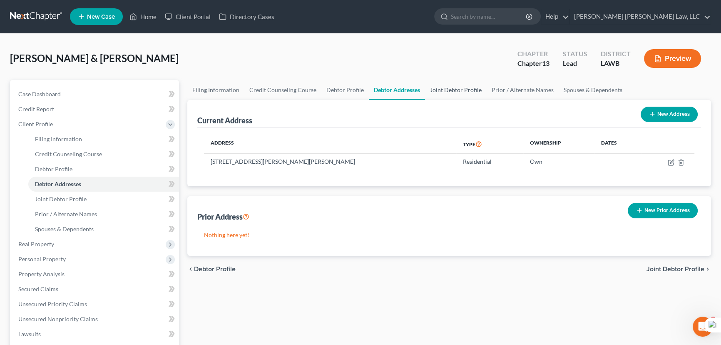
click at [456, 89] on link "Joint Debtor Profile" at bounding box center [456, 90] width 62 height 20
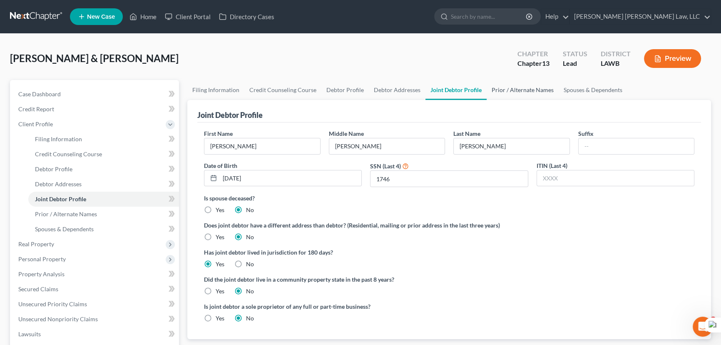
click at [501, 87] on link "Prior / Alternate Names" at bounding box center [522, 90] width 72 height 20
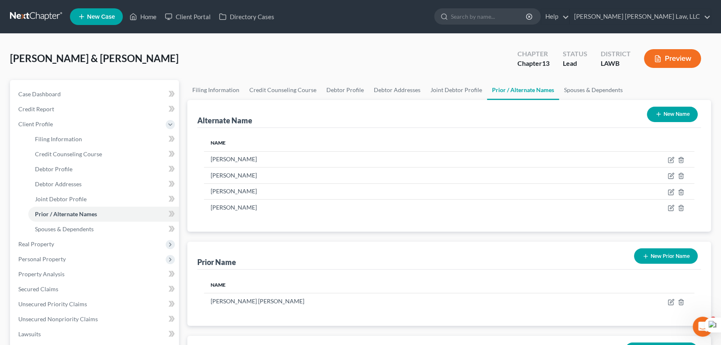
click at [40, 18] on link at bounding box center [36, 16] width 53 height 15
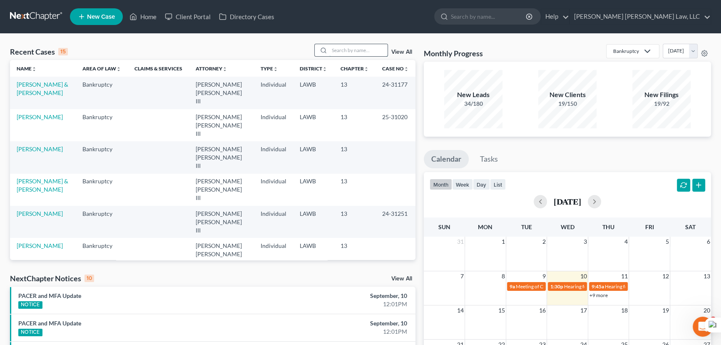
click at [344, 47] on input "search" at bounding box center [358, 50] width 58 height 12
type input "[PERSON_NAME]"
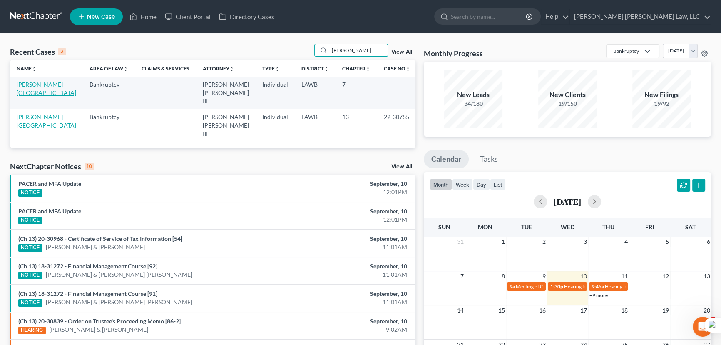
click at [31, 84] on link "[PERSON_NAME][GEOGRAPHIC_DATA]" at bounding box center [47, 88] width 60 height 15
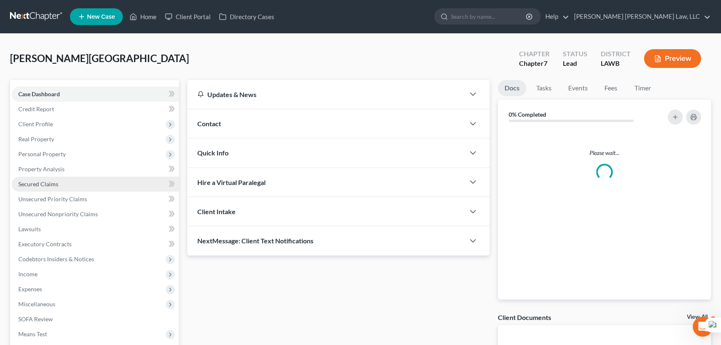
scroll to position [75, 0]
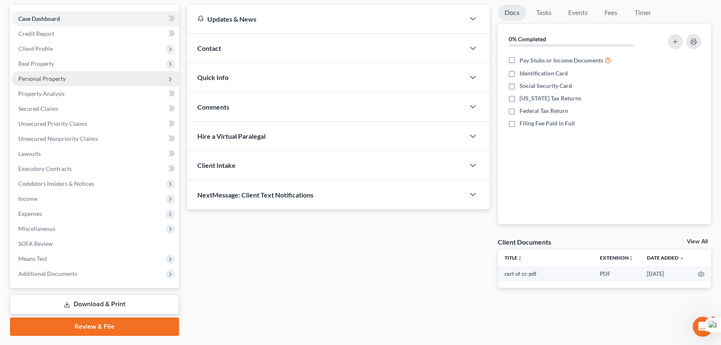
click at [111, 79] on span "Personal Property" at bounding box center [95, 78] width 167 height 15
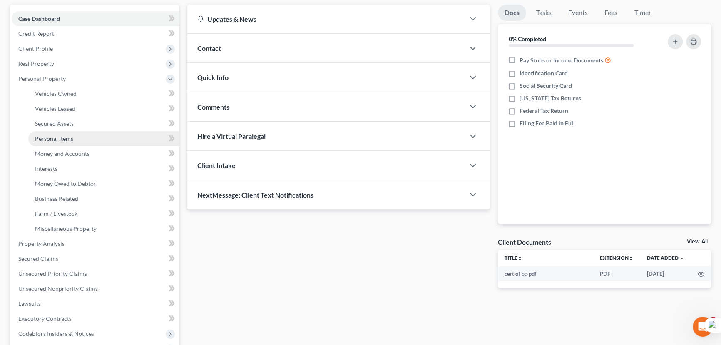
click at [100, 135] on link "Personal Items" at bounding box center [103, 138] width 151 height 15
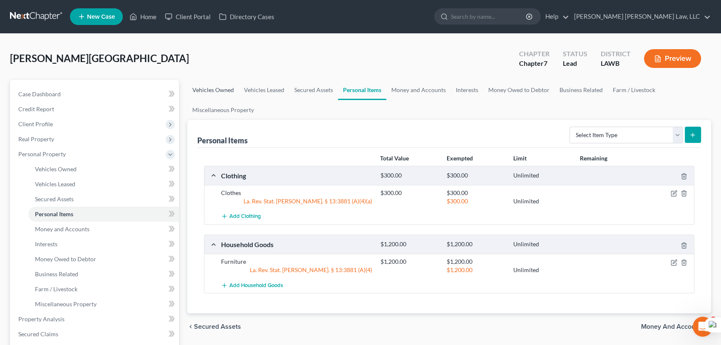
click at [217, 87] on link "Vehicles Owned" at bounding box center [213, 90] width 52 height 20
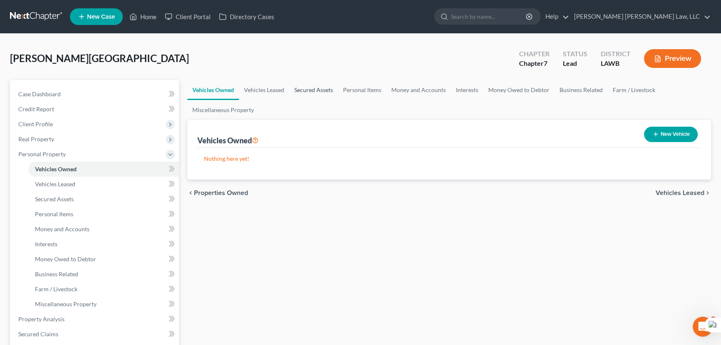
click at [318, 90] on link "Secured Assets" at bounding box center [313, 90] width 49 height 20
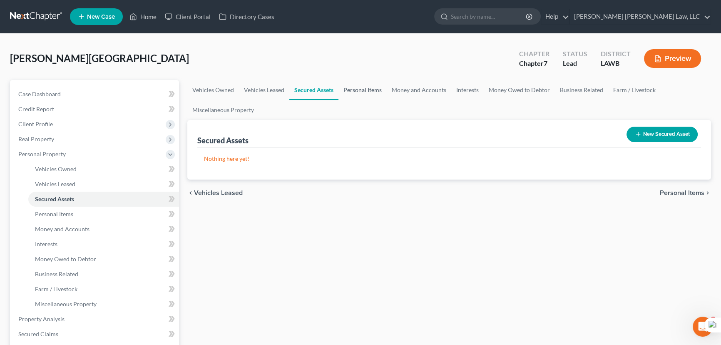
click at [360, 88] on link "Personal Items" at bounding box center [362, 90] width 48 height 20
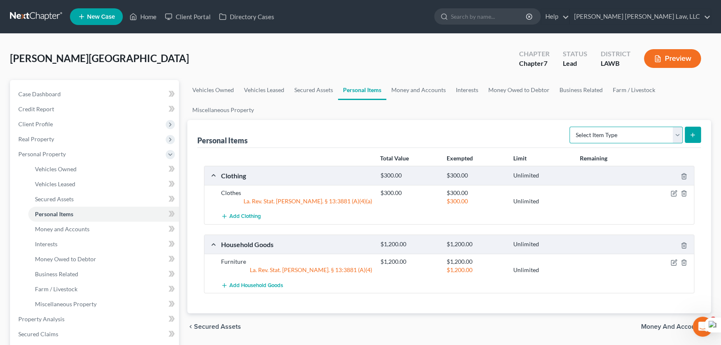
click at [594, 133] on select "Select Item Type Clothing (A/B: 11) Collectibles Of Value (A/B: 8) Electronics …" at bounding box center [625, 135] width 113 height 17
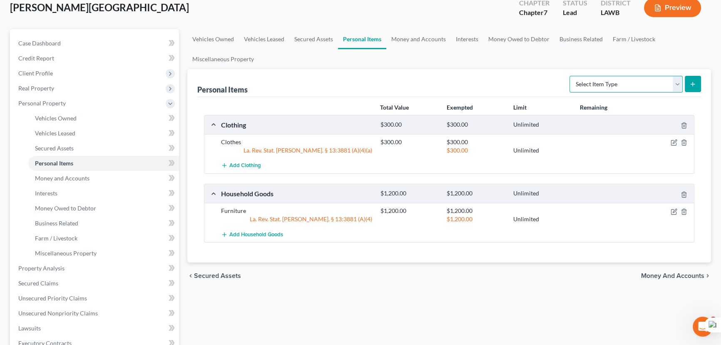
scroll to position [37, 0]
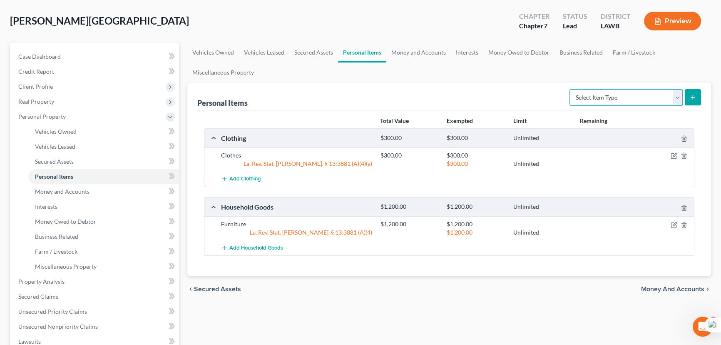
click at [594, 103] on select "Select Item Type Clothing (A/B: 11) Collectibles Of Value (A/B: 8) Electronics …" at bounding box center [625, 97] width 113 height 17
click at [537, 92] on div "Personal Items Select Item Type Clothing (A/B: 11) Collectibles Of Value (A/B: …" at bounding box center [449, 96] width 504 height 28
click at [596, 90] on select "Select Item Type Clothing (A/B: 11) Collectibles Of Value (A/B: 8) Electronics …" at bounding box center [625, 97] width 113 height 17
click at [556, 96] on div "Personal Items Select Item Type Clothing (A/B: 11) Collectibles Of Value (A/B: …" at bounding box center [449, 96] width 504 height 28
click at [597, 97] on select "Select Item Type Clothing (A/B: 11) Collectibles Of Value (A/B: 8) Electronics …" at bounding box center [625, 97] width 113 height 17
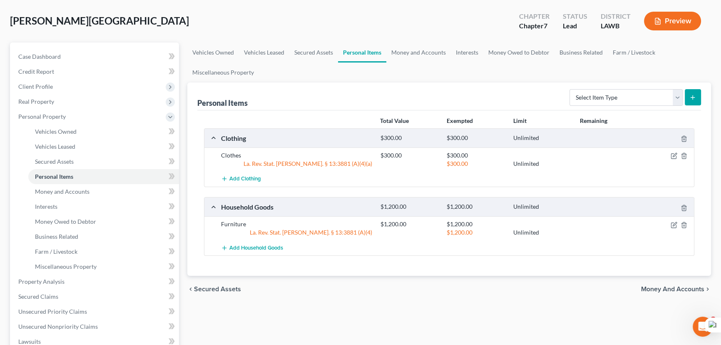
click at [541, 87] on div "Personal Items Select Item Type Clothing (A/B: 11) Collectibles Of Value (A/B: …" at bounding box center [449, 96] width 504 height 28
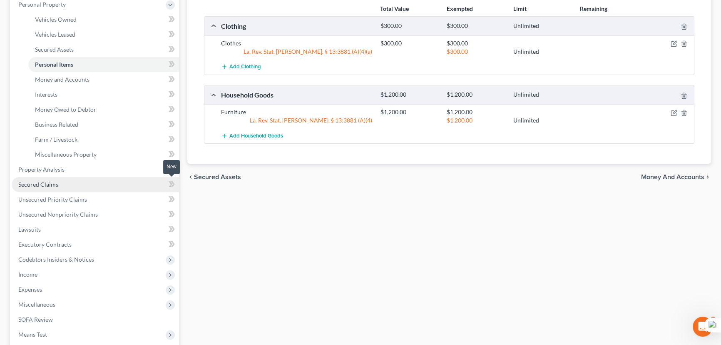
scroll to position [151, 0]
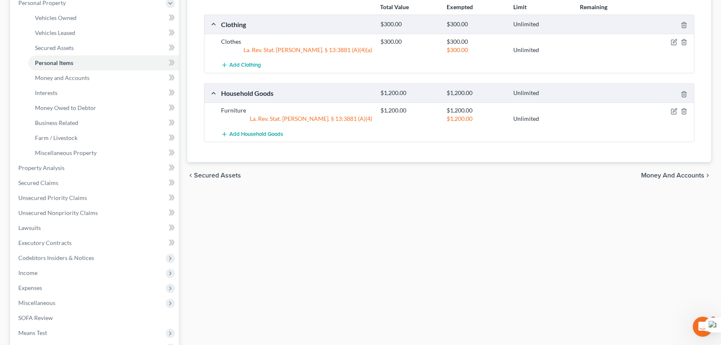
click at [51, 275] on span "Income" at bounding box center [95, 272] width 167 height 15
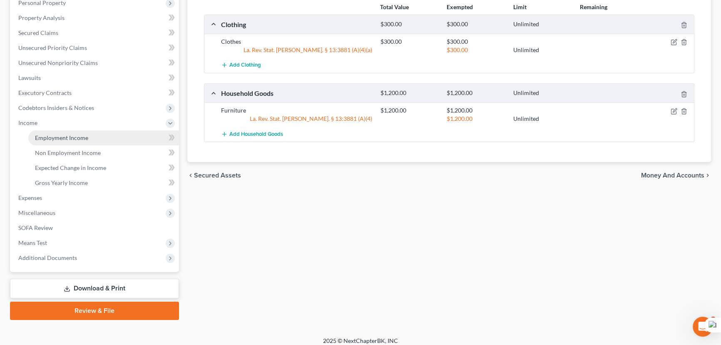
click at [53, 130] on link "Employment Income" at bounding box center [103, 137] width 151 height 15
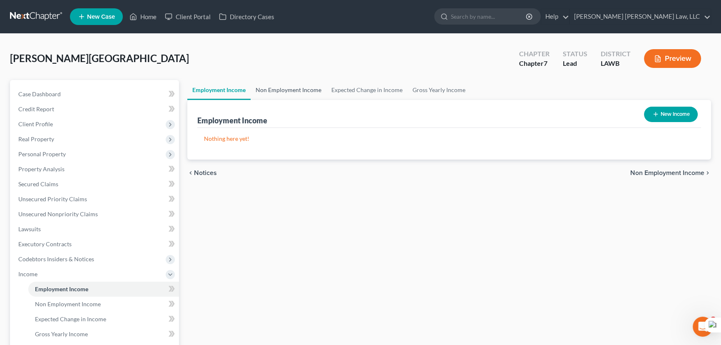
click at [300, 82] on link "Non Employment Income" at bounding box center [289, 90] width 76 height 20
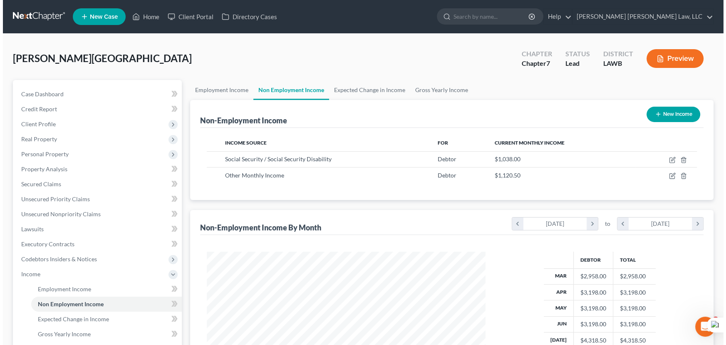
scroll to position [149, 295]
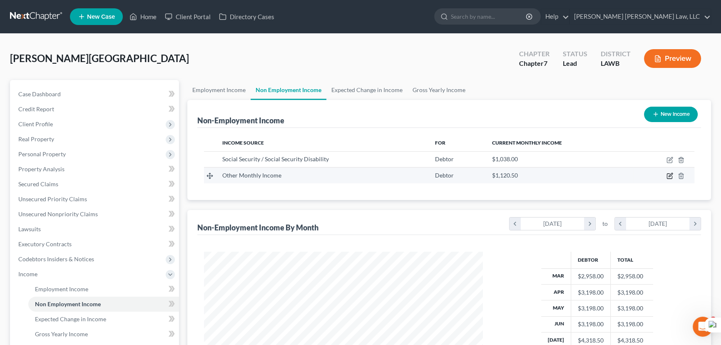
click at [672, 174] on icon "button" at bounding box center [669, 175] width 7 height 7
select select "13"
select select "0"
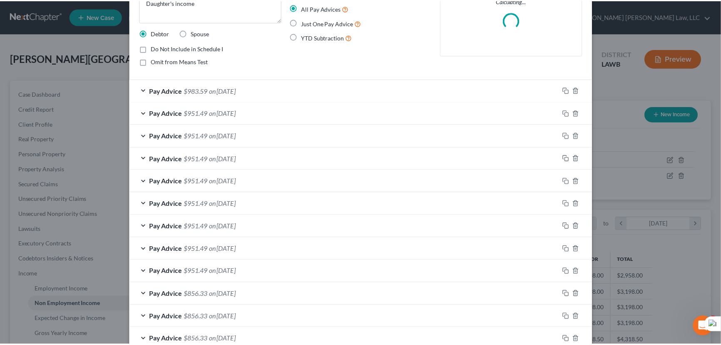
scroll to position [152, 0]
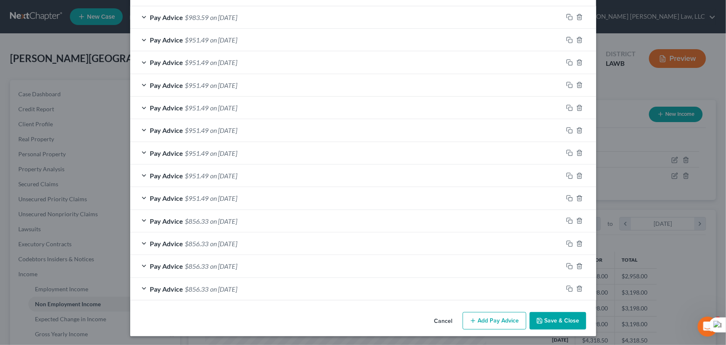
click at [560, 321] on button "Save & Close" at bounding box center [558, 320] width 57 height 17
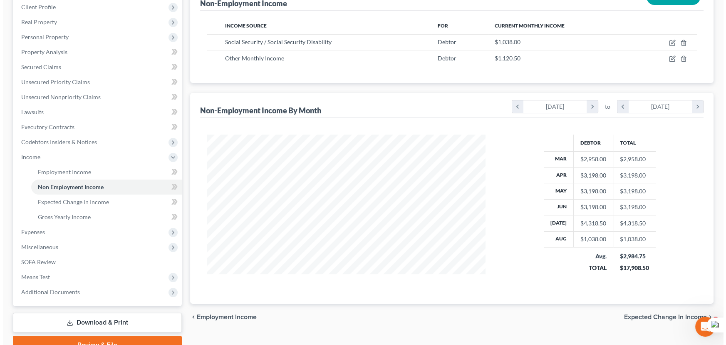
scroll to position [5, 0]
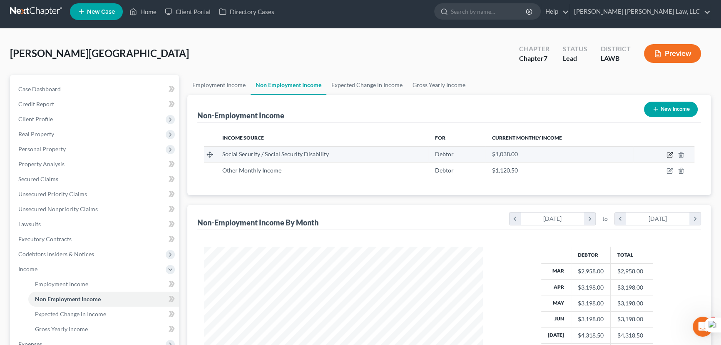
click at [671, 156] on icon "button" at bounding box center [669, 154] width 7 height 7
select select "4"
select select "0"
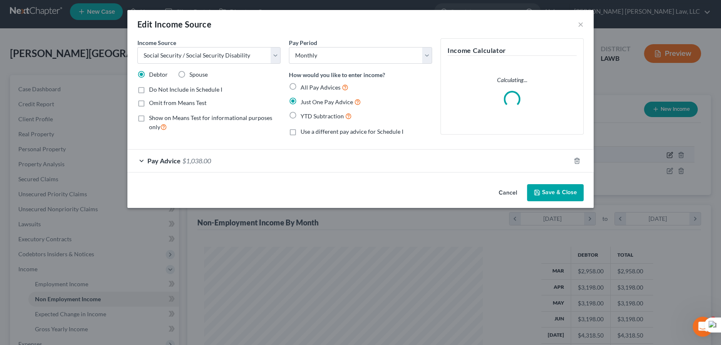
scroll to position [149, 298]
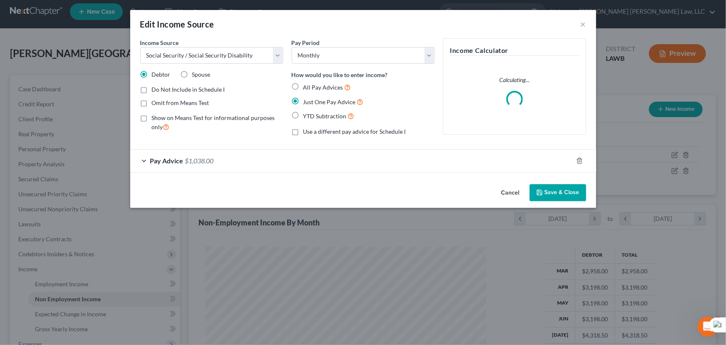
click at [561, 190] on button "Save & Close" at bounding box center [558, 192] width 57 height 17
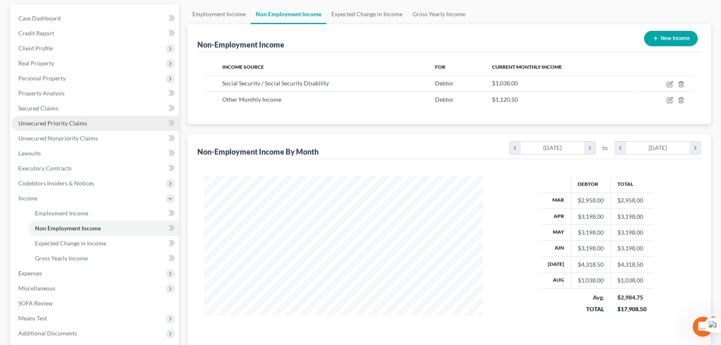
scroll to position [43, 0]
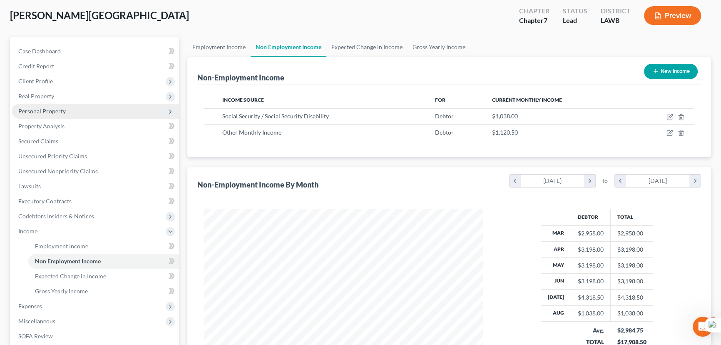
click at [102, 114] on span "Personal Property" at bounding box center [95, 111] width 167 height 15
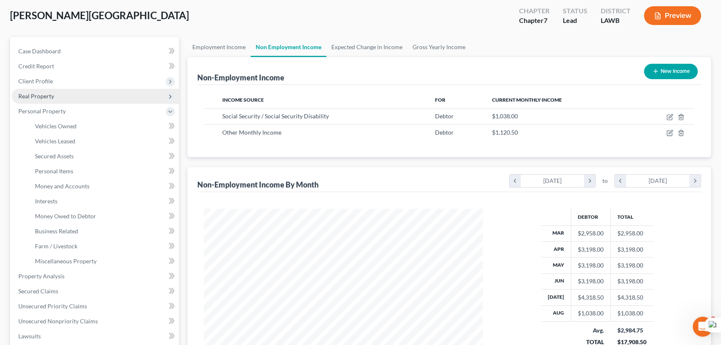
click at [104, 93] on span "Real Property" at bounding box center [95, 96] width 167 height 15
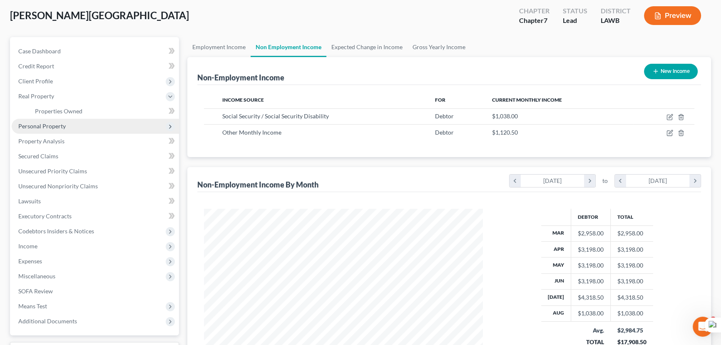
click at [92, 122] on span "Personal Property" at bounding box center [95, 126] width 167 height 15
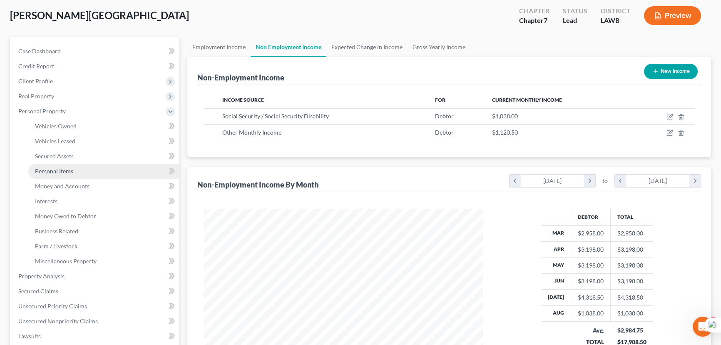
click at [110, 175] on link "Personal Items" at bounding box center [103, 171] width 151 height 15
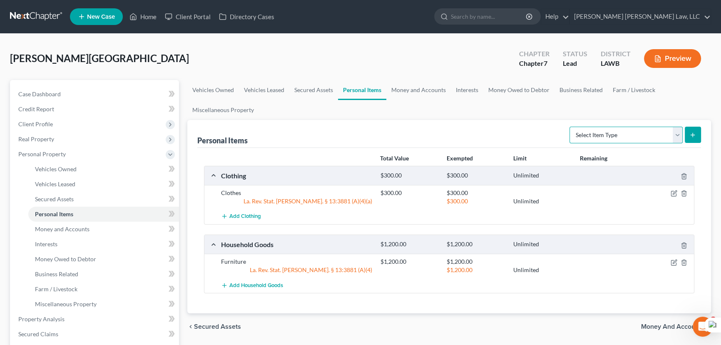
click at [592, 137] on select "Select Item Type Clothing (A/B: 11) Collectibles Of Value (A/B: 8) Electronics …" at bounding box center [625, 135] width 113 height 17
select select "electronics"
click at [571, 127] on select "Select Item Type Clothing (A/B: 11) Collectibles Of Value (A/B: 8) Electronics …" at bounding box center [625, 135] width 113 height 17
click at [692, 127] on button "submit" at bounding box center [693, 135] width 16 height 16
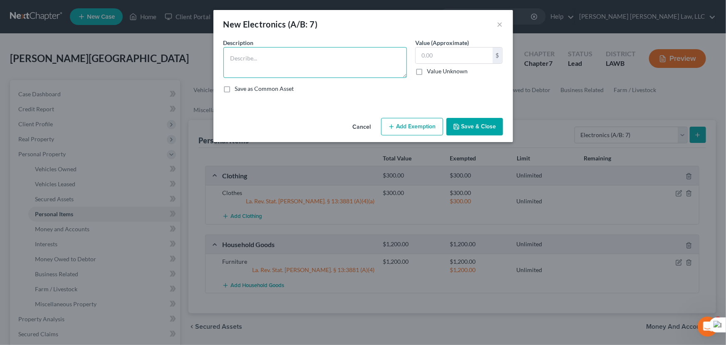
click at [312, 58] on textarea at bounding box center [315, 62] width 184 height 31
type textarea "Flat screen TV"
drag, startPoint x: 455, startPoint y: 67, endPoint x: 455, endPoint y: 59, distance: 7.9
click at [455, 65] on div "$ Value Unknown" at bounding box center [459, 61] width 88 height 28
click at [455, 58] on input "text" at bounding box center [454, 55] width 77 height 16
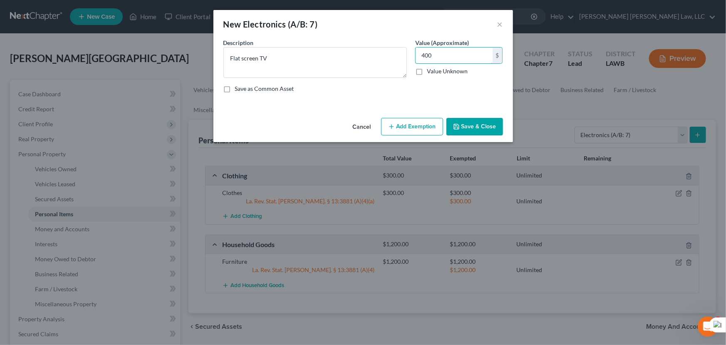
type input "400"
click at [407, 129] on button "Add Exemption" at bounding box center [412, 126] width 62 height 17
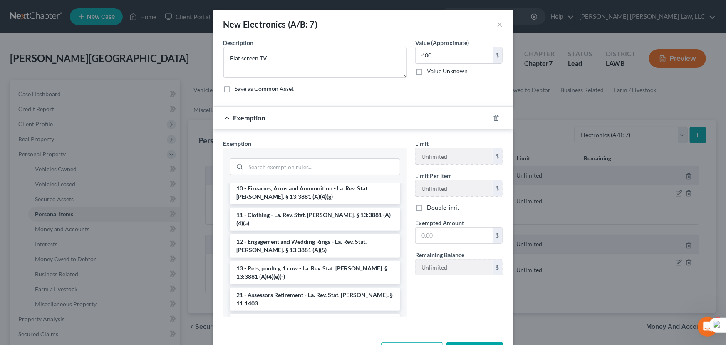
scroll to position [113, 0]
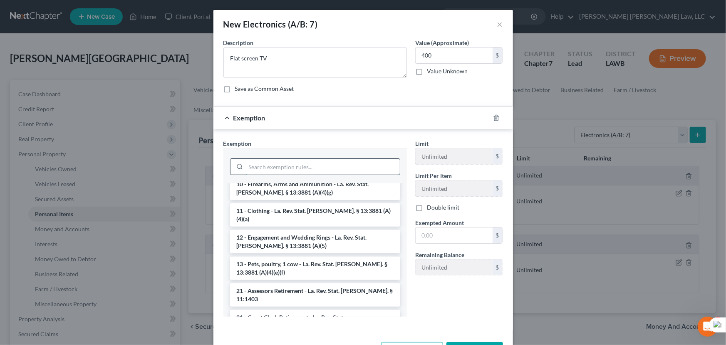
click at [298, 159] on input "search" at bounding box center [323, 167] width 154 height 16
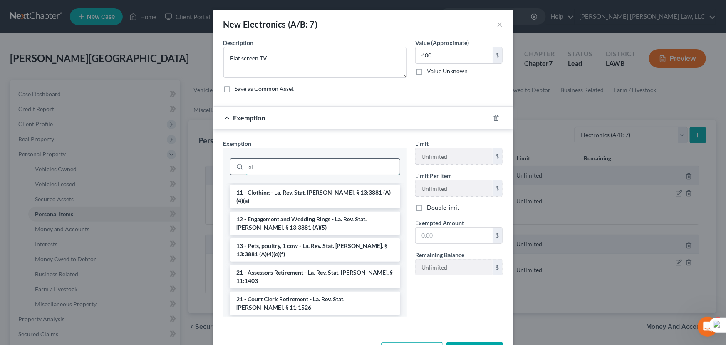
scroll to position [0, 0]
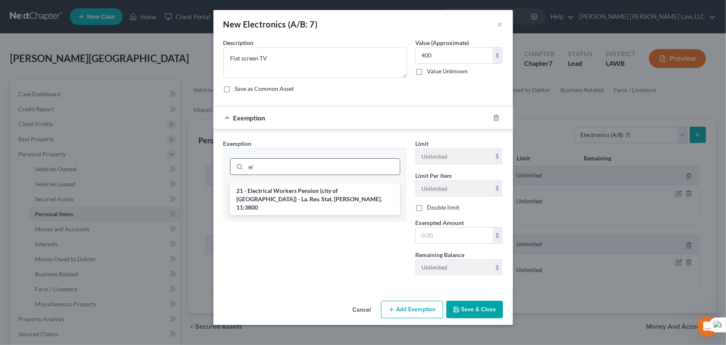
type input "e"
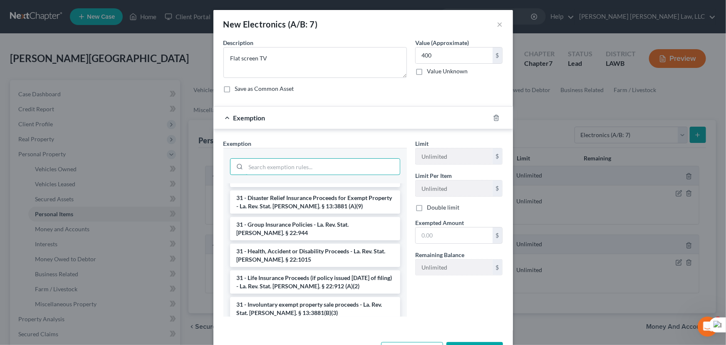
scroll to position [1124, 0]
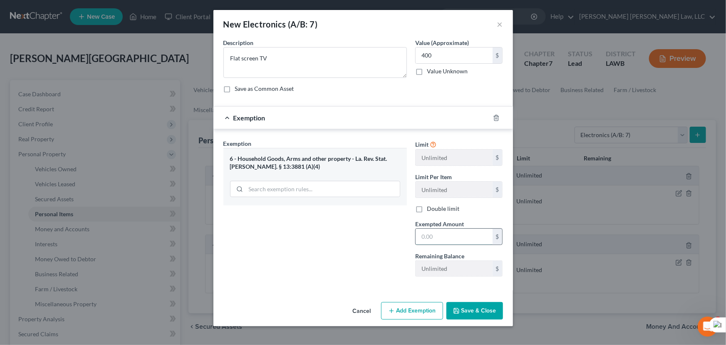
click at [458, 236] on input "text" at bounding box center [454, 236] width 77 height 16
type input "400"
click at [491, 306] on button "Save & Close" at bounding box center [475, 310] width 57 height 17
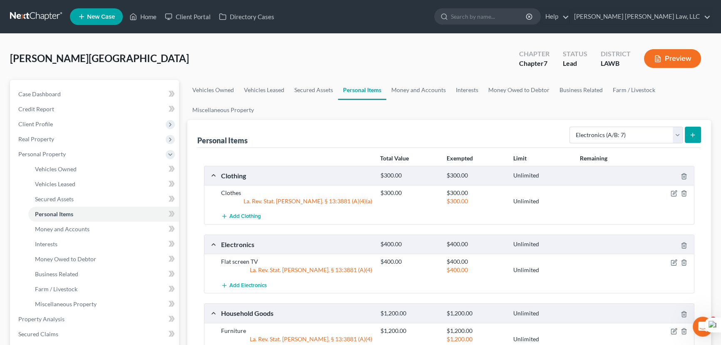
click at [695, 133] on icon "submit" at bounding box center [692, 134] width 7 height 7
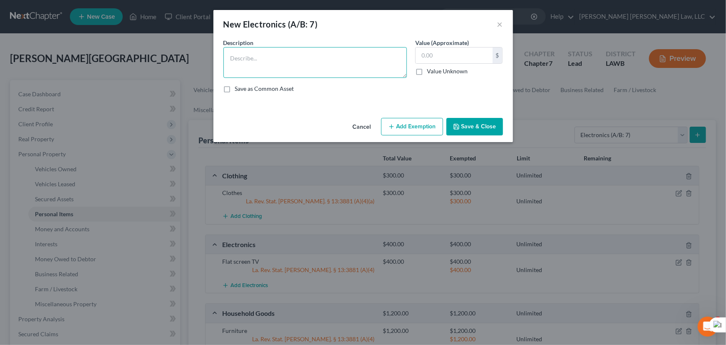
click at [304, 55] on textarea at bounding box center [315, 62] width 184 height 31
click at [333, 66] on textarea at bounding box center [315, 62] width 184 height 31
type textarea "Dell Laptop"
drag, startPoint x: 454, startPoint y: 67, endPoint x: 450, endPoint y: 56, distance: 11.1
click at [452, 63] on div "$ Value Unknown" at bounding box center [459, 61] width 88 height 28
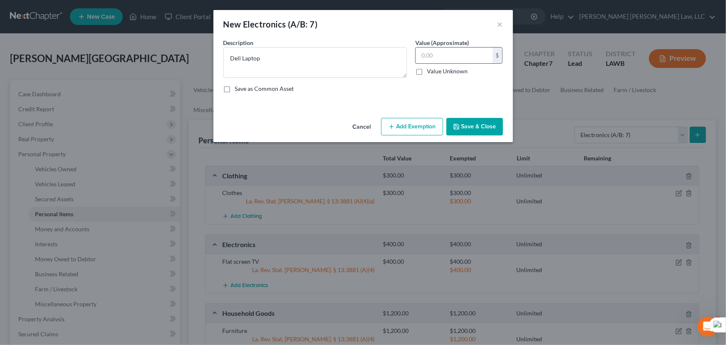
click at [450, 56] on input "text" at bounding box center [454, 55] width 77 height 16
click at [414, 122] on button "Add Exemption" at bounding box center [412, 126] width 62 height 17
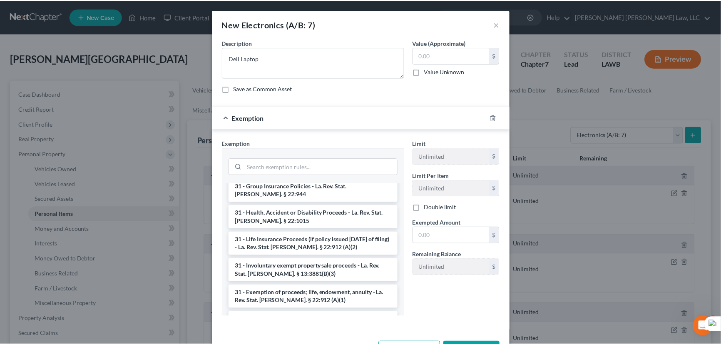
scroll to position [1162, 0]
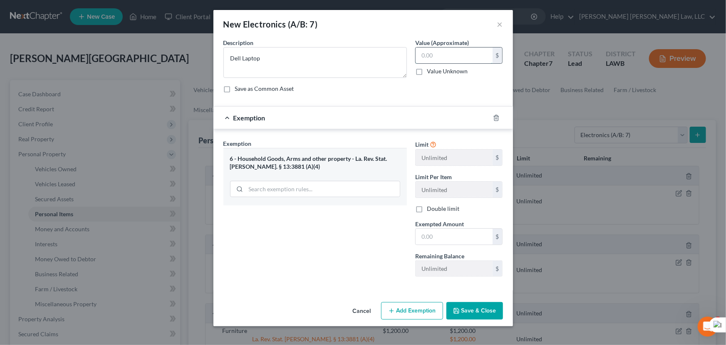
click at [458, 60] on input "text" at bounding box center [454, 55] width 77 height 16
click at [472, 57] on input "text" at bounding box center [454, 55] width 77 height 16
type input "500"
drag, startPoint x: 469, startPoint y: 233, endPoint x: 466, endPoint y: 229, distance: 4.7
click at [469, 233] on input "text" at bounding box center [454, 236] width 77 height 16
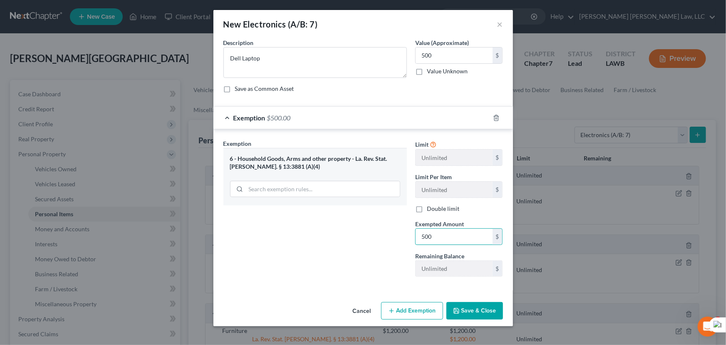
type input "500"
click at [463, 305] on button "Save & Close" at bounding box center [475, 310] width 57 height 17
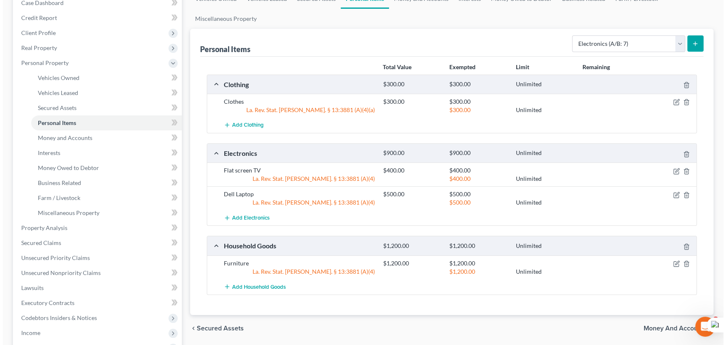
scroll to position [113, 0]
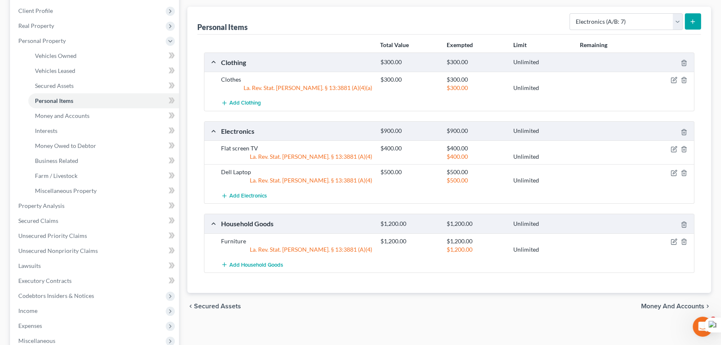
drag, startPoint x: 707, startPoint y: 21, endPoint x: 702, endPoint y: 21, distance: 5.0
click at [705, 21] on div "Personal Items Select Item Type Clothing (A/B: 11) Collectibles Of Value (A/B: …" at bounding box center [449, 150] width 524 height 286
click at [700, 21] on button "submit" at bounding box center [693, 21] width 16 height 16
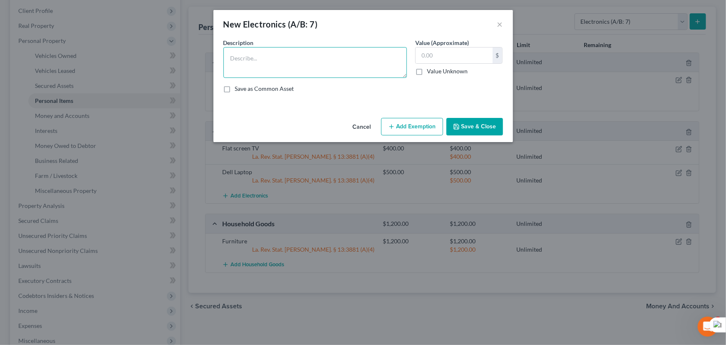
click at [250, 59] on textarea at bounding box center [315, 62] width 184 height 31
type textarea "Flatscreen TV"
click at [450, 47] on input "text" at bounding box center [454, 55] width 77 height 16
type input "800"
click at [409, 121] on button "Add Exemption" at bounding box center [412, 126] width 62 height 17
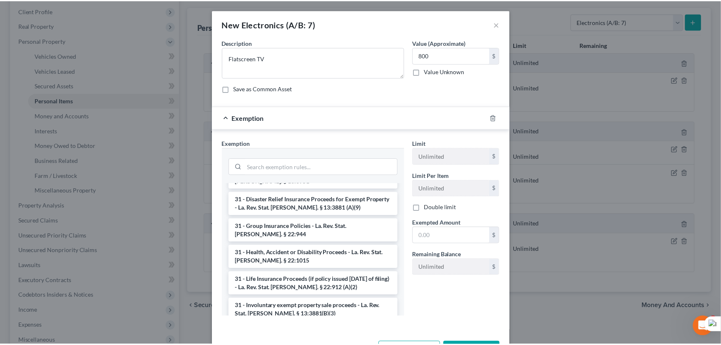
scroll to position [1173, 0]
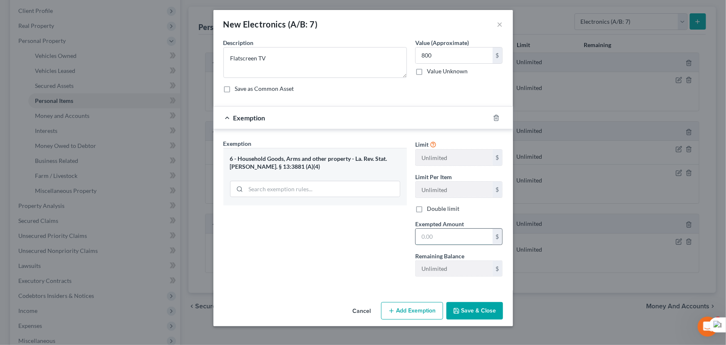
click at [435, 231] on input "text" at bounding box center [454, 236] width 77 height 16
type input "800"
click at [498, 311] on button "Save & Close" at bounding box center [475, 310] width 57 height 17
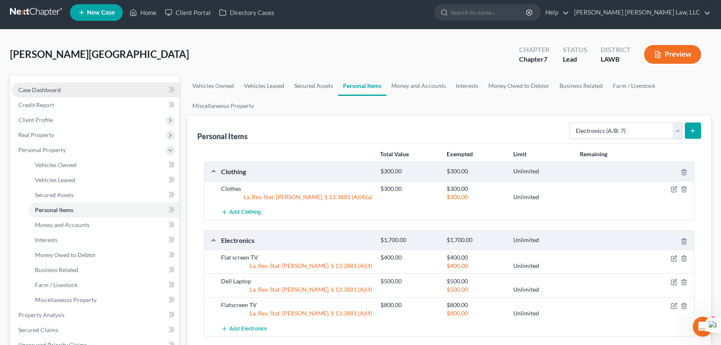
scroll to position [0, 0]
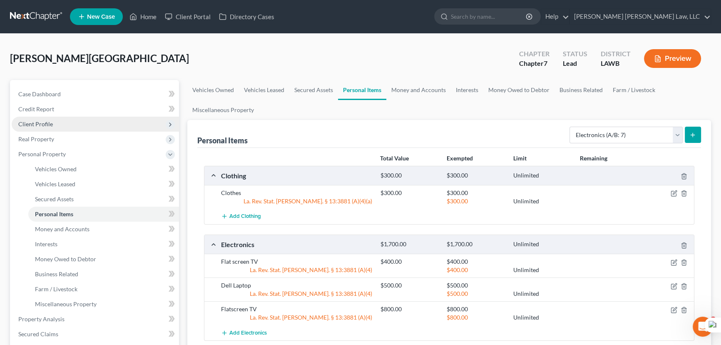
click at [50, 122] on span "Client Profile" at bounding box center [35, 123] width 35 height 7
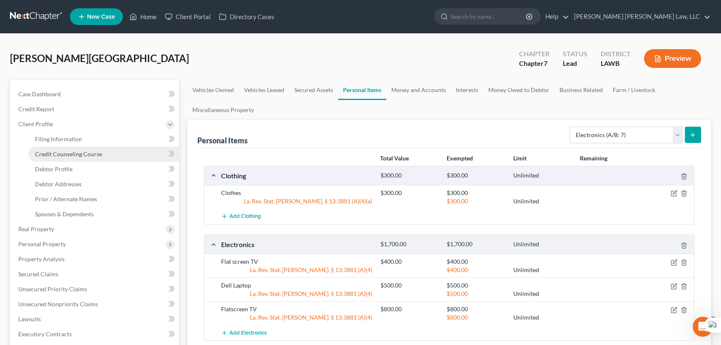
click at [62, 153] on span "Credit Counseling Course" at bounding box center [68, 153] width 67 height 7
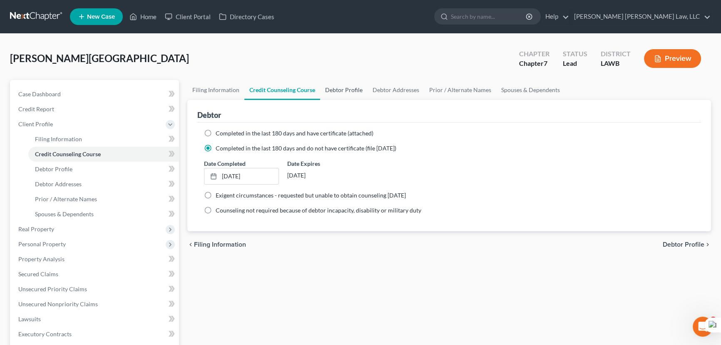
click at [336, 87] on link "Debtor Profile" at bounding box center [343, 90] width 47 height 20
select select "4"
select select "1"
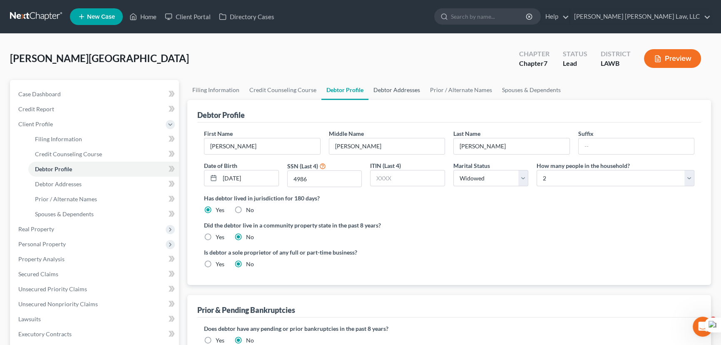
radio input "true"
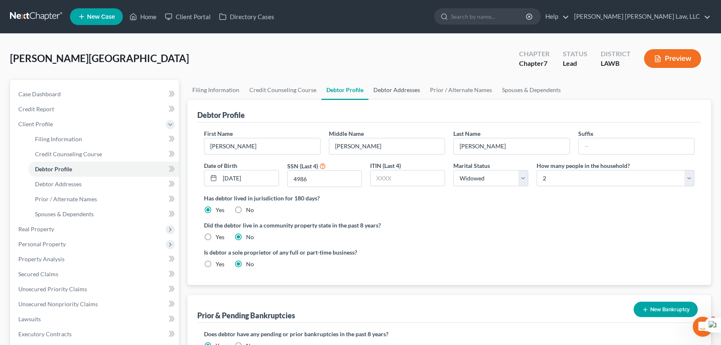
click at [412, 87] on link "Debtor Addresses" at bounding box center [396, 90] width 57 height 20
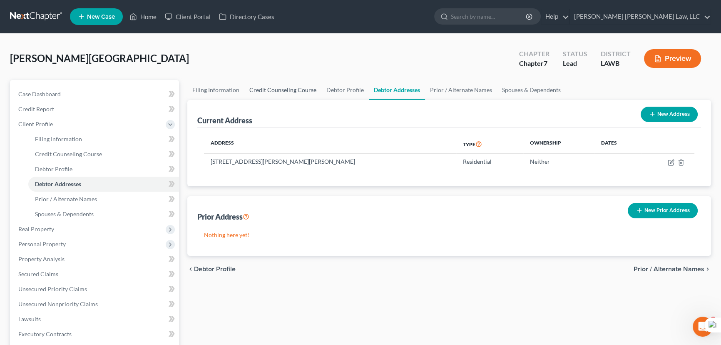
drag, startPoint x: 297, startPoint y: 89, endPoint x: 303, endPoint y: 90, distance: 6.3
click at [296, 89] on link "Credit Counseling Course" at bounding box center [282, 90] width 77 height 20
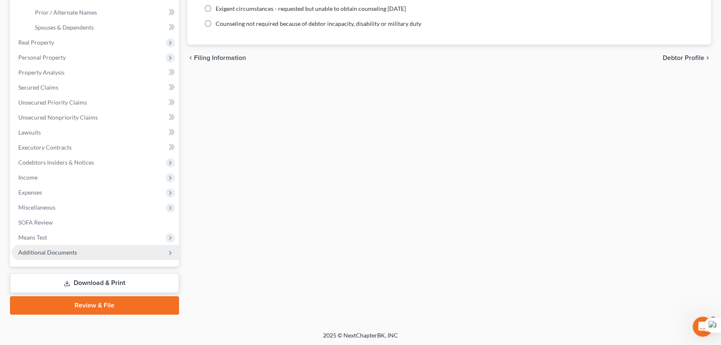
click at [99, 250] on span "Additional Documents" at bounding box center [95, 252] width 167 height 15
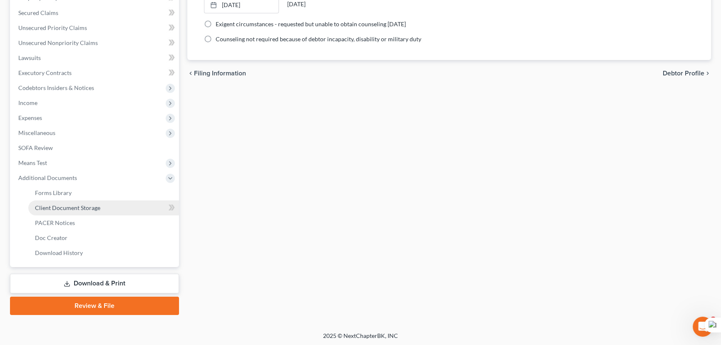
click at [101, 207] on link "Client Document Storage" at bounding box center [103, 207] width 151 height 15
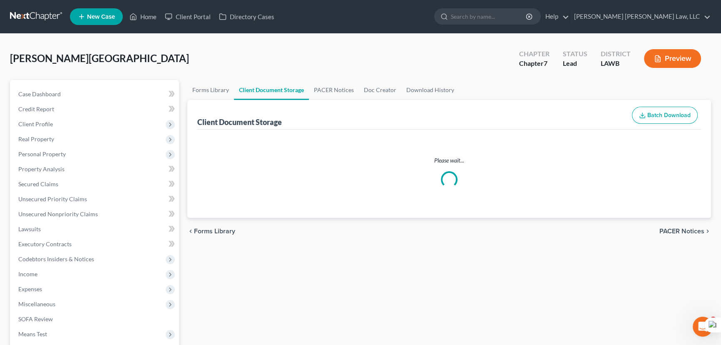
select select "9"
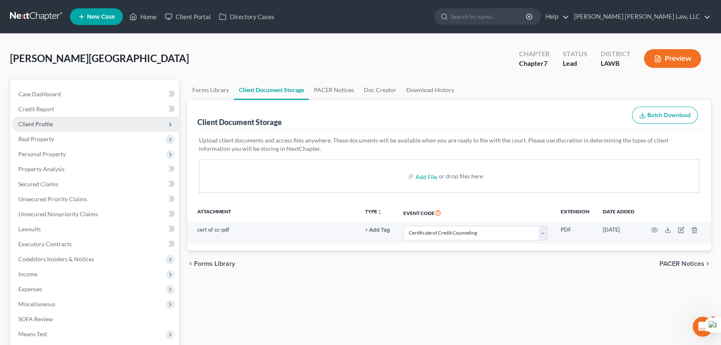
click at [77, 117] on span "Client Profile" at bounding box center [95, 124] width 167 height 15
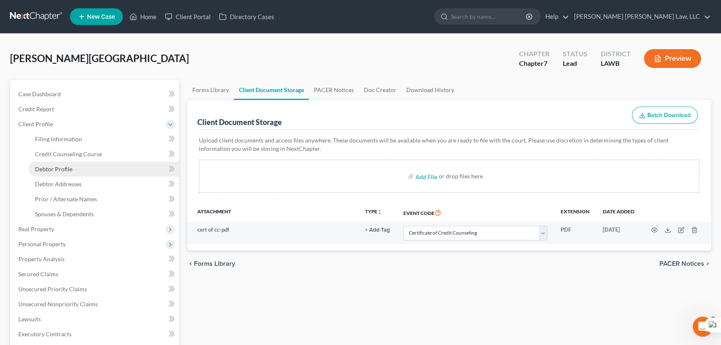
click at [79, 168] on link "Debtor Profile" at bounding box center [103, 168] width 151 height 15
select select "4"
select select "1"
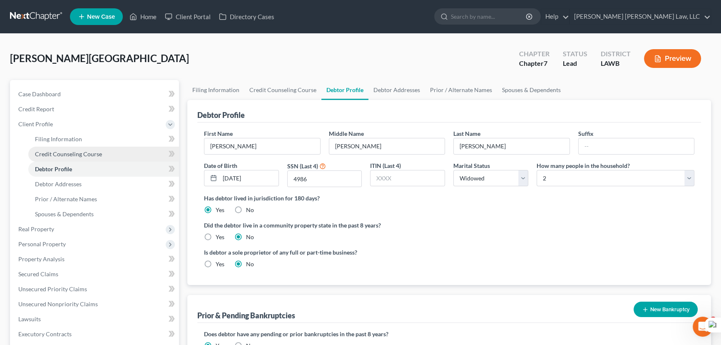
click at [111, 150] on link "Credit Counseling Course" at bounding box center [103, 153] width 151 height 15
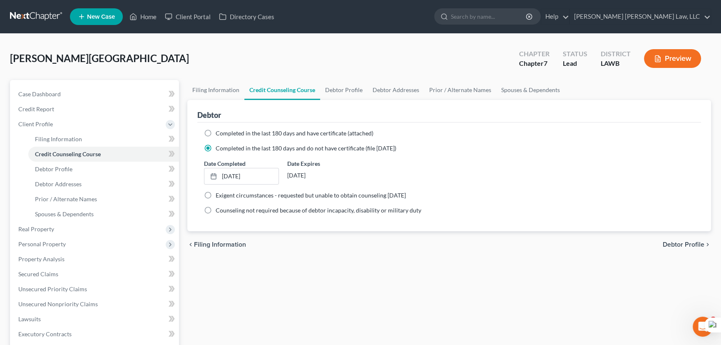
click at [27, 13] on link at bounding box center [36, 16] width 53 height 15
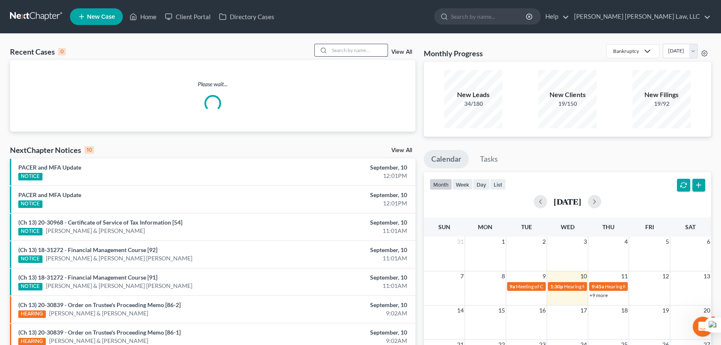
click at [350, 46] on input "search" at bounding box center [358, 50] width 58 height 12
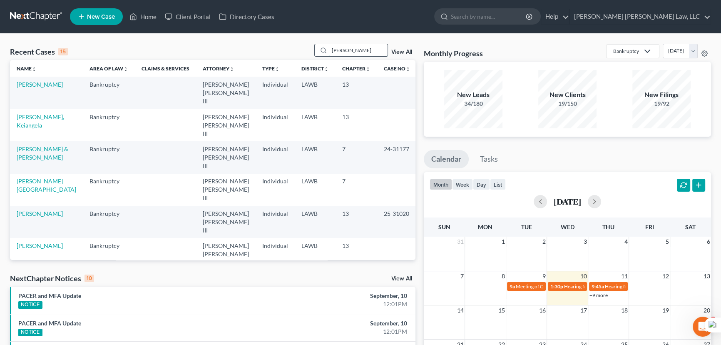
type input "[PERSON_NAME]"
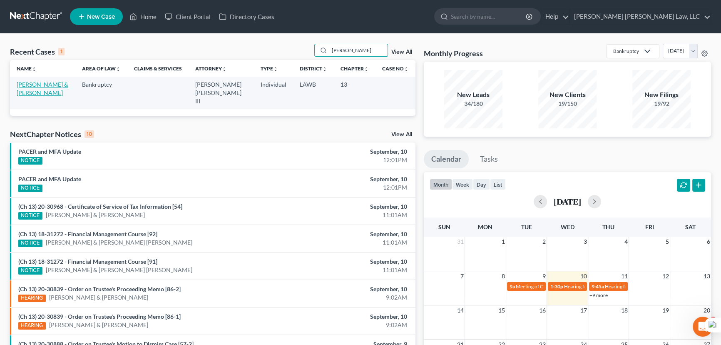
click at [50, 84] on link "[PERSON_NAME] & [PERSON_NAME]" at bounding box center [43, 88] width 52 height 15
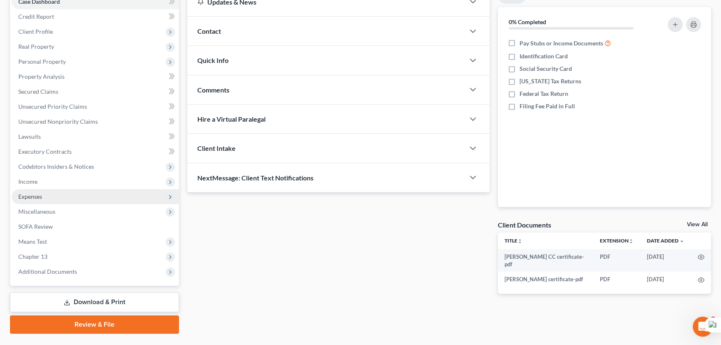
scroll to position [74, 0]
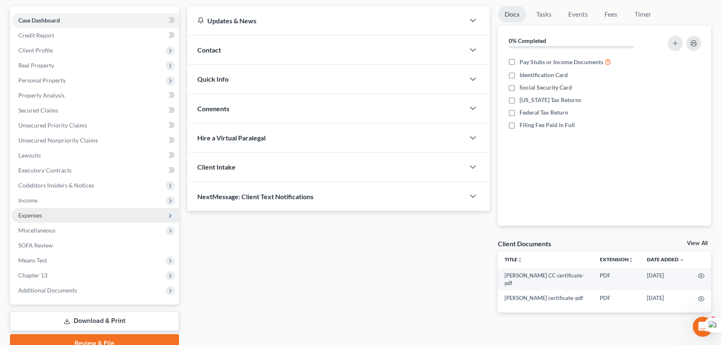
click at [56, 217] on span "Expenses" at bounding box center [95, 215] width 167 height 15
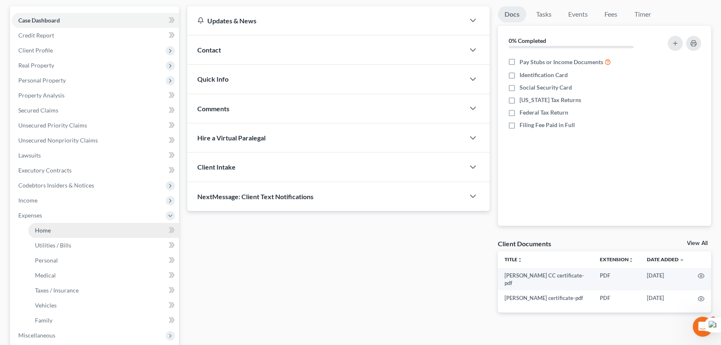
click at [59, 225] on link "Home" at bounding box center [103, 230] width 151 height 15
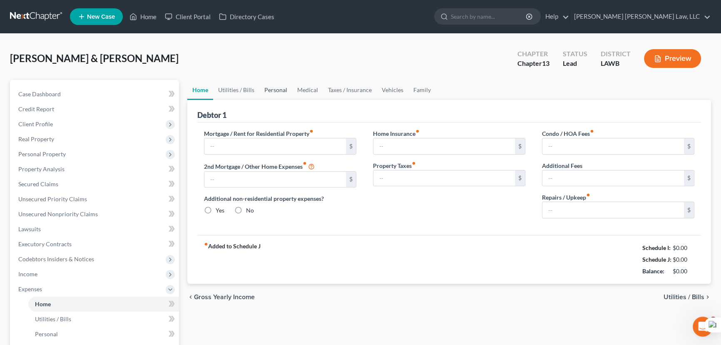
type input "0.00"
radio input "true"
type input "0.00"
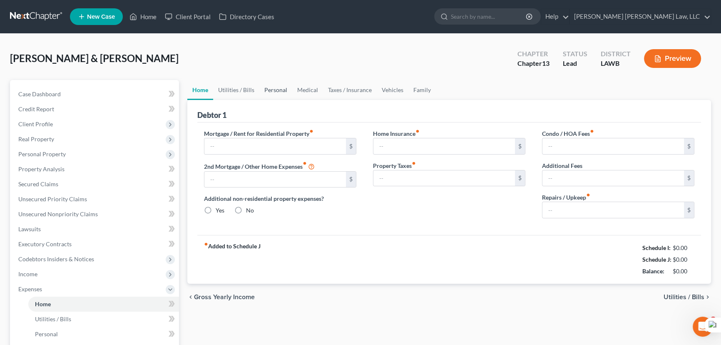
type input "0.00"
click at [253, 84] on link "Utilities / Bills" at bounding box center [236, 90] width 46 height 20
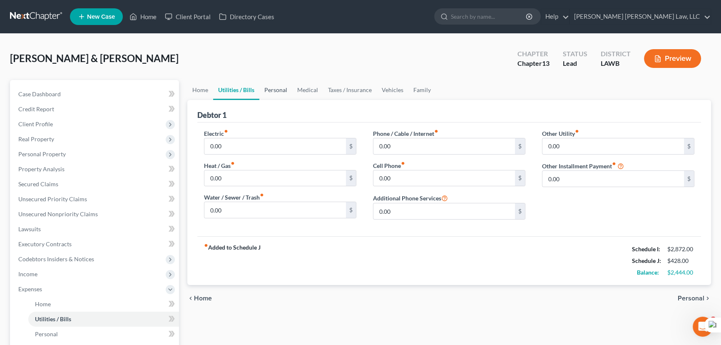
click at [279, 90] on link "Personal" at bounding box center [275, 90] width 33 height 20
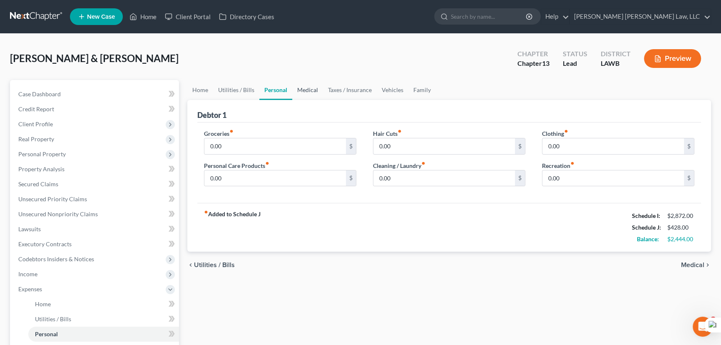
click at [311, 88] on link "Medical" at bounding box center [307, 90] width 31 height 20
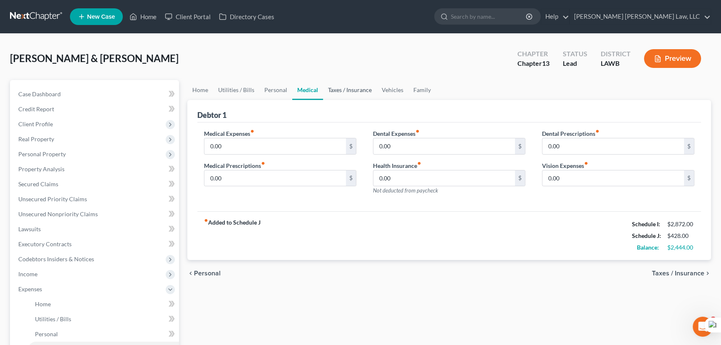
click at [350, 91] on link "Taxes / Insurance" at bounding box center [350, 90] width 54 height 20
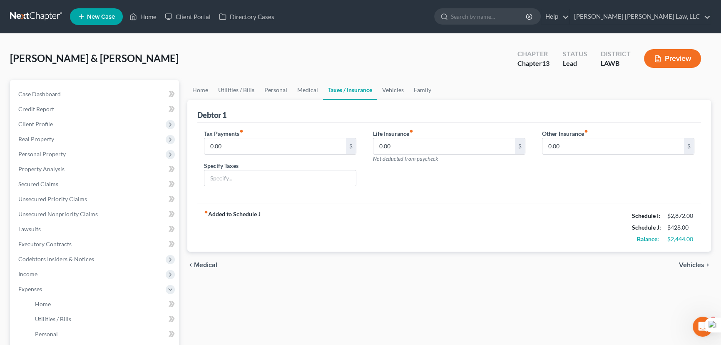
click at [30, 17] on link at bounding box center [36, 16] width 53 height 15
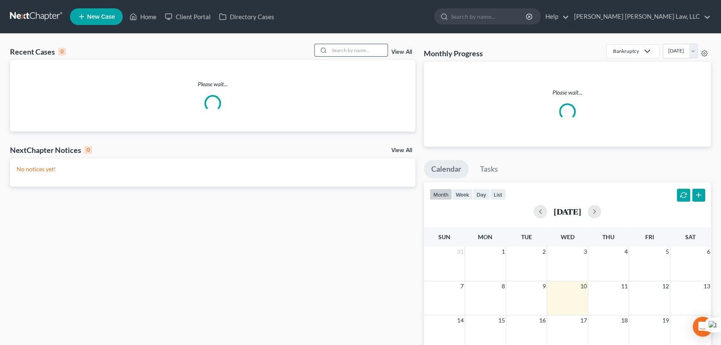
click at [338, 52] on input "search" at bounding box center [358, 50] width 58 height 12
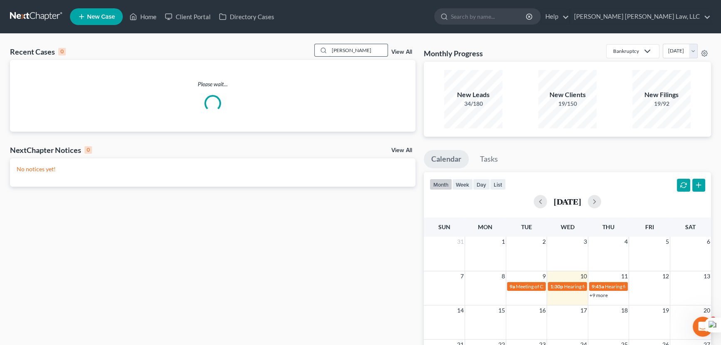
type input "[PERSON_NAME]"
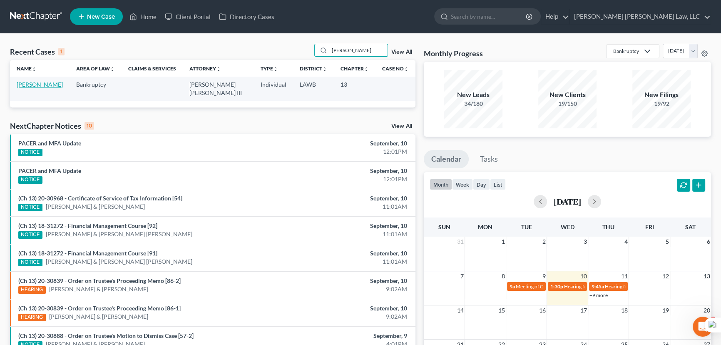
click at [40, 84] on link "[PERSON_NAME]" at bounding box center [40, 84] width 46 height 7
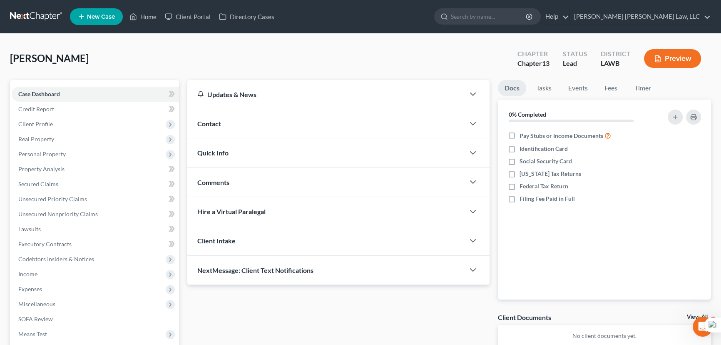
click at [161, 121] on span "Client Profile" at bounding box center [95, 124] width 167 height 15
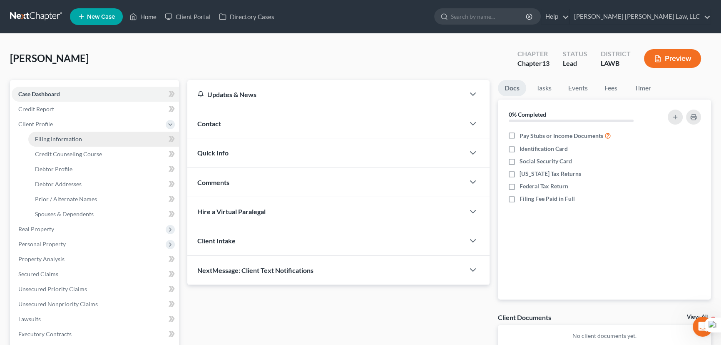
click at [129, 133] on link "Filing Information" at bounding box center [103, 138] width 151 height 15
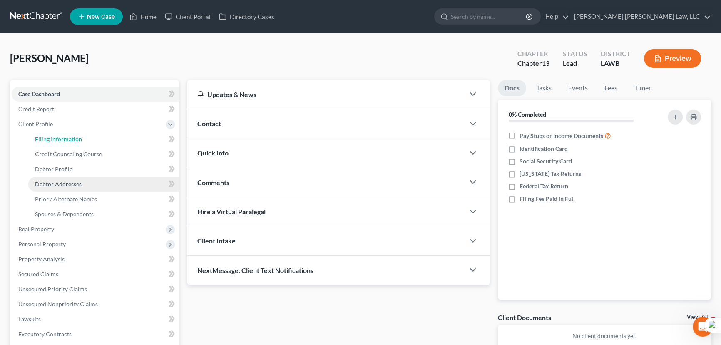
select select "1"
select select "0"
select select "3"
select select "19"
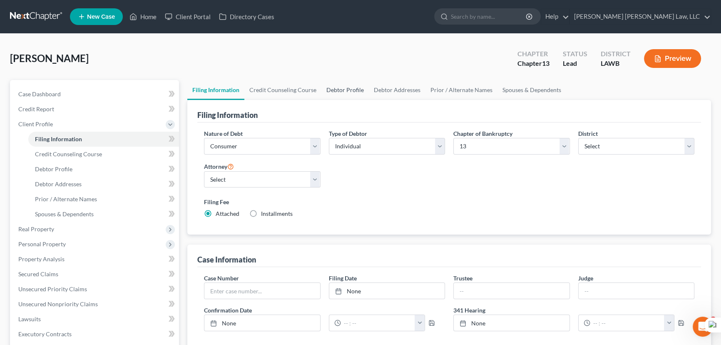
click at [337, 87] on link "Debtor Profile" at bounding box center [344, 90] width 47 height 20
select select "3"
select select "1"
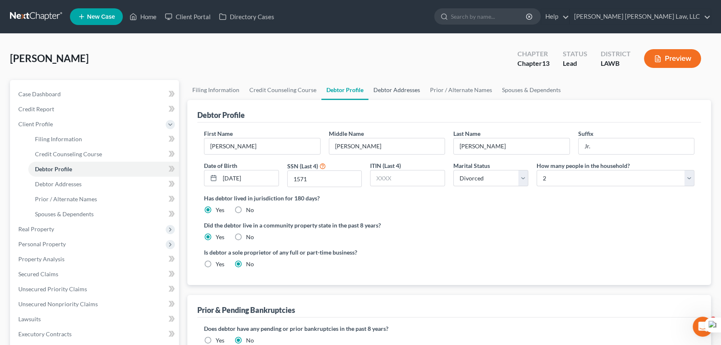
click at [412, 94] on link "Debtor Addresses" at bounding box center [396, 90] width 57 height 20
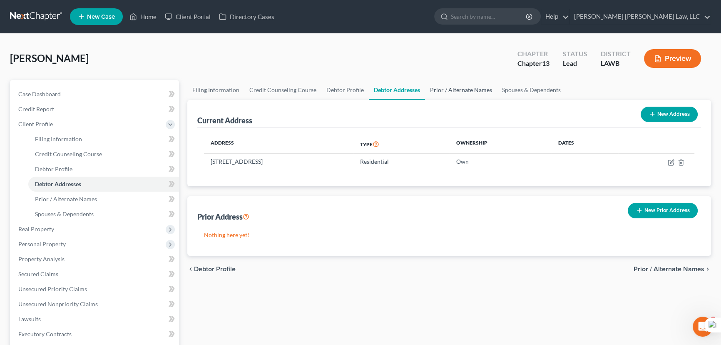
click at [452, 94] on link "Prior / Alternate Names" at bounding box center [461, 90] width 72 height 20
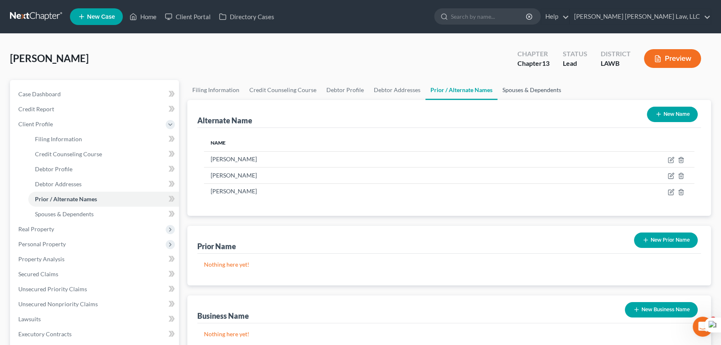
click at [515, 95] on link "Spouses & Dependents" at bounding box center [531, 90] width 69 height 20
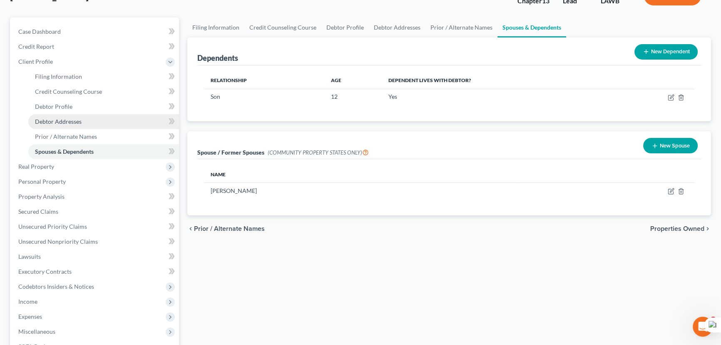
scroll to position [113, 0]
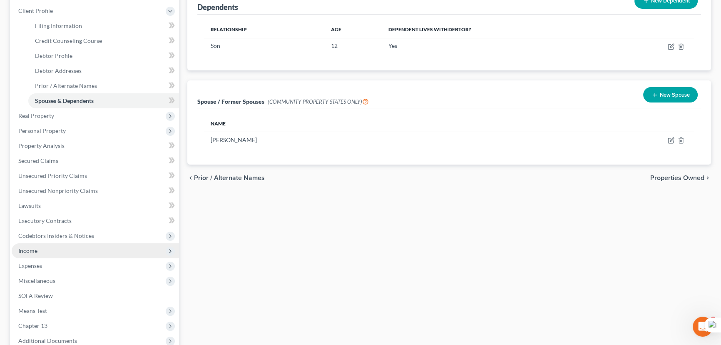
click at [52, 244] on span "Income" at bounding box center [95, 250] width 167 height 15
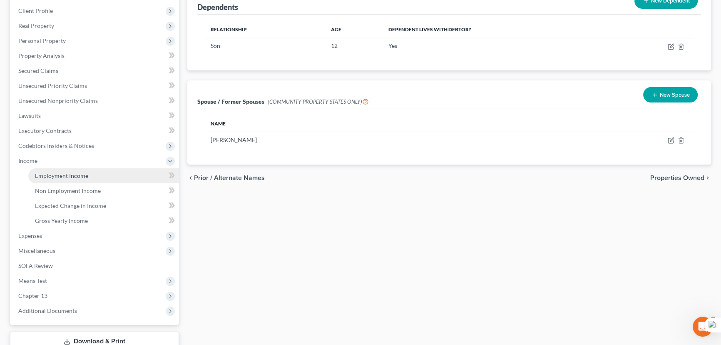
click at [67, 174] on span "Employment Income" at bounding box center [61, 175] width 53 height 7
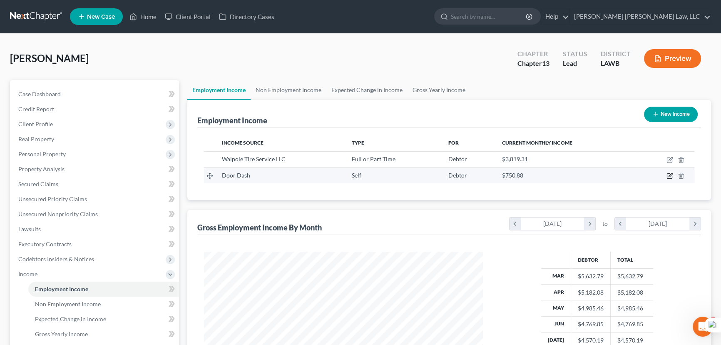
click at [670, 176] on icon "button" at bounding box center [669, 175] width 7 height 7
select select "1"
select select "4"
select select "0"
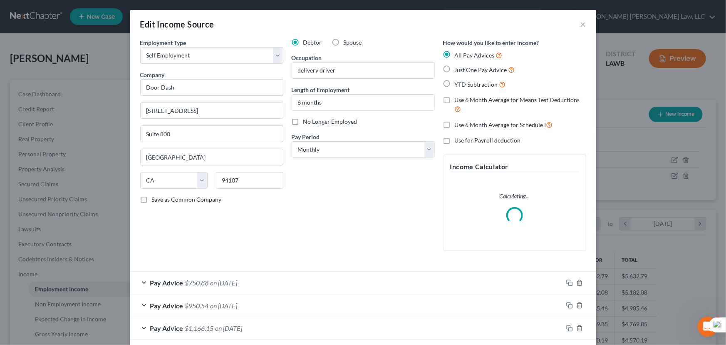
scroll to position [85, 0]
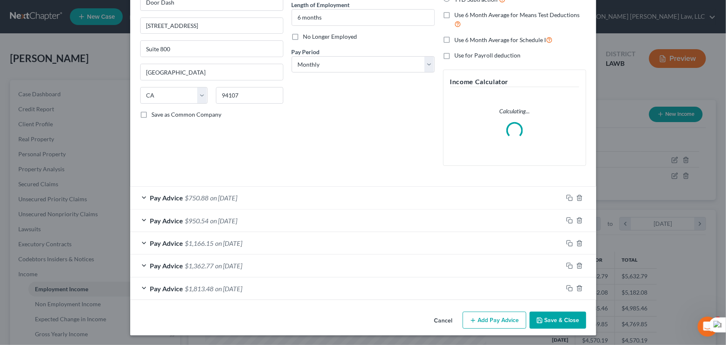
click at [487, 318] on button "Add Pay Advice" at bounding box center [495, 319] width 64 height 17
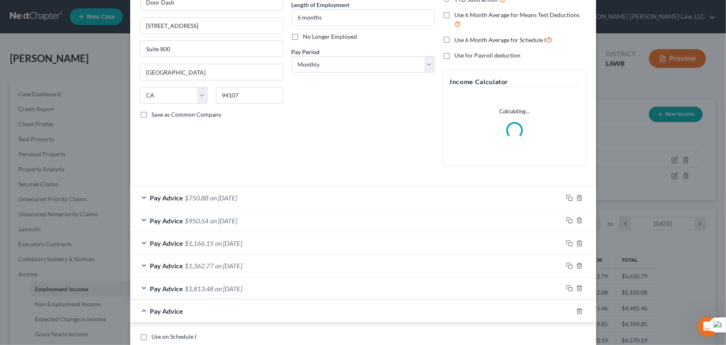
scroll to position [171, 0]
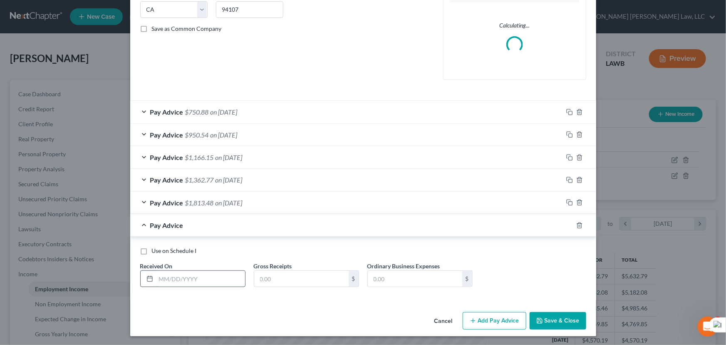
click at [171, 274] on input "text" at bounding box center [200, 278] width 89 height 16
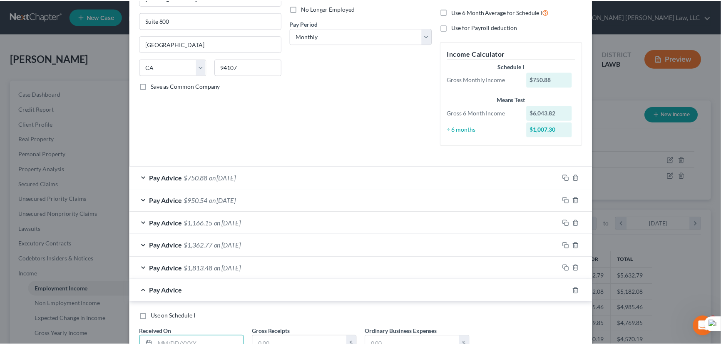
scroll to position [179, 0]
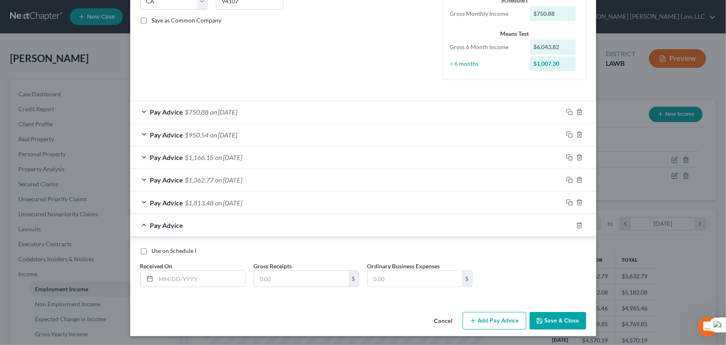
click at [349, 257] on div "Use on Schedule I Received On * Gross Receipts $ Ordinary Business Expenses $" at bounding box center [363, 269] width 454 height 47
click at [197, 276] on input "text" at bounding box center [200, 278] width 89 height 16
type input "[DATE]"
click at [283, 279] on input "text" at bounding box center [301, 278] width 94 height 16
type input "495.95"
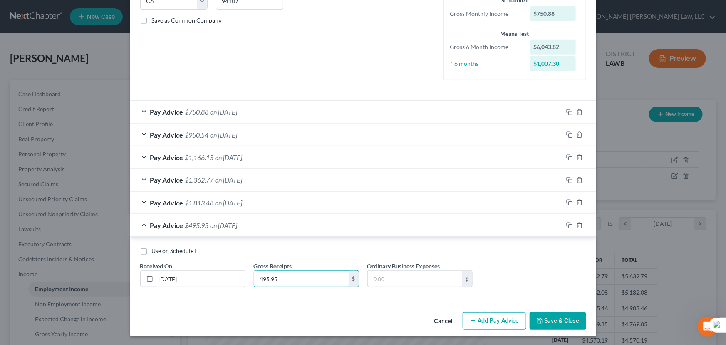
click at [553, 312] on button "Save & Close" at bounding box center [558, 320] width 57 height 17
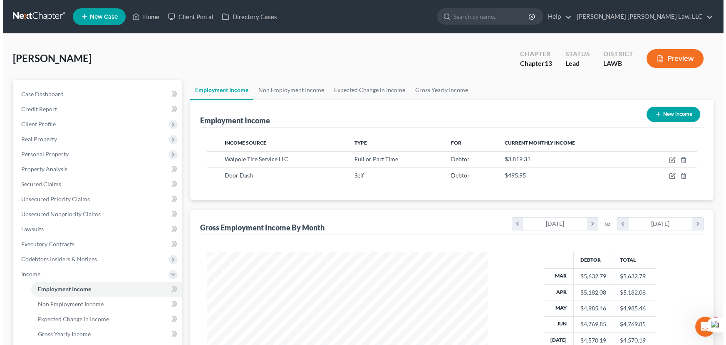
scroll to position [415989, 415842]
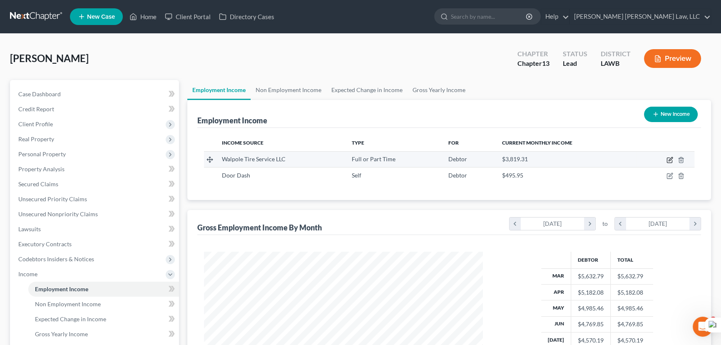
click at [667, 160] on icon "button" at bounding box center [669, 159] width 7 height 7
select select "0"
select select "19"
select select "3"
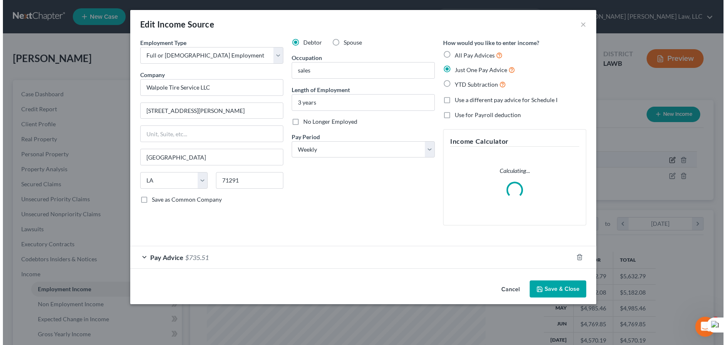
scroll to position [149, 298]
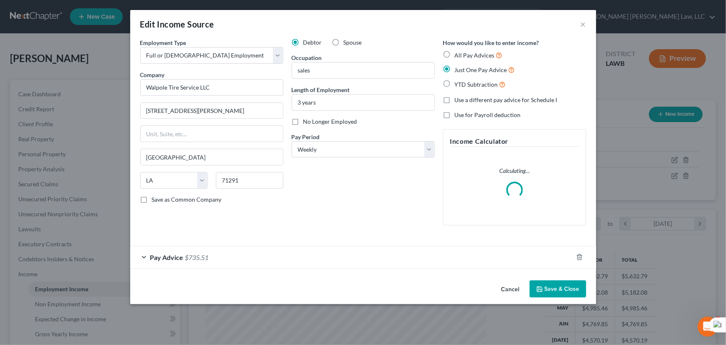
click at [370, 259] on div "Pay Advice $735.51" at bounding box center [351, 257] width 443 height 22
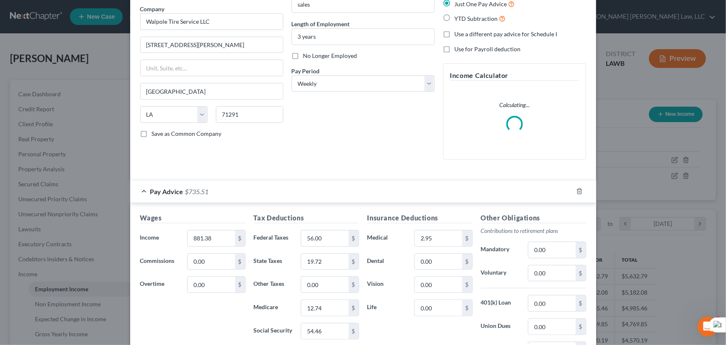
scroll to position [171, 0]
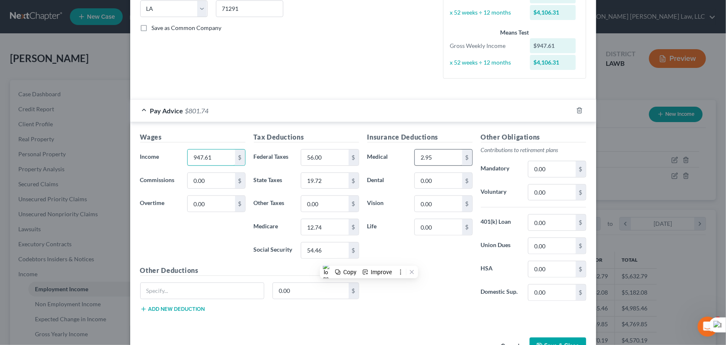
type input "947.61"
click at [434, 154] on input "2.95" at bounding box center [438, 157] width 47 height 16
click at [328, 155] on input "56.00" at bounding box center [324, 157] width 47 height 16
type input "64"
click at [313, 248] on input "54.46" at bounding box center [324, 250] width 47 height 16
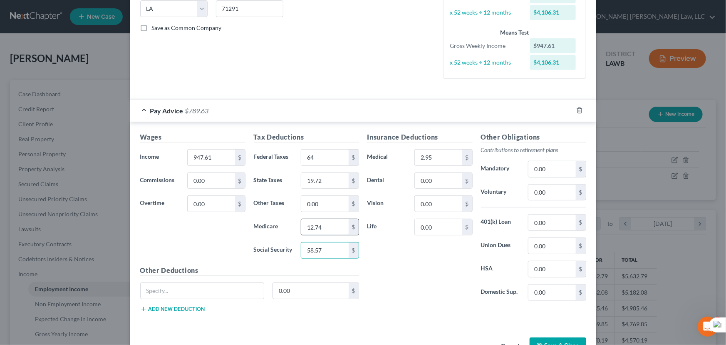
type input "58.57"
click at [332, 230] on input "12.74" at bounding box center [324, 227] width 47 height 16
type input "13.70"
click at [332, 186] on input "19.72" at bounding box center [324, 181] width 47 height 16
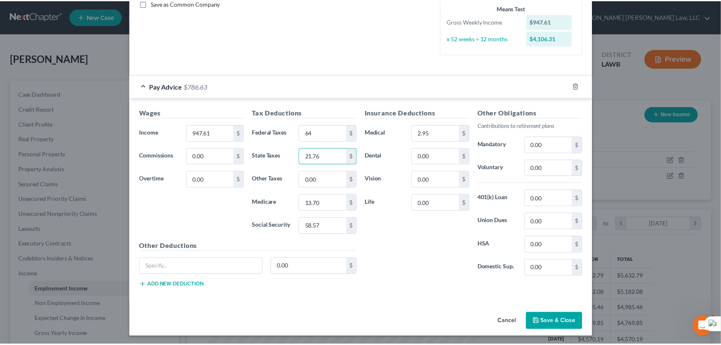
scroll to position [196, 0]
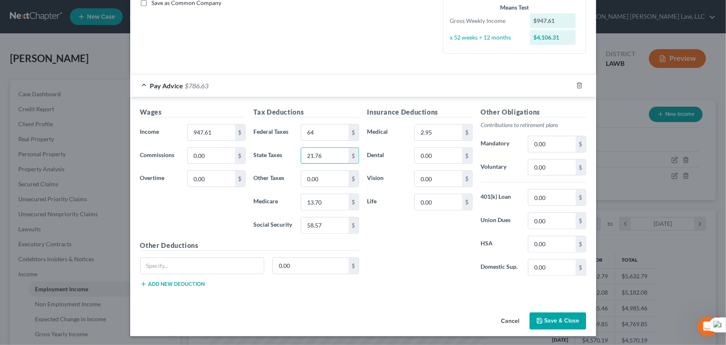
type input "21.76"
click at [546, 324] on button "Save & Close" at bounding box center [558, 320] width 57 height 17
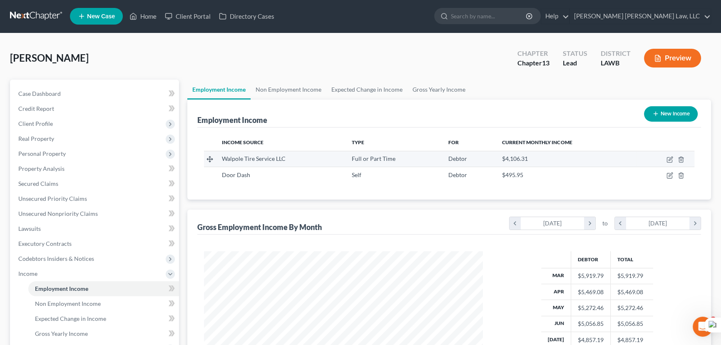
scroll to position [0, 0]
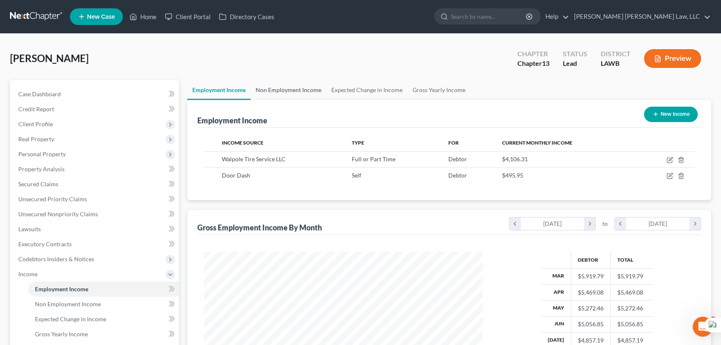
drag, startPoint x: 290, startPoint y: 98, endPoint x: 291, endPoint y: 94, distance: 4.3
click at [290, 98] on link "Non Employment Income" at bounding box center [289, 90] width 76 height 20
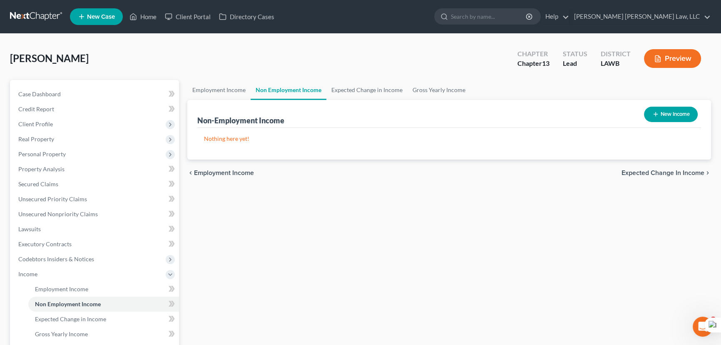
click at [470, 94] on ul "Employment Income Non Employment Income Expected Change in Income Gross Yearly …" at bounding box center [449, 90] width 524 height 20
click at [412, 87] on link "Gross Yearly Income" at bounding box center [438, 90] width 63 height 20
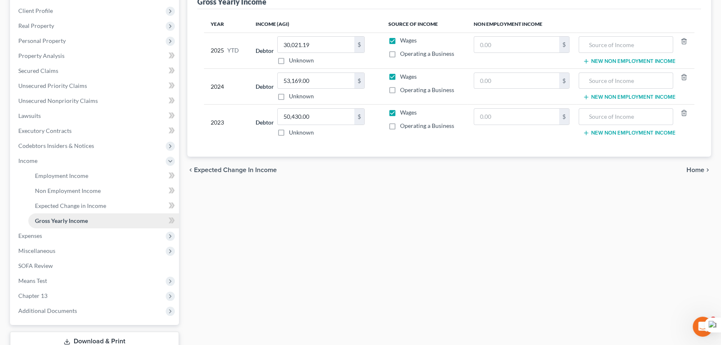
scroll to position [151, 0]
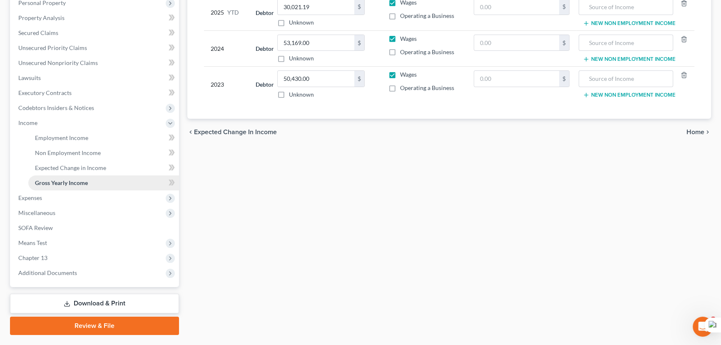
click at [51, 187] on link "Gross Yearly Income" at bounding box center [103, 182] width 151 height 15
click at [50, 199] on span "Expenses" at bounding box center [95, 197] width 167 height 15
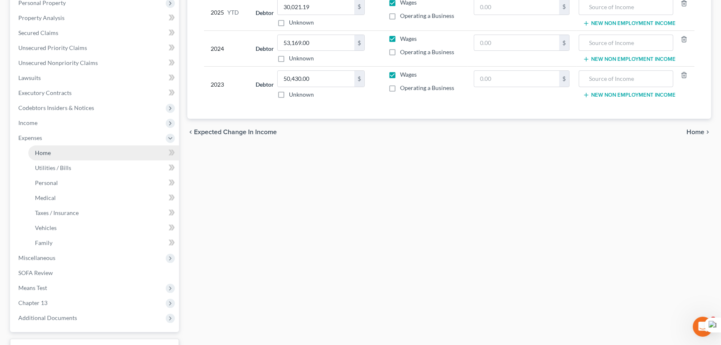
click at [57, 155] on link "Home" at bounding box center [103, 152] width 151 height 15
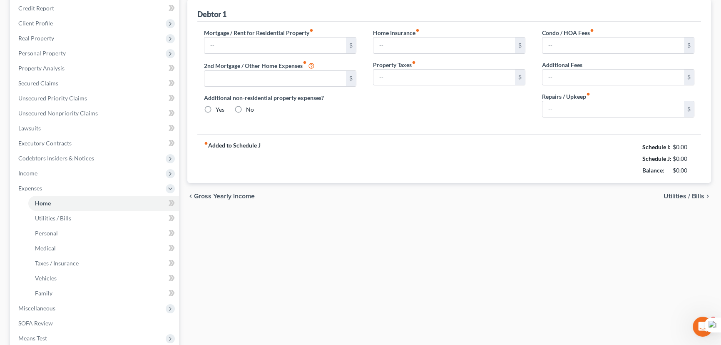
type input "300.00"
type input "0.00"
radio input "true"
type input "0.00"
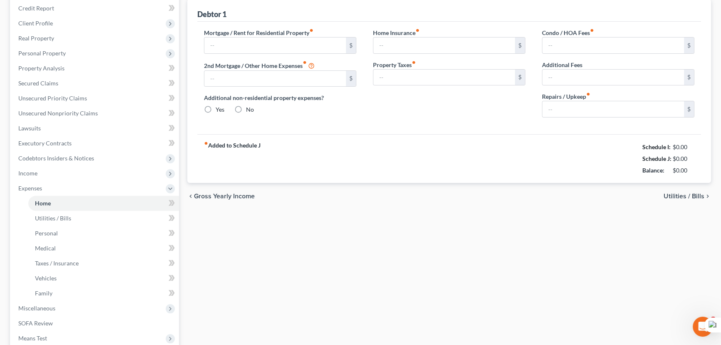
type input "0.00"
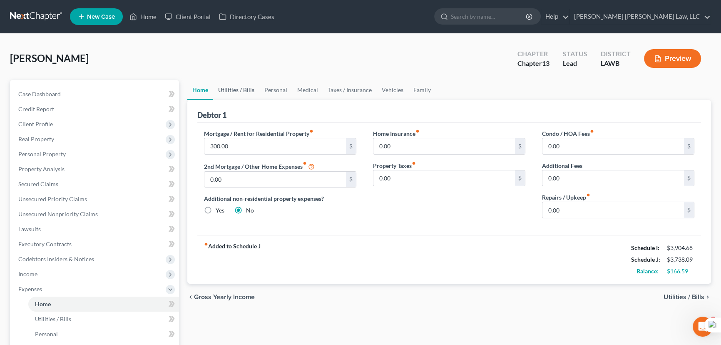
click at [254, 94] on link "Utilities / Bills" at bounding box center [236, 90] width 46 height 20
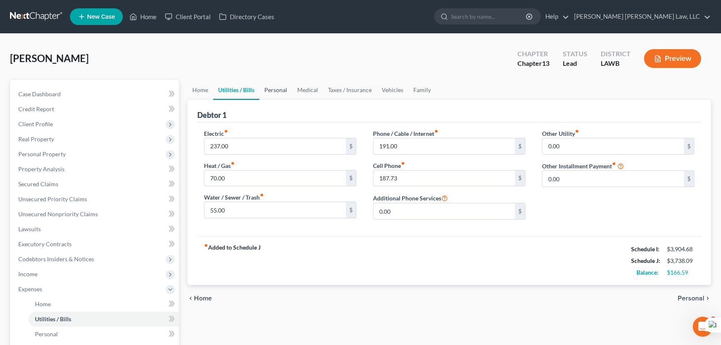
click at [276, 88] on link "Personal" at bounding box center [275, 90] width 33 height 20
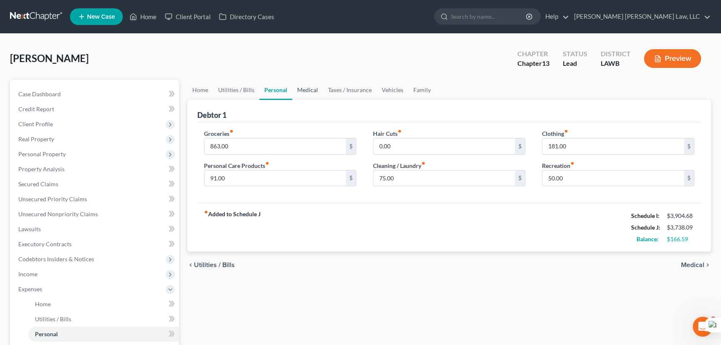
click at [310, 90] on link "Medical" at bounding box center [307, 90] width 31 height 20
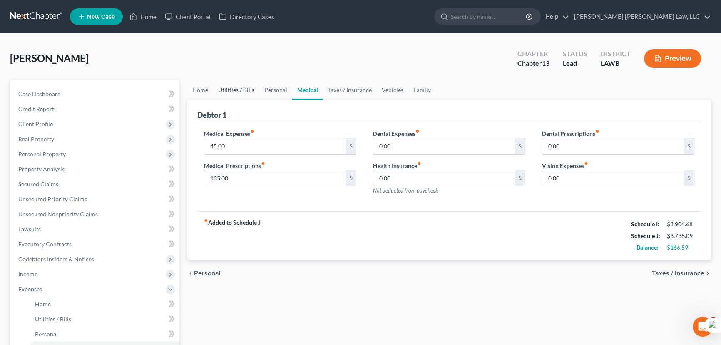
click at [231, 80] on link "Utilities / Bills" at bounding box center [236, 90] width 46 height 20
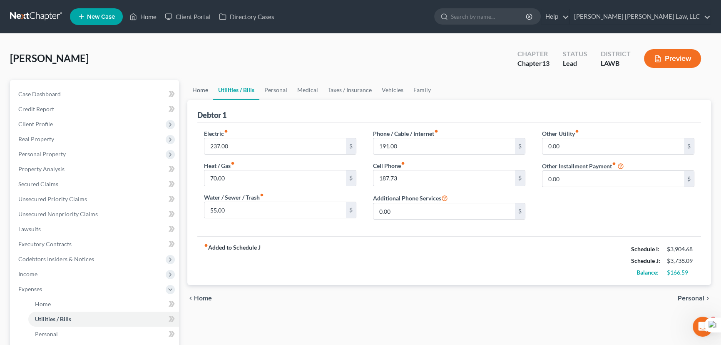
click at [195, 94] on link "Home" at bounding box center [200, 90] width 26 height 20
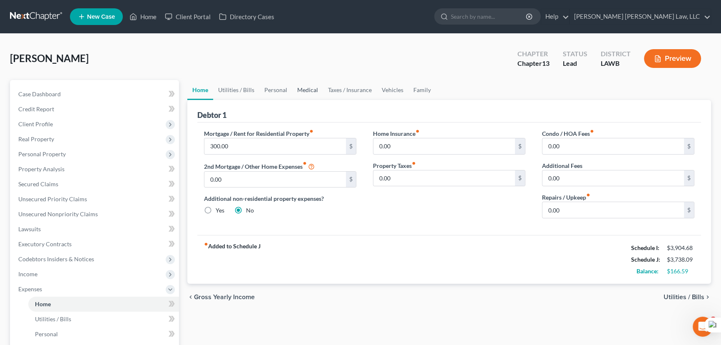
click at [314, 90] on link "Medical" at bounding box center [307, 90] width 31 height 20
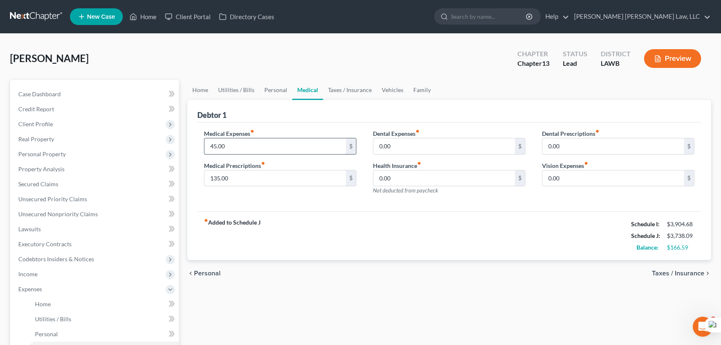
click at [261, 146] on input "45.00" at bounding box center [274, 146] width 141 height 16
click at [283, 171] on input "135.00" at bounding box center [274, 178] width 141 height 16
click at [63, 191] on link "Unsecured Priority Claims" at bounding box center [95, 198] width 167 height 15
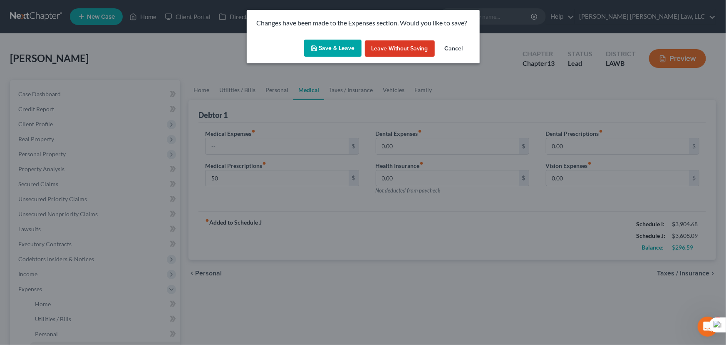
click at [316, 57] on div "Save & Leave Leave without Saving Cancel" at bounding box center [363, 49] width 233 height 27
click at [319, 50] on button "Save & Leave" at bounding box center [332, 48] width 57 height 17
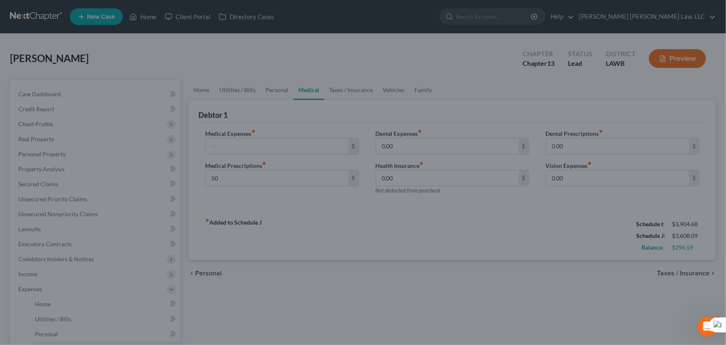
type input "50.00"
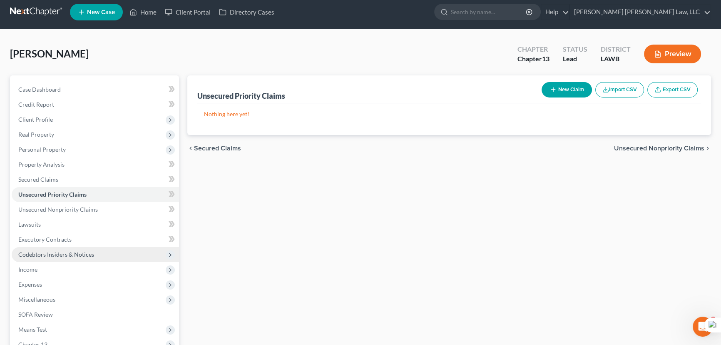
scroll to position [112, 0]
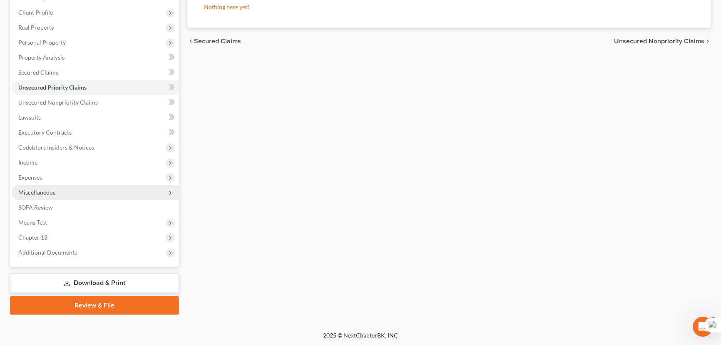
drag, startPoint x: 65, startPoint y: 195, endPoint x: 66, endPoint y: 188, distance: 7.5
click at [65, 193] on span "Miscellaneous" at bounding box center [95, 192] width 167 height 15
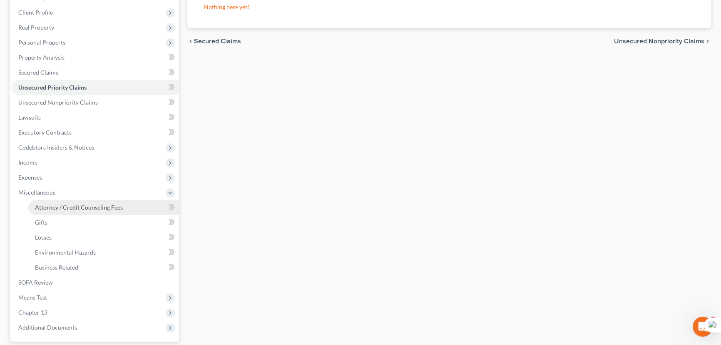
click at [76, 212] on link "Attorney / Credit Counseling Fees" at bounding box center [103, 207] width 151 height 15
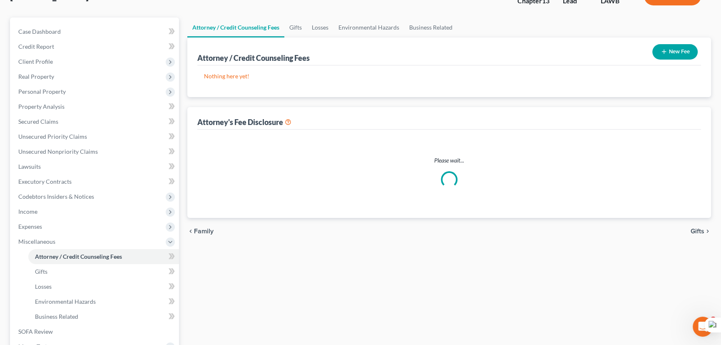
scroll to position [1, 0]
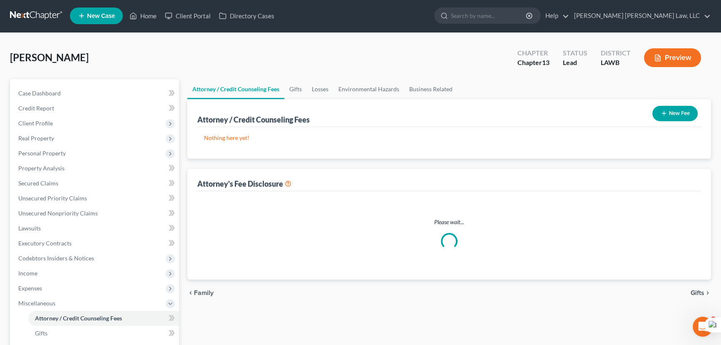
select select "1"
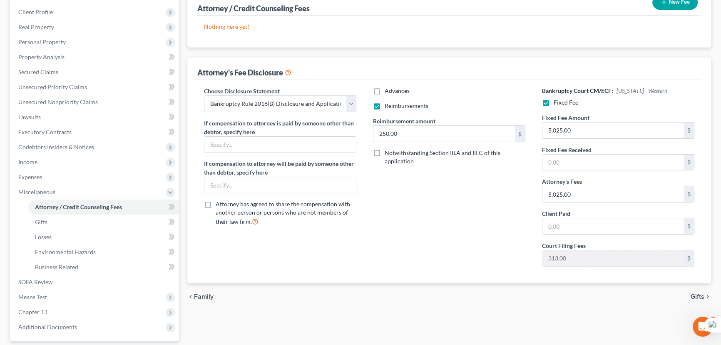
scroll to position [75, 0]
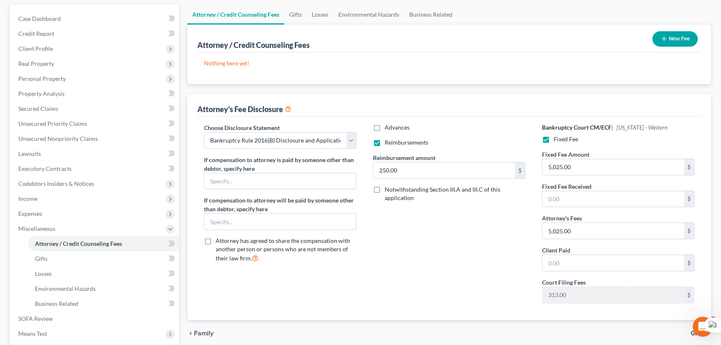
click at [685, 42] on button "New Fee" at bounding box center [674, 38] width 45 height 15
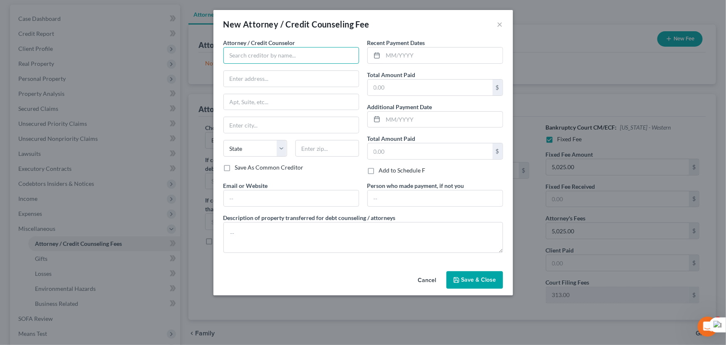
click at [248, 52] on input "text" at bounding box center [291, 55] width 136 height 17
type input "E Orum Young Law Office"
type input "[STREET_ADDRESS][US_STATE]"
type input "Monroe"
select select "19"
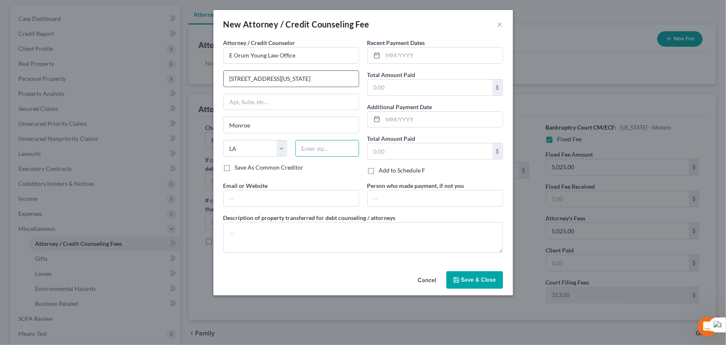
type input "71201"
click at [454, 47] on div at bounding box center [435, 55] width 136 height 17
click at [455, 48] on input "text" at bounding box center [442, 55] width 119 height 16
type input "08/2025"
click at [445, 83] on input "text" at bounding box center [430, 87] width 125 height 16
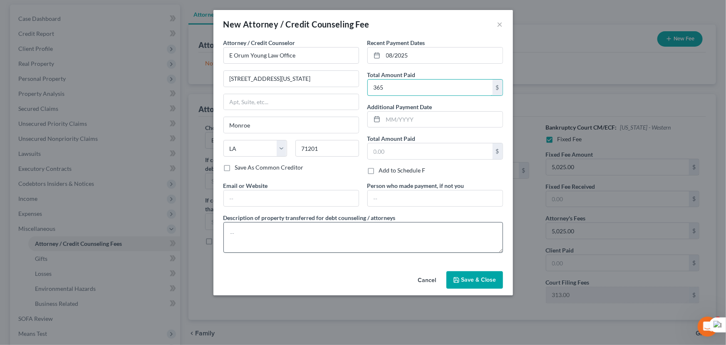
type input "365"
click at [344, 249] on textarea at bounding box center [363, 237] width 280 height 31
type textarea "credit report, credit counseling, filing fee"
click at [470, 276] on span "Save & Close" at bounding box center [478, 279] width 35 height 7
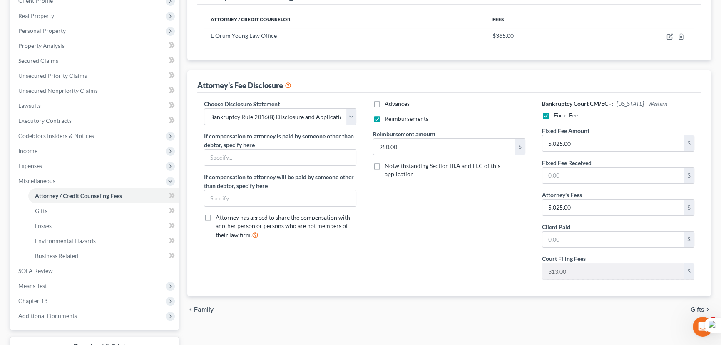
scroll to position [186, 0]
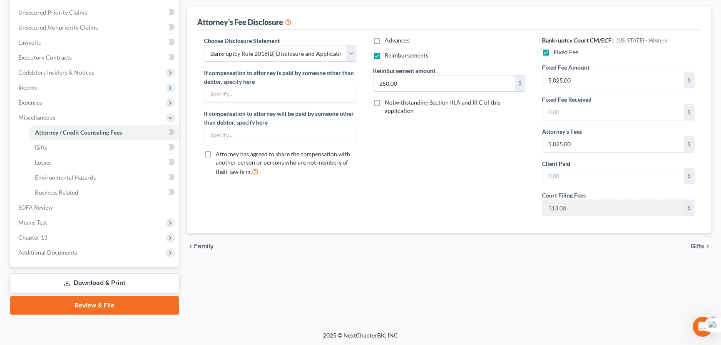
drag, startPoint x: 58, startPoint y: 245, endPoint x: 64, endPoint y: 278, distance: 33.3
click at [58, 245] on span "Additional Documents" at bounding box center [95, 252] width 167 height 15
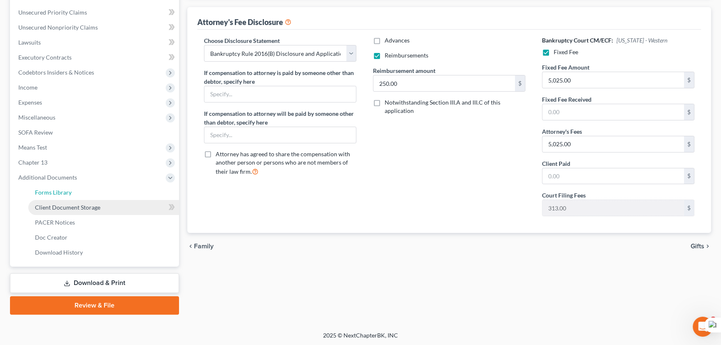
drag, startPoint x: 64, startPoint y: 194, endPoint x: 63, endPoint y: 209, distance: 15.0
click at [64, 193] on span "Forms Library" at bounding box center [53, 192] width 37 height 7
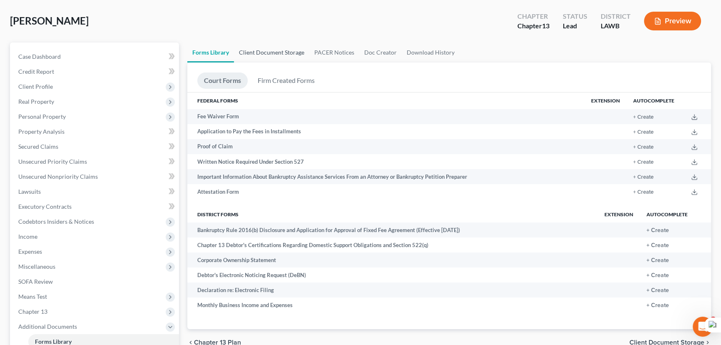
click at [273, 46] on link "Client Document Storage" at bounding box center [271, 52] width 75 height 20
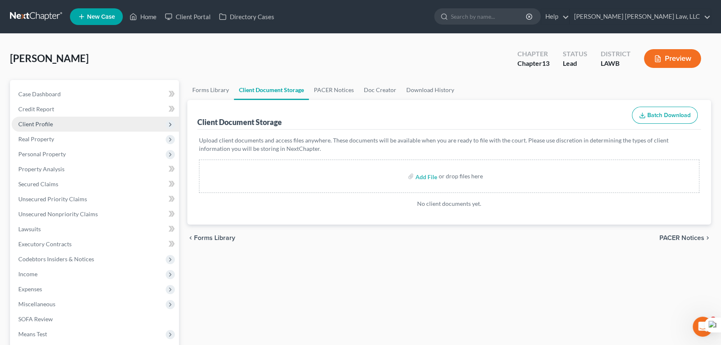
click at [47, 125] on span "Client Profile" at bounding box center [35, 123] width 35 height 7
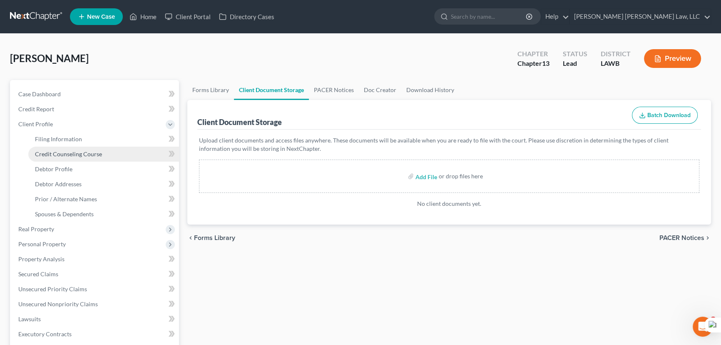
click at [62, 153] on span "Credit Counseling Course" at bounding box center [68, 153] width 67 height 7
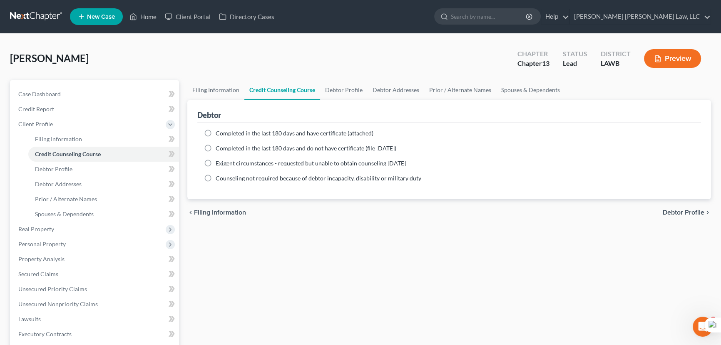
click at [216, 146] on label "Completed in the last 180 days and do not have certificate (file [DATE])" at bounding box center [306, 148] width 181 height 8
click at [219, 146] on input "Completed in the last 180 days and do not have certificate (file [DATE])" at bounding box center [221, 146] width 5 height 5
radio input "true"
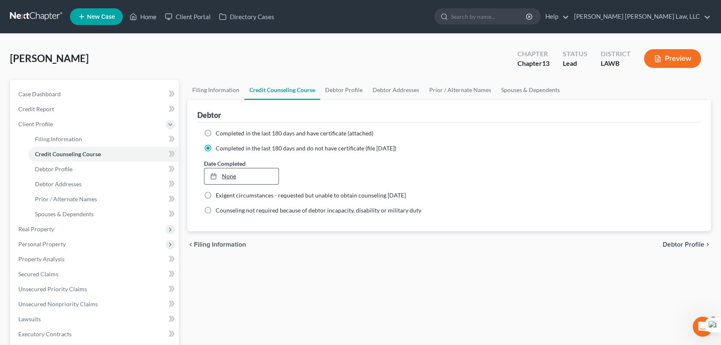
click at [238, 174] on link "None" at bounding box center [241, 176] width 74 height 16
type input "[DATE]"
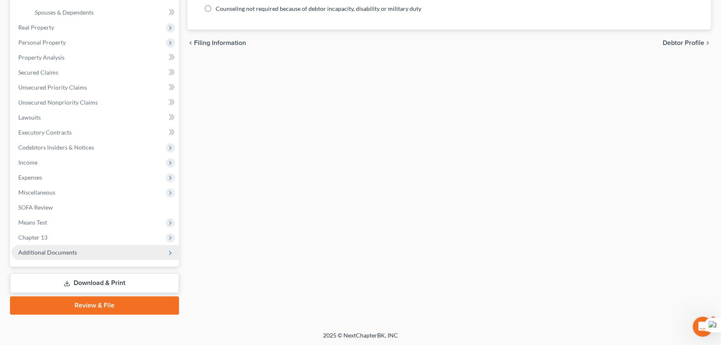
click at [80, 250] on span "Additional Documents" at bounding box center [95, 252] width 167 height 15
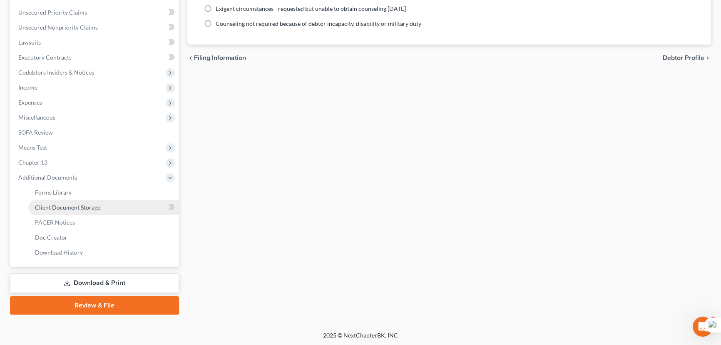
click at [90, 206] on span "Client Document Storage" at bounding box center [67, 206] width 65 height 7
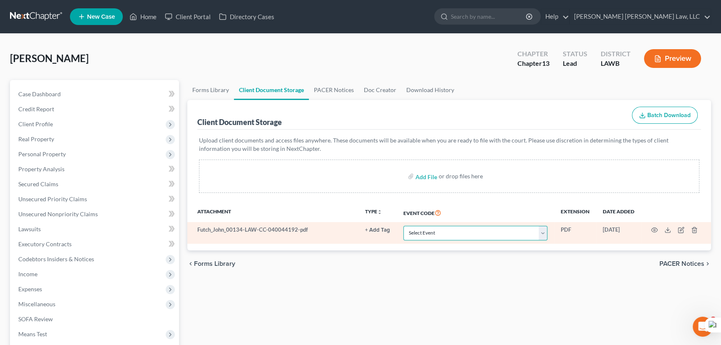
click at [445, 231] on select "Select Event 20 Largest Unsecured Creditors Amended Creditor Matrix (Fee) Amend…" at bounding box center [475, 233] width 144 height 15
select select "9"
click at [403, 226] on select "Select Event 20 Largest Unsecured Creditors Amended Creditor Matrix (Fee) Amend…" at bounding box center [475, 233] width 144 height 15
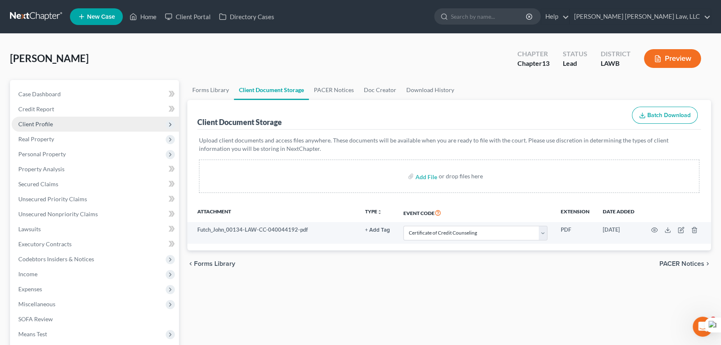
click at [57, 125] on span "Client Profile" at bounding box center [95, 124] width 167 height 15
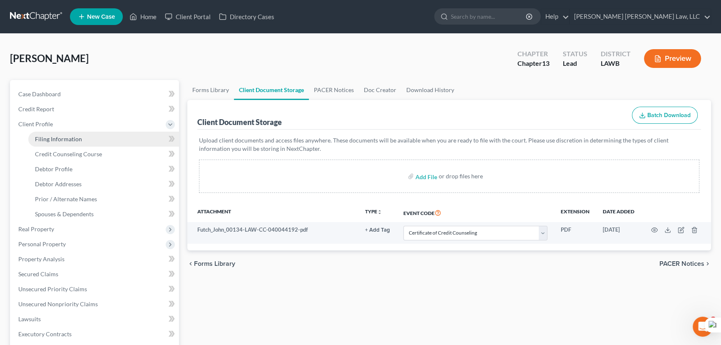
click at [67, 140] on span "Filing Information" at bounding box center [58, 138] width 47 height 7
select select "1"
select select "0"
select select "3"
select select "36"
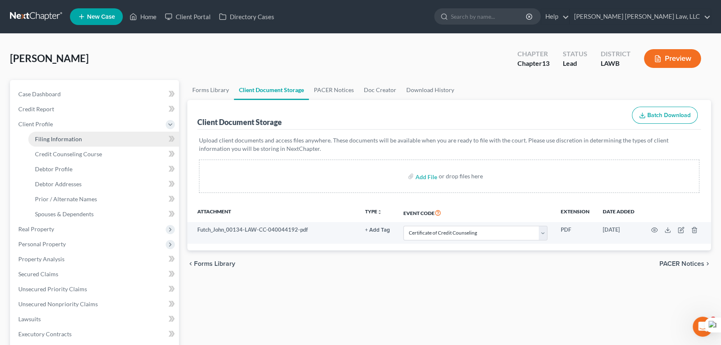
select select "0"
select select "19"
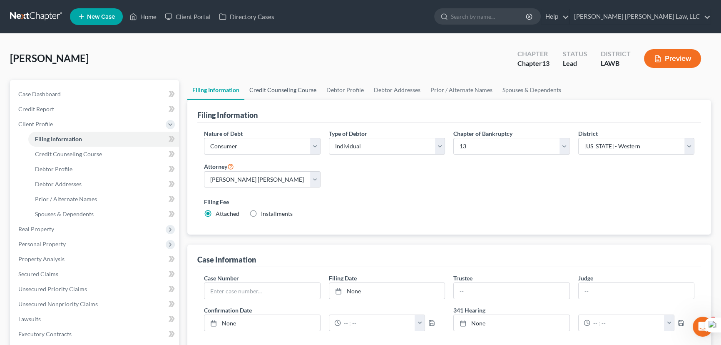
click at [264, 83] on link "Credit Counseling Course" at bounding box center [282, 90] width 77 height 20
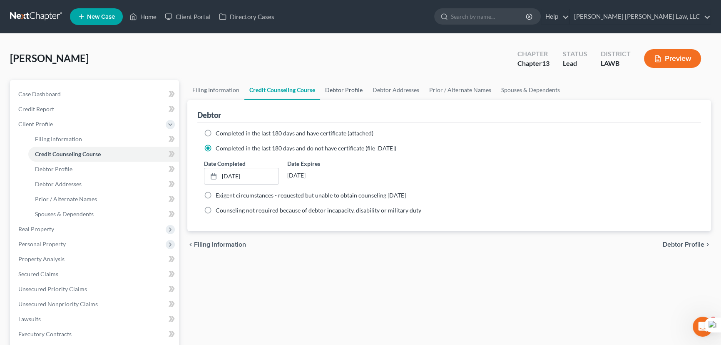
click at [340, 86] on link "Debtor Profile" at bounding box center [343, 90] width 47 height 20
select select "3"
select select "1"
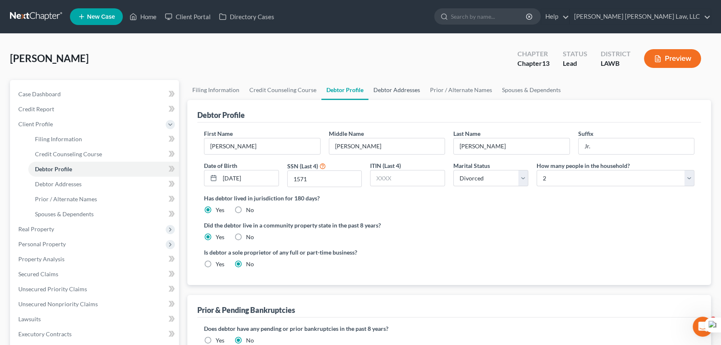
click at [401, 89] on link "Debtor Addresses" at bounding box center [396, 90] width 57 height 20
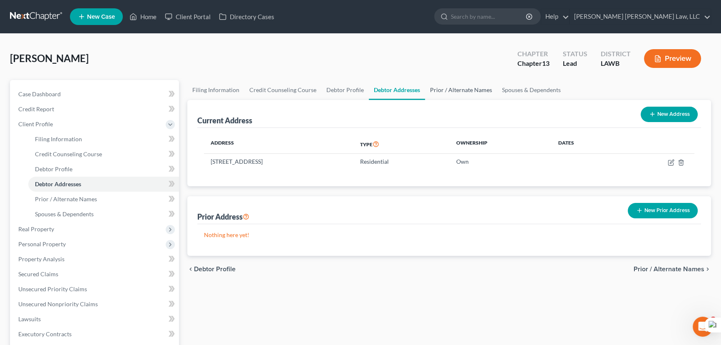
click at [463, 89] on link "Prior / Alternate Names" at bounding box center [461, 90] width 72 height 20
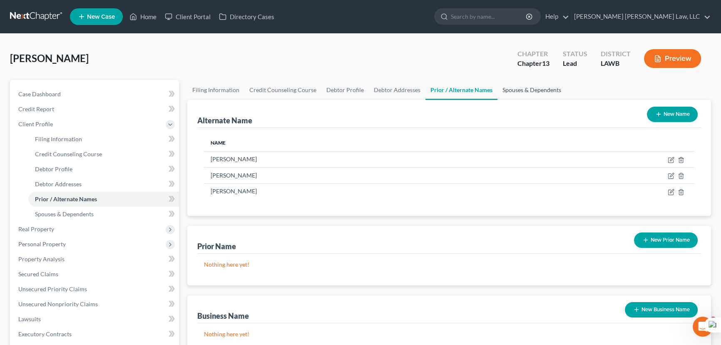
click at [528, 88] on link "Spouses & Dependents" at bounding box center [531, 90] width 69 height 20
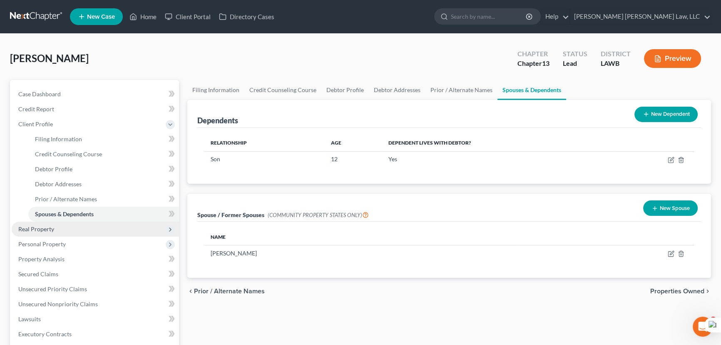
click at [90, 230] on span "Real Property" at bounding box center [95, 228] width 167 height 15
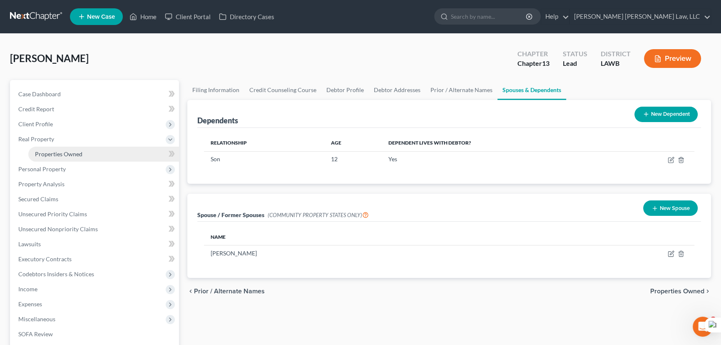
click at [84, 150] on link "Properties Owned" at bounding box center [103, 153] width 151 height 15
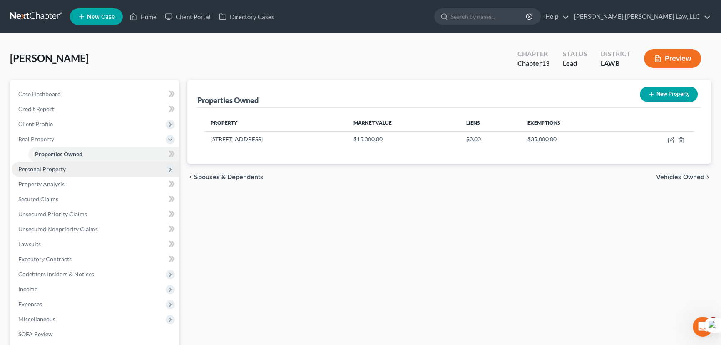
click at [102, 164] on span "Personal Property" at bounding box center [95, 168] width 167 height 15
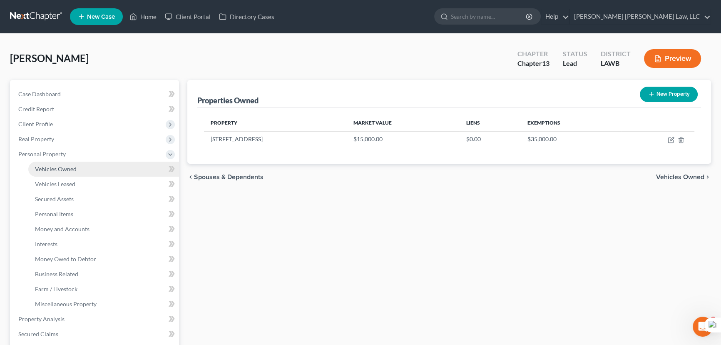
click at [98, 173] on link "Vehicles Owned" at bounding box center [103, 168] width 151 height 15
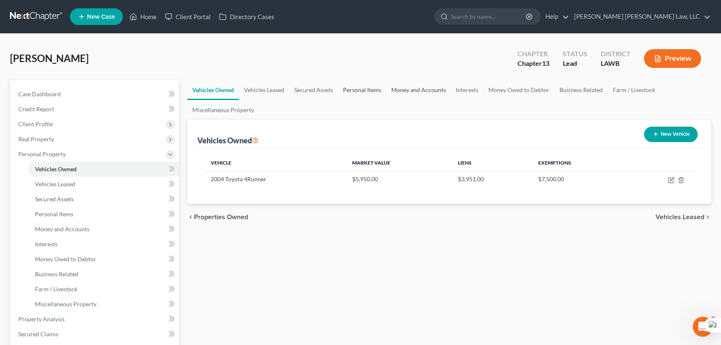
click at [357, 84] on link "Personal Items" at bounding box center [362, 90] width 48 height 20
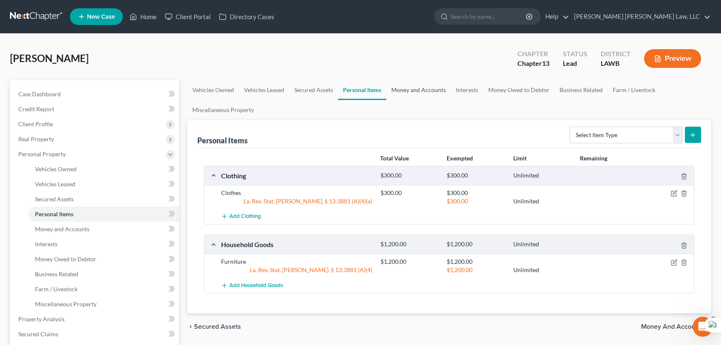
click at [423, 87] on link "Money and Accounts" at bounding box center [418, 90] width 65 height 20
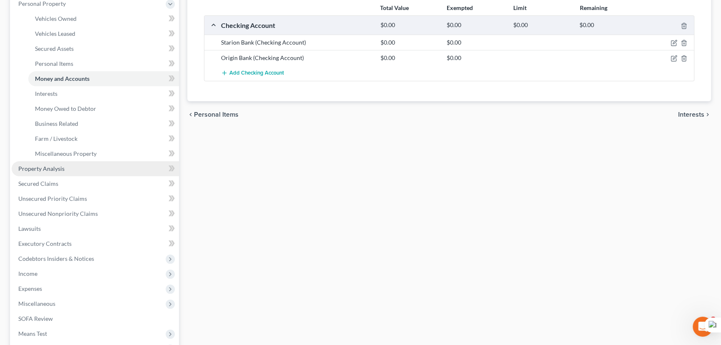
scroll to position [151, 0]
click at [68, 187] on link "Secured Claims" at bounding box center [95, 182] width 167 height 15
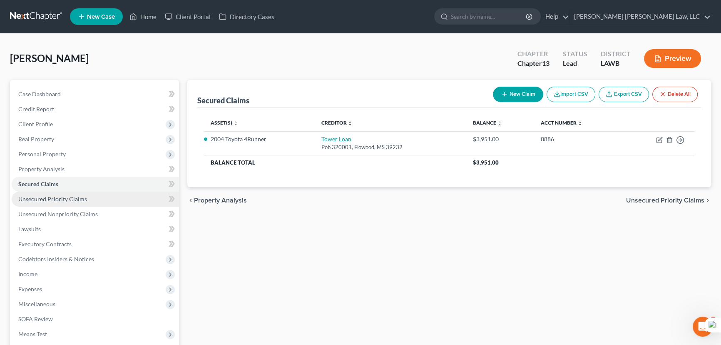
click at [84, 203] on link "Unsecured Priority Claims" at bounding box center [95, 198] width 167 height 15
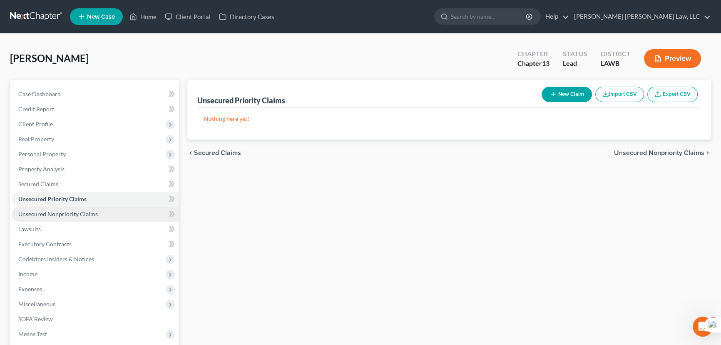
click at [86, 217] on link "Unsecured Nonpriority Claims" at bounding box center [95, 213] width 167 height 15
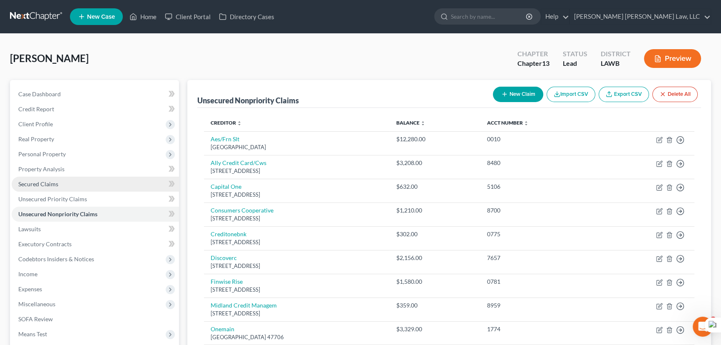
click at [91, 185] on link "Secured Claims" at bounding box center [95, 183] width 167 height 15
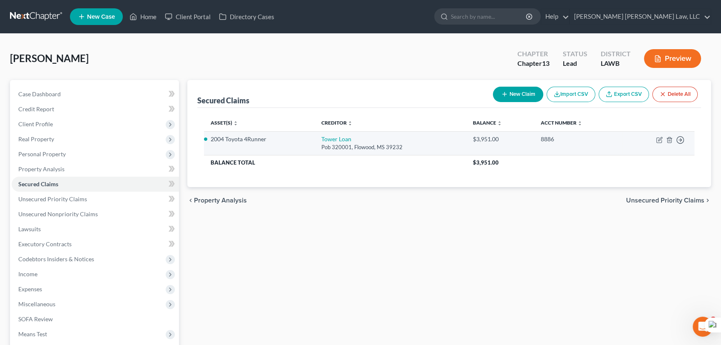
click at [653, 141] on td "Move to E Move to F Move to G Move to Notice Only" at bounding box center [658, 143] width 72 height 24
click at [658, 141] on icon "button" at bounding box center [659, 139] width 7 height 7
select select "25"
select select "3"
select select "0"
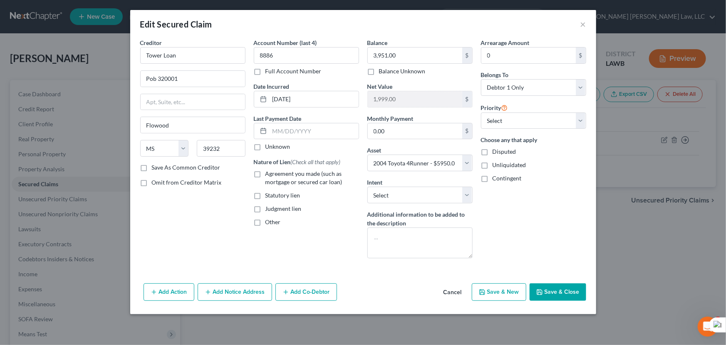
click at [265, 176] on label "Agreement you made (such as mortgage or secured car loan)" at bounding box center [312, 177] width 94 height 17
click at [269, 175] on input "Agreement you made (such as mortgage or secured car loan)" at bounding box center [271, 171] width 5 height 5
checkbox input "true"
click at [564, 285] on button "Save & Close" at bounding box center [558, 291] width 57 height 17
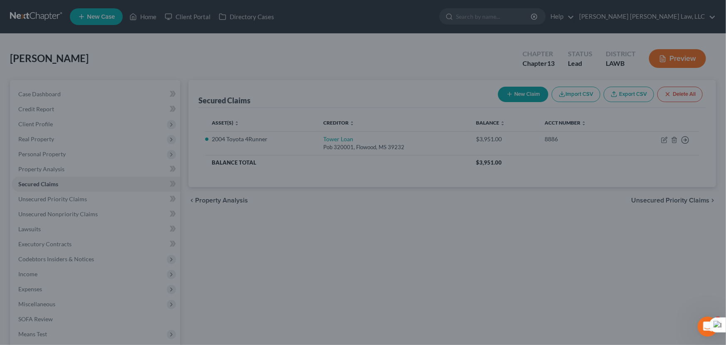
select select
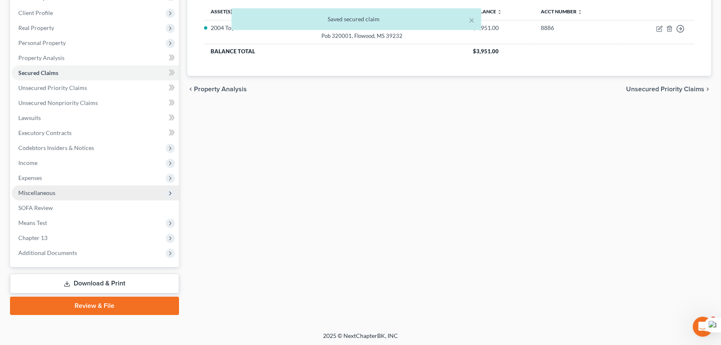
scroll to position [112, 0]
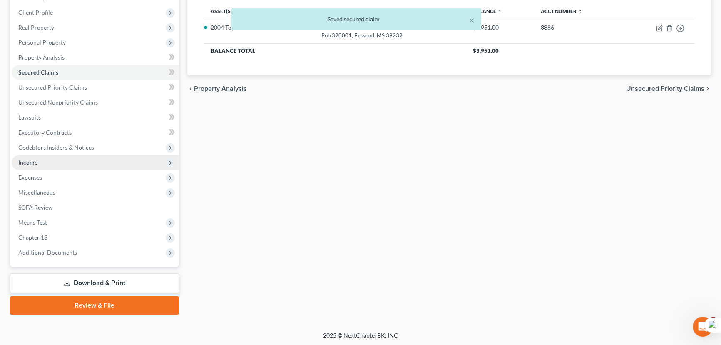
click at [81, 158] on span "Income" at bounding box center [95, 162] width 167 height 15
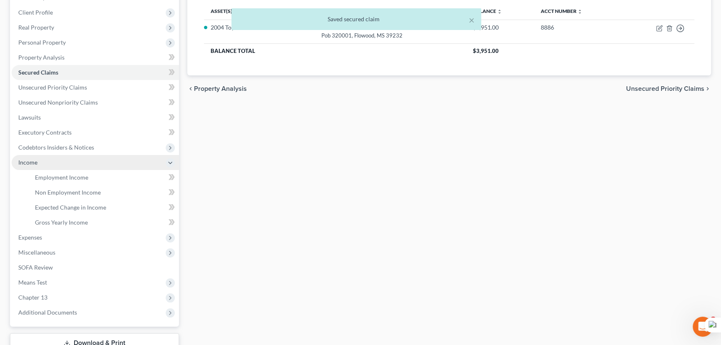
drag, startPoint x: 91, startPoint y: 149, endPoint x: 95, endPoint y: 166, distance: 17.2
click at [91, 149] on span "Codebtors Insiders & Notices" at bounding box center [56, 147] width 76 height 7
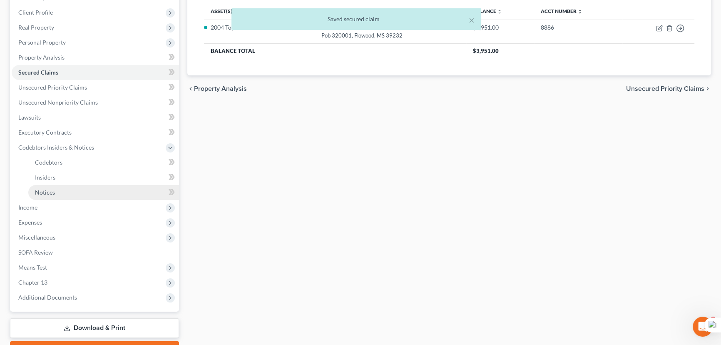
click at [100, 186] on link "Notices" at bounding box center [103, 192] width 151 height 15
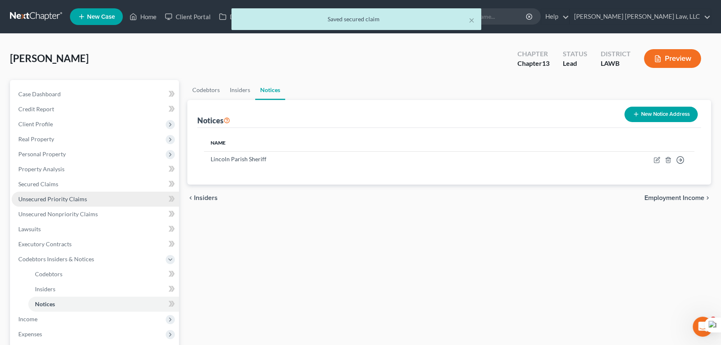
scroll to position [113, 0]
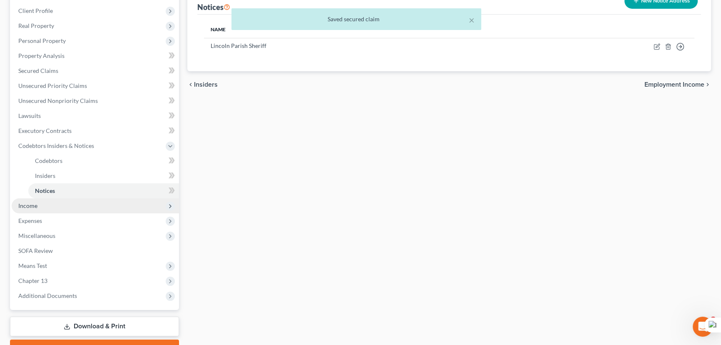
click at [80, 202] on span "Income" at bounding box center [95, 205] width 167 height 15
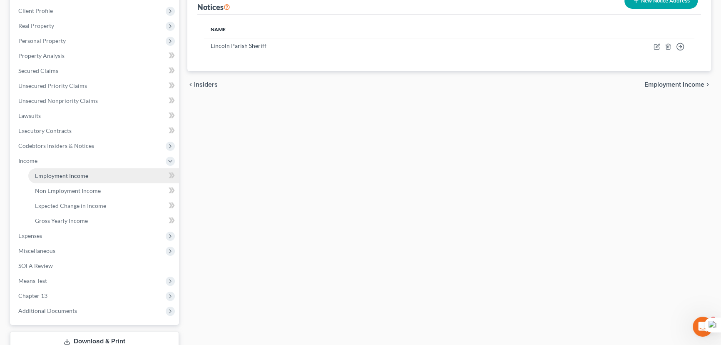
click at [81, 172] on span "Employment Income" at bounding box center [61, 175] width 53 height 7
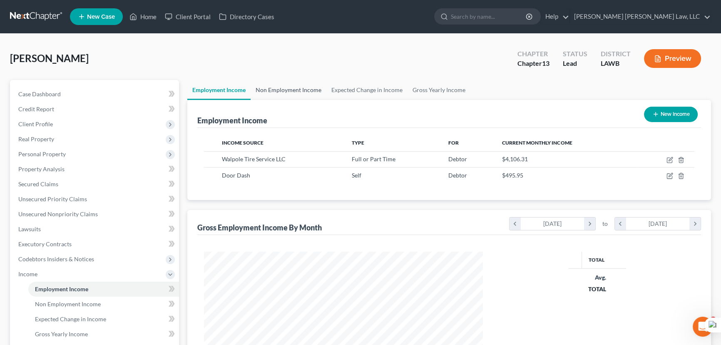
scroll to position [139, 295]
click at [299, 92] on link "Non Employment Income" at bounding box center [289, 90] width 76 height 20
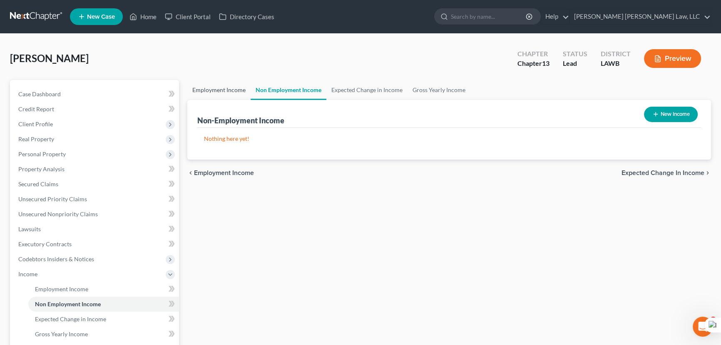
click at [221, 83] on link "Employment Income" at bounding box center [218, 90] width 63 height 20
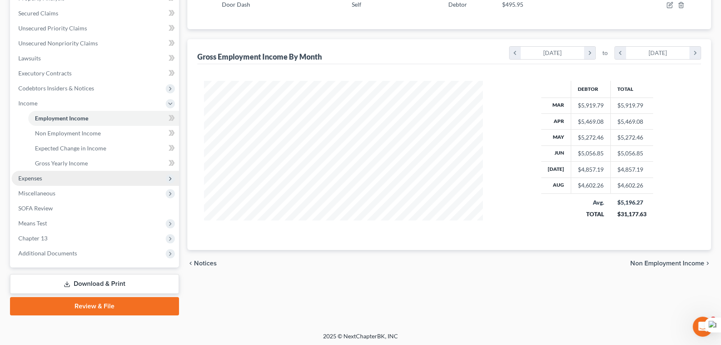
scroll to position [171, 0]
click at [68, 177] on span "Expenses" at bounding box center [95, 177] width 167 height 15
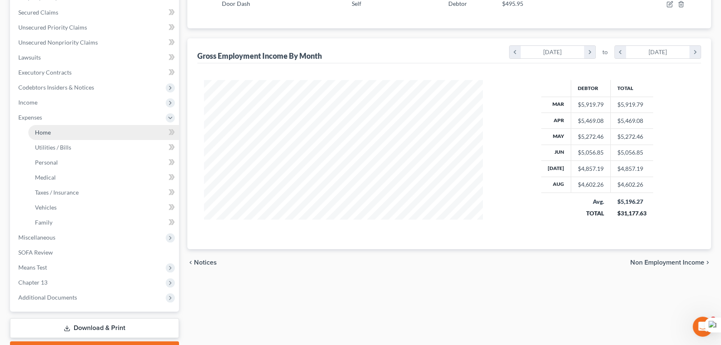
click at [81, 130] on link "Home" at bounding box center [103, 132] width 151 height 15
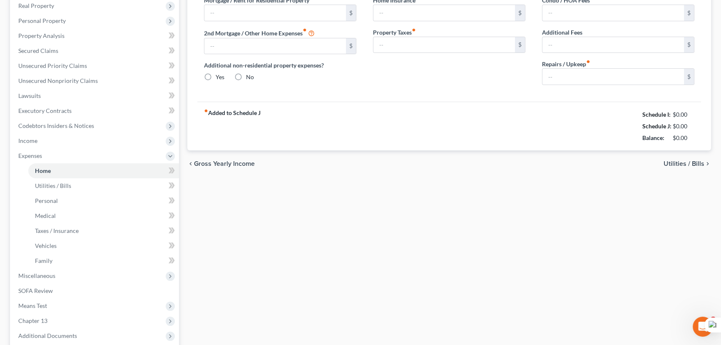
type input "300.00"
type input "0.00"
radio input "true"
type input "0.00"
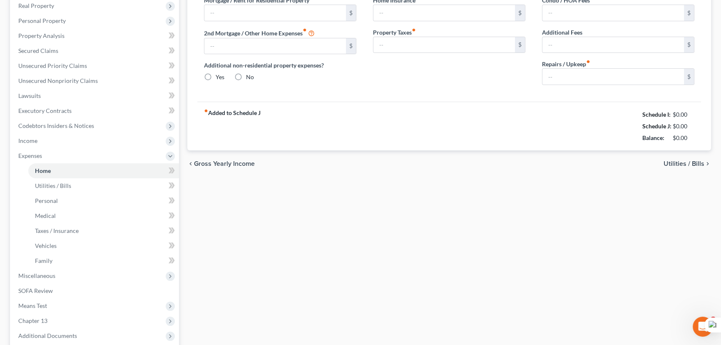
type input "0.00"
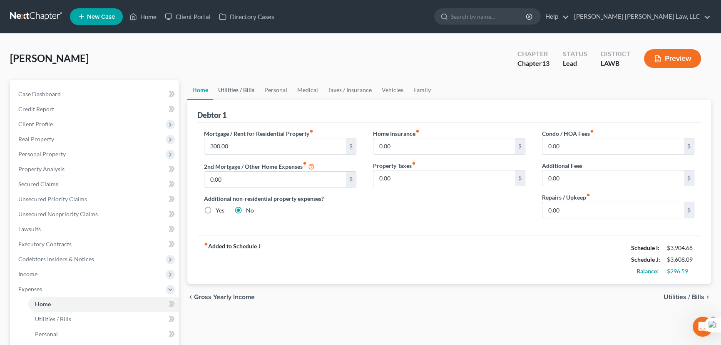
click at [257, 90] on link "Utilities / Bills" at bounding box center [236, 90] width 46 height 20
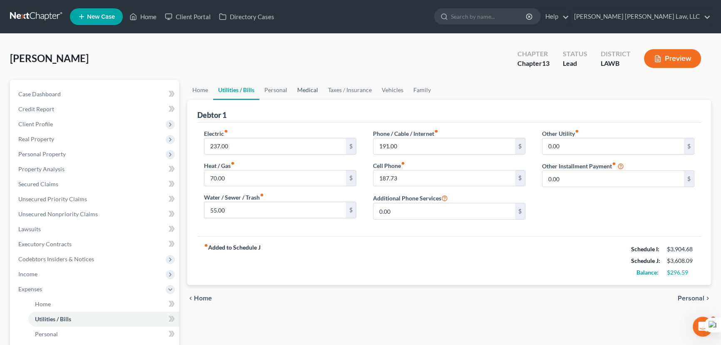
click at [295, 90] on link "Medical" at bounding box center [307, 90] width 31 height 20
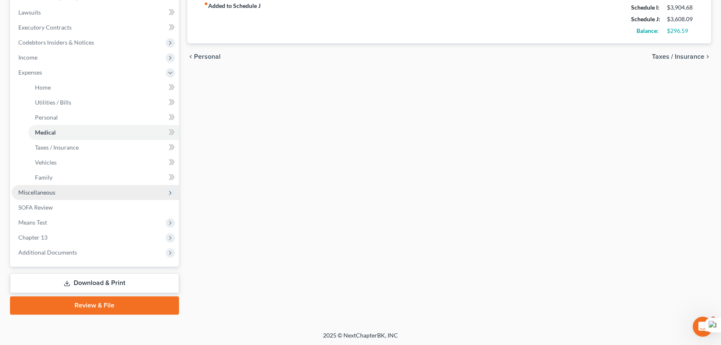
click at [112, 189] on span "Miscellaneous" at bounding box center [95, 192] width 167 height 15
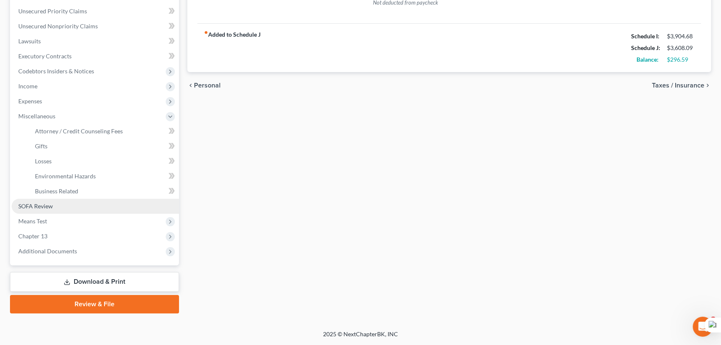
scroll to position [186, 0]
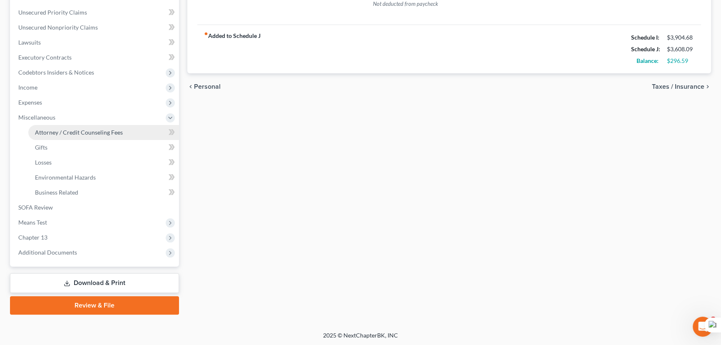
drag, startPoint x: 109, startPoint y: 124, endPoint x: 127, endPoint y: 134, distance: 19.8
click at [109, 125] on link "Attorney / Credit Counseling Fees" at bounding box center [103, 132] width 151 height 15
select select "1"
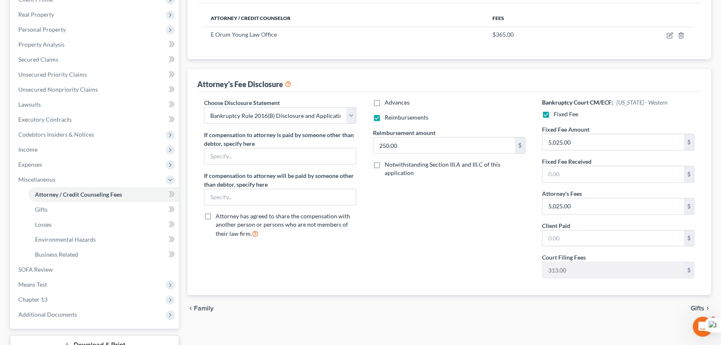
scroll to position [186, 0]
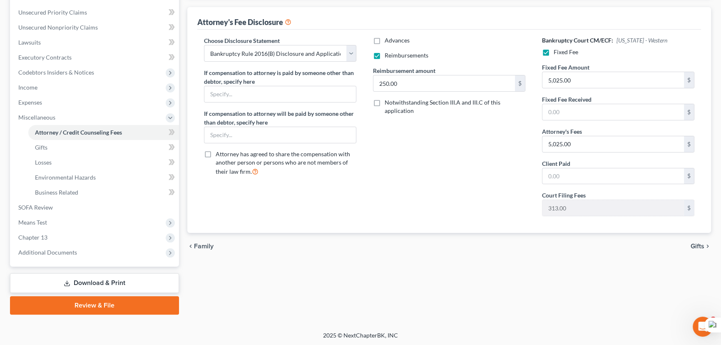
click at [78, 255] on span "Additional Documents" at bounding box center [95, 252] width 167 height 15
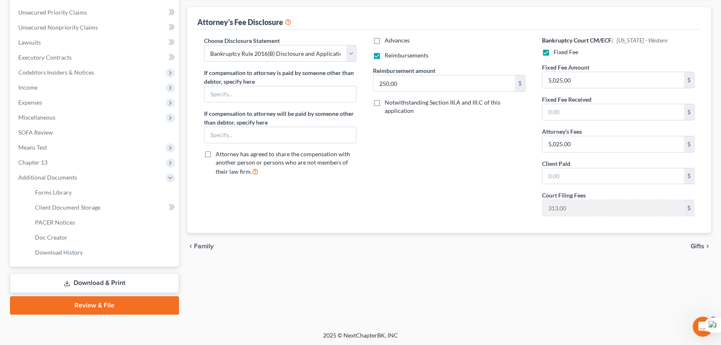
scroll to position [0, 0]
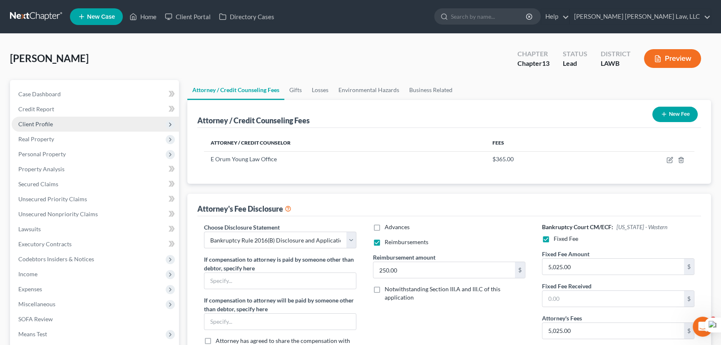
drag, startPoint x: 96, startPoint y: 131, endPoint x: 94, endPoint y: 127, distance: 4.3
click at [96, 131] on span "Real Property" at bounding box center [95, 138] width 167 height 15
click at [94, 127] on span "Client Profile" at bounding box center [95, 124] width 167 height 15
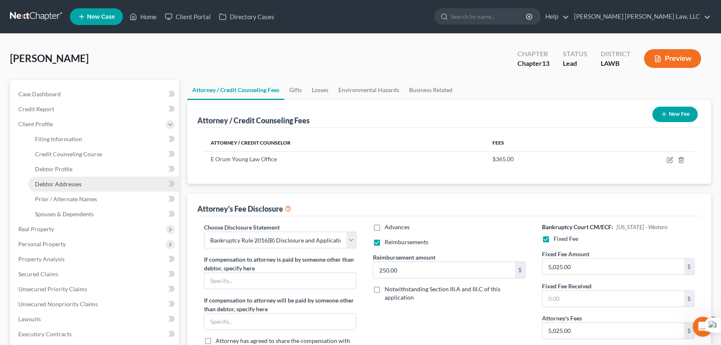
click at [96, 177] on link "Debtor Addresses" at bounding box center [103, 183] width 151 height 15
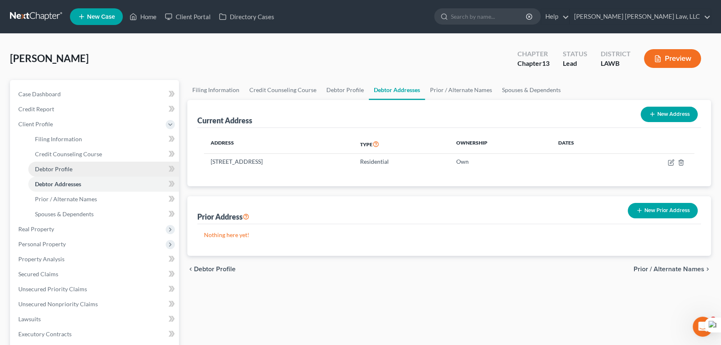
click at [96, 169] on link "Debtor Profile" at bounding box center [103, 168] width 151 height 15
select select "3"
select select "1"
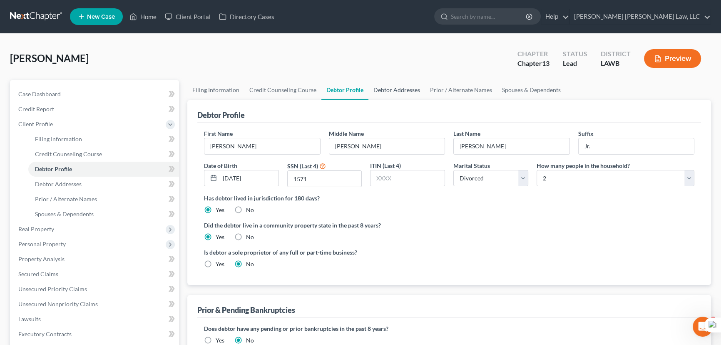
click at [400, 93] on link "Debtor Addresses" at bounding box center [396, 90] width 57 height 20
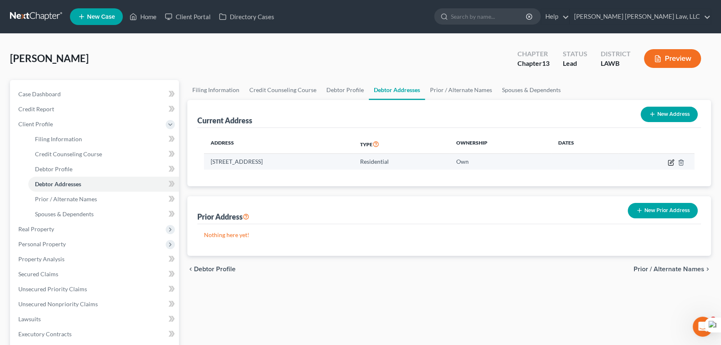
click at [673, 162] on icon "button" at bounding box center [670, 162] width 7 height 7
select select "19"
select select "30"
select select "0"
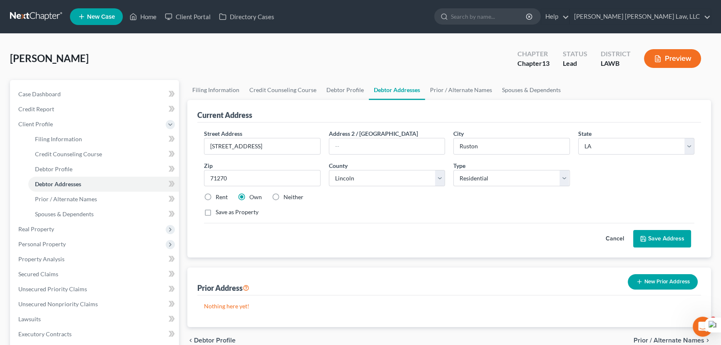
click at [666, 238] on button "Save Address" at bounding box center [662, 238] width 58 height 17
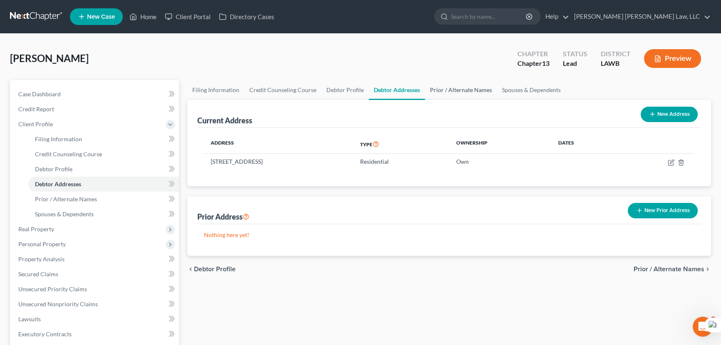
drag, startPoint x: 30, startPoint y: 16, endPoint x: 475, endPoint y: 90, distance: 450.6
click at [30, 16] on link at bounding box center [36, 16] width 53 height 15
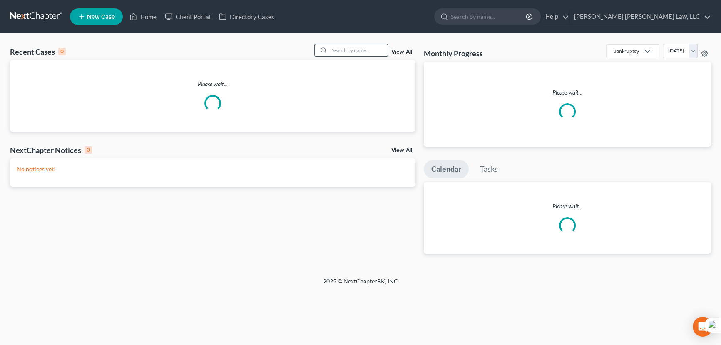
click at [339, 50] on input "search" at bounding box center [358, 50] width 58 height 12
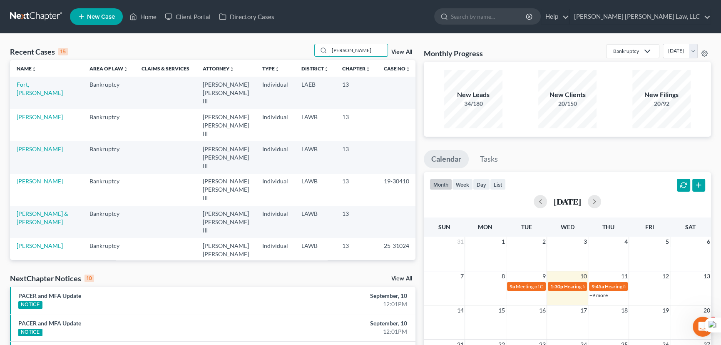
type input "[PERSON_NAME]"
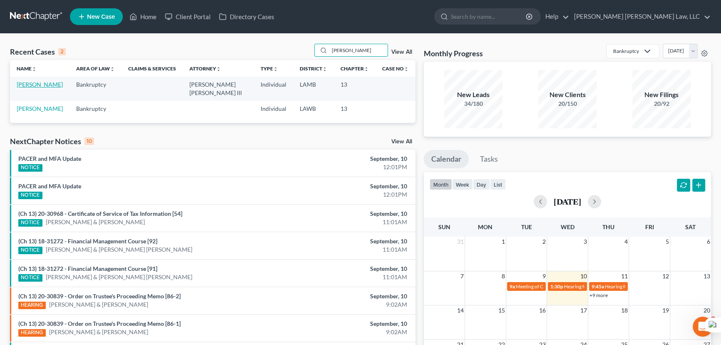
click at [44, 87] on link "[PERSON_NAME]" at bounding box center [40, 84] width 46 height 7
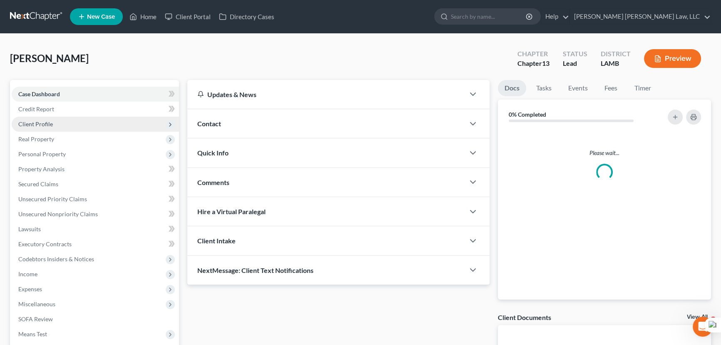
click at [104, 124] on span "Client Profile" at bounding box center [95, 124] width 167 height 15
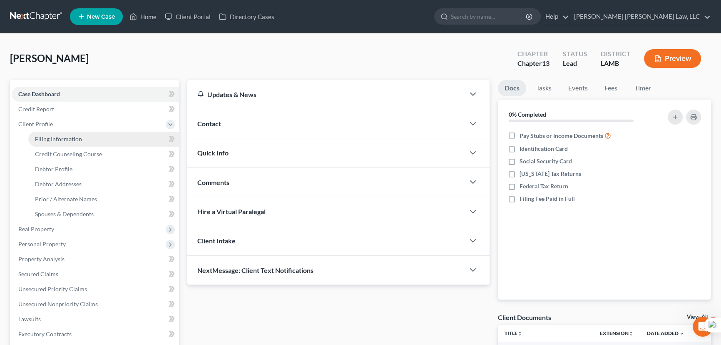
click at [101, 135] on link "Filing Information" at bounding box center [103, 138] width 151 height 15
select select "1"
select select "0"
select select "3"
select select "19"
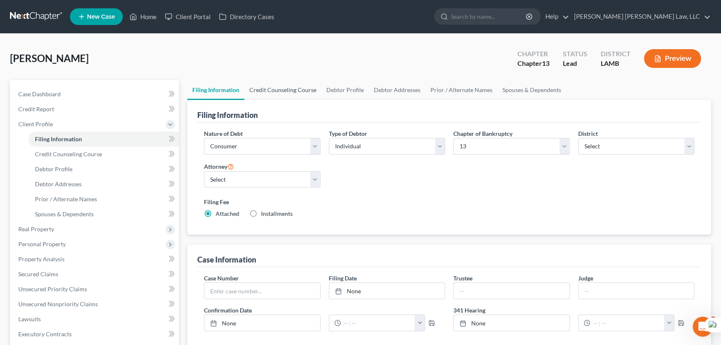
click at [256, 85] on link "Credit Counseling Course" at bounding box center [282, 90] width 77 height 20
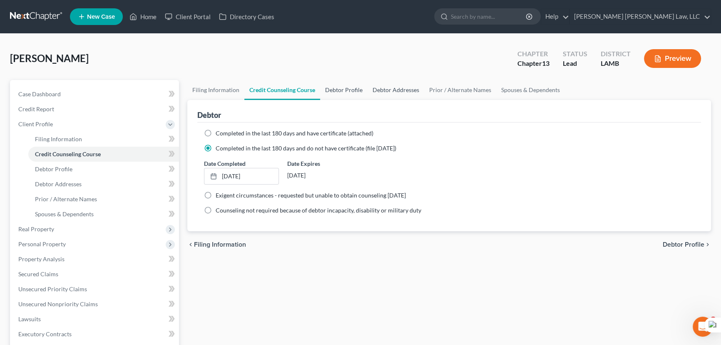
drag, startPoint x: 339, startPoint y: 89, endPoint x: 392, endPoint y: 90, distance: 53.7
click at [339, 89] on link "Debtor Profile" at bounding box center [343, 90] width 47 height 20
select select "0"
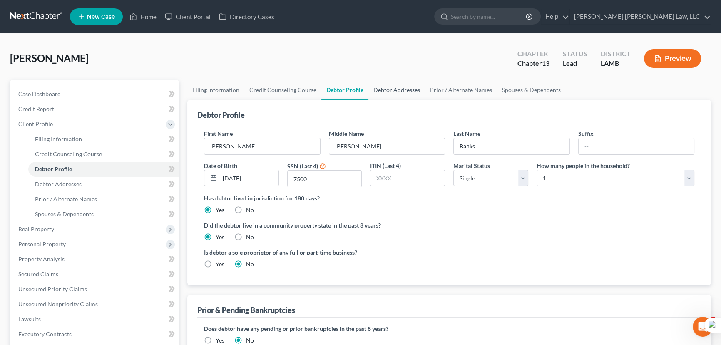
radio input "true"
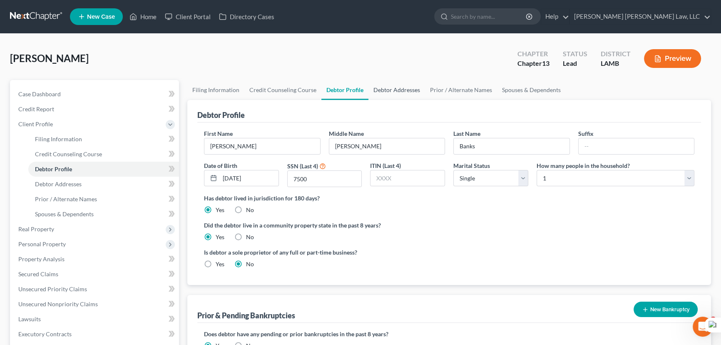
click at [409, 92] on link "Debtor Addresses" at bounding box center [396, 90] width 57 height 20
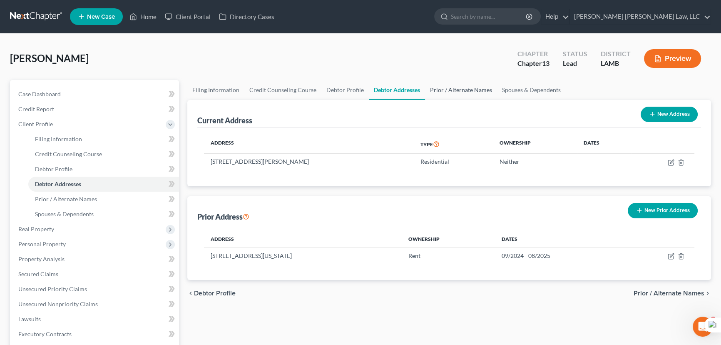
click at [482, 86] on link "Prior / Alternate Names" at bounding box center [461, 90] width 72 height 20
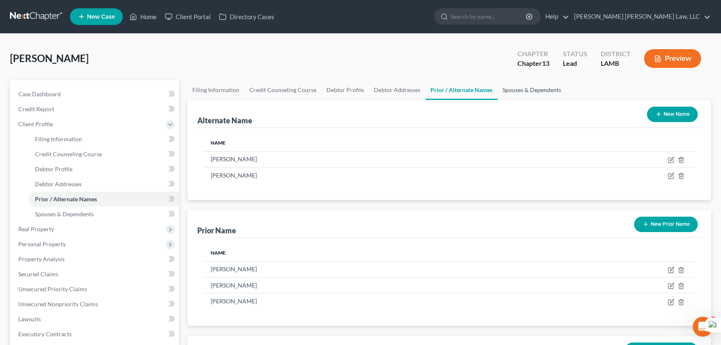
click at [536, 93] on link "Spouses & Dependents" at bounding box center [531, 90] width 69 height 20
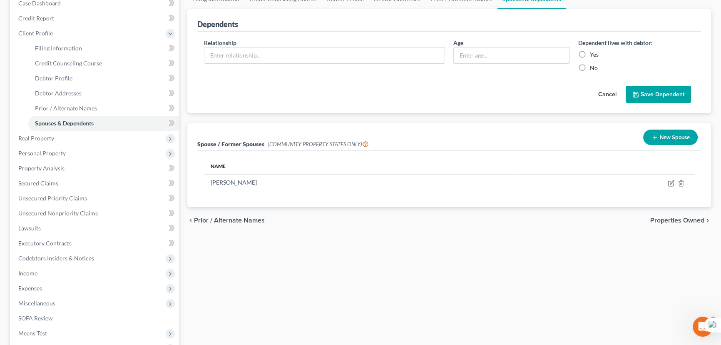
scroll to position [113, 0]
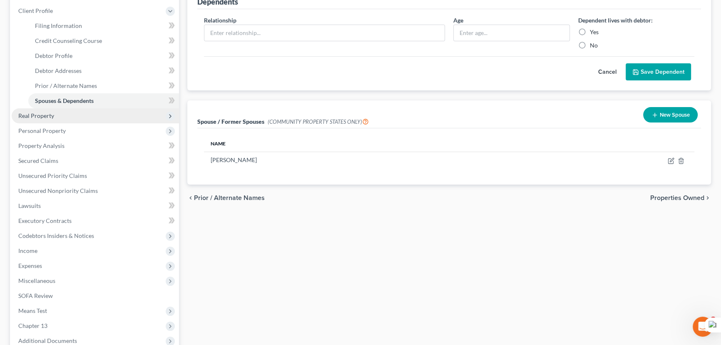
click at [117, 117] on span "Real Property" at bounding box center [95, 115] width 167 height 15
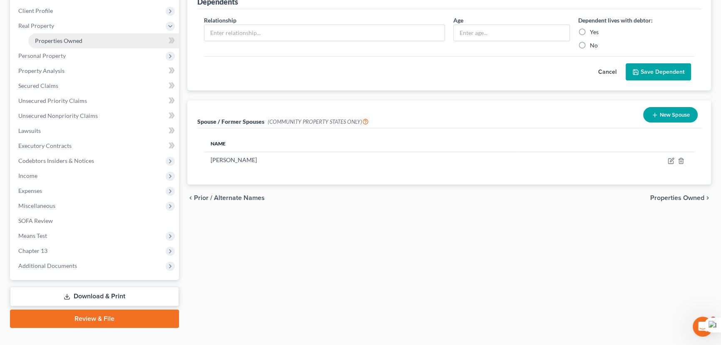
click at [91, 42] on link "Properties Owned" at bounding box center [103, 40] width 151 height 15
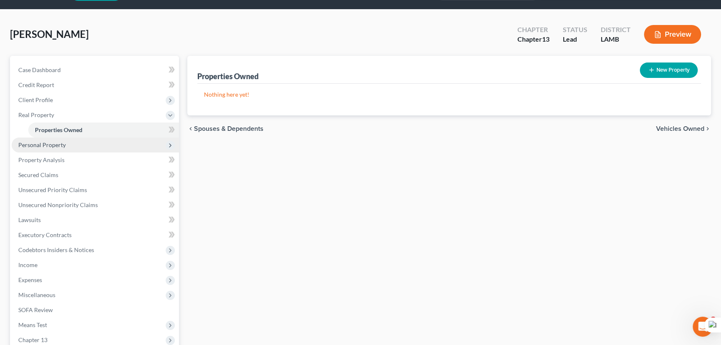
scroll to position [37, 0]
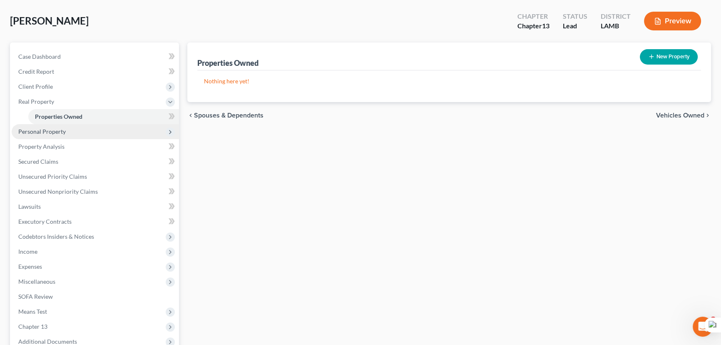
click at [73, 126] on span "Personal Property" at bounding box center [95, 131] width 167 height 15
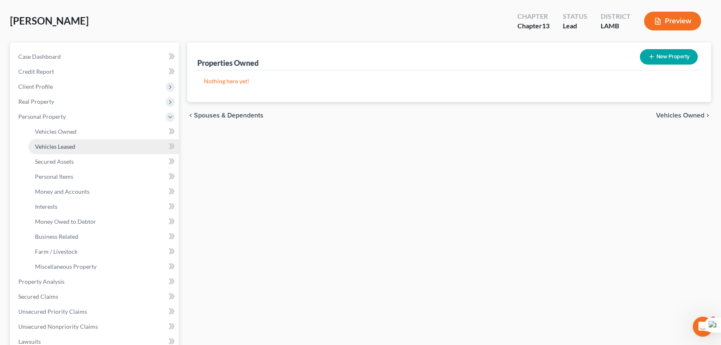
drag, startPoint x: 74, startPoint y: 140, endPoint x: 72, endPoint y: 134, distance: 6.5
click at [73, 140] on link "Vehicles Leased" at bounding box center [103, 146] width 151 height 15
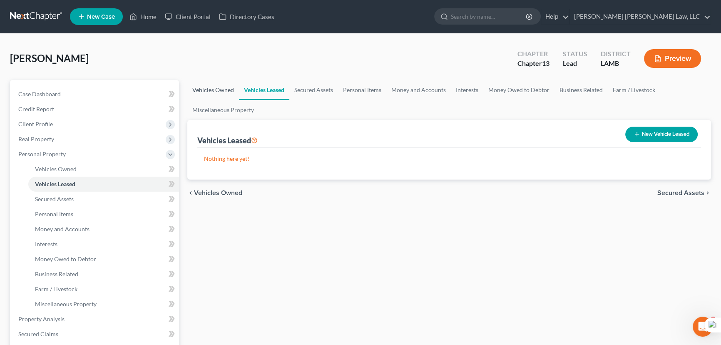
click at [211, 90] on link "Vehicles Owned" at bounding box center [213, 90] width 52 height 20
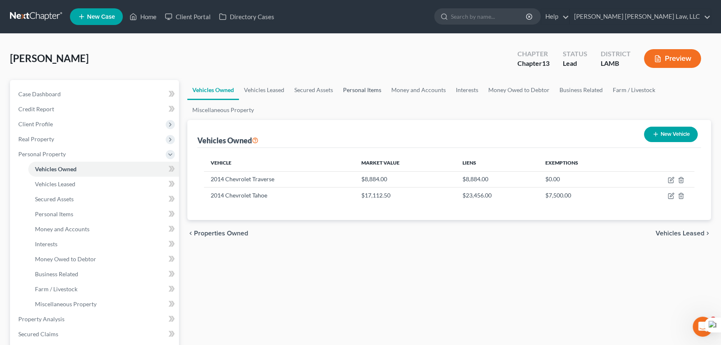
click at [364, 87] on link "Personal Items" at bounding box center [362, 90] width 48 height 20
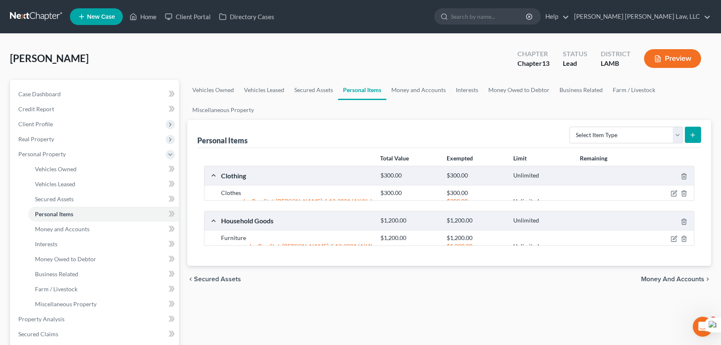
click at [204, 77] on div "[PERSON_NAME] Upgraded Chapter Chapter 13 Status Lead District [GEOGRAPHIC_DATA]" at bounding box center [360, 62] width 701 height 36
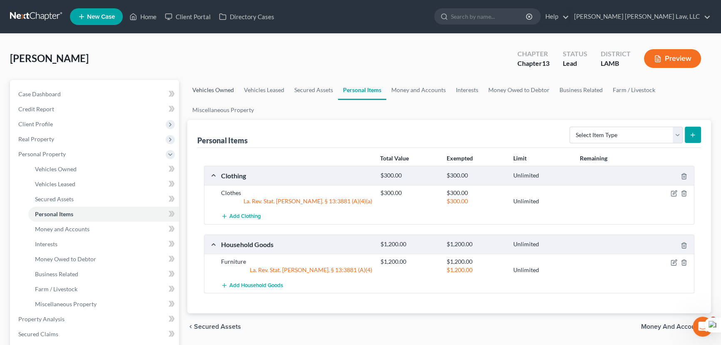
click at [211, 83] on link "Vehicles Owned" at bounding box center [213, 90] width 52 height 20
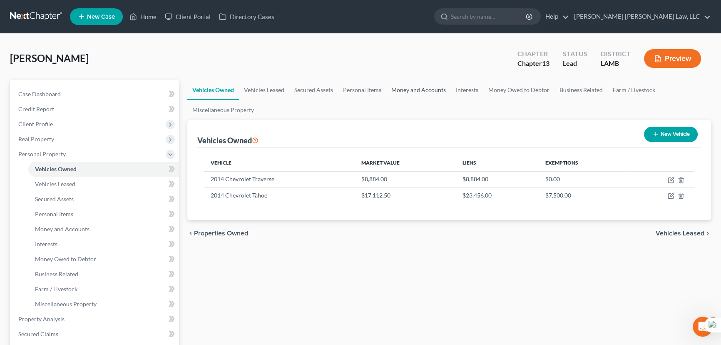
click at [387, 84] on link "Money and Accounts" at bounding box center [418, 90] width 65 height 20
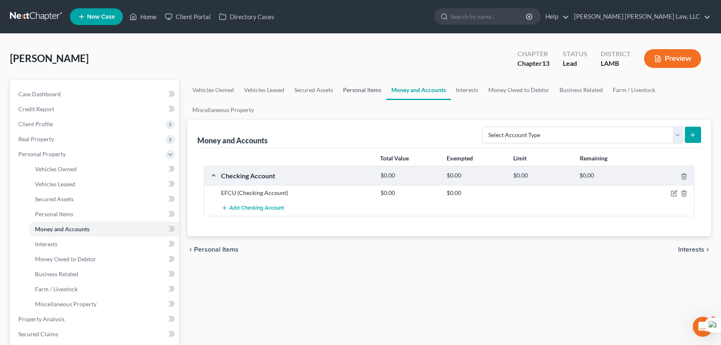
click at [382, 89] on link "Personal Items" at bounding box center [362, 90] width 48 height 20
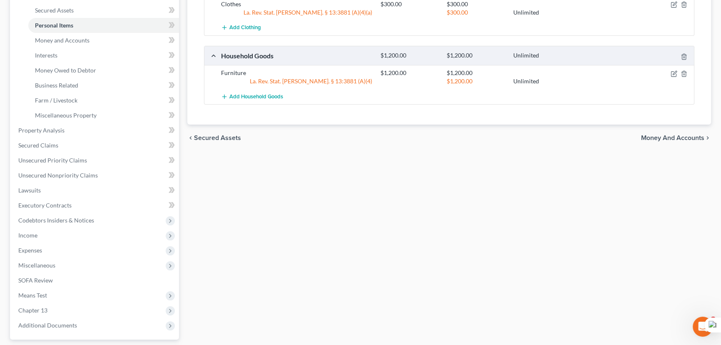
scroll to position [189, 0]
click at [75, 147] on link "Secured Claims" at bounding box center [95, 144] width 167 height 15
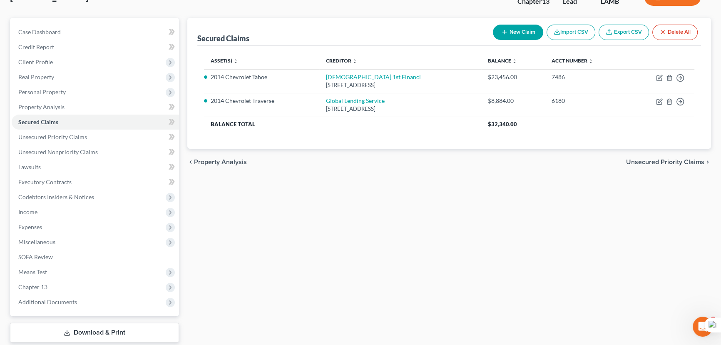
scroll to position [75, 0]
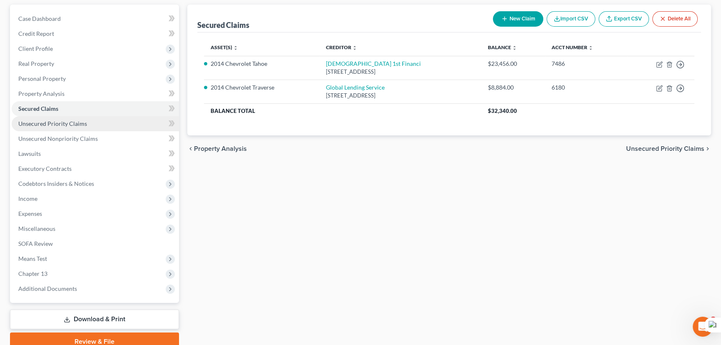
click at [93, 125] on link "Unsecured Priority Claims" at bounding box center [95, 123] width 167 height 15
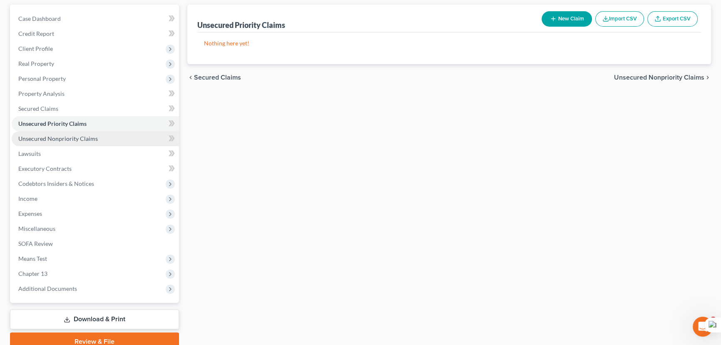
click at [109, 138] on link "Unsecured Nonpriority Claims" at bounding box center [95, 138] width 167 height 15
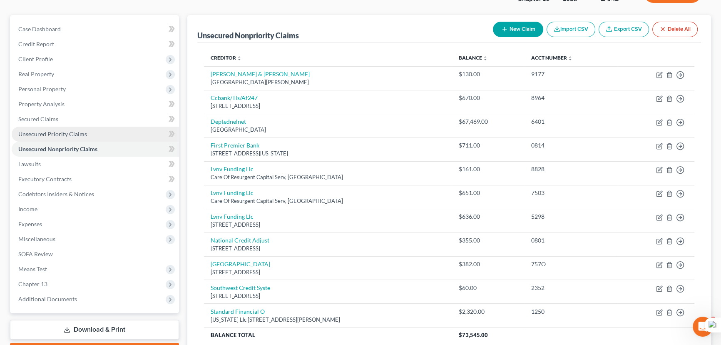
scroll to position [60, 0]
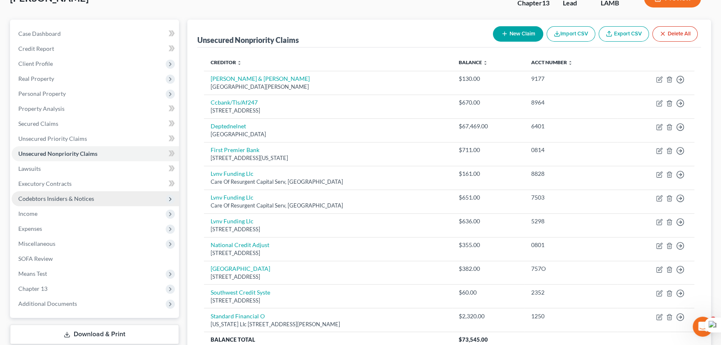
click at [71, 199] on span "Codebtors Insiders & Notices" at bounding box center [56, 198] width 76 height 7
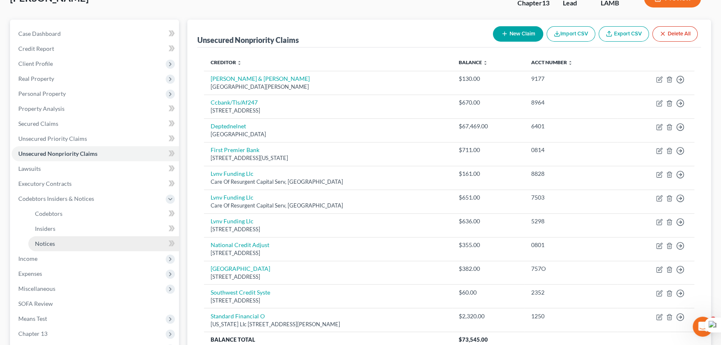
click at [74, 249] on link "Notices" at bounding box center [103, 243] width 151 height 15
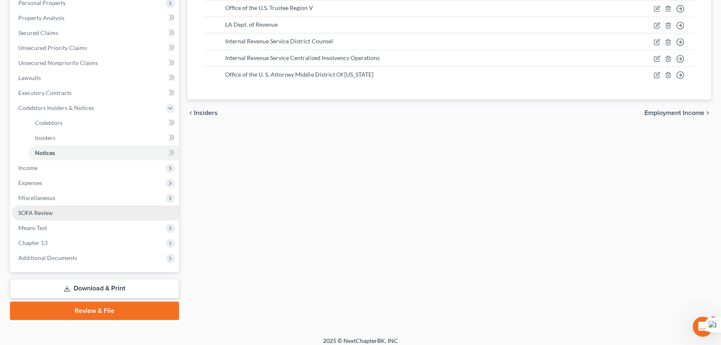
scroll to position [156, 0]
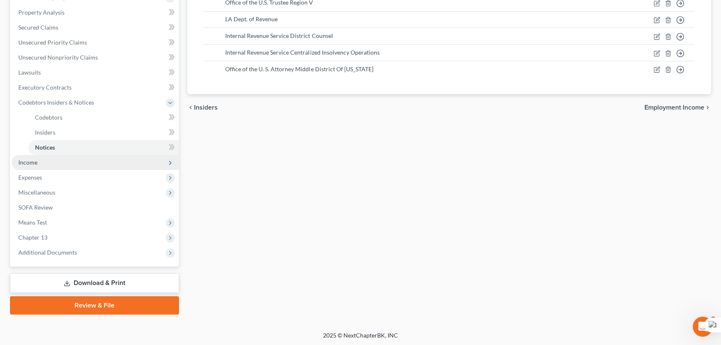
click at [67, 162] on span "Income" at bounding box center [95, 162] width 167 height 15
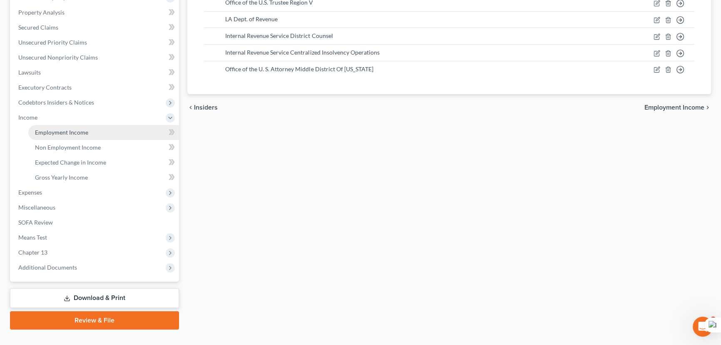
click at [69, 137] on link "Employment Income" at bounding box center [103, 132] width 151 height 15
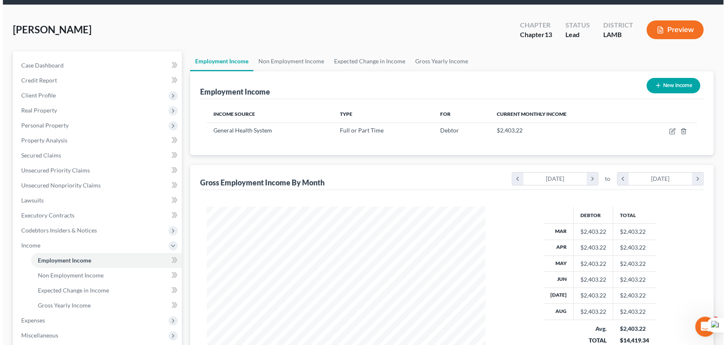
scroll to position [75, 0]
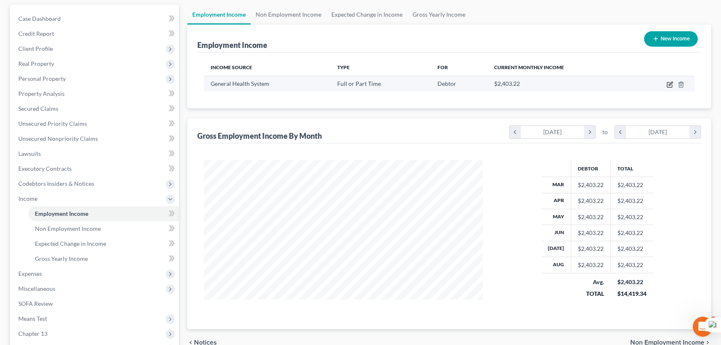
click at [668, 83] on icon "button" at bounding box center [669, 84] width 7 height 7
select select "0"
select select "19"
select select "2"
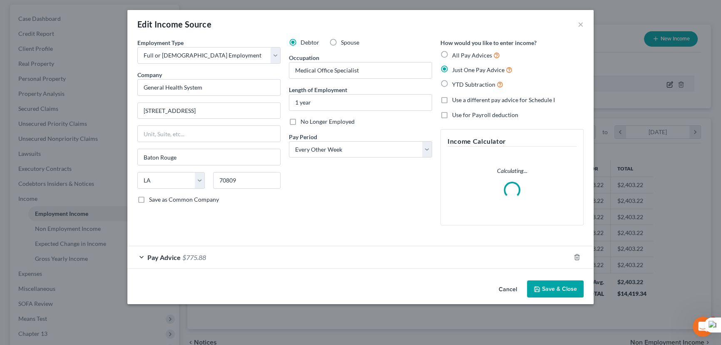
scroll to position [149, 298]
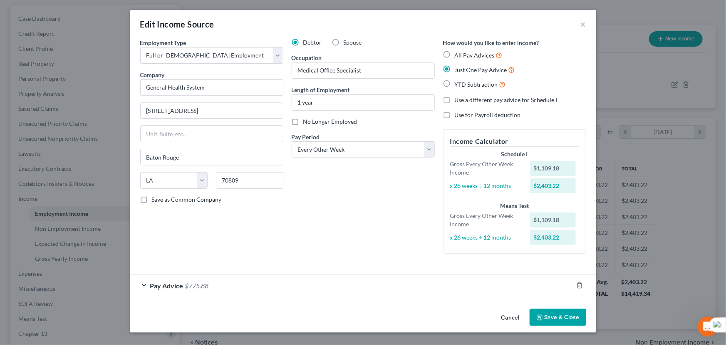
click at [553, 315] on button "Save & Close" at bounding box center [558, 316] width 57 height 17
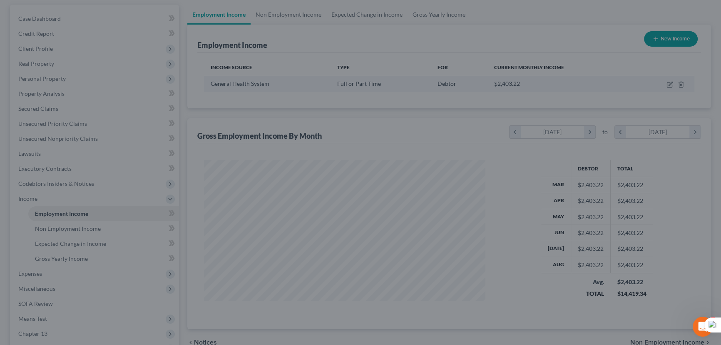
scroll to position [0, 0]
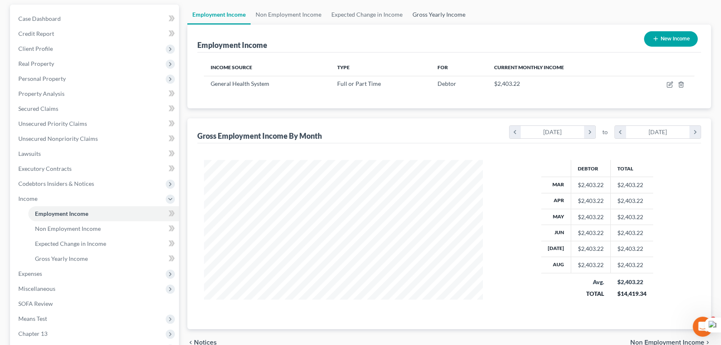
click at [442, 6] on link "Gross Yearly Income" at bounding box center [438, 15] width 63 height 20
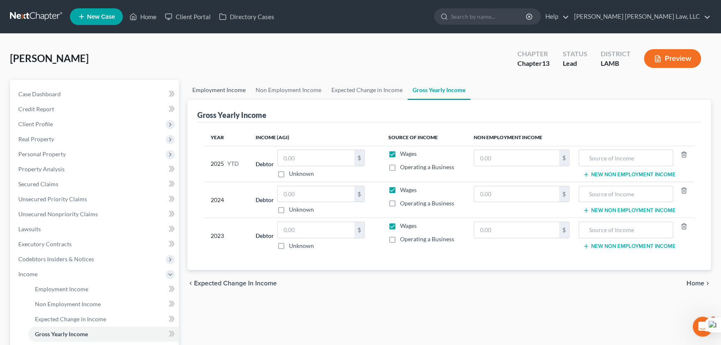
click at [235, 87] on link "Employment Income" at bounding box center [218, 90] width 63 height 20
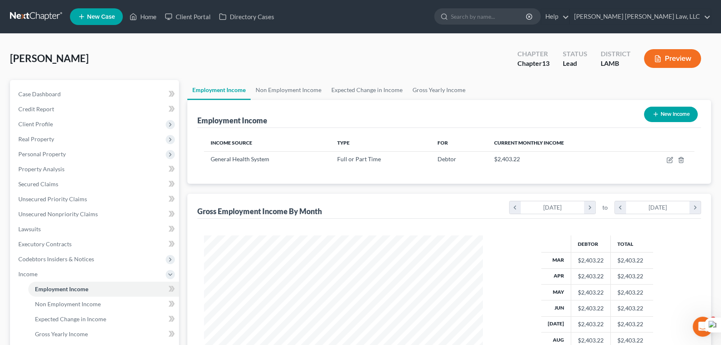
click at [40, 16] on link at bounding box center [36, 16] width 53 height 15
